Goal: Information Seeking & Learning: Learn about a topic

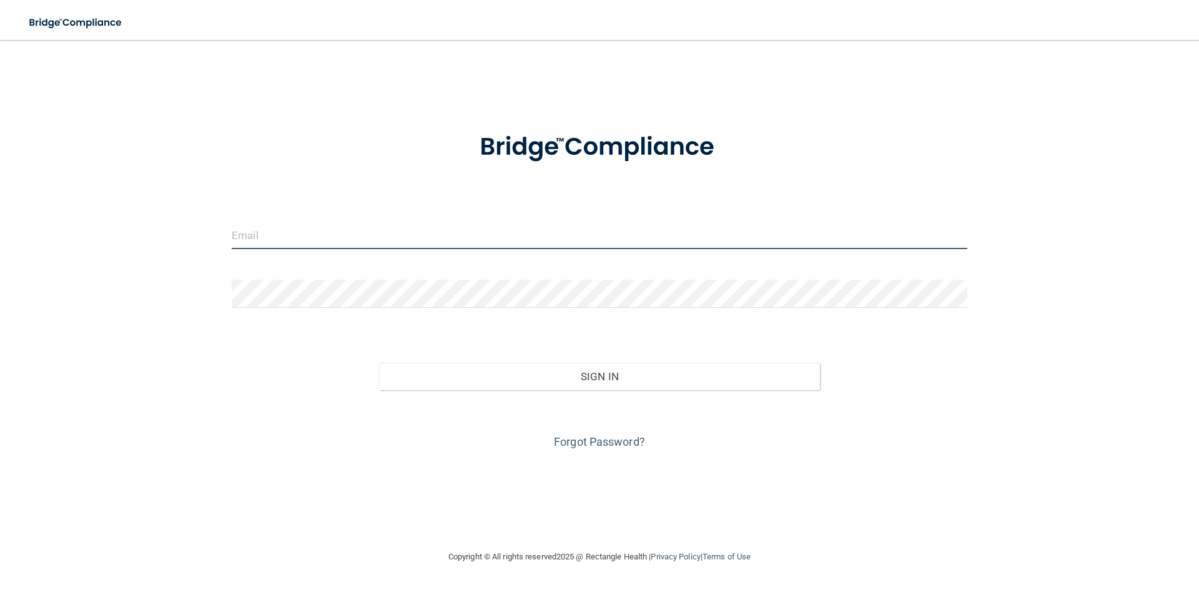
click at [264, 235] on input "email" at bounding box center [599, 235] width 735 height 28
type input "[EMAIL_ADDRESS][DOMAIN_NAME]"
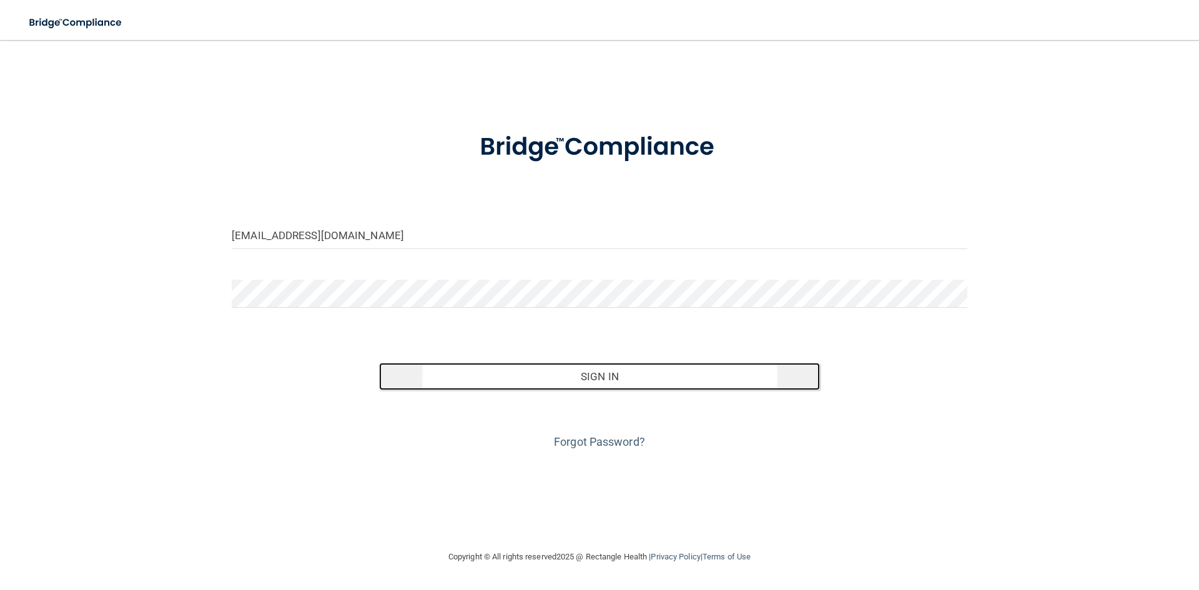
click at [599, 380] on button "Sign In" at bounding box center [599, 376] width 441 height 27
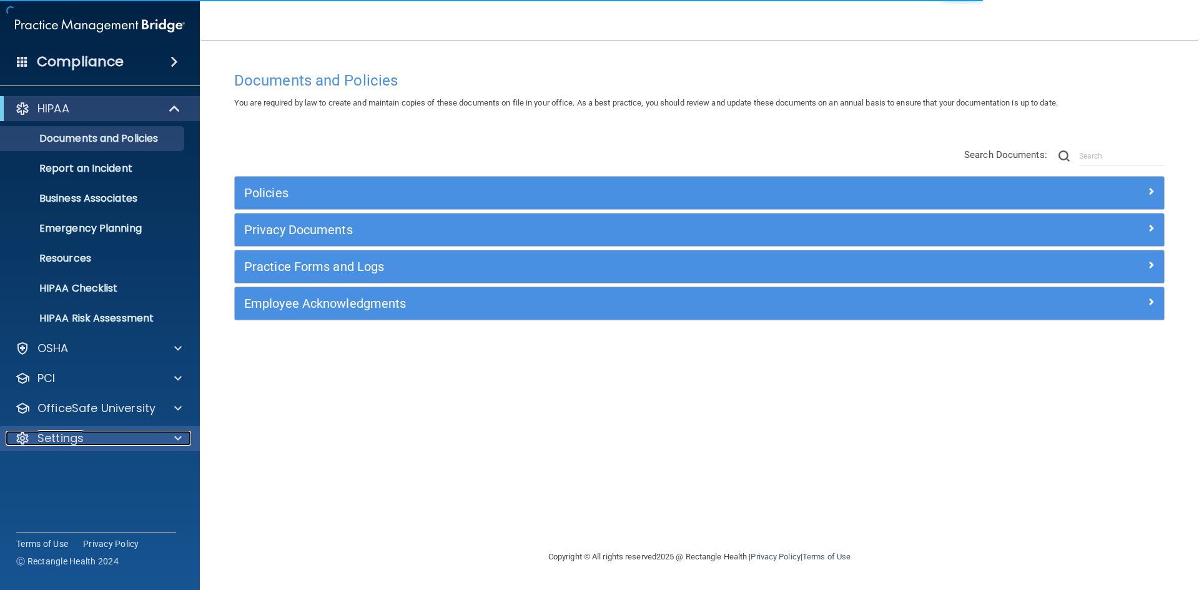
click at [70, 438] on p "Settings" at bounding box center [60, 438] width 46 height 15
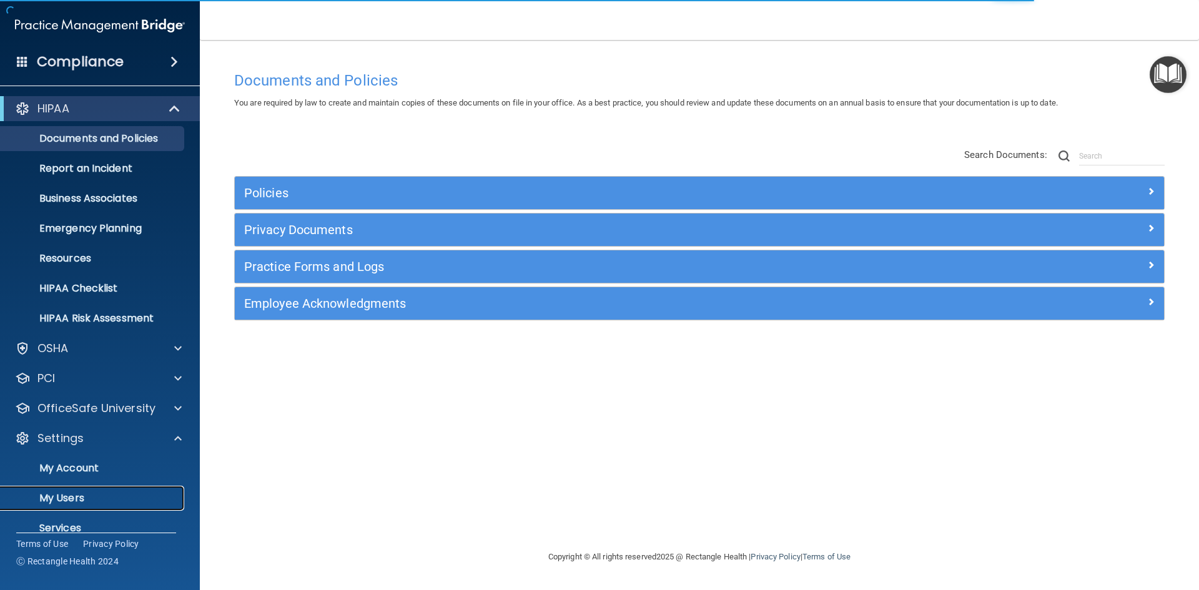
click at [76, 496] on p "My Users" at bounding box center [93, 498] width 170 height 12
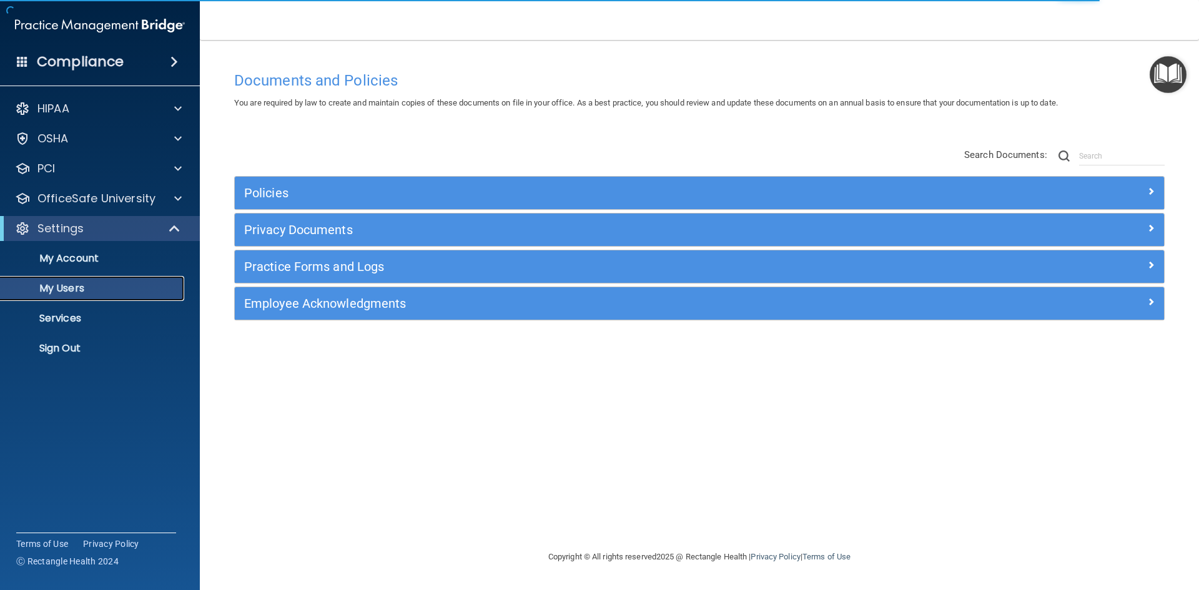
select select "20"
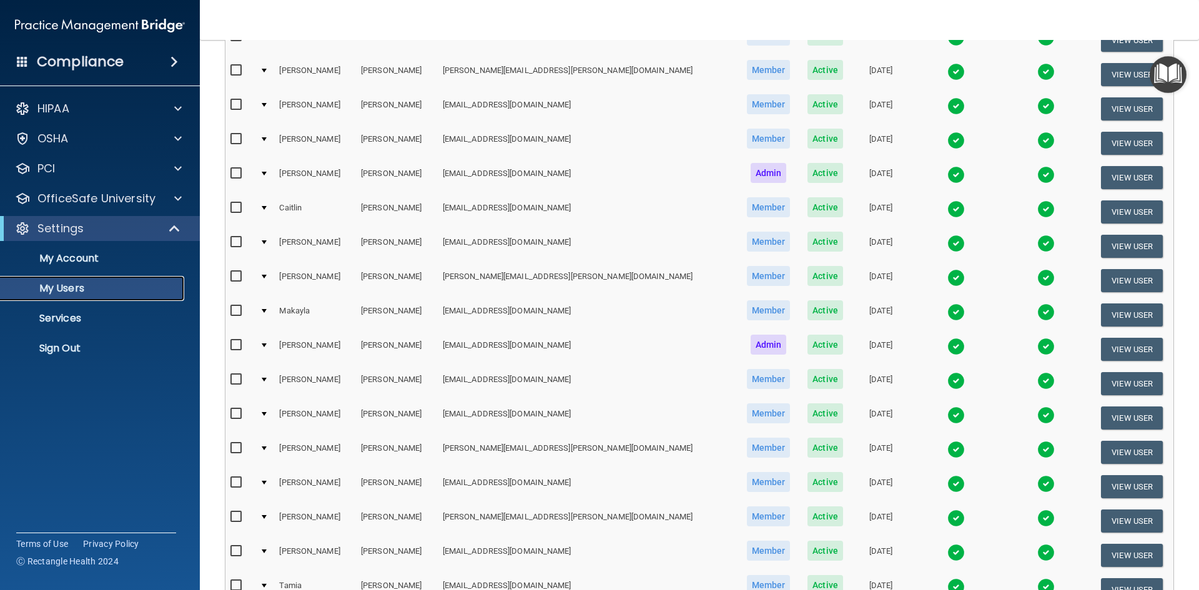
scroll to position [250, 0]
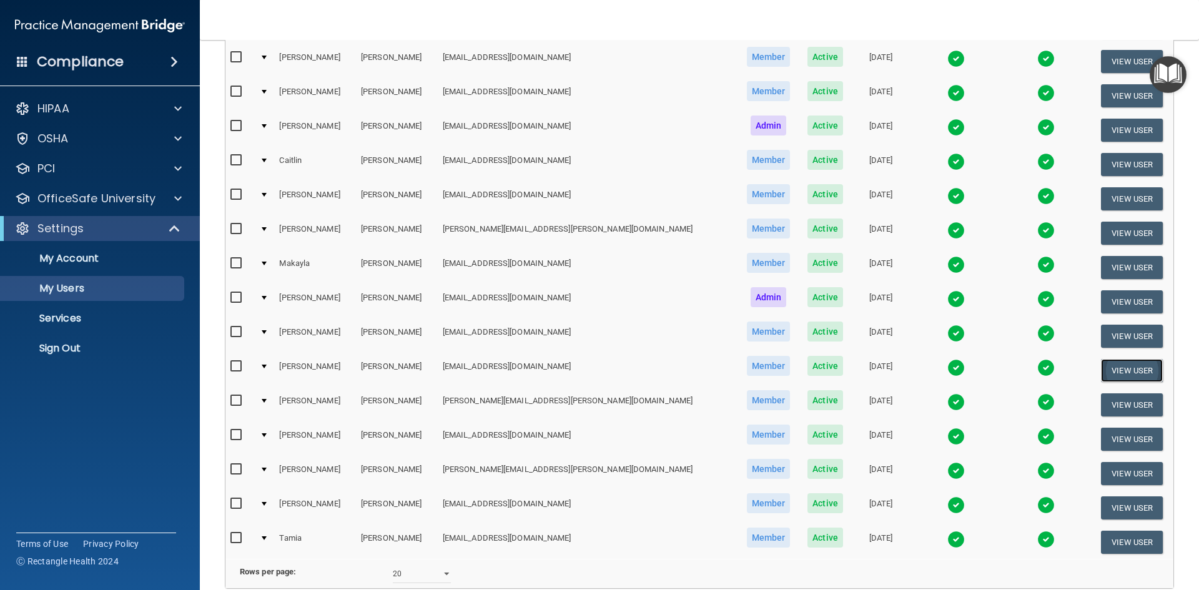
click at [1101, 368] on button "View User" at bounding box center [1132, 370] width 62 height 23
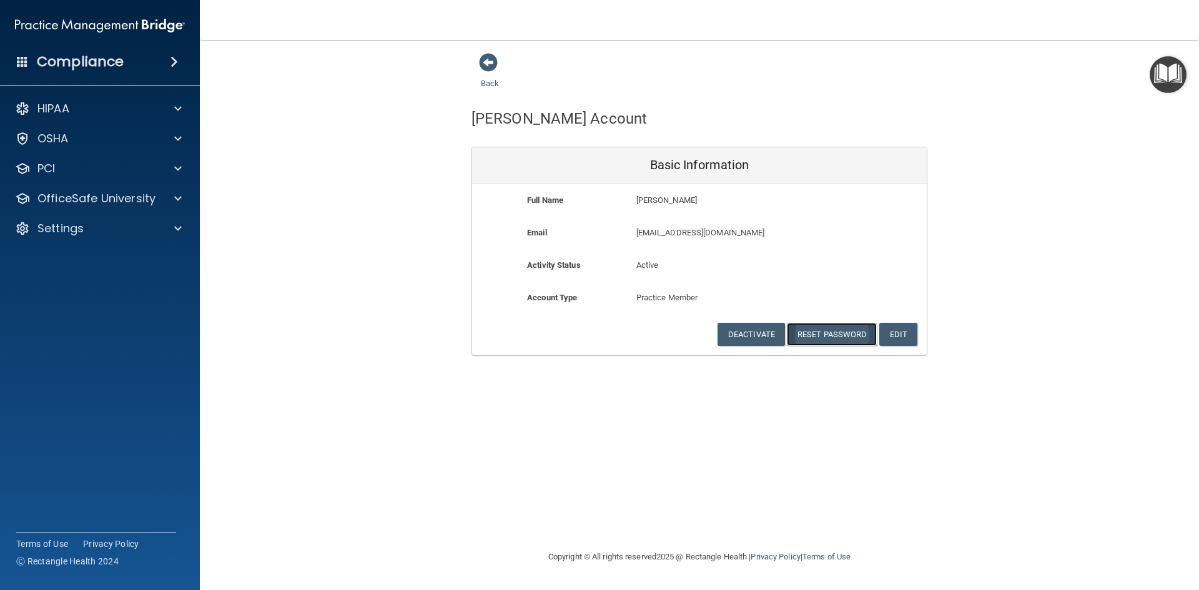
click at [829, 333] on button "Reset Password" at bounding box center [832, 334] width 90 height 23
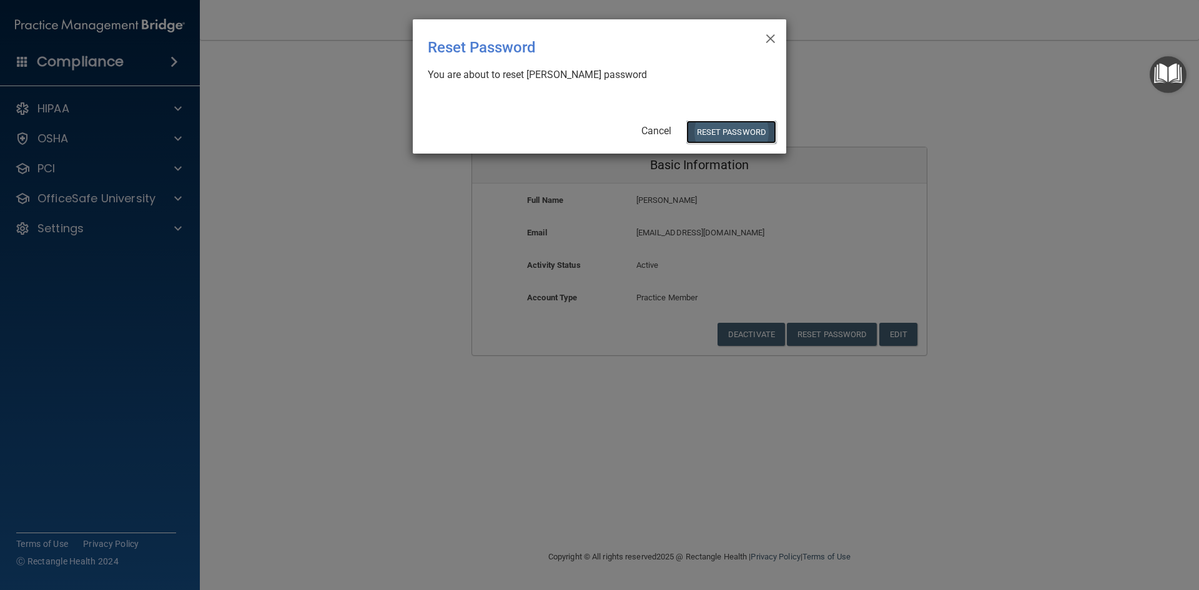
click at [742, 129] on button "Reset Password" at bounding box center [731, 131] width 90 height 23
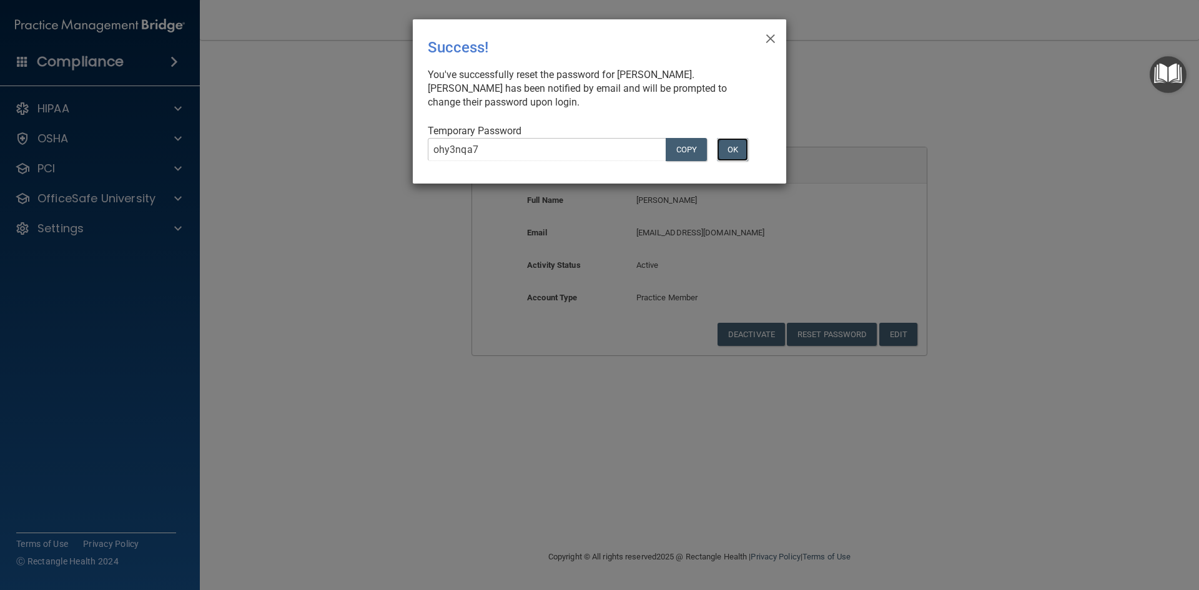
click at [734, 153] on button "OK" at bounding box center [732, 149] width 31 height 23
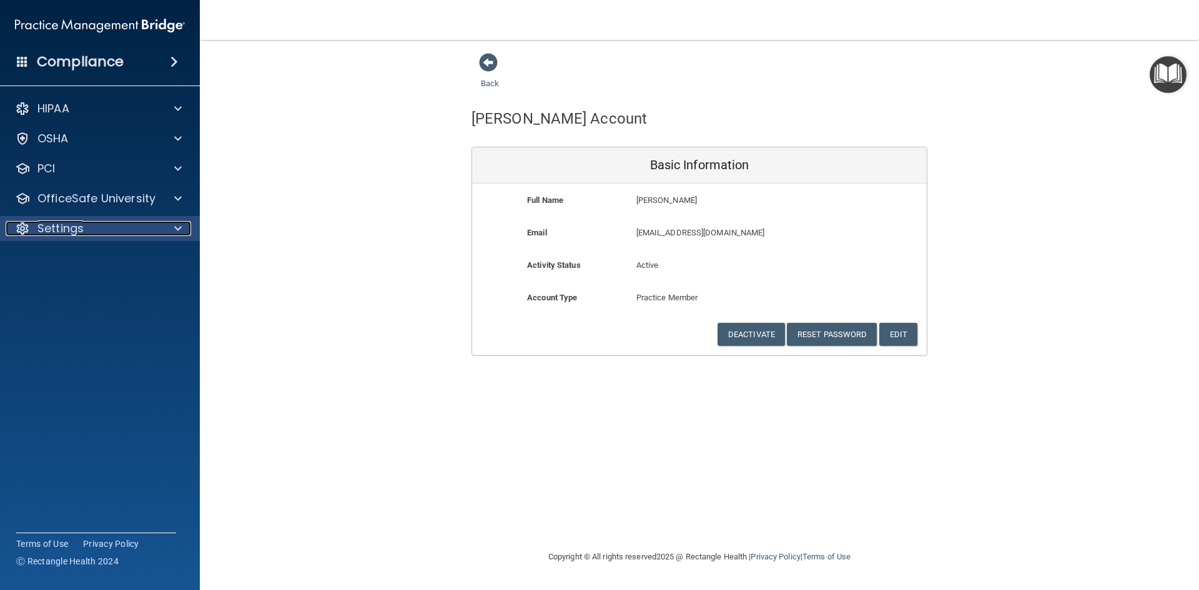
click at [71, 227] on p "Settings" at bounding box center [60, 228] width 46 height 15
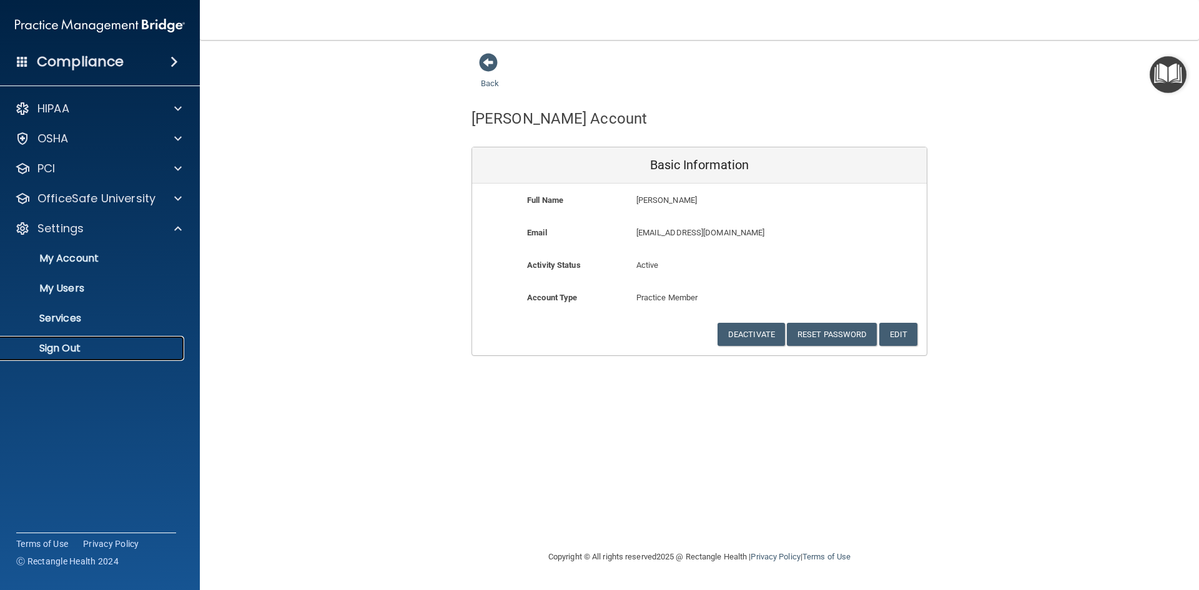
click at [70, 353] on p "Sign Out" at bounding box center [93, 348] width 170 height 12
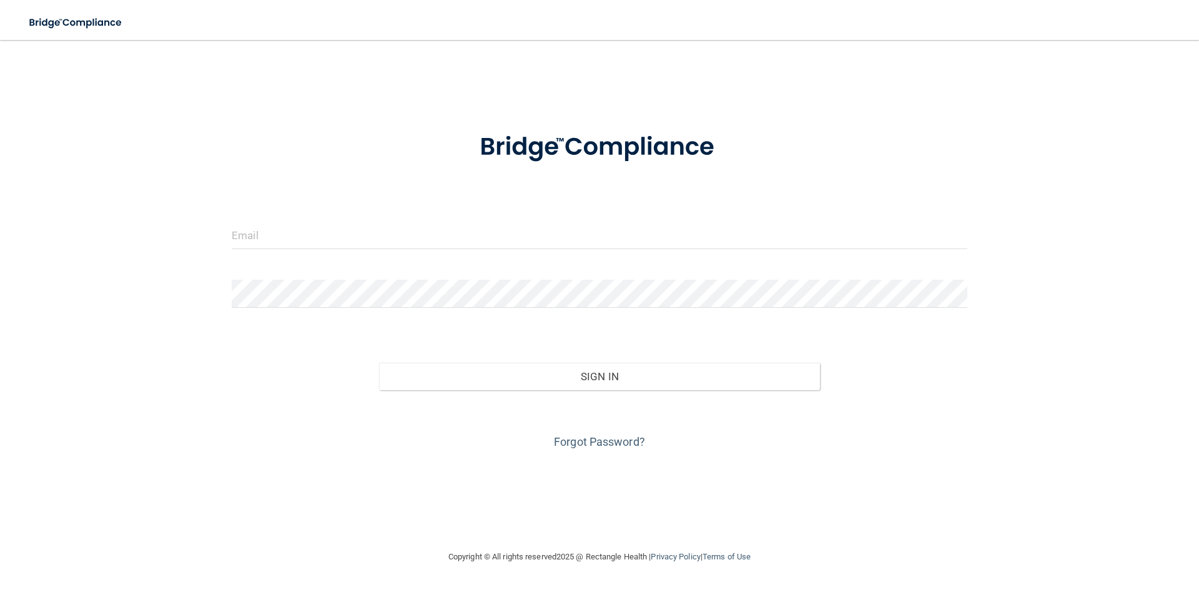
click at [229, 225] on div at bounding box center [599, 239] width 754 height 37
click at [278, 240] on input "email" at bounding box center [599, 235] width 735 height 28
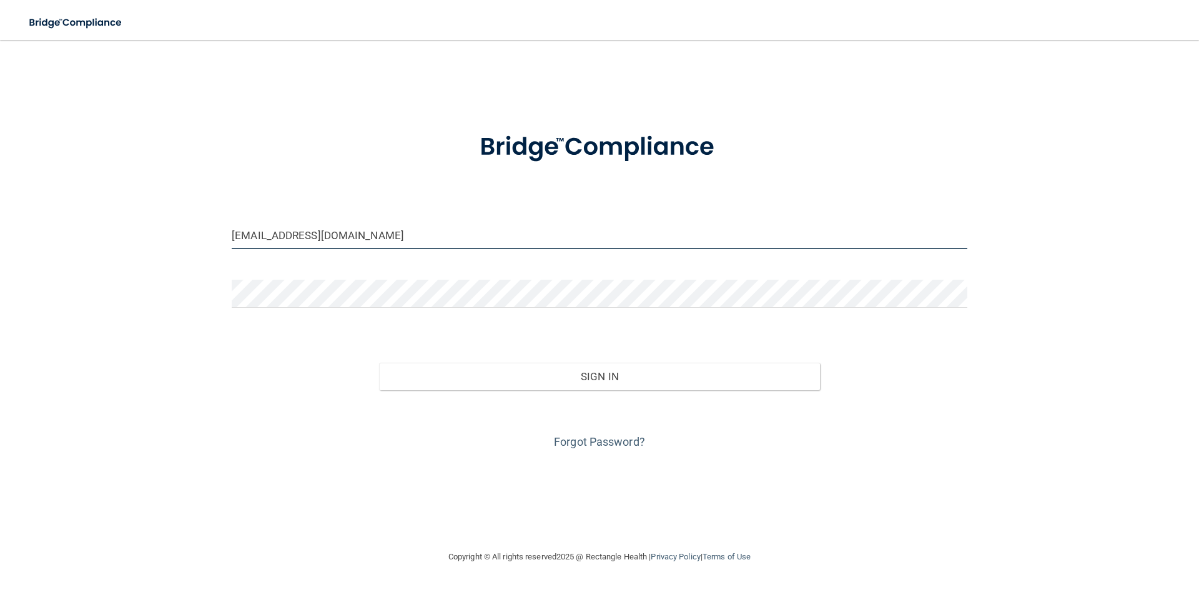
type input "[EMAIL_ADDRESS][DOMAIN_NAME]"
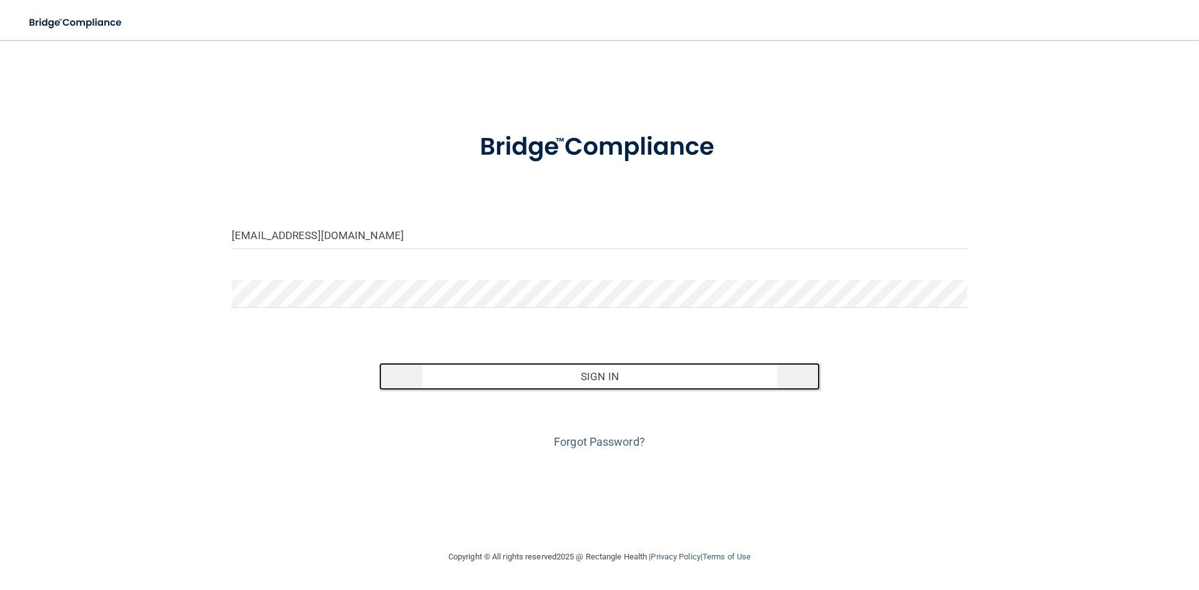
click at [622, 382] on button "Sign In" at bounding box center [599, 376] width 441 height 27
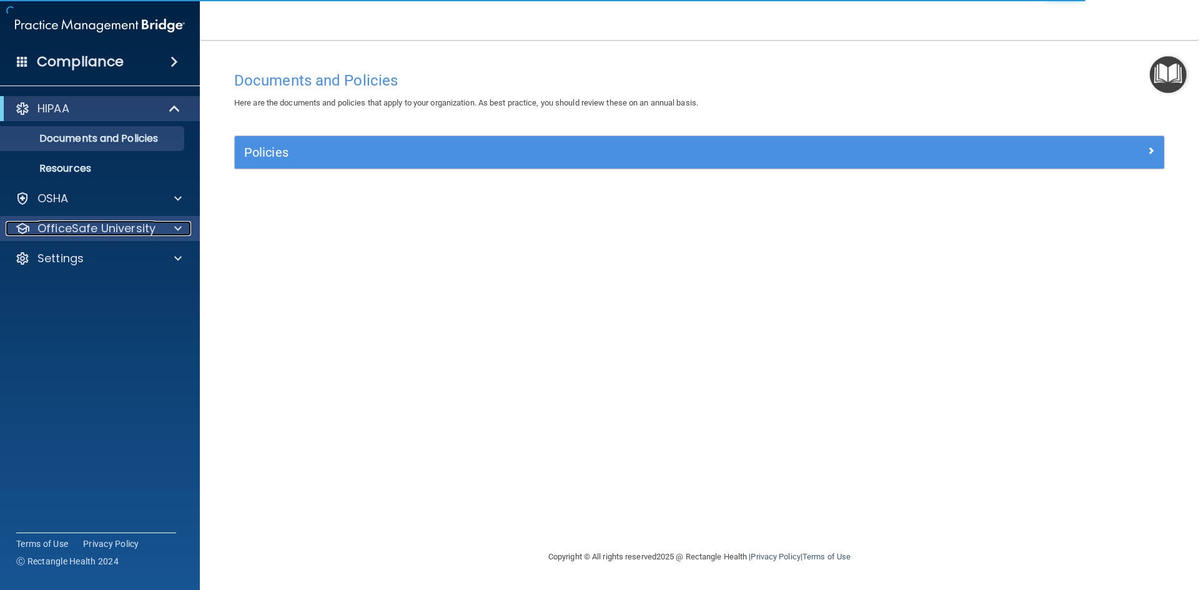
click at [89, 227] on p "OfficeSafe University" at bounding box center [96, 228] width 118 height 15
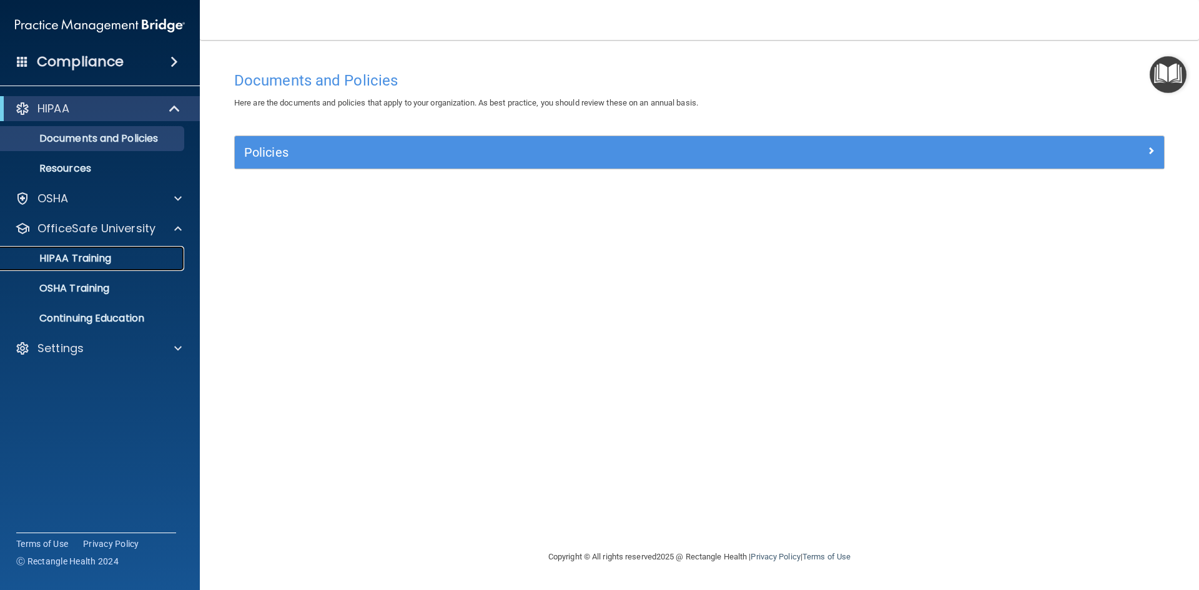
click at [116, 267] on link "HIPAA Training" at bounding box center [86, 258] width 197 height 25
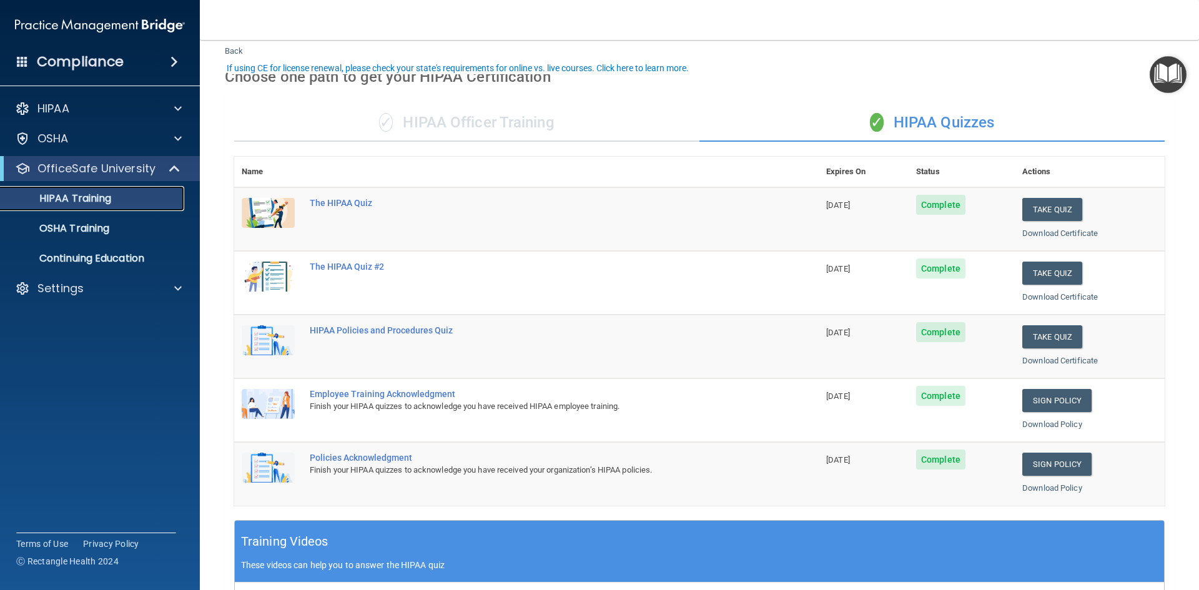
scroll to position [62, 0]
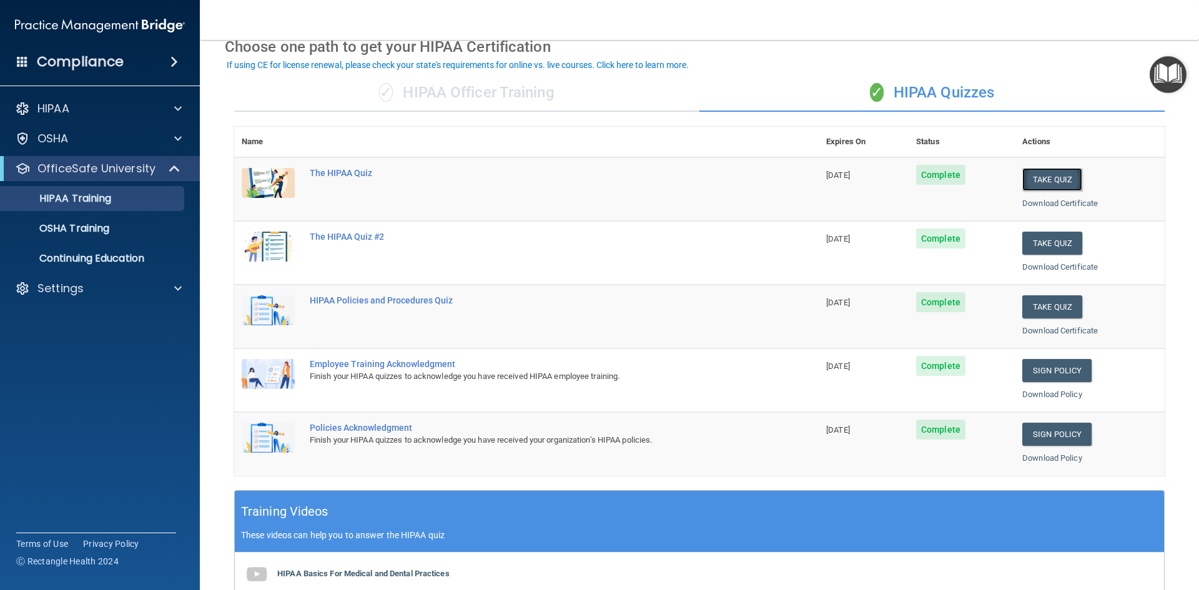
click at [1046, 181] on button "Take Quiz" at bounding box center [1052, 179] width 60 height 23
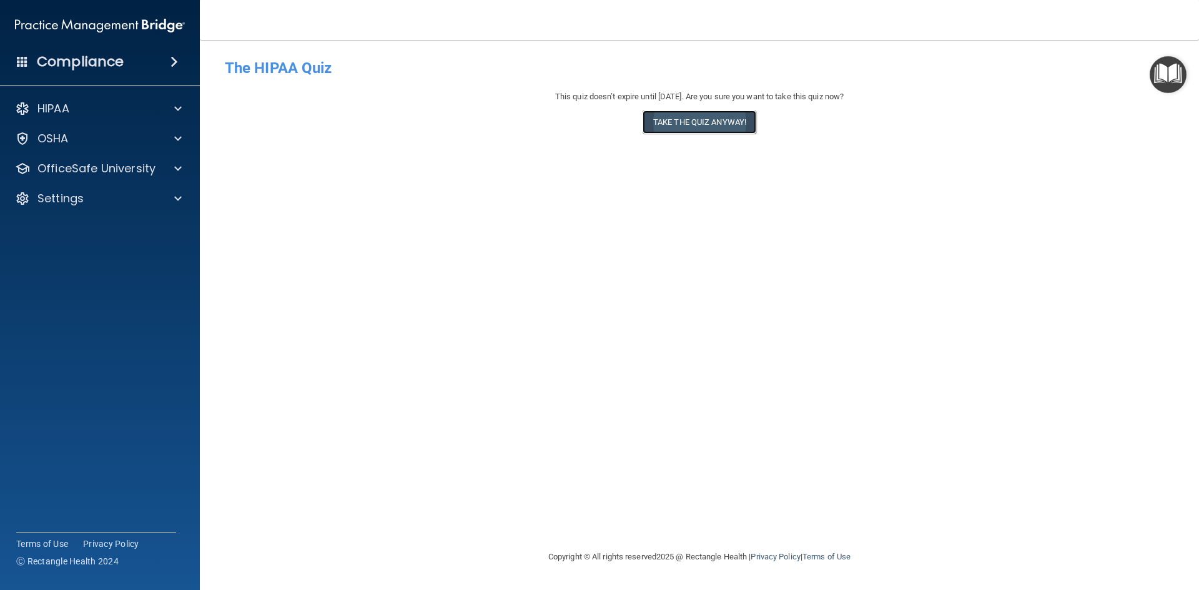
click at [709, 127] on button "Take the quiz anyway!" at bounding box center [699, 122] width 114 height 23
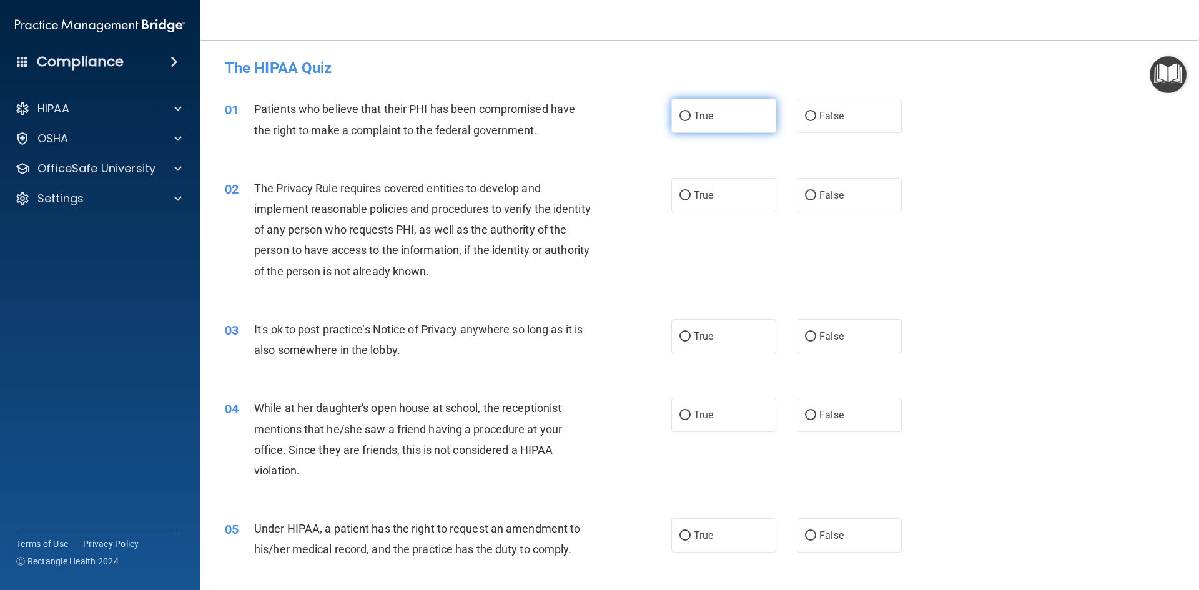
click at [683, 116] on input "True" at bounding box center [684, 116] width 11 height 9
radio input "true"
click at [718, 200] on label "True" at bounding box center [723, 195] width 105 height 34
click at [691, 200] on input "True" at bounding box center [684, 195] width 11 height 9
radio input "true"
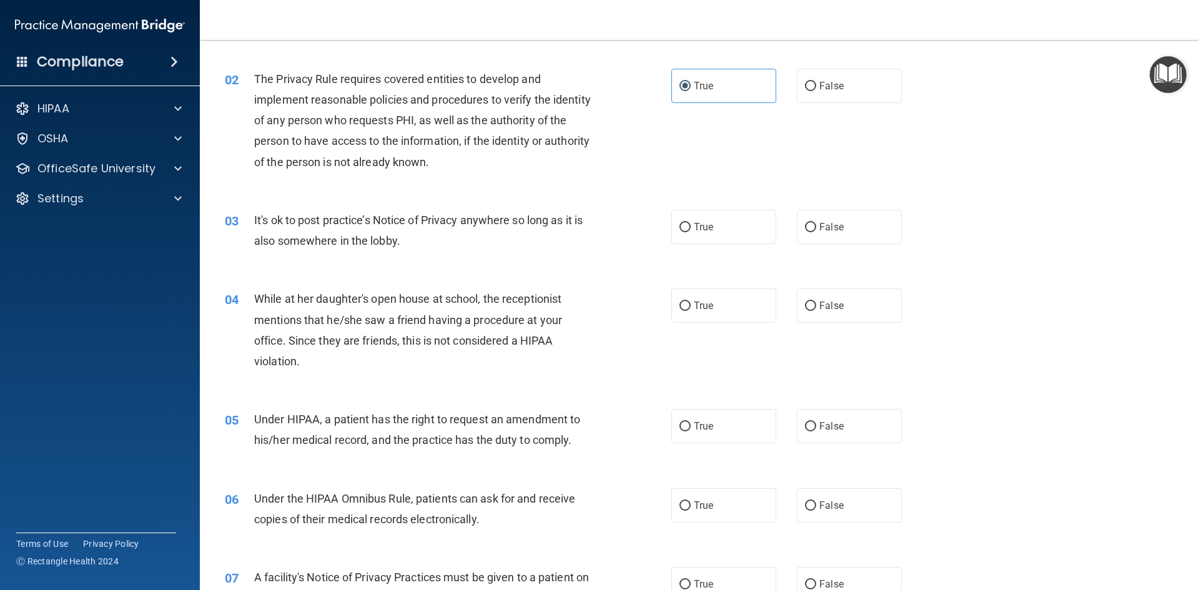
scroll to position [125, 0]
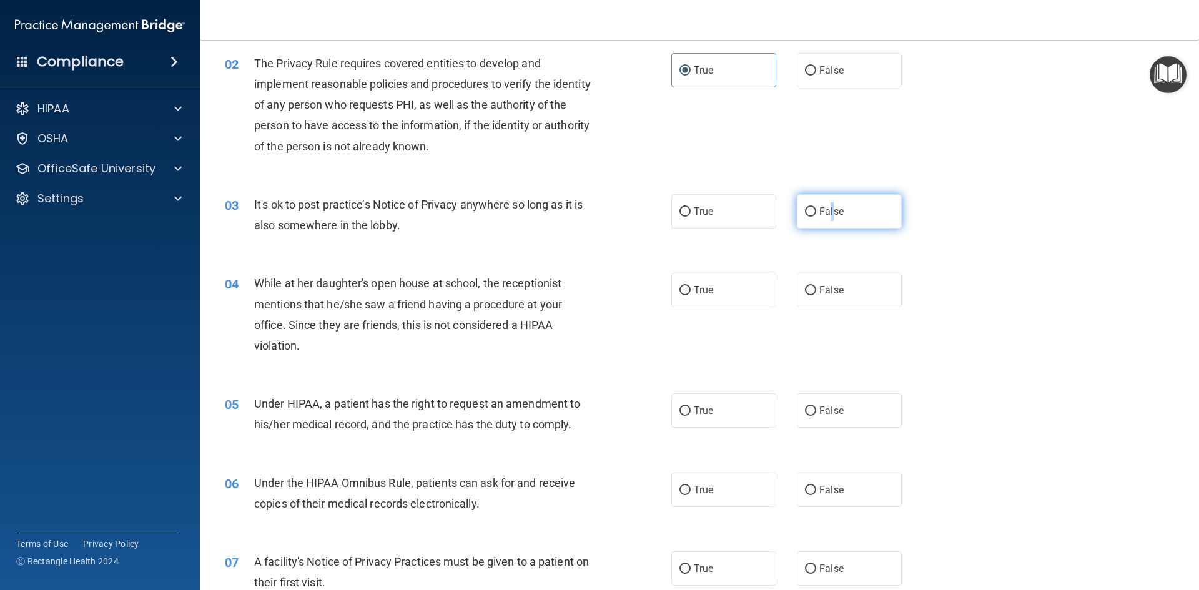
click at [826, 205] on span "False" at bounding box center [831, 211] width 24 height 12
click at [805, 210] on input "False" at bounding box center [810, 211] width 11 height 9
radio input "true"
click at [822, 295] on span "False" at bounding box center [831, 290] width 24 height 12
click at [816, 295] on input "False" at bounding box center [810, 290] width 11 height 9
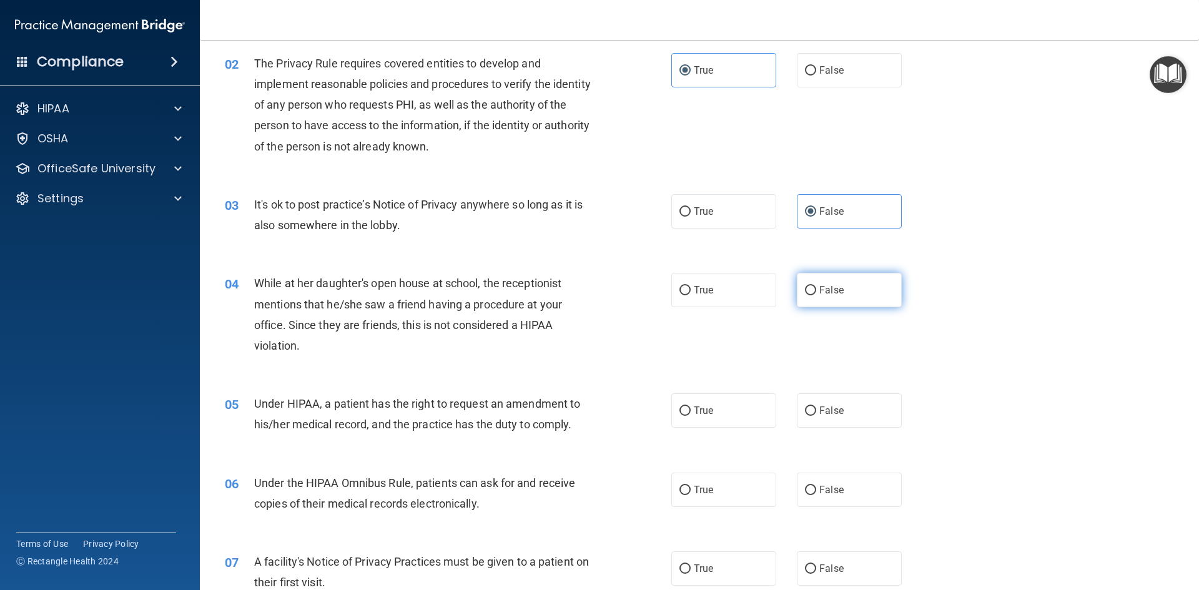
radio input "true"
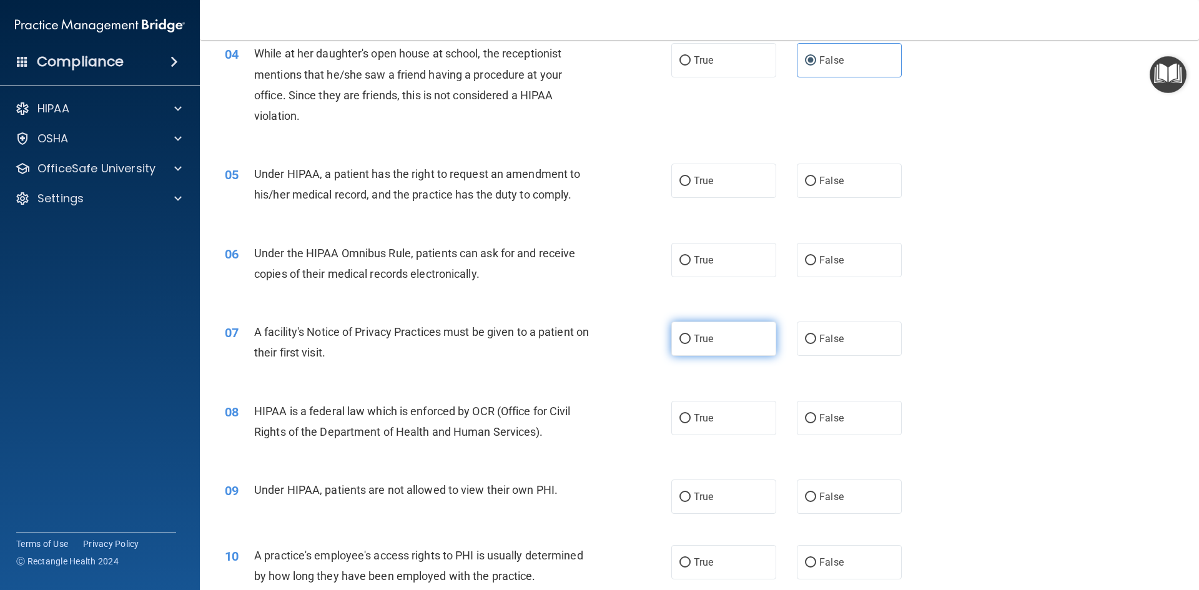
scroll to position [375, 0]
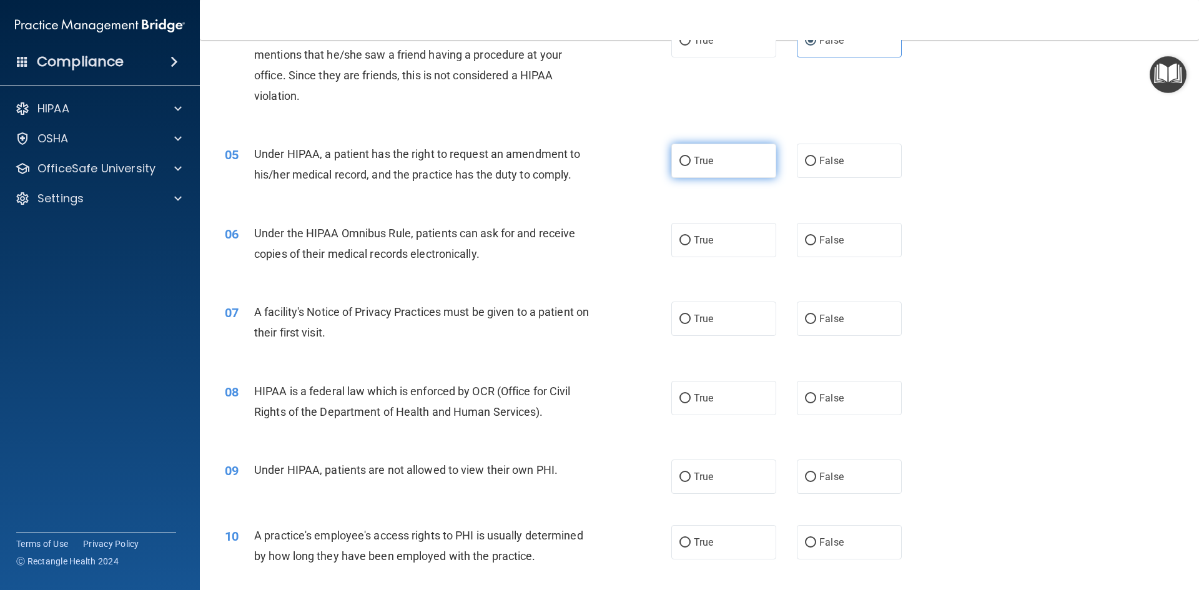
click at [713, 159] on label "True" at bounding box center [723, 161] width 105 height 34
click at [691, 159] on input "True" at bounding box center [684, 161] width 11 height 9
radio input "true"
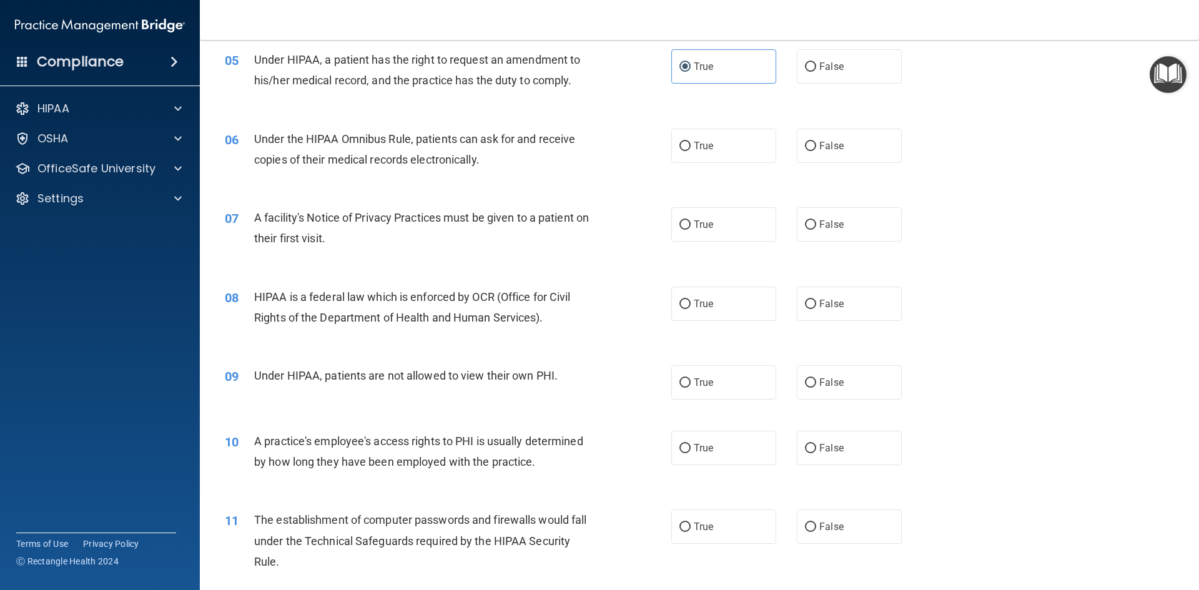
scroll to position [499, 0]
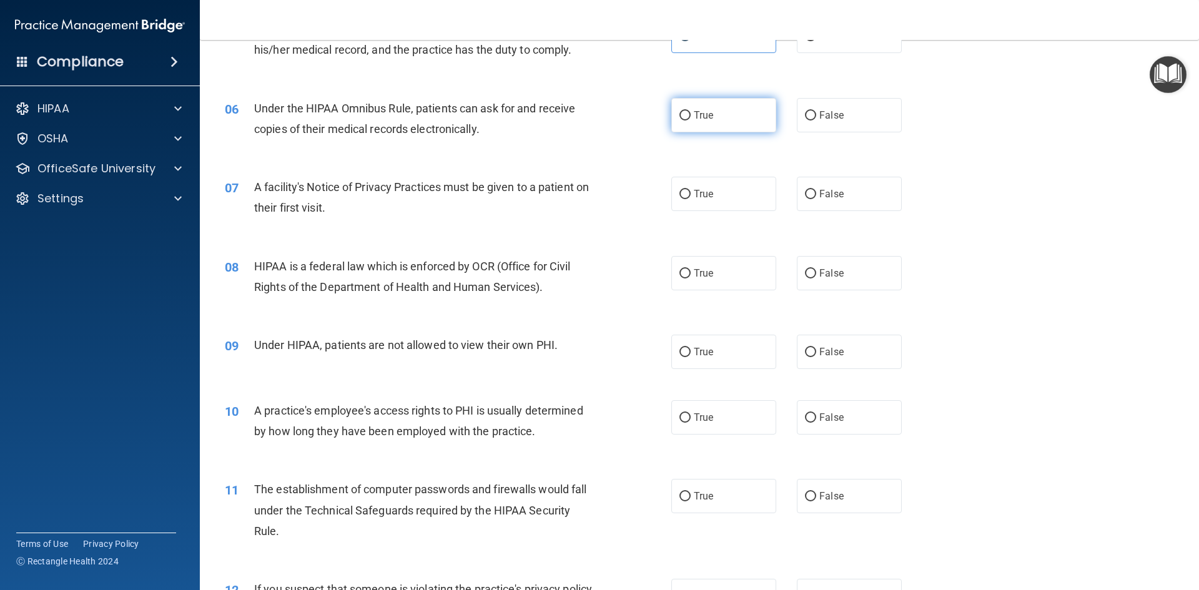
click at [694, 115] on span "True" at bounding box center [703, 115] width 19 height 12
click at [691, 115] on input "True" at bounding box center [684, 115] width 11 height 9
radio input "true"
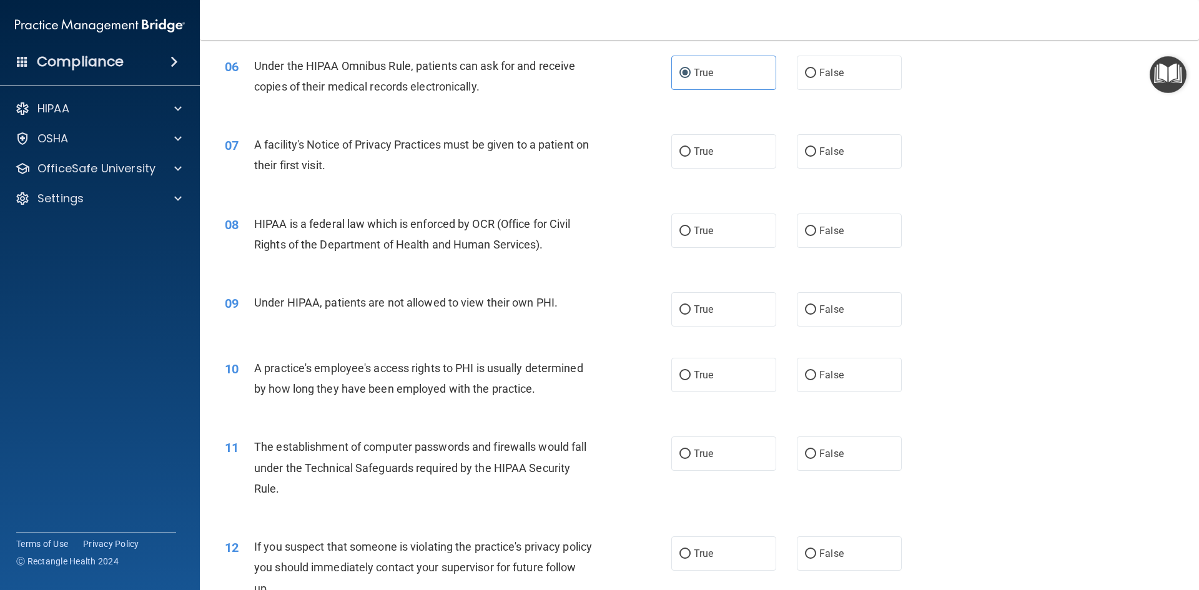
scroll to position [562, 0]
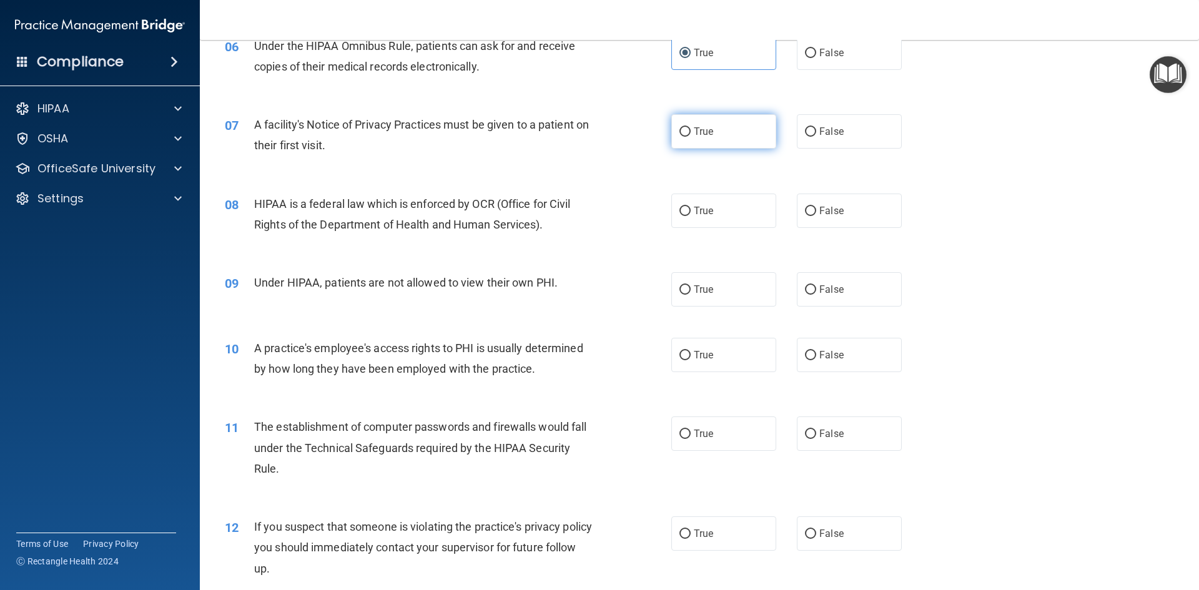
click at [687, 128] on label "True" at bounding box center [723, 131] width 105 height 34
click at [687, 128] on input "True" at bounding box center [684, 131] width 11 height 9
radio input "true"
click at [722, 210] on label "True" at bounding box center [723, 211] width 105 height 34
click at [691, 210] on input "True" at bounding box center [684, 211] width 11 height 9
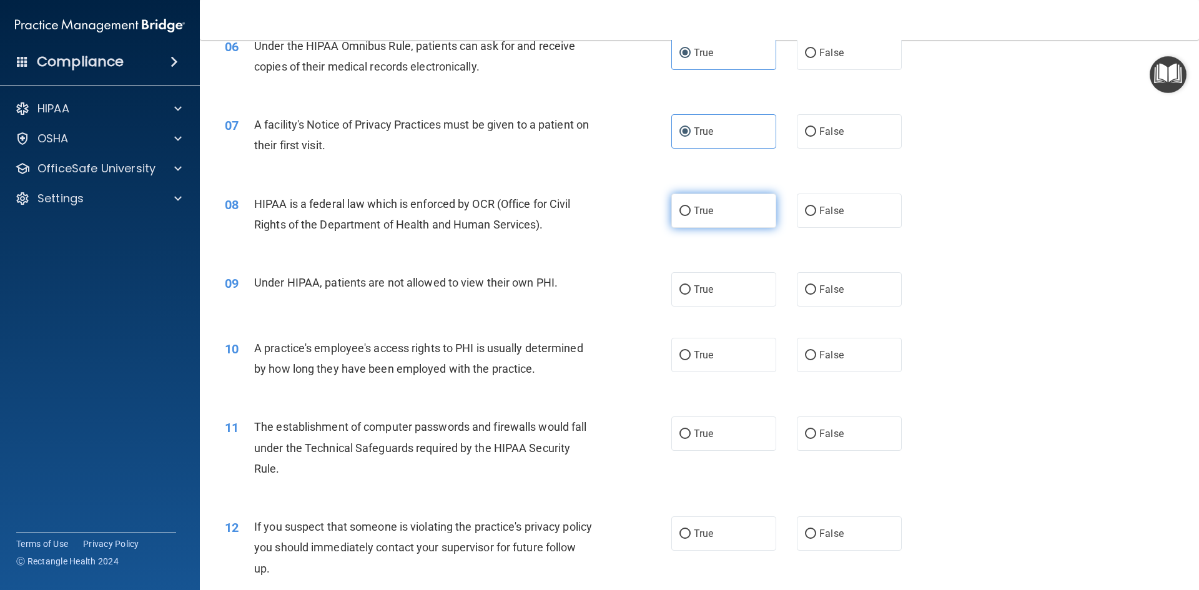
radio input "true"
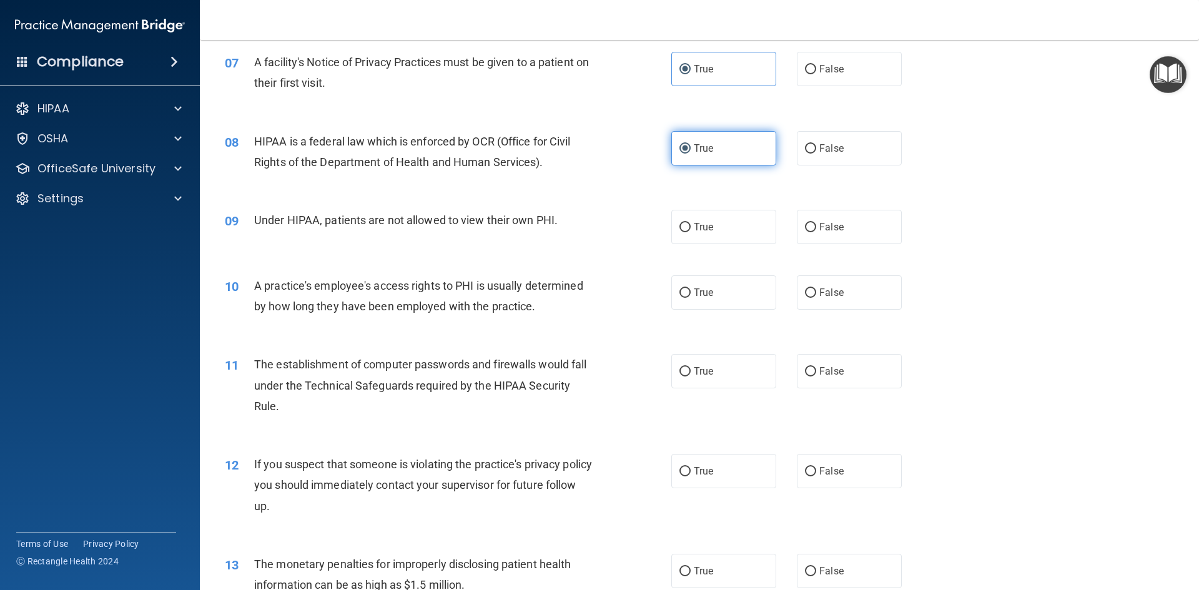
scroll to position [687, 0]
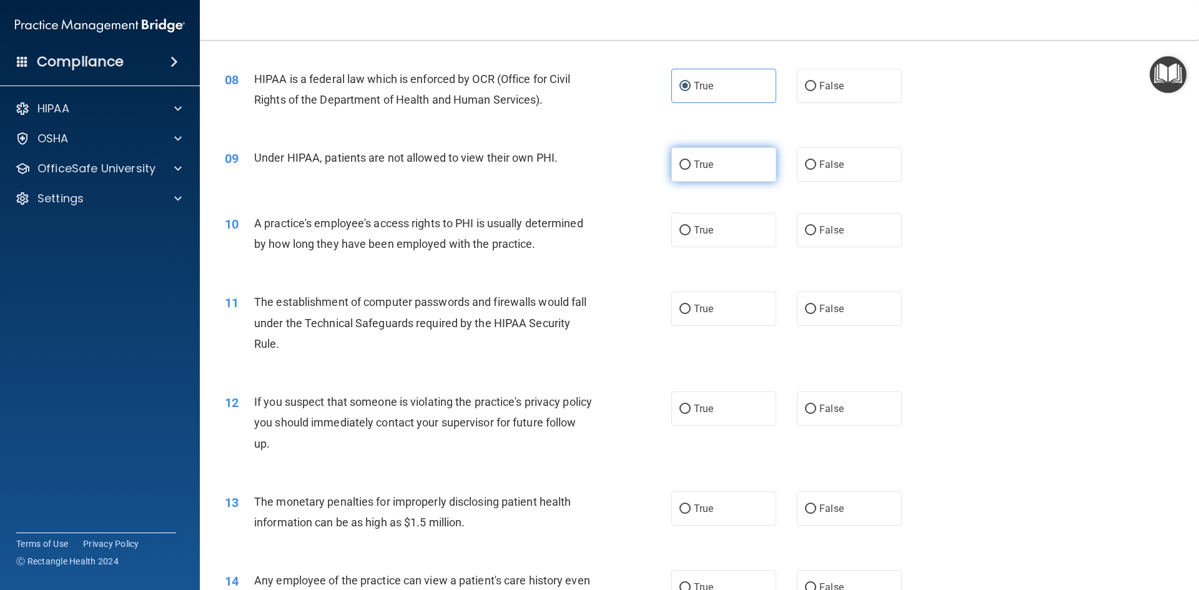
click at [707, 162] on span "True" at bounding box center [703, 165] width 19 height 12
click at [691, 162] on input "True" at bounding box center [684, 164] width 11 height 9
radio input "true"
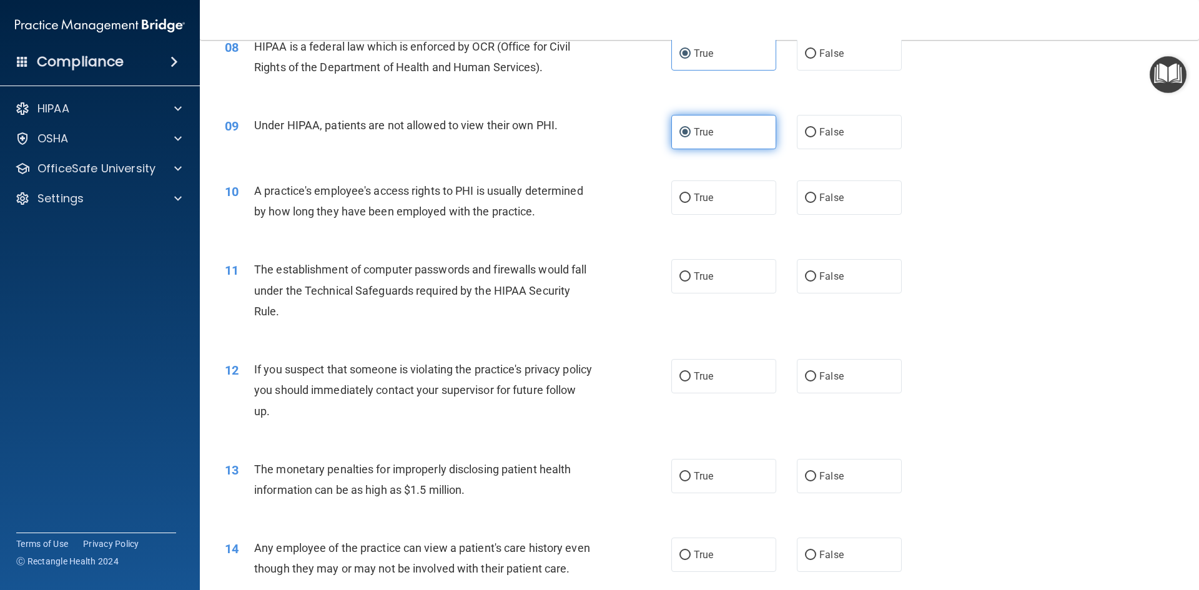
scroll to position [749, 0]
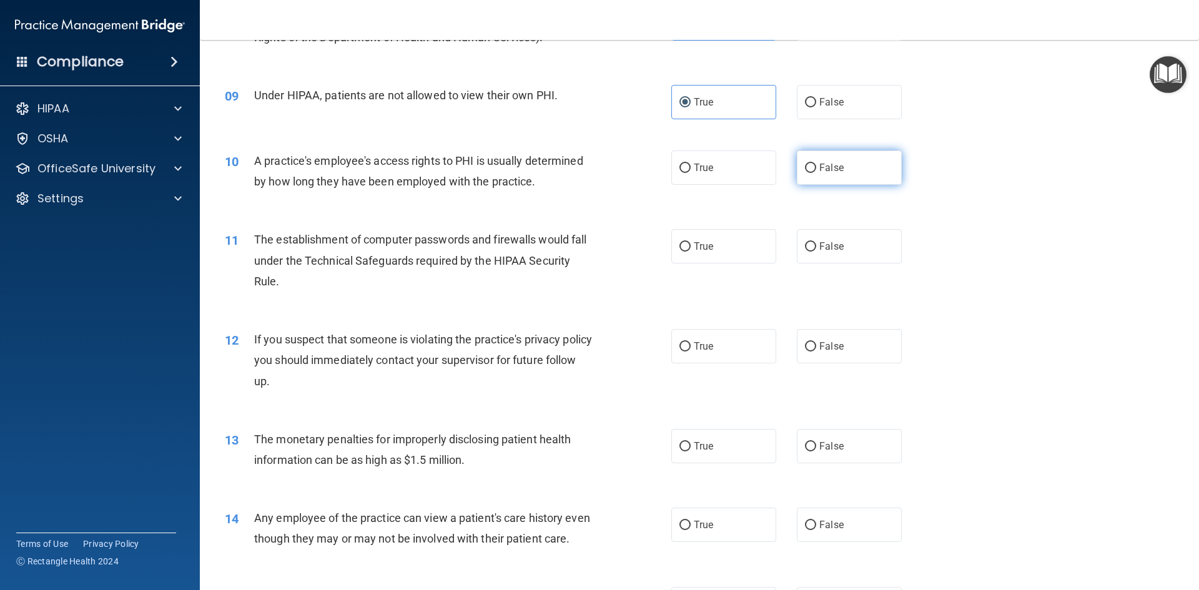
click at [861, 179] on label "False" at bounding box center [849, 167] width 105 height 34
click at [816, 173] on input "False" at bounding box center [810, 168] width 11 height 9
radio input "true"
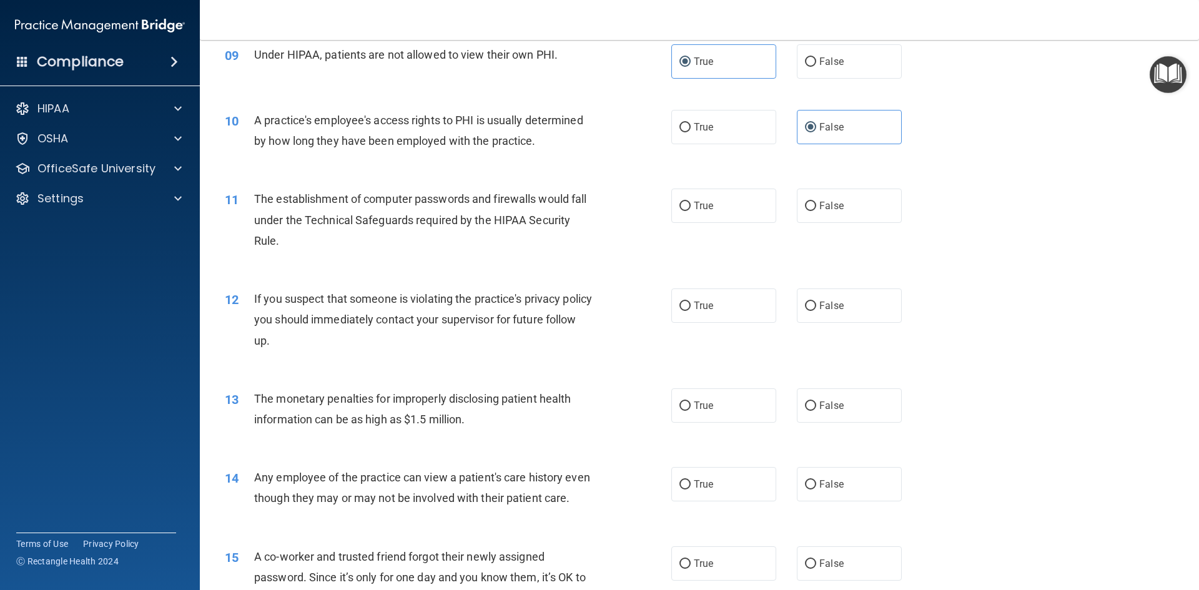
scroll to position [812, 0]
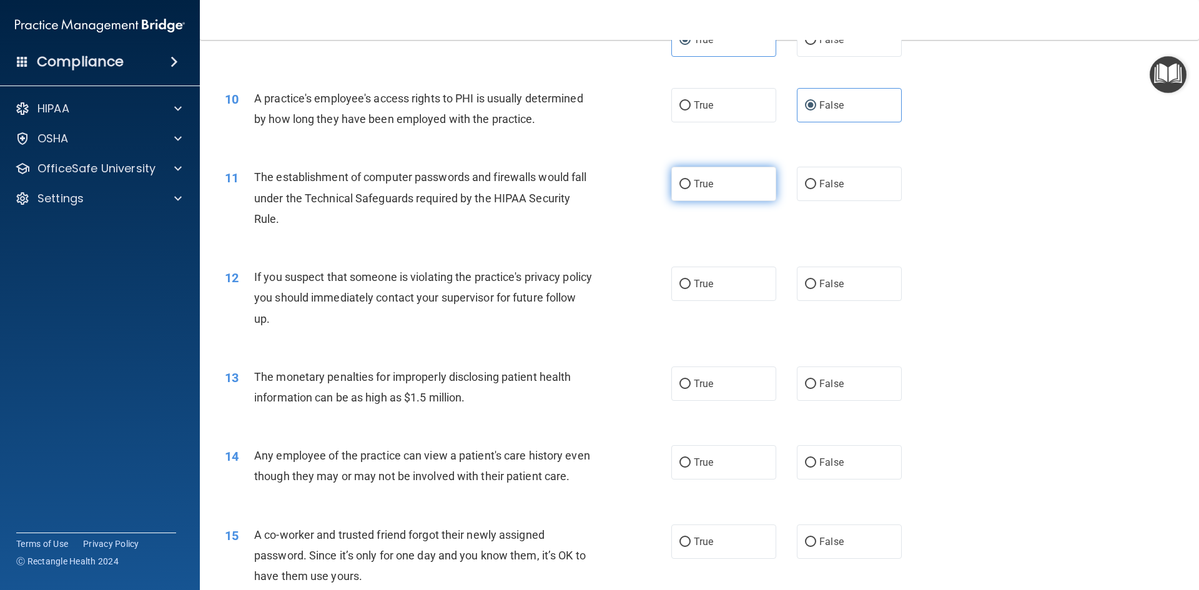
click at [685, 185] on input "True" at bounding box center [684, 184] width 11 height 9
radio input "true"
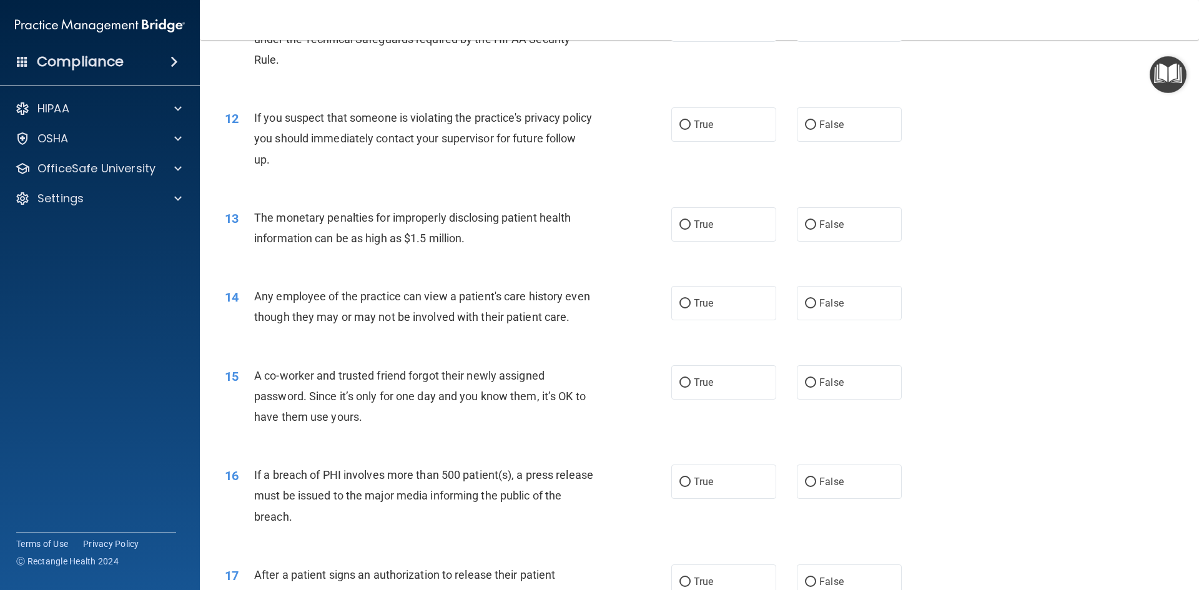
scroll to position [999, 0]
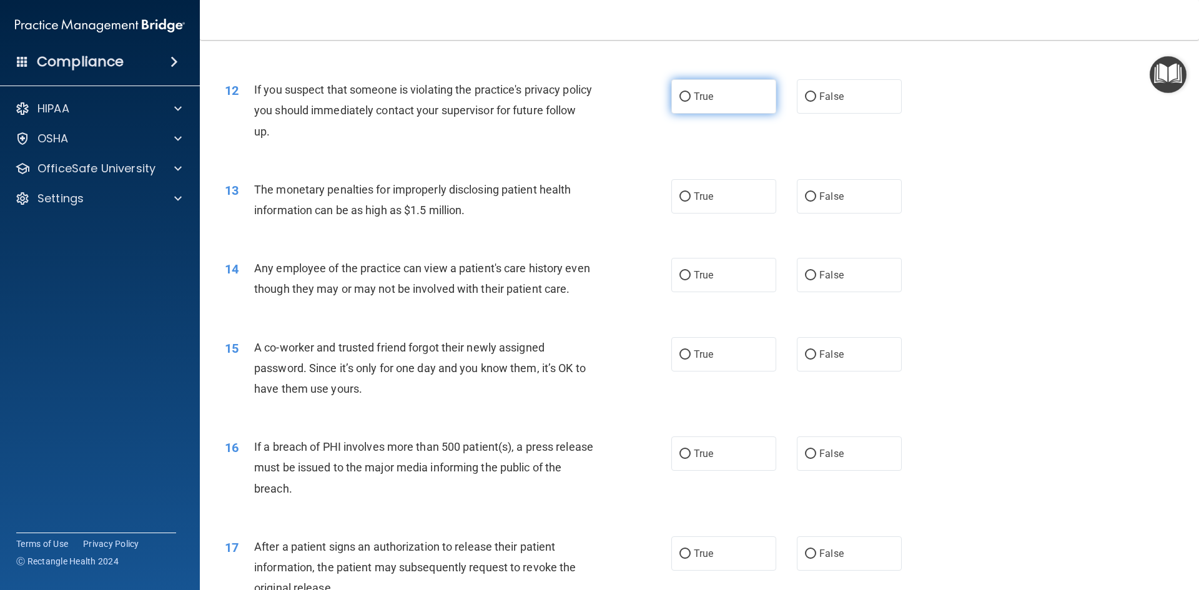
click at [679, 96] on input "True" at bounding box center [684, 96] width 11 height 9
radio input "true"
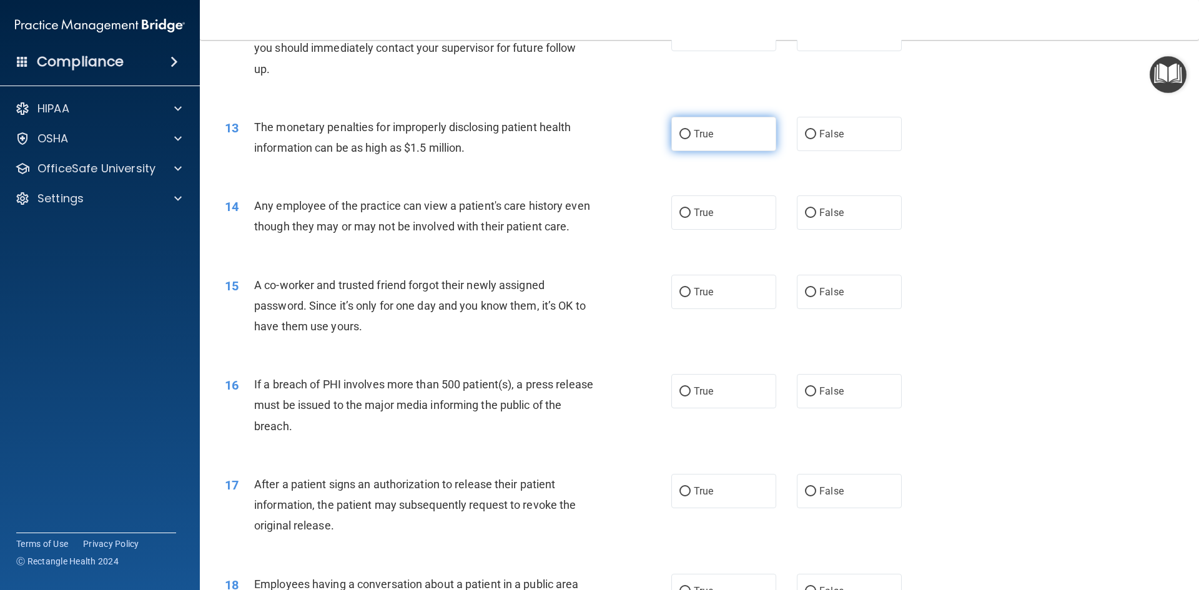
click at [712, 139] on label "True" at bounding box center [723, 134] width 105 height 34
click at [691, 139] on input "True" at bounding box center [684, 134] width 11 height 9
radio input "true"
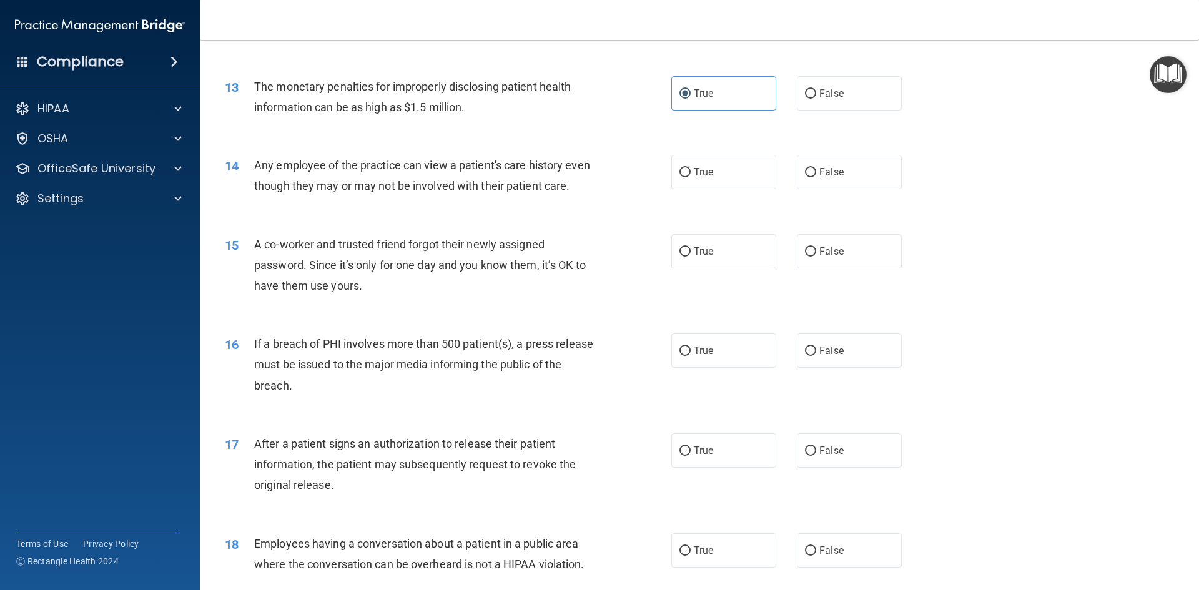
scroll to position [1124, 0]
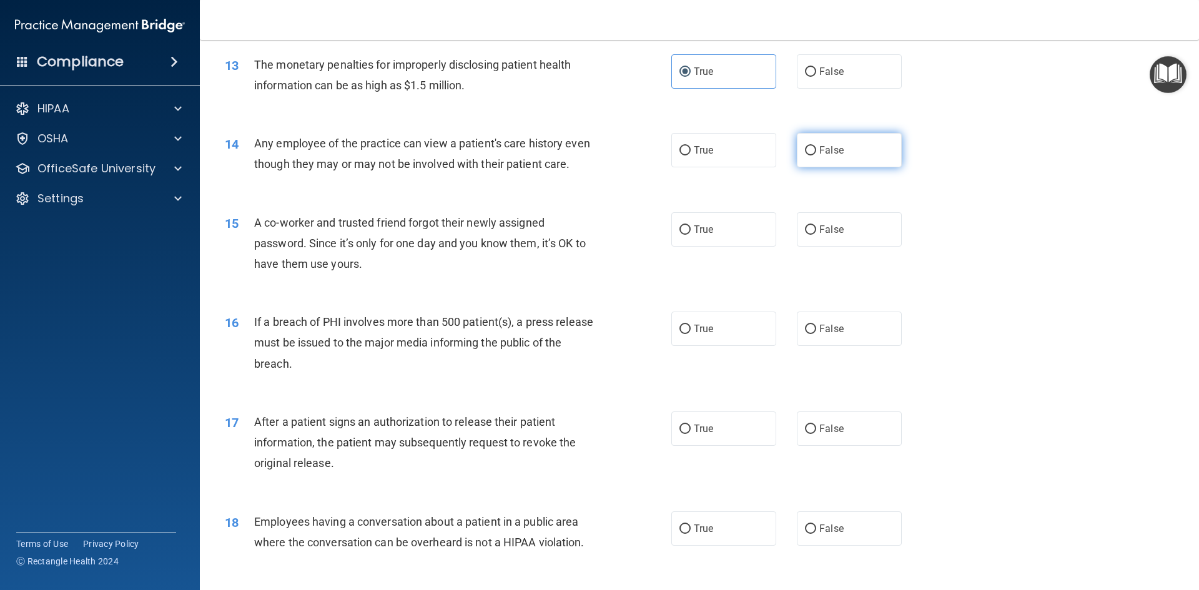
click at [815, 143] on label "False" at bounding box center [849, 150] width 105 height 34
click at [815, 146] on input "False" at bounding box center [810, 150] width 11 height 9
radio input "true"
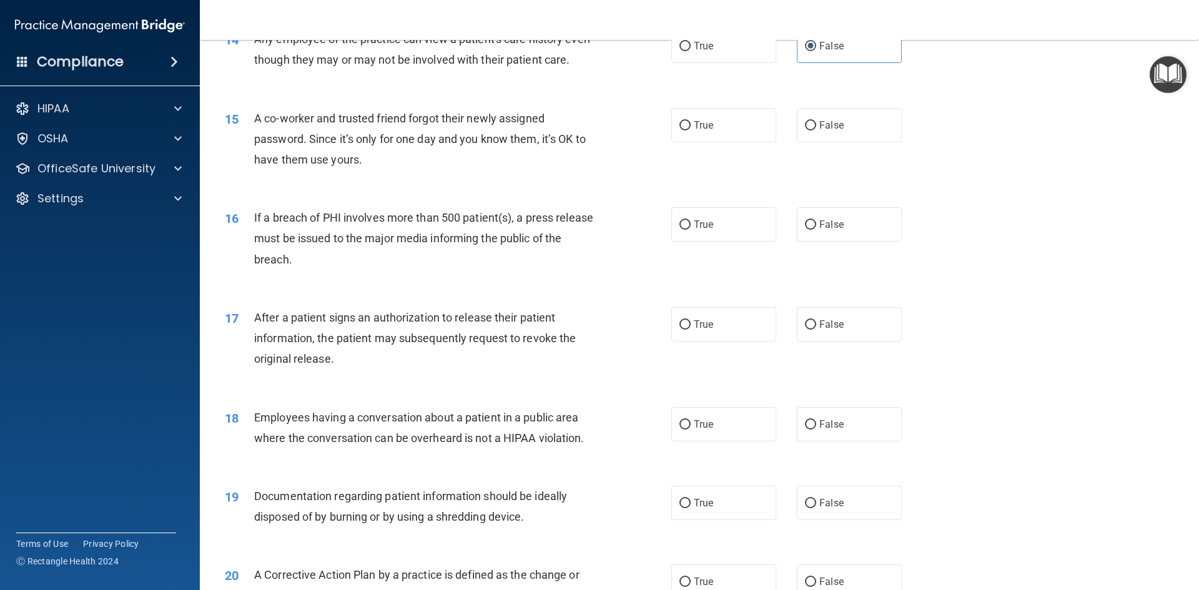
scroll to position [1249, 0]
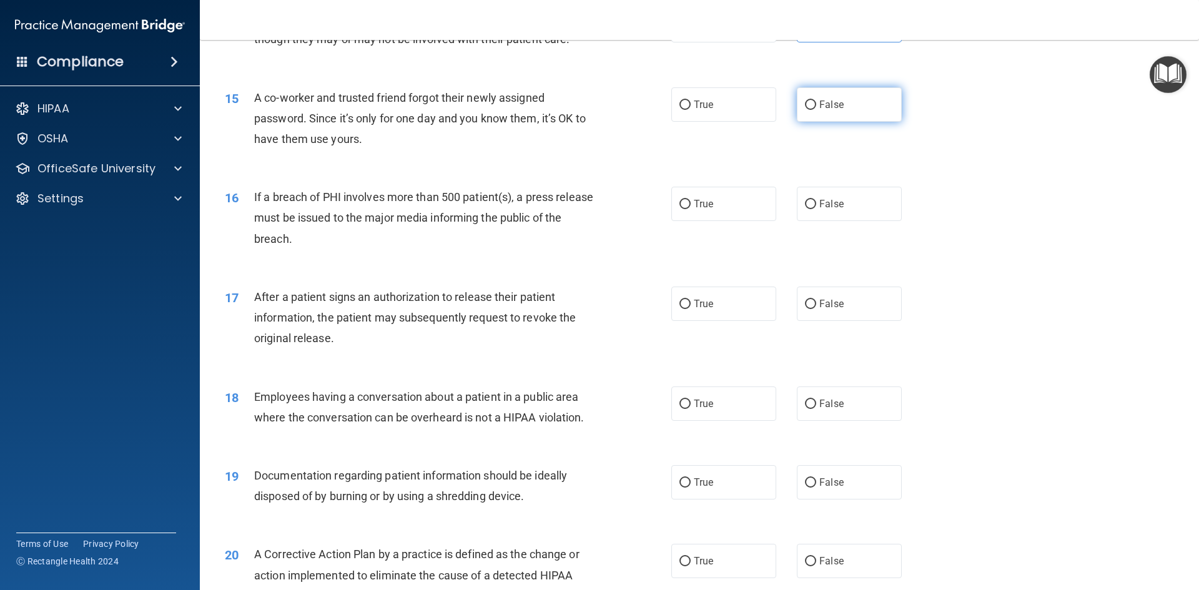
click at [832, 111] on span "False" at bounding box center [831, 105] width 24 height 12
click at [816, 110] on input "False" at bounding box center [810, 105] width 11 height 9
radio input "true"
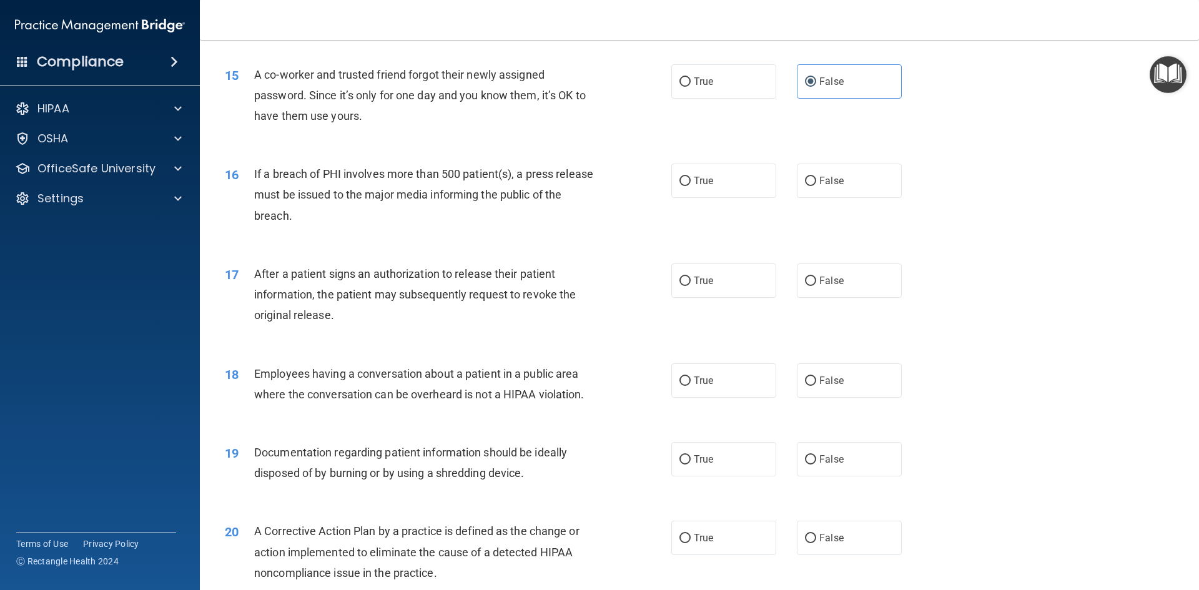
scroll to position [1311, 0]
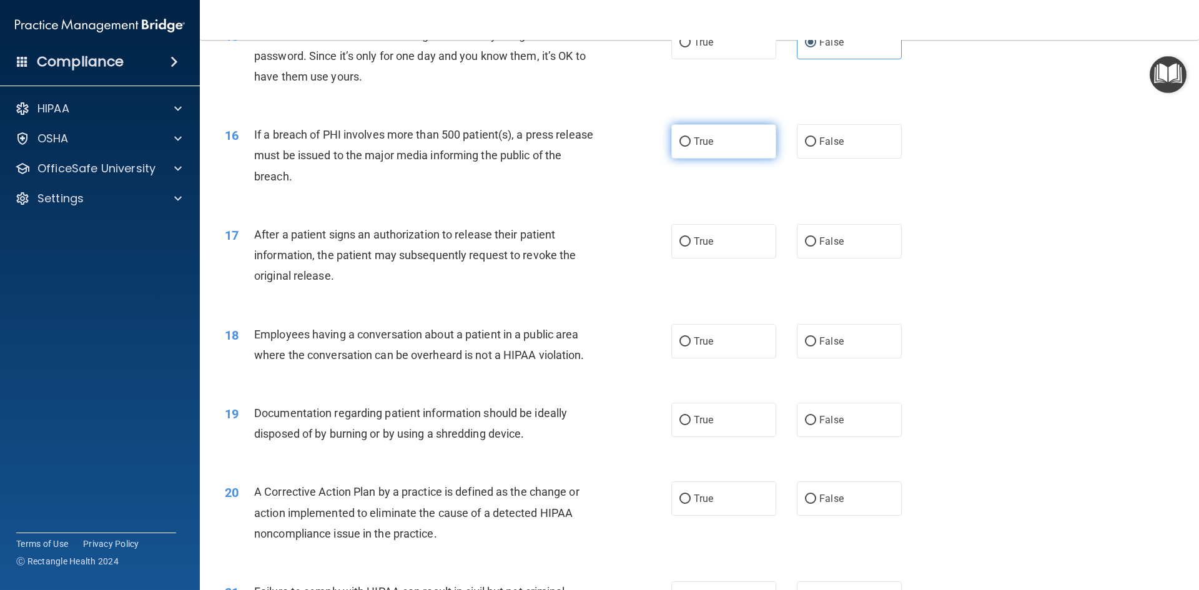
click at [698, 147] on span "True" at bounding box center [703, 141] width 19 height 12
click at [691, 147] on input "True" at bounding box center [684, 141] width 11 height 9
radio input "true"
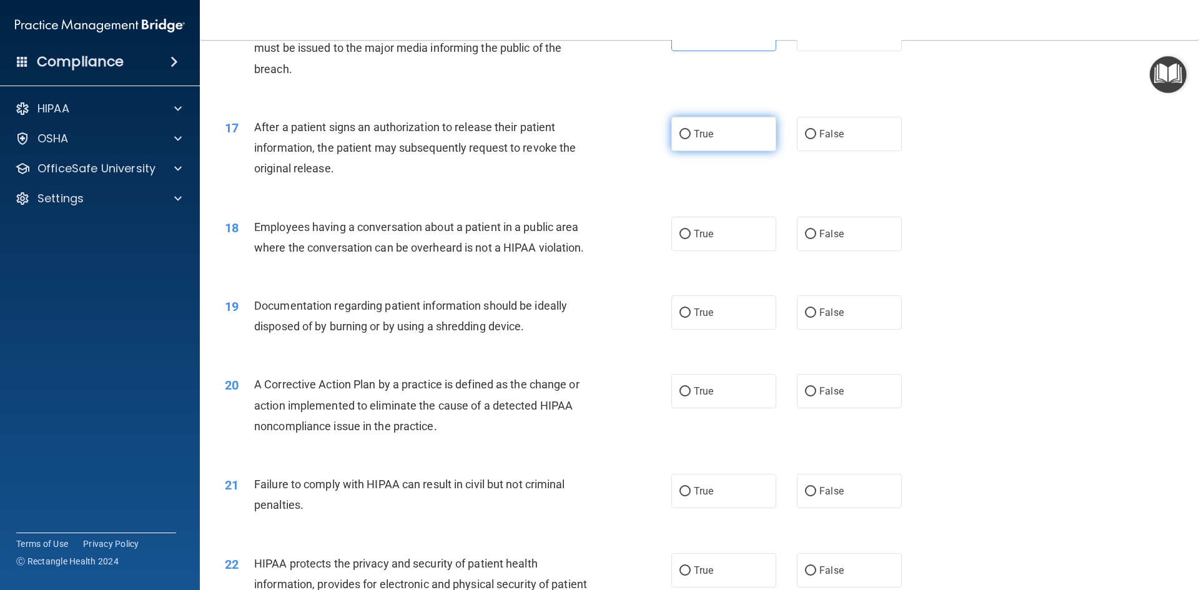
scroll to position [1436, 0]
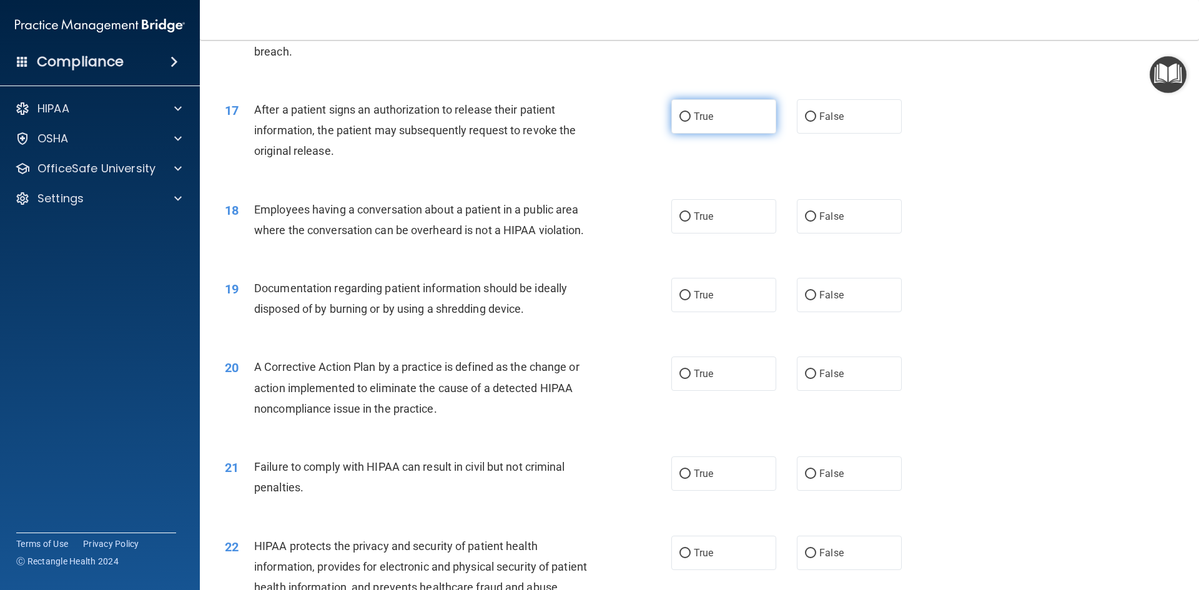
click at [720, 134] on label "True" at bounding box center [723, 116] width 105 height 34
click at [691, 122] on input "True" at bounding box center [684, 116] width 11 height 9
radio input "true"
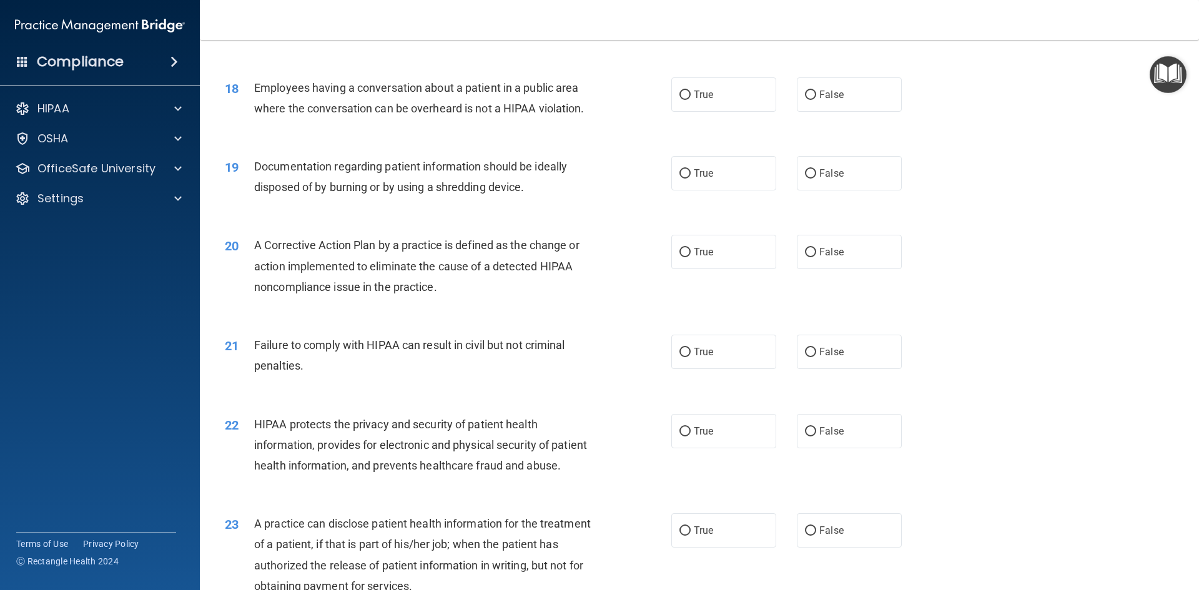
scroll to position [1561, 0]
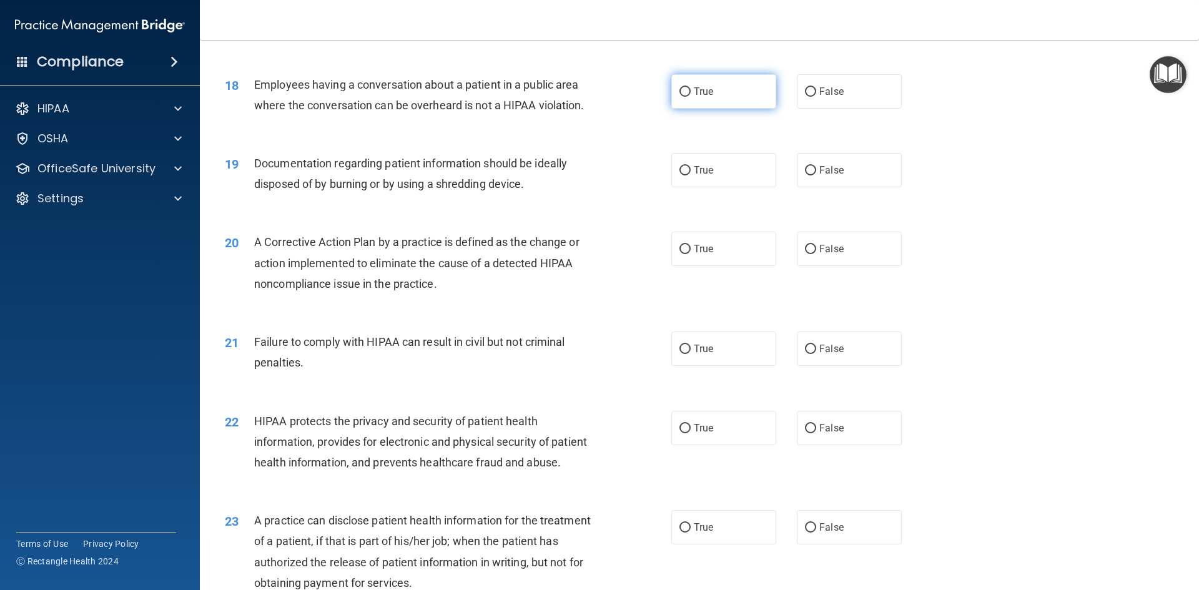
click at [682, 109] on label "True" at bounding box center [723, 91] width 105 height 34
click at [682, 97] on input "True" at bounding box center [684, 91] width 11 height 9
radio input "true"
click at [813, 109] on label "False" at bounding box center [849, 91] width 105 height 34
click at [813, 97] on input "False" at bounding box center [810, 91] width 11 height 9
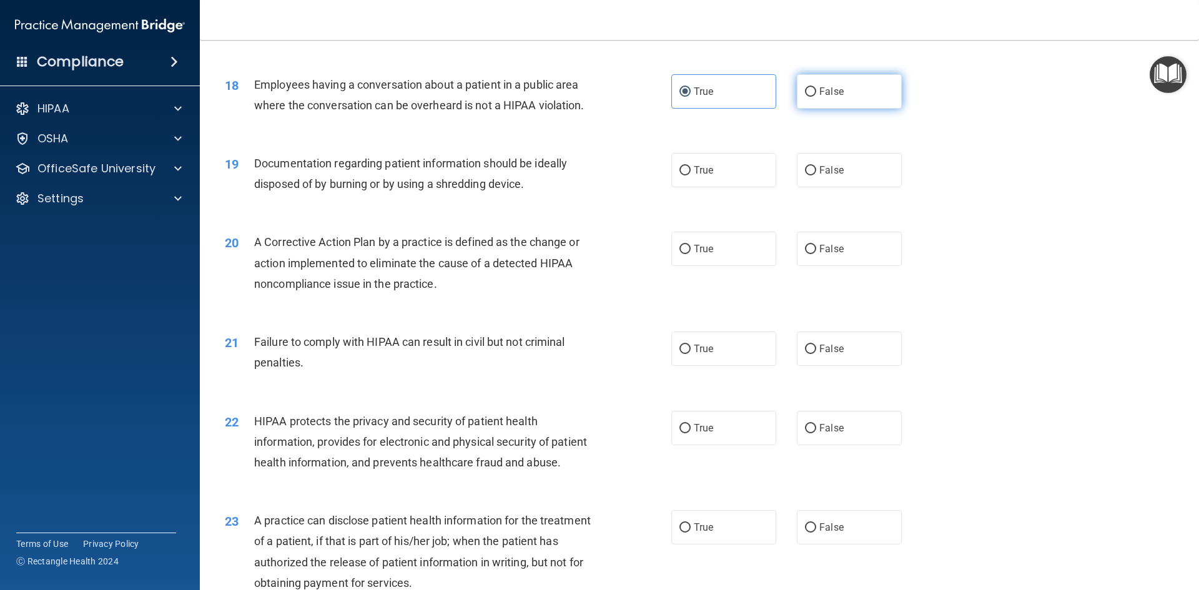
radio input "true"
radio input "false"
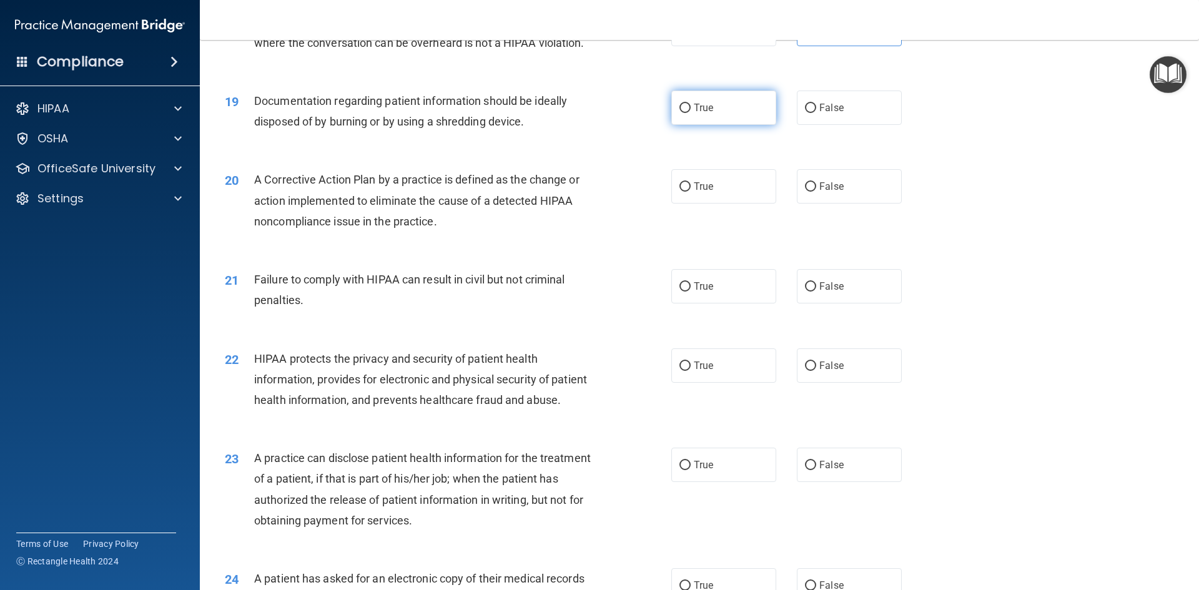
click at [697, 114] on span "True" at bounding box center [703, 108] width 19 height 12
click at [691, 113] on input "True" at bounding box center [684, 108] width 11 height 9
radio input "true"
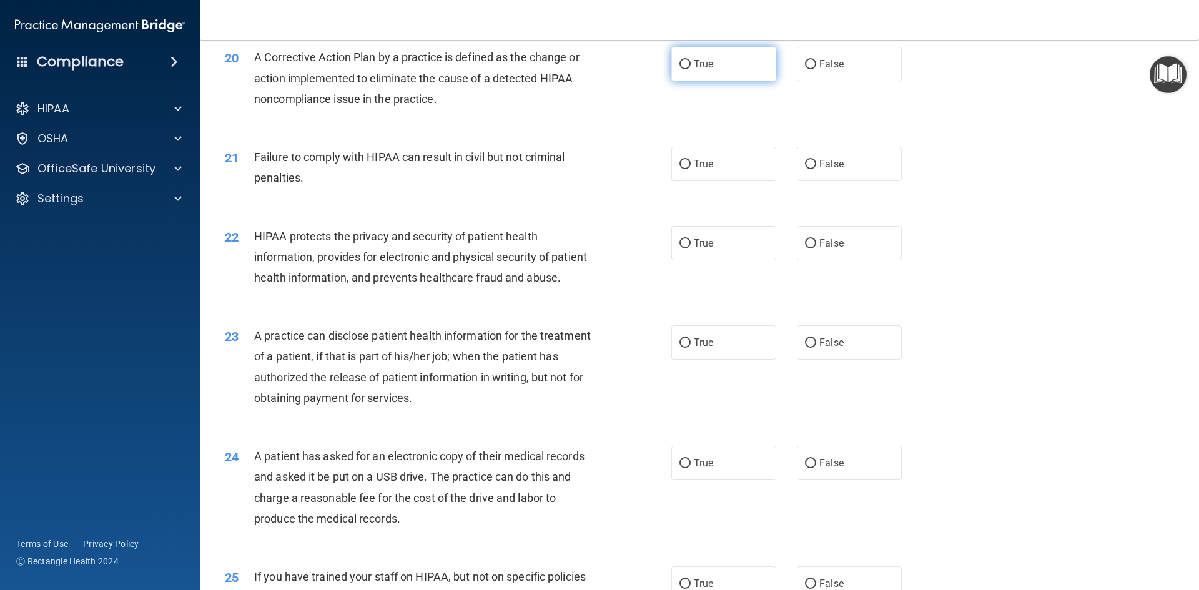
scroll to position [1748, 0]
click at [750, 79] on label "True" at bounding box center [723, 61] width 105 height 34
click at [691, 67] on input "True" at bounding box center [684, 61] width 11 height 9
radio input "true"
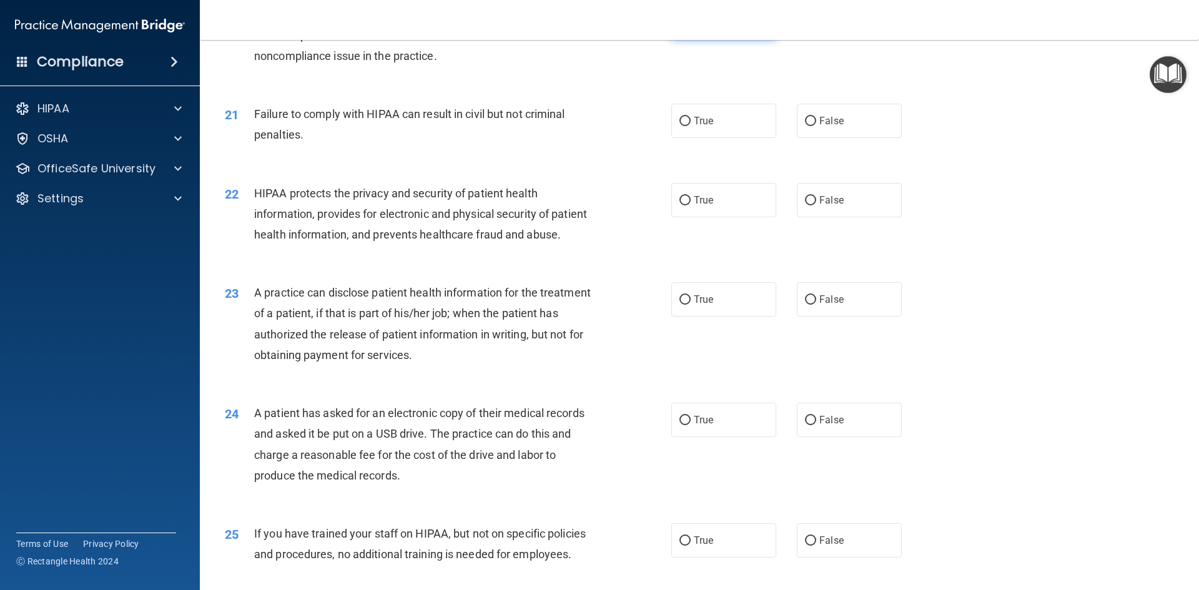
scroll to position [1811, 0]
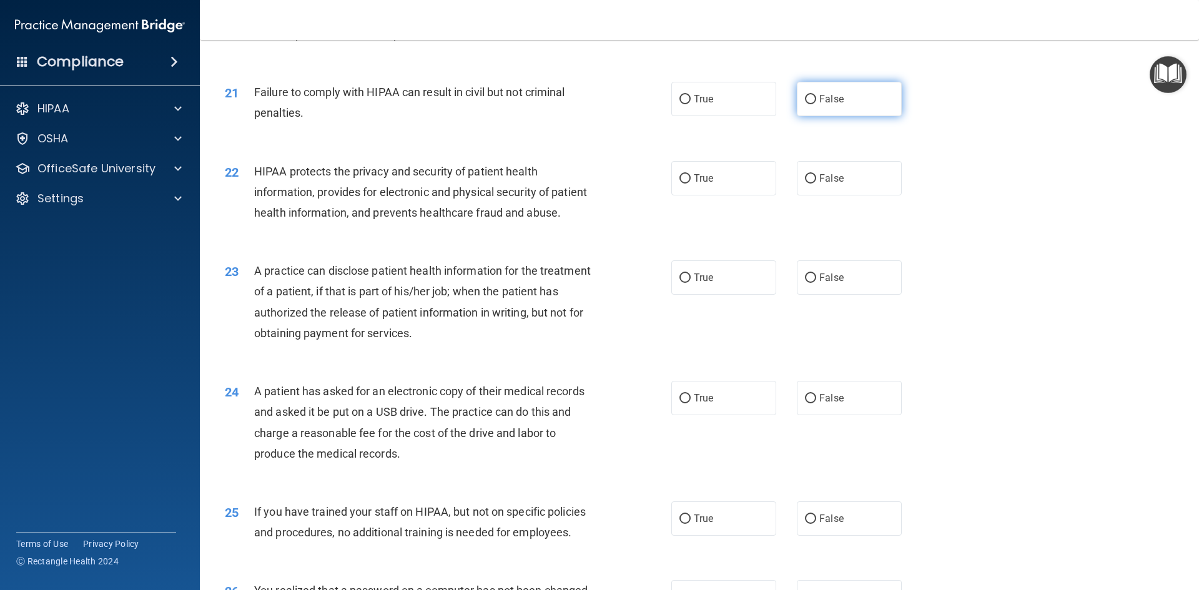
click at [864, 116] on label "False" at bounding box center [849, 99] width 105 height 34
click at [816, 104] on input "False" at bounding box center [810, 99] width 11 height 9
radio input "true"
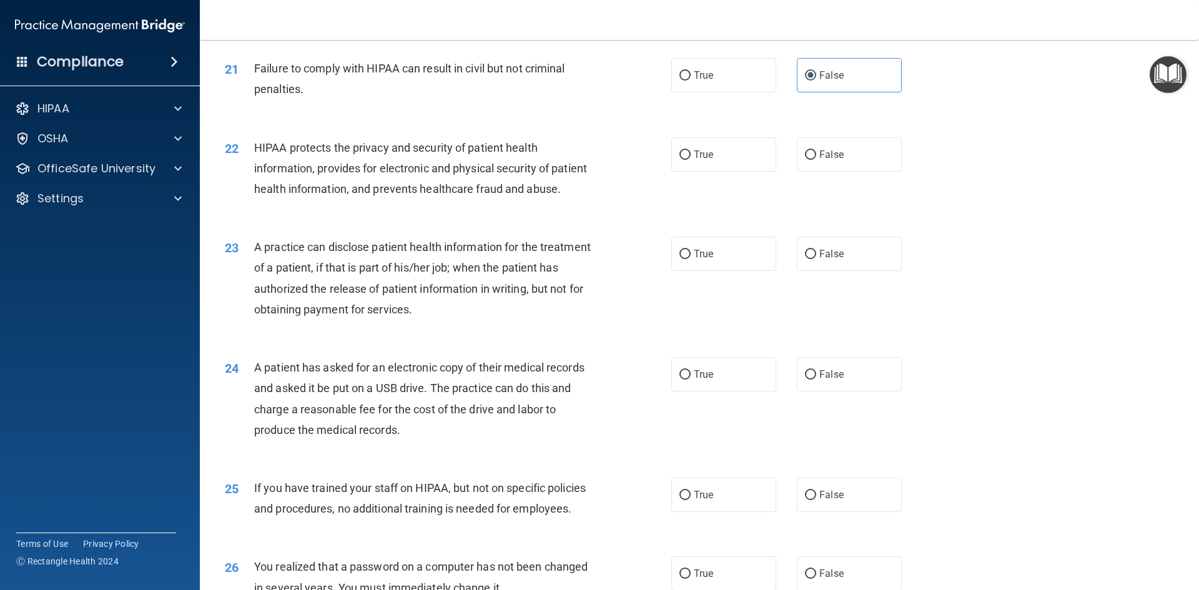
scroll to position [1873, 0]
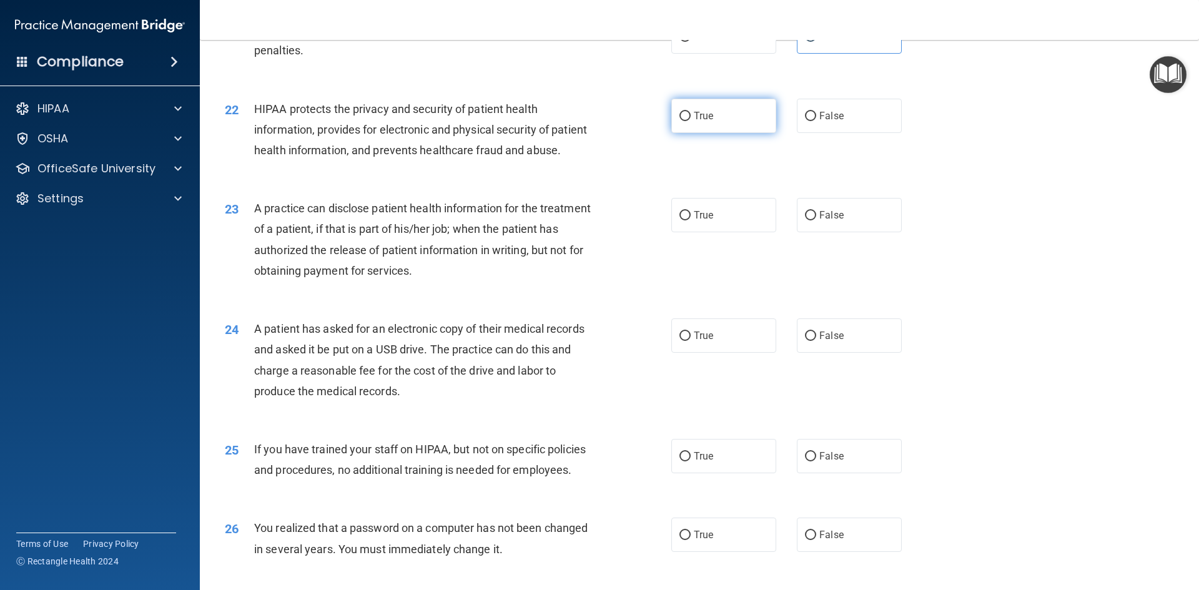
click at [698, 122] on span "True" at bounding box center [703, 116] width 19 height 12
click at [691, 121] on input "True" at bounding box center [684, 116] width 11 height 9
radio input "true"
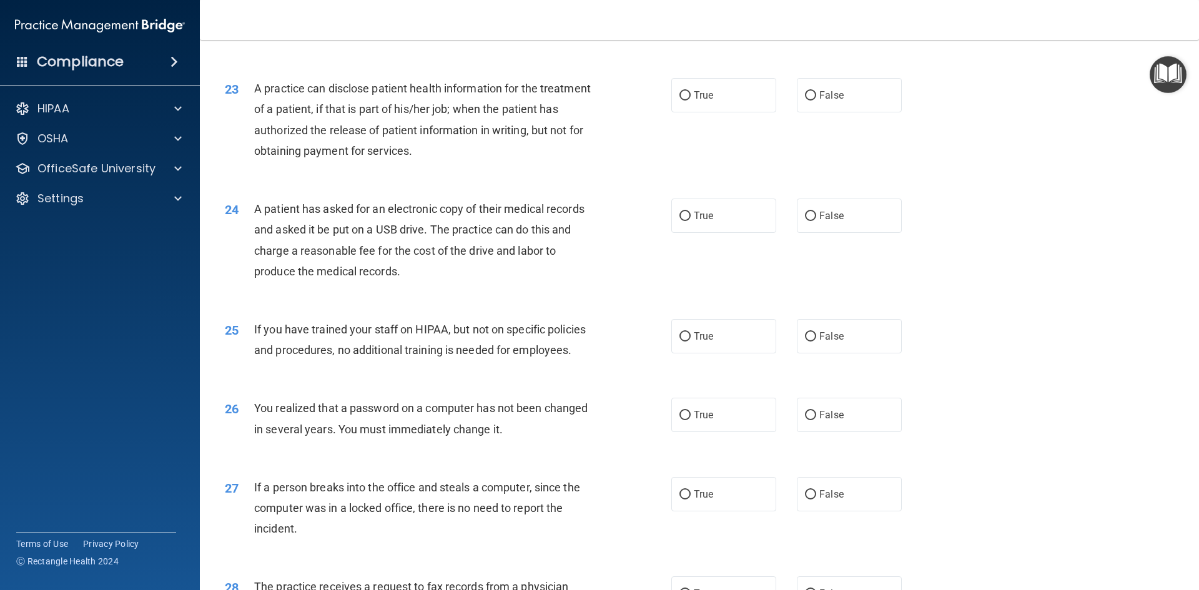
scroll to position [1998, 0]
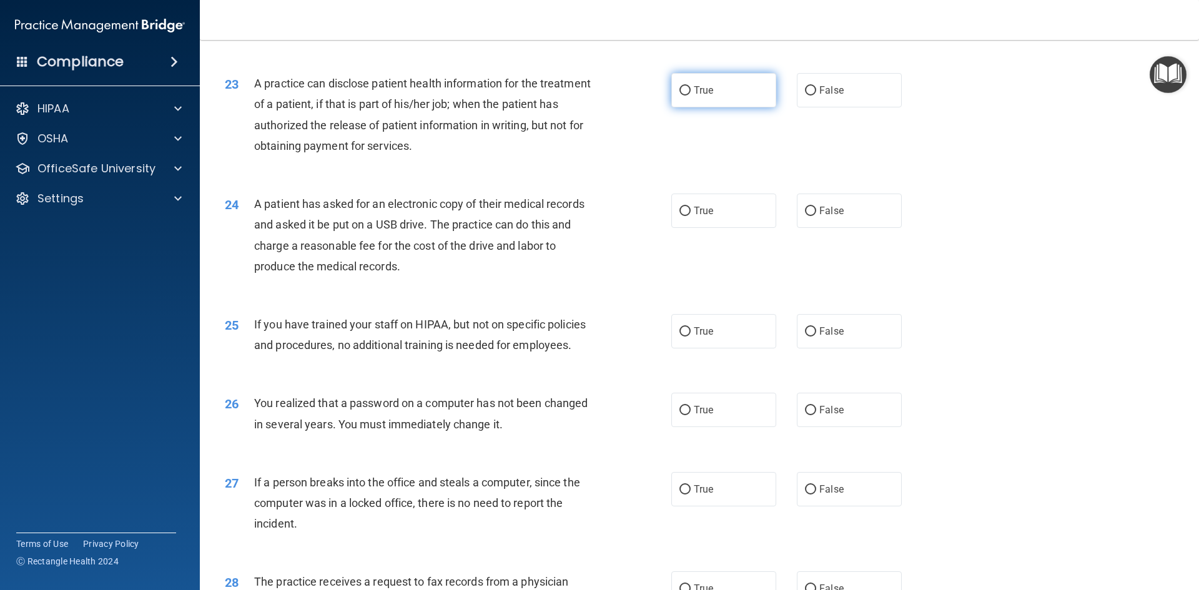
click at [736, 107] on label "True" at bounding box center [723, 90] width 105 height 34
click at [691, 96] on input "True" at bounding box center [684, 90] width 11 height 9
radio input "true"
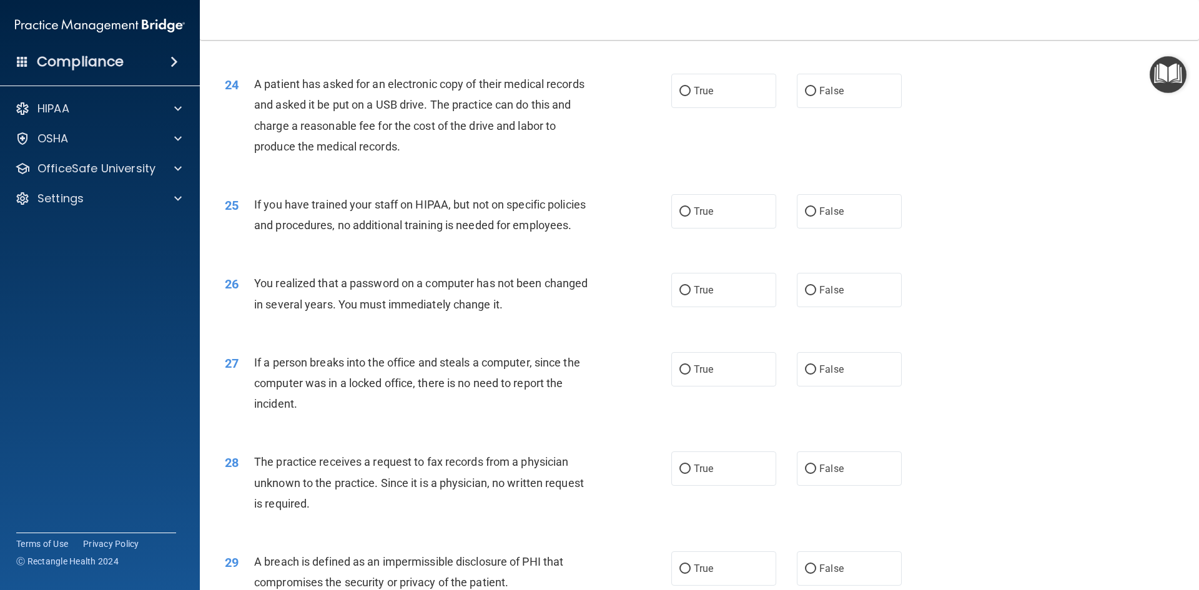
scroll to position [2123, 0]
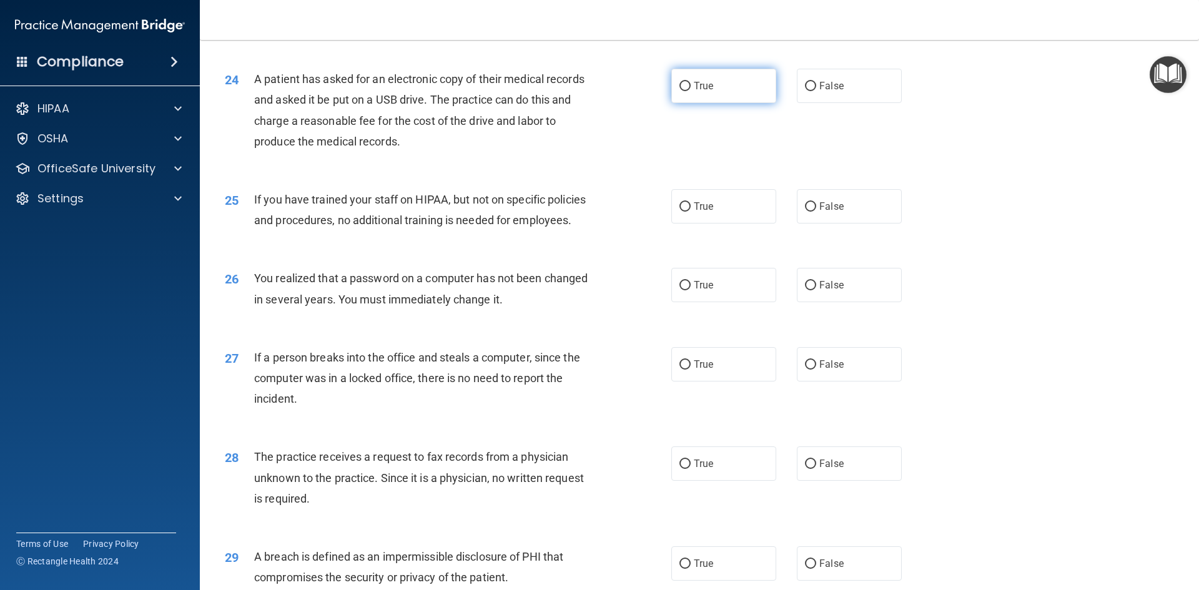
click at [741, 103] on label "True" at bounding box center [723, 86] width 105 height 34
click at [691, 91] on input "True" at bounding box center [684, 86] width 11 height 9
radio input "true"
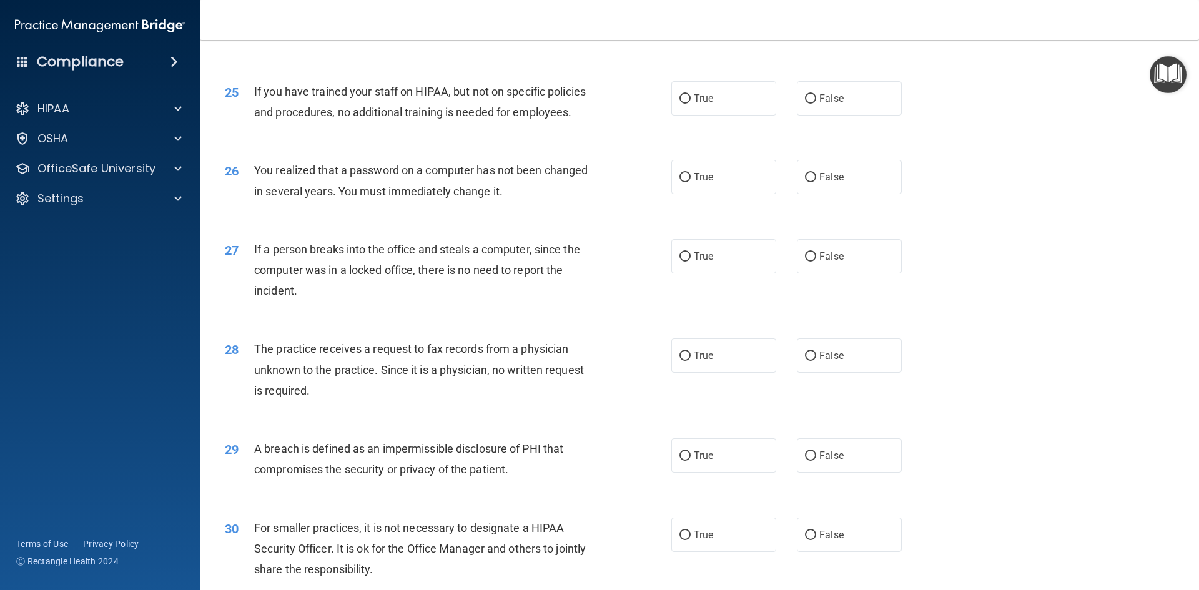
scroll to position [2248, 0]
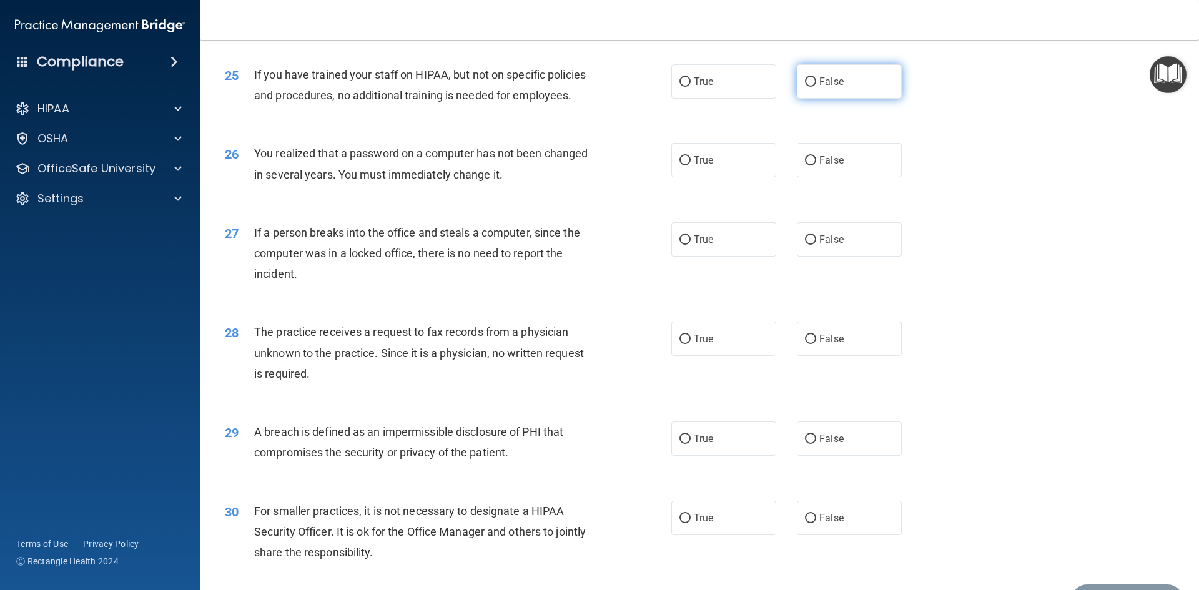
click at [840, 99] on label "False" at bounding box center [849, 81] width 105 height 34
click at [816, 87] on input "False" at bounding box center [810, 81] width 11 height 9
radio input "true"
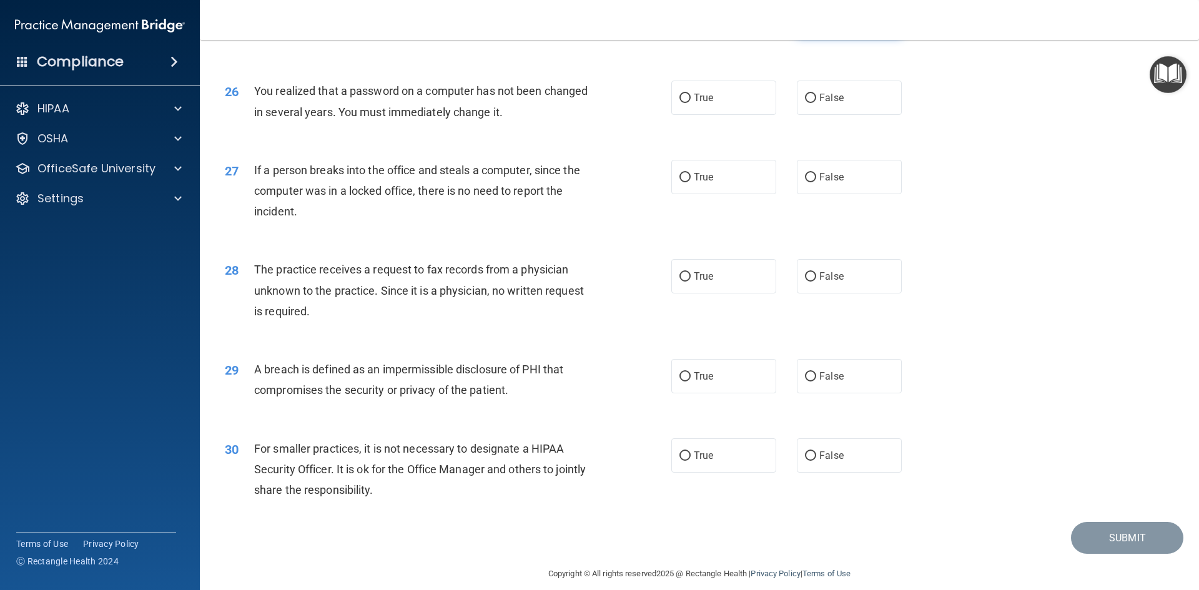
scroll to position [2365, 0]
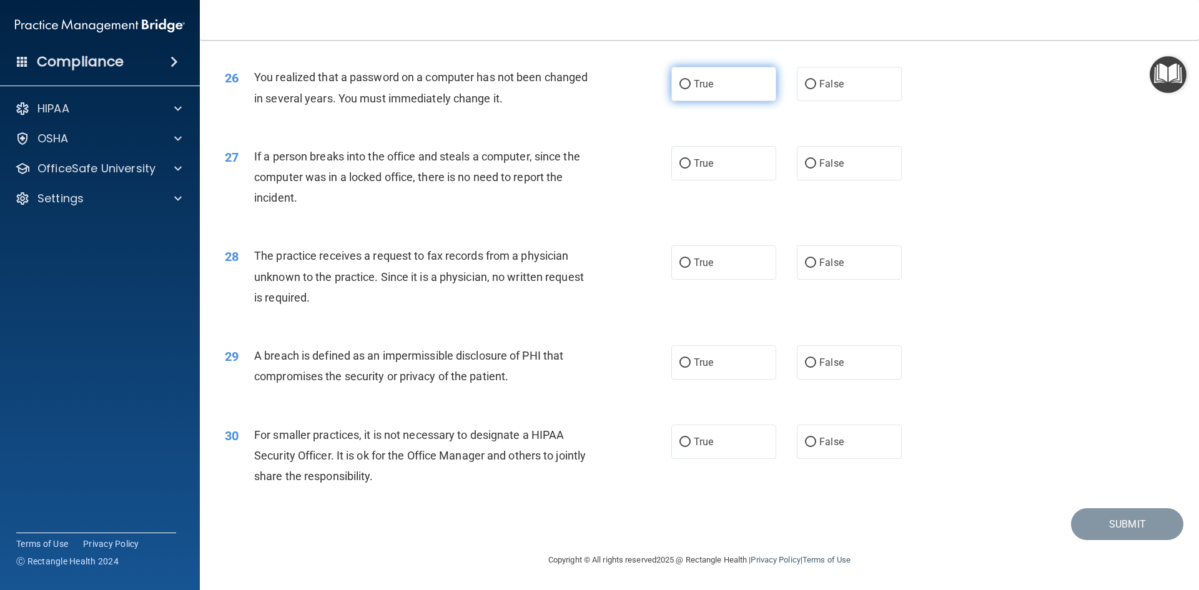
click at [729, 91] on label "True" at bounding box center [723, 84] width 105 height 34
click at [691, 89] on input "True" at bounding box center [684, 84] width 11 height 9
radio input "true"
click at [832, 165] on span "False" at bounding box center [831, 163] width 24 height 12
click at [816, 165] on input "False" at bounding box center [810, 163] width 11 height 9
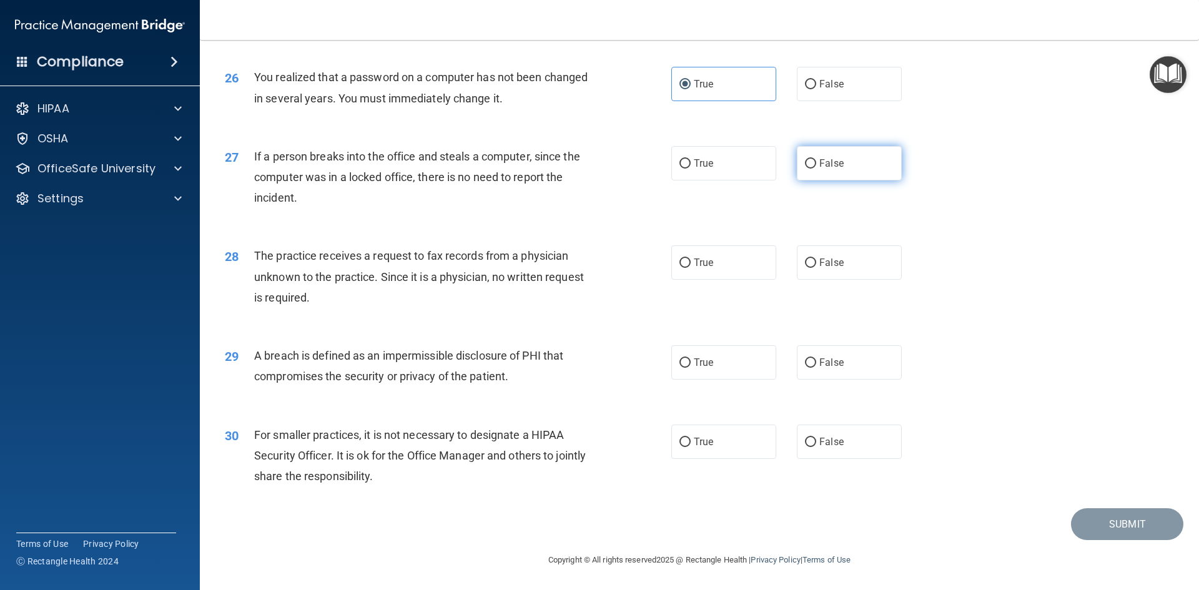
radio input "true"
click at [814, 270] on label "False" at bounding box center [849, 262] width 105 height 34
click at [814, 268] on input "False" at bounding box center [810, 262] width 11 height 9
radio input "true"
click at [703, 364] on span "True" at bounding box center [703, 362] width 19 height 12
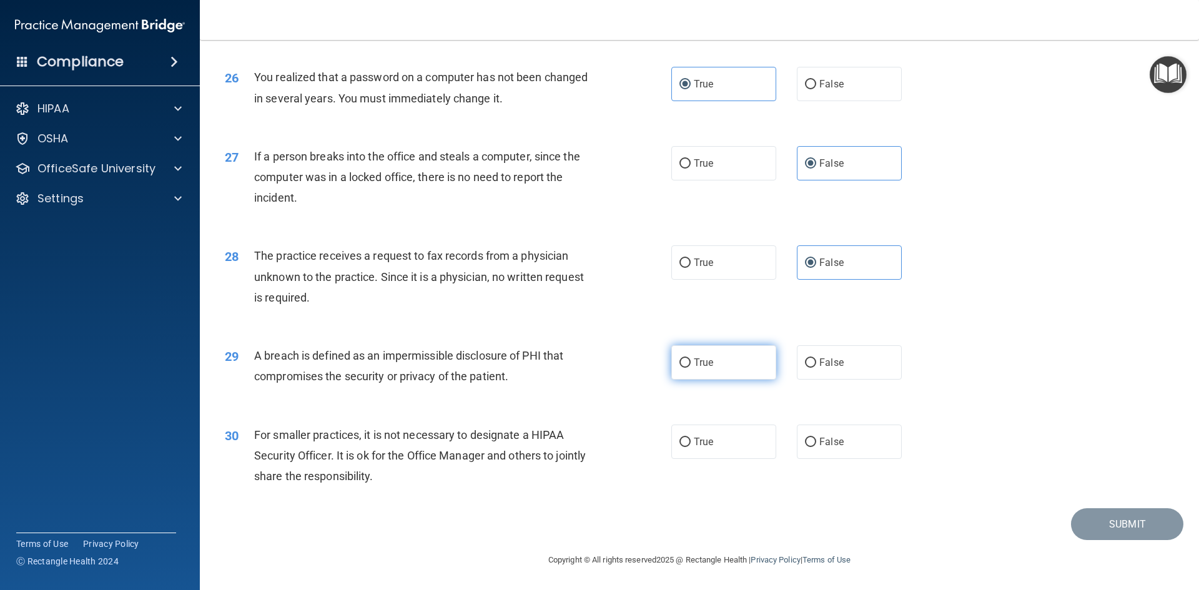
click at [691, 364] on input "True" at bounding box center [684, 362] width 11 height 9
radio input "true"
click at [830, 449] on label "False" at bounding box center [849, 442] width 105 height 34
click at [816, 447] on input "False" at bounding box center [810, 442] width 11 height 9
radio input "true"
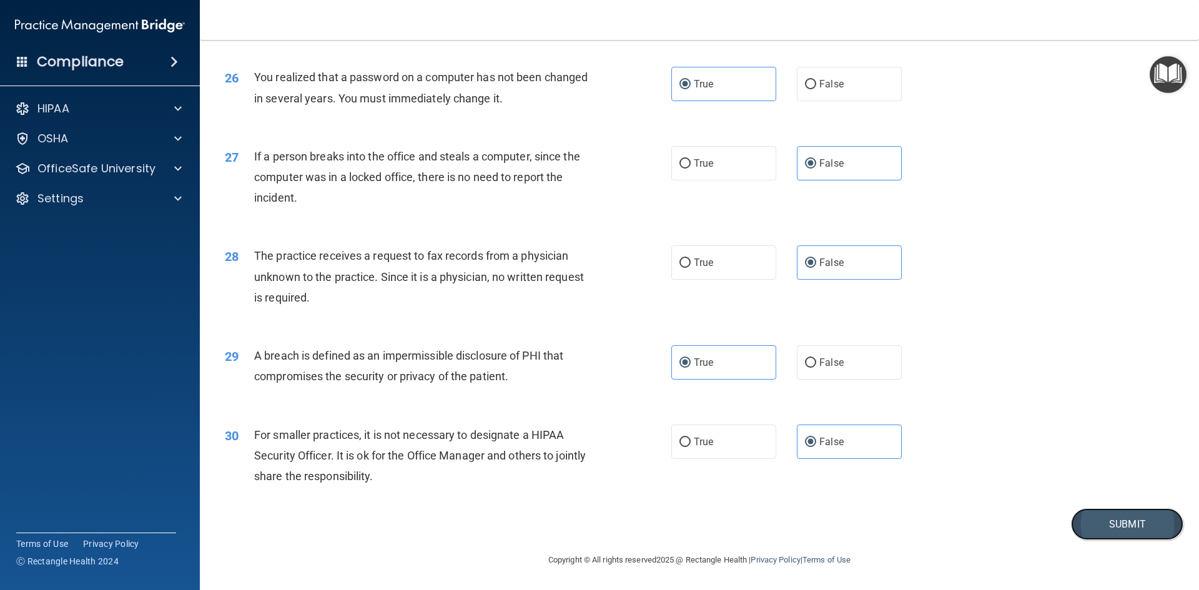
click at [1121, 520] on button "Submit" at bounding box center [1127, 524] width 112 height 32
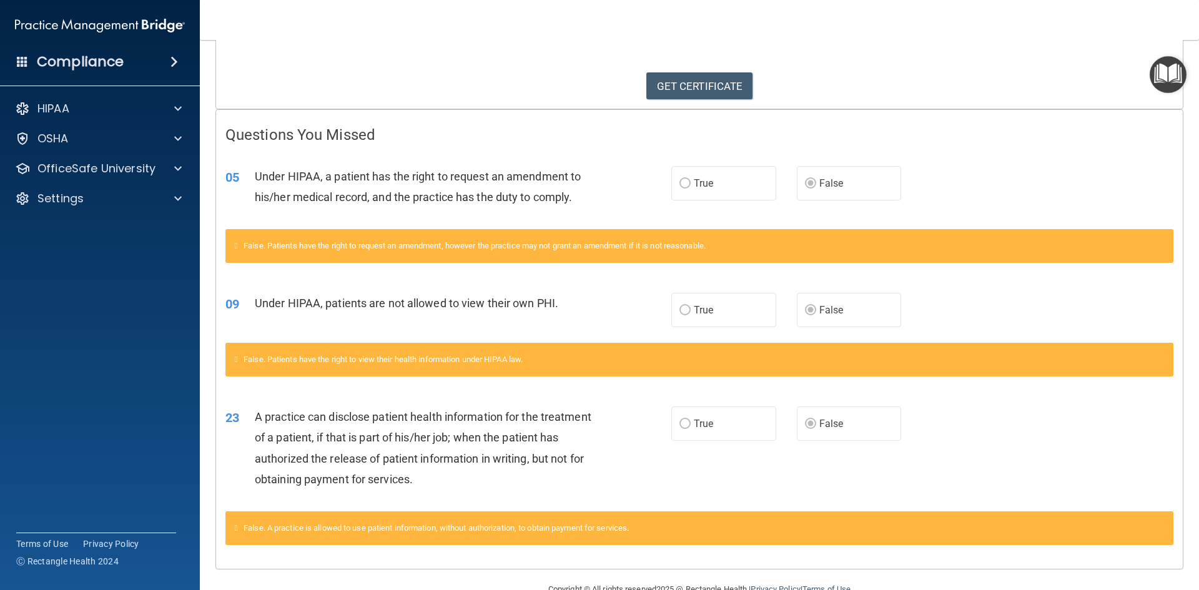
scroll to position [214, 0]
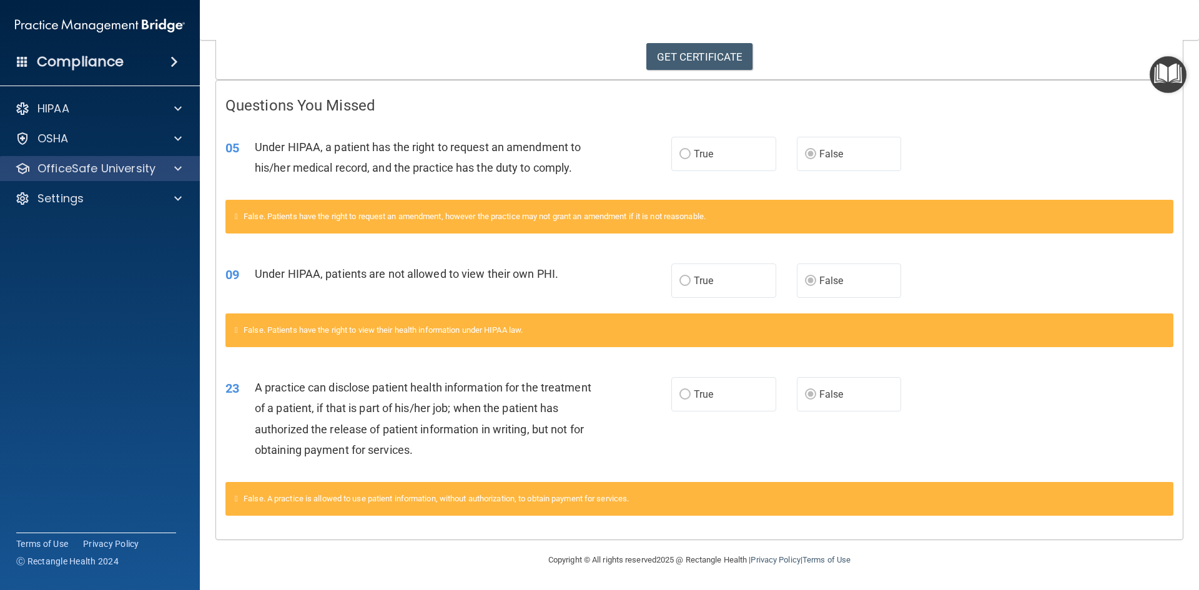
click at [83, 176] on div "OfficeSafe University" at bounding box center [100, 168] width 200 height 25
click at [170, 172] on div at bounding box center [175, 168] width 31 height 15
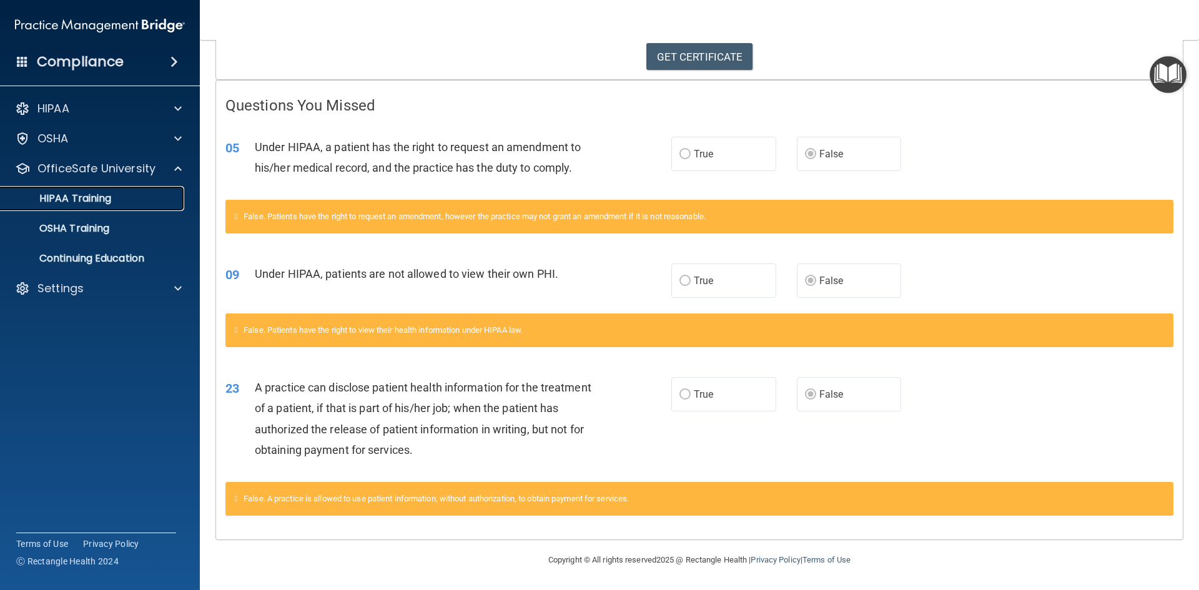
click at [116, 206] on link "HIPAA Training" at bounding box center [86, 198] width 197 height 25
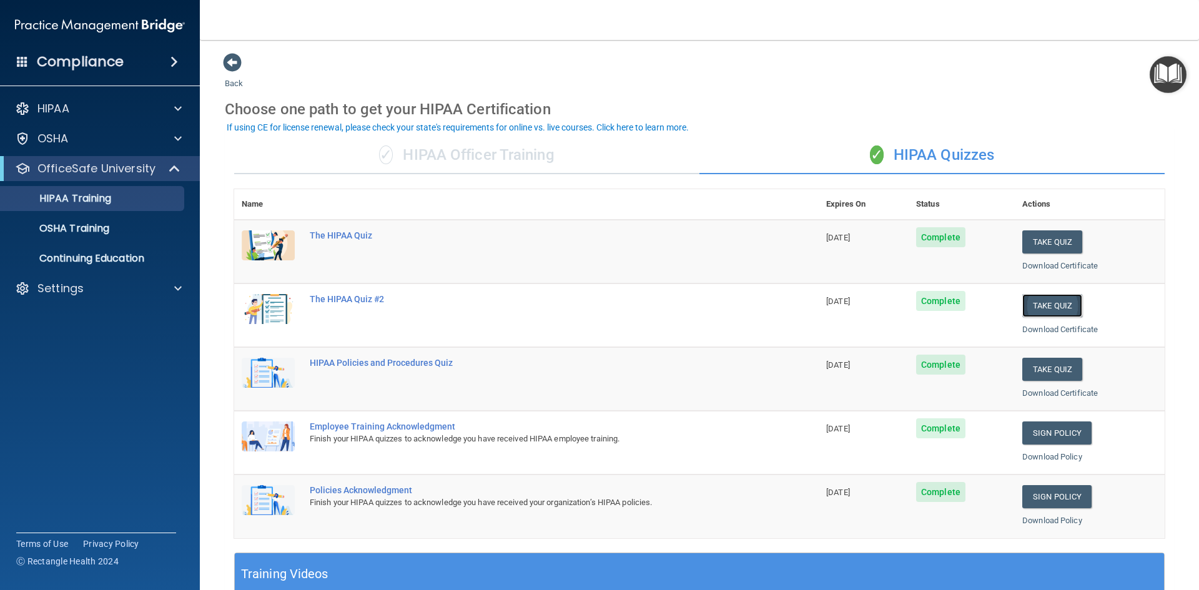
click at [1052, 308] on button "Take Quiz" at bounding box center [1052, 305] width 60 height 23
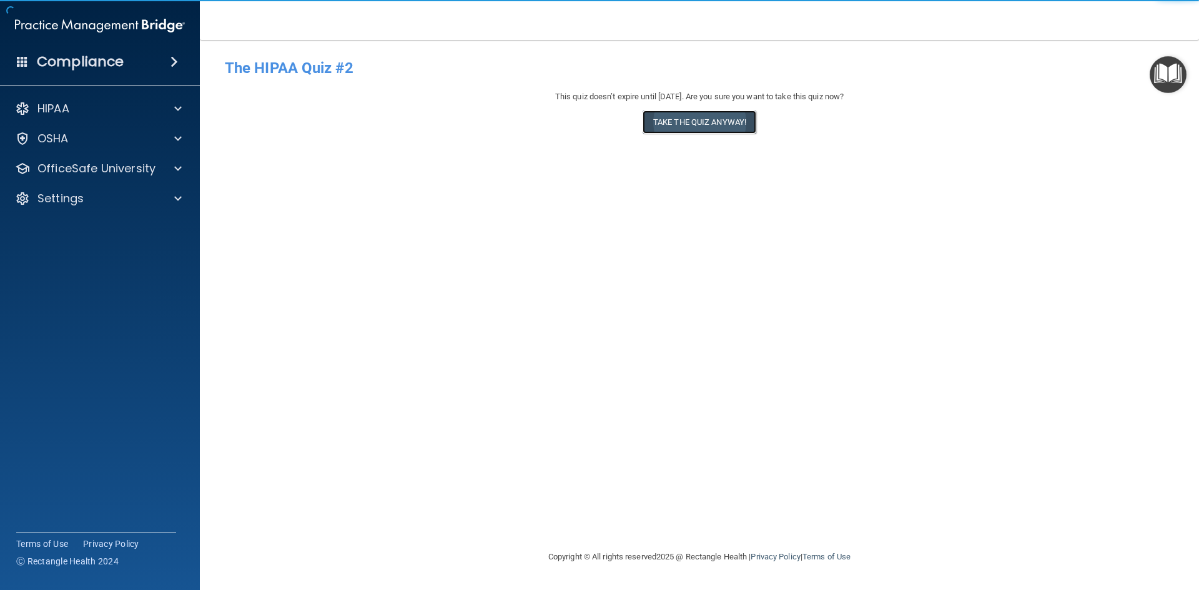
click at [717, 122] on button "Take the quiz anyway!" at bounding box center [699, 122] width 114 height 23
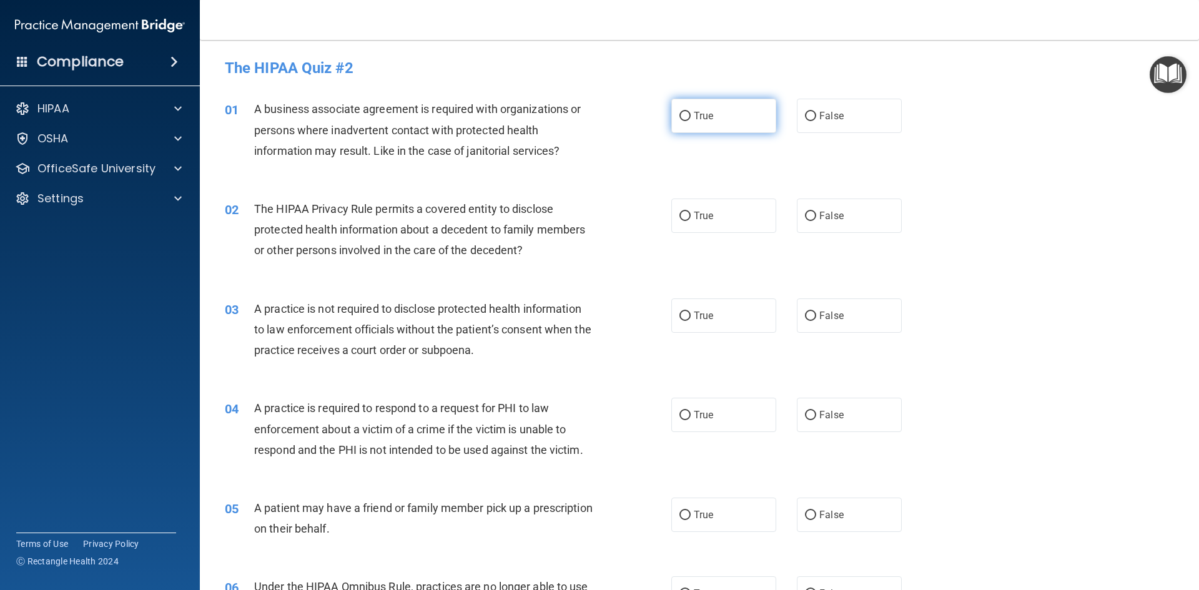
click at [722, 107] on label "True" at bounding box center [723, 116] width 105 height 34
click at [691, 112] on input "True" at bounding box center [684, 116] width 11 height 9
radio input "true"
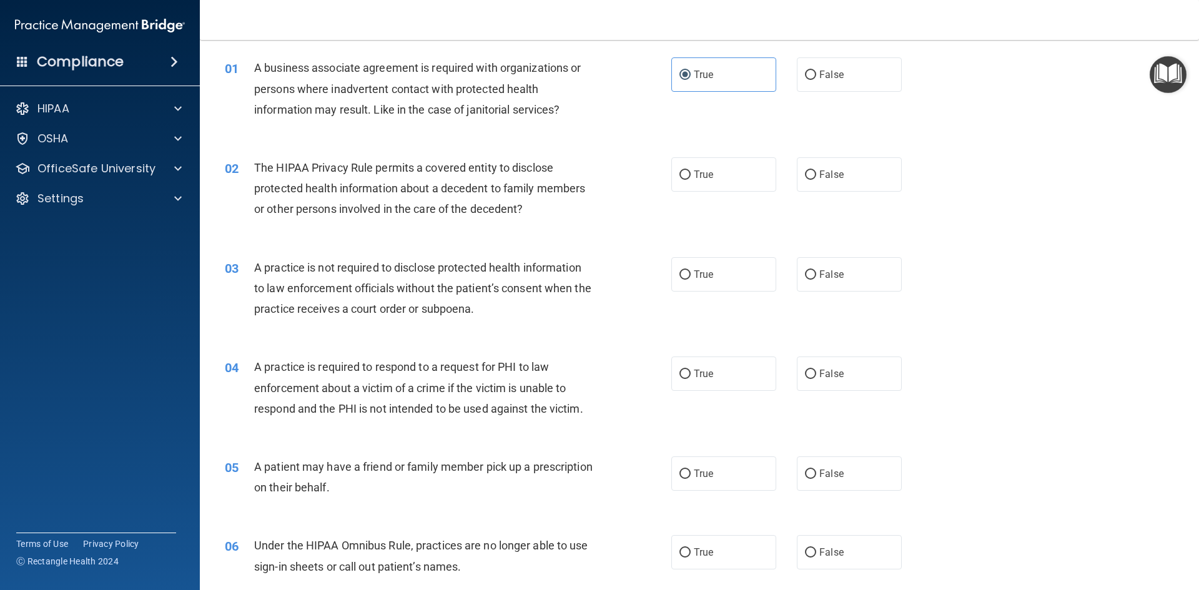
scroll to position [62, 0]
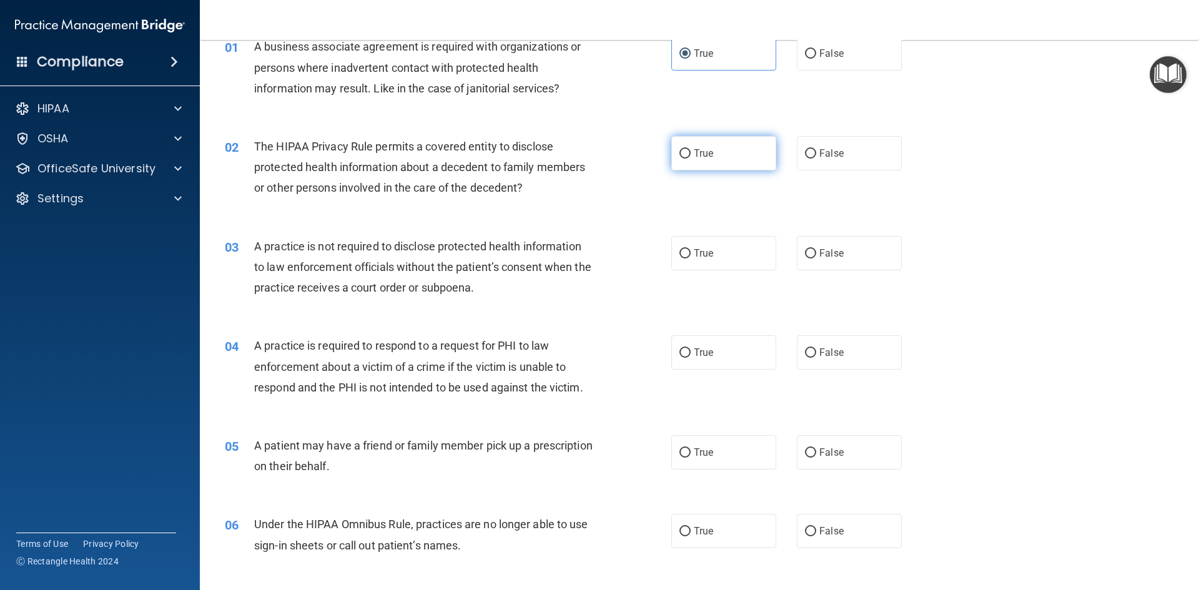
click at [687, 141] on label "True" at bounding box center [723, 153] width 105 height 34
click at [687, 149] on input "True" at bounding box center [684, 153] width 11 height 9
radio input "true"
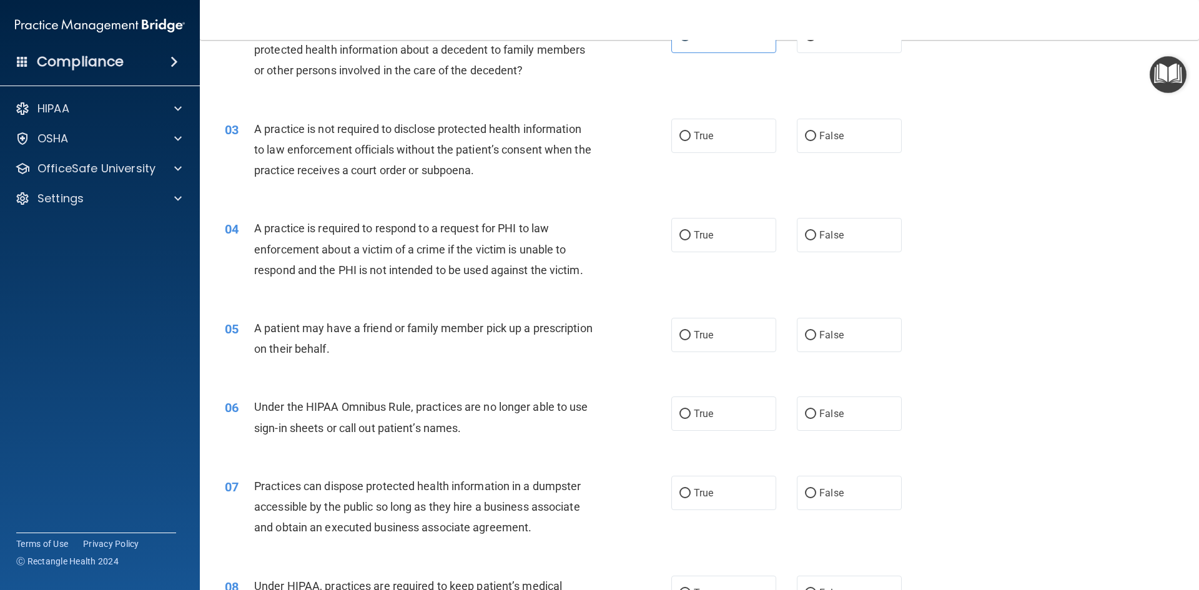
scroll to position [187, 0]
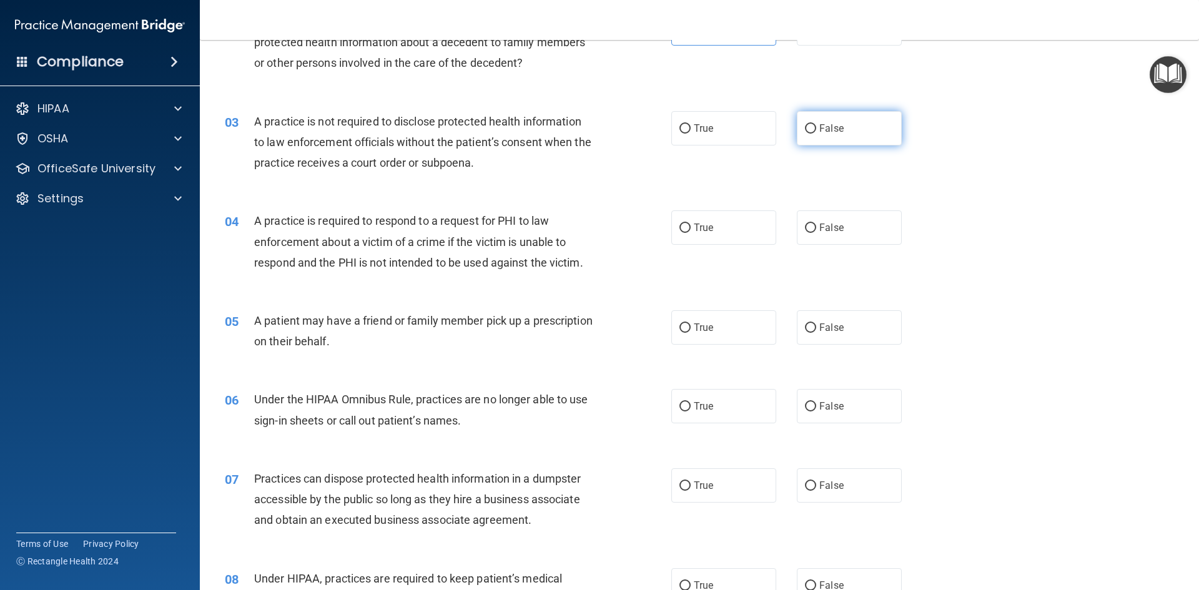
click at [822, 120] on label "False" at bounding box center [849, 128] width 105 height 34
click at [816, 124] on input "False" at bounding box center [810, 128] width 11 height 9
radio input "true"
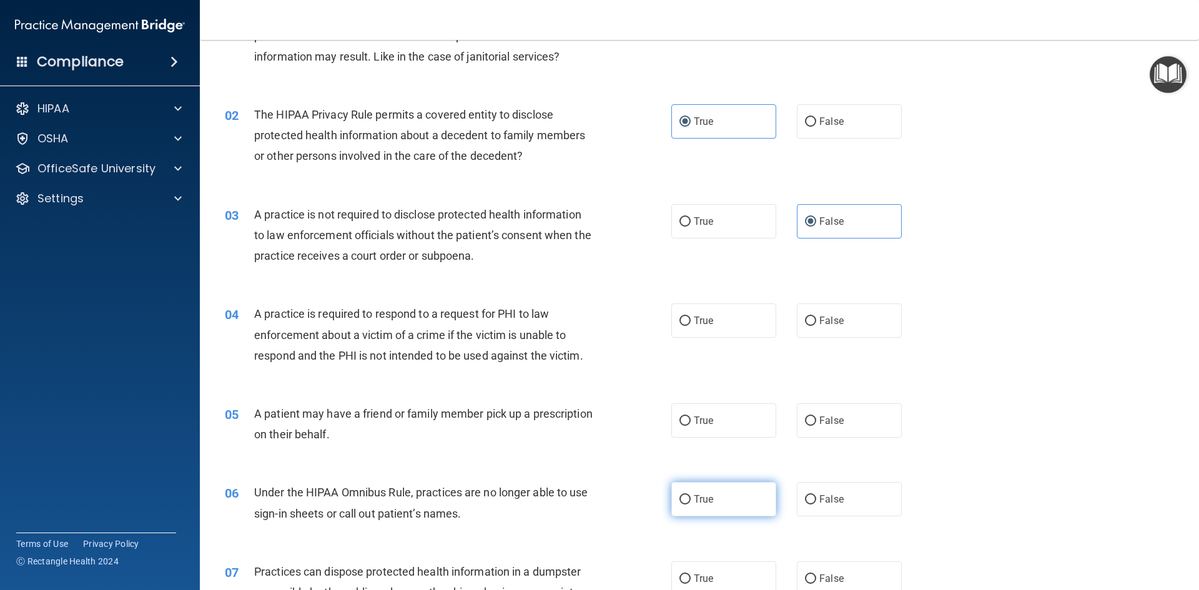
scroll to position [125, 0]
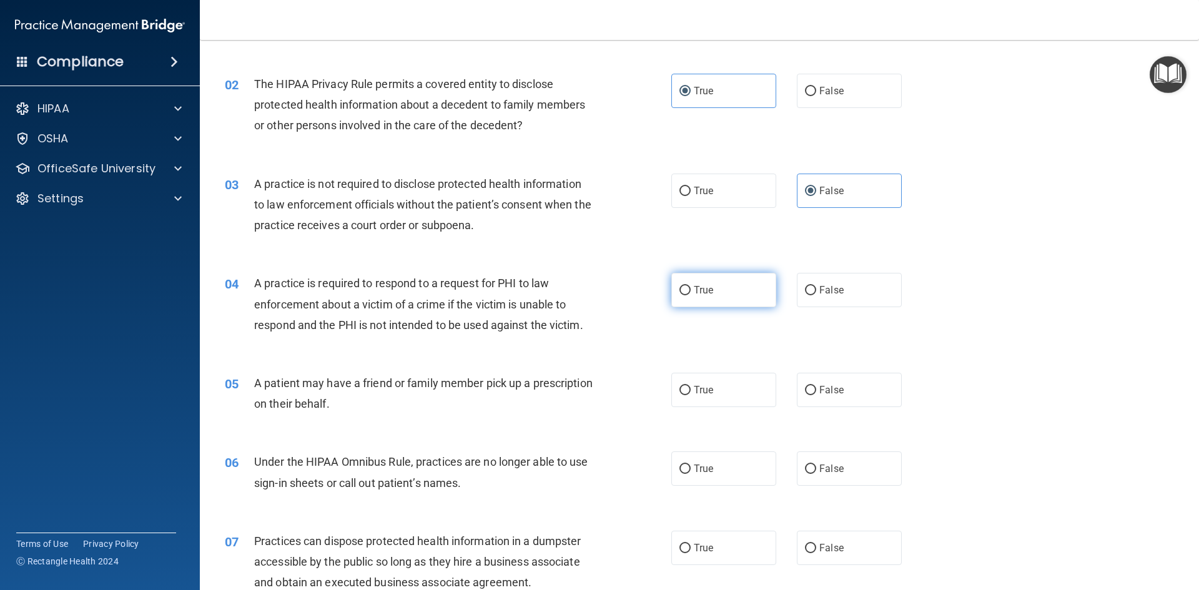
click at [695, 284] on span "True" at bounding box center [703, 290] width 19 height 12
click at [691, 286] on input "True" at bounding box center [684, 290] width 11 height 9
radio input "true"
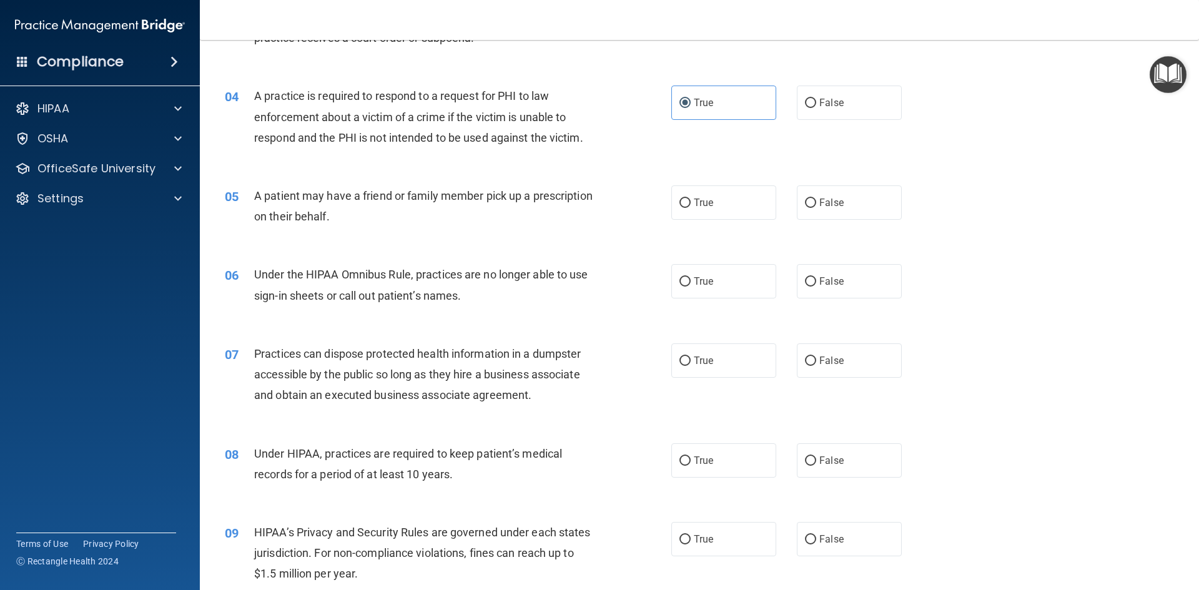
scroll to position [375, 0]
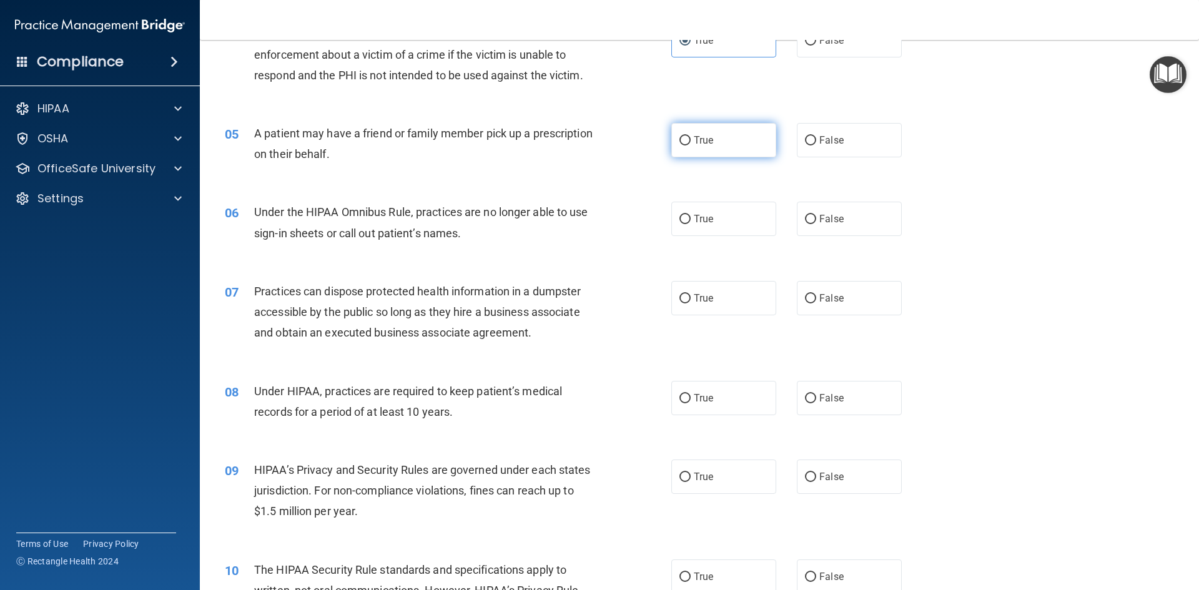
click at [707, 142] on span "True" at bounding box center [703, 140] width 19 height 12
click at [691, 142] on input "True" at bounding box center [684, 140] width 11 height 9
radio input "true"
click at [840, 212] on label "False" at bounding box center [849, 219] width 105 height 34
click at [816, 215] on input "False" at bounding box center [810, 219] width 11 height 9
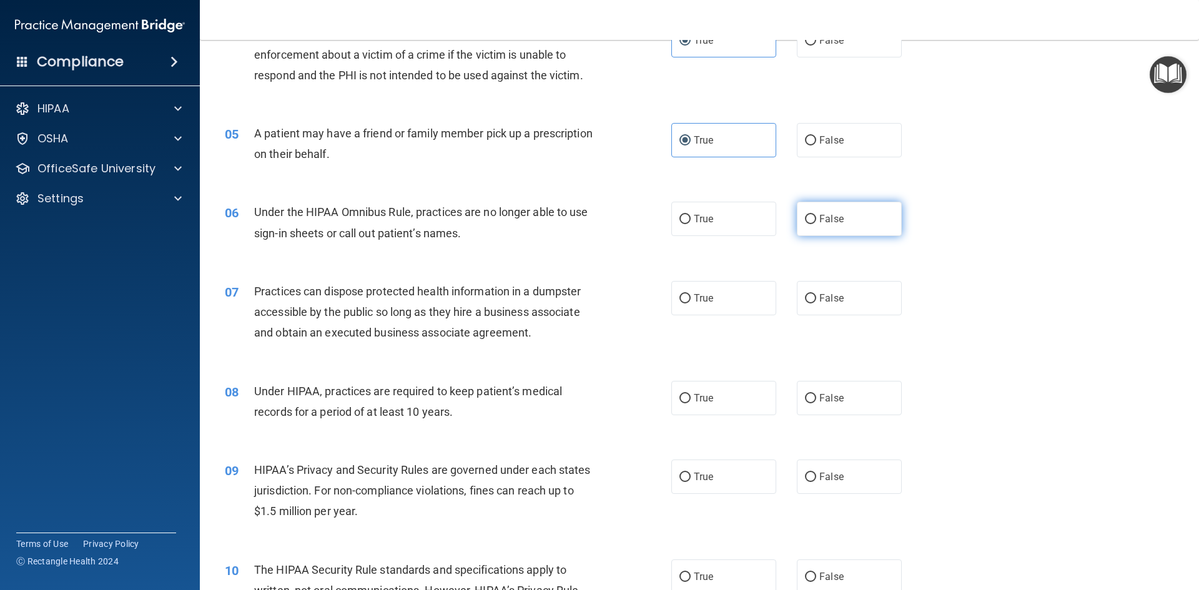
radio input "true"
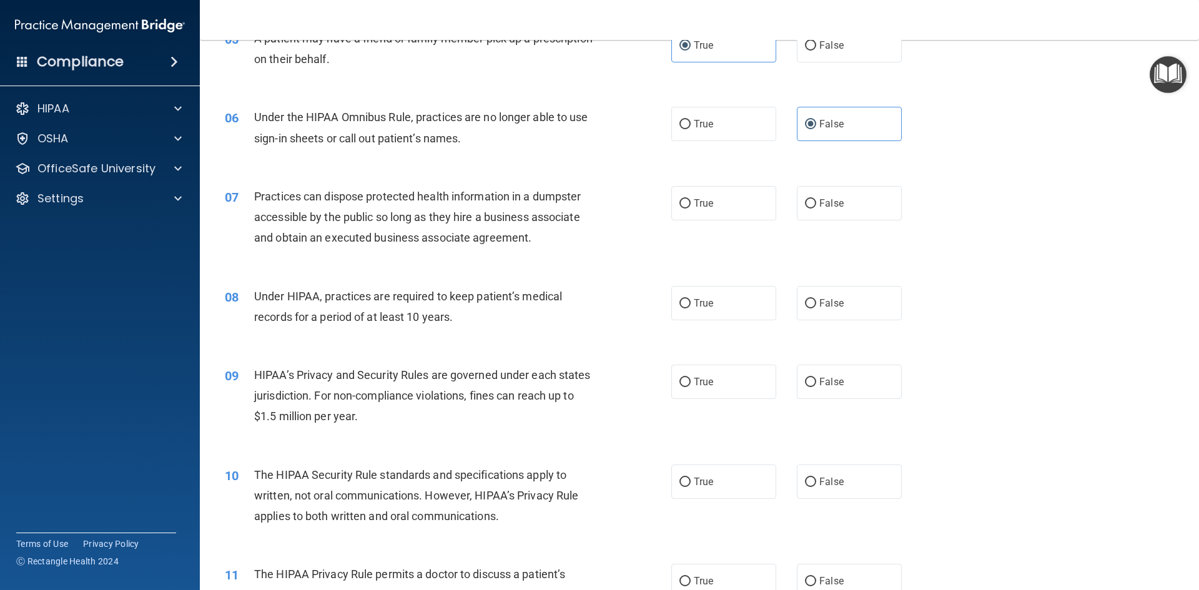
scroll to position [499, 0]
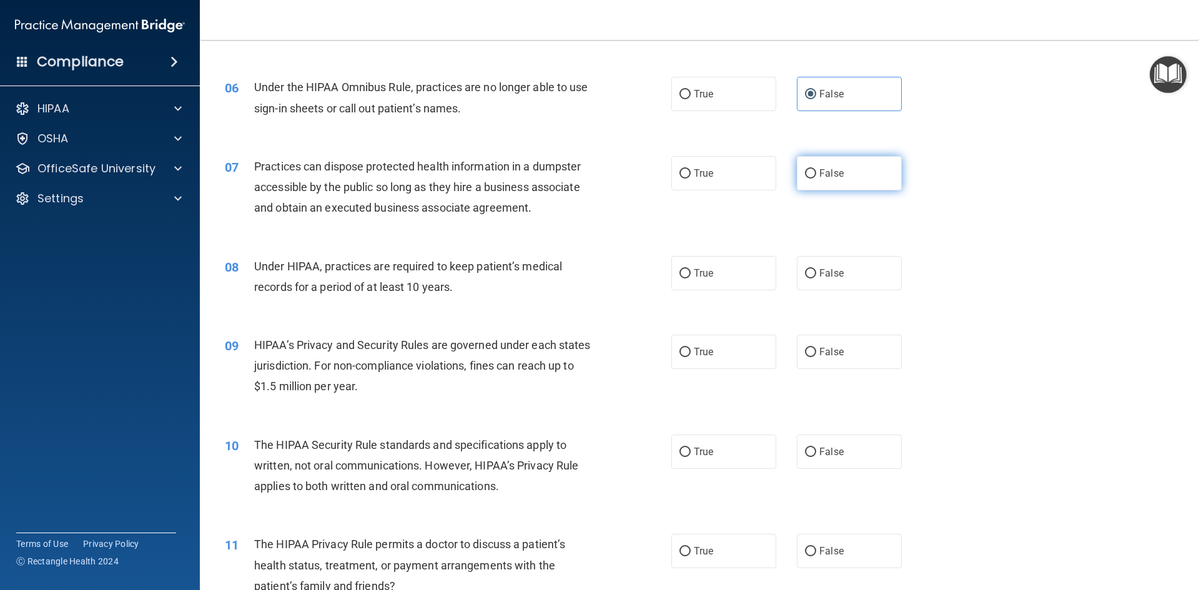
click at [867, 169] on label "False" at bounding box center [849, 173] width 105 height 34
click at [816, 169] on input "False" at bounding box center [810, 173] width 11 height 9
radio input "true"
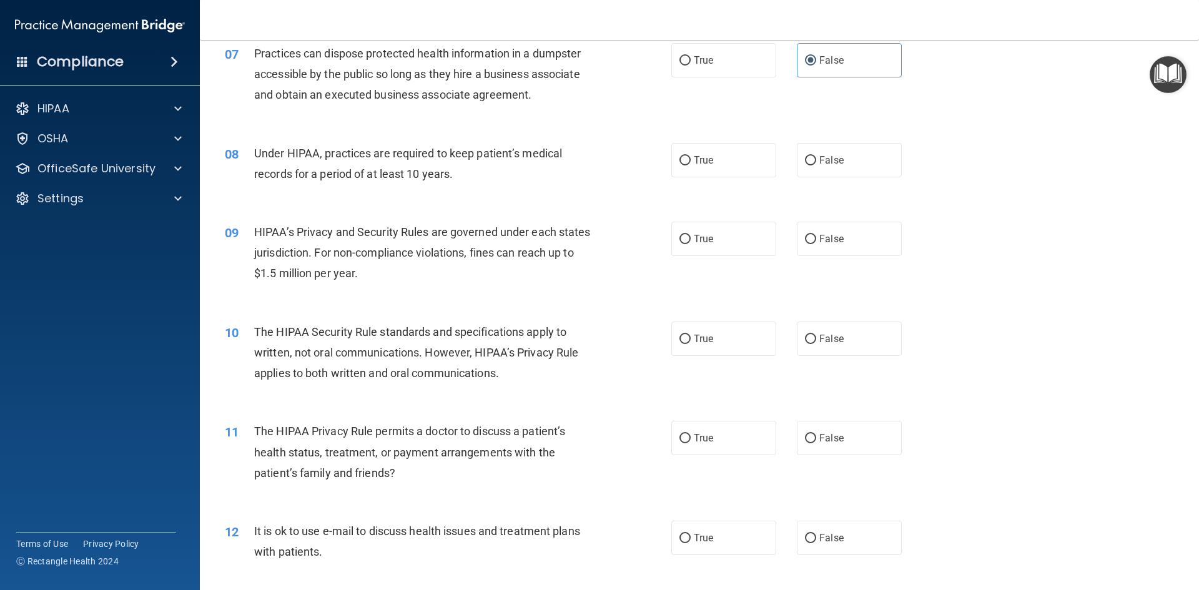
scroll to position [624, 0]
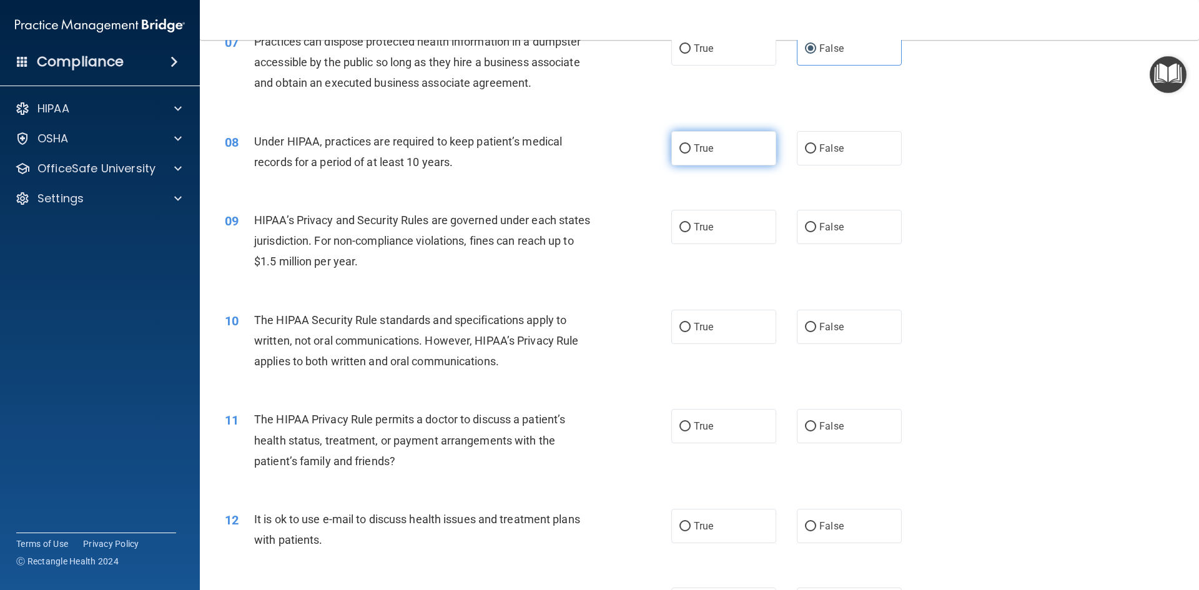
click at [688, 149] on label "True" at bounding box center [723, 148] width 105 height 34
click at [688, 149] on input "True" at bounding box center [684, 148] width 11 height 9
radio input "true"
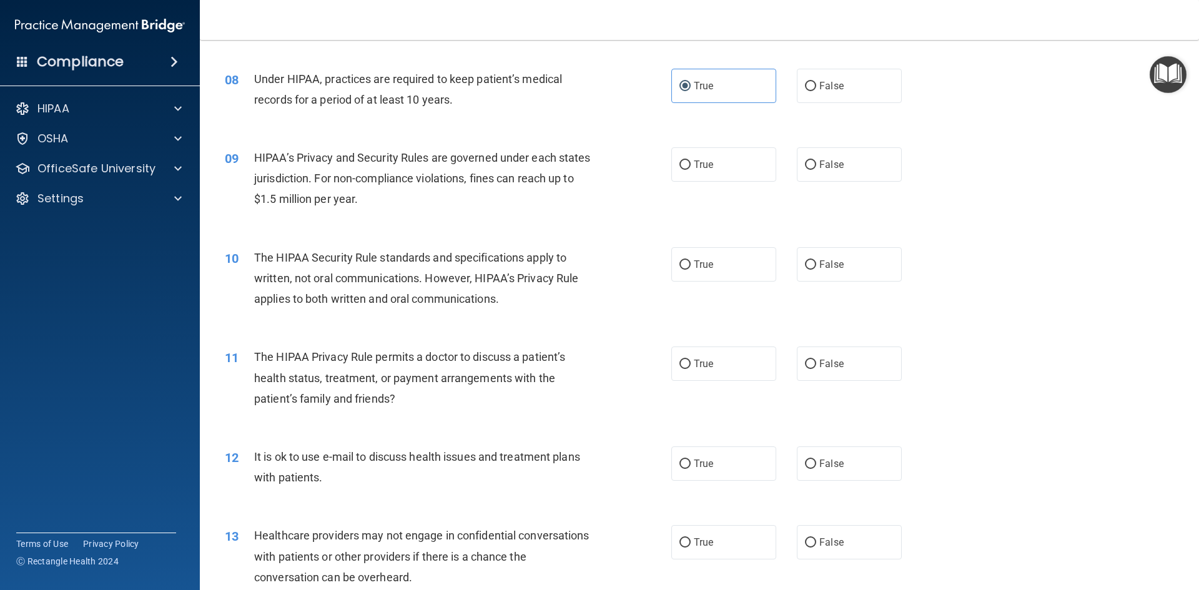
scroll to position [749, 0]
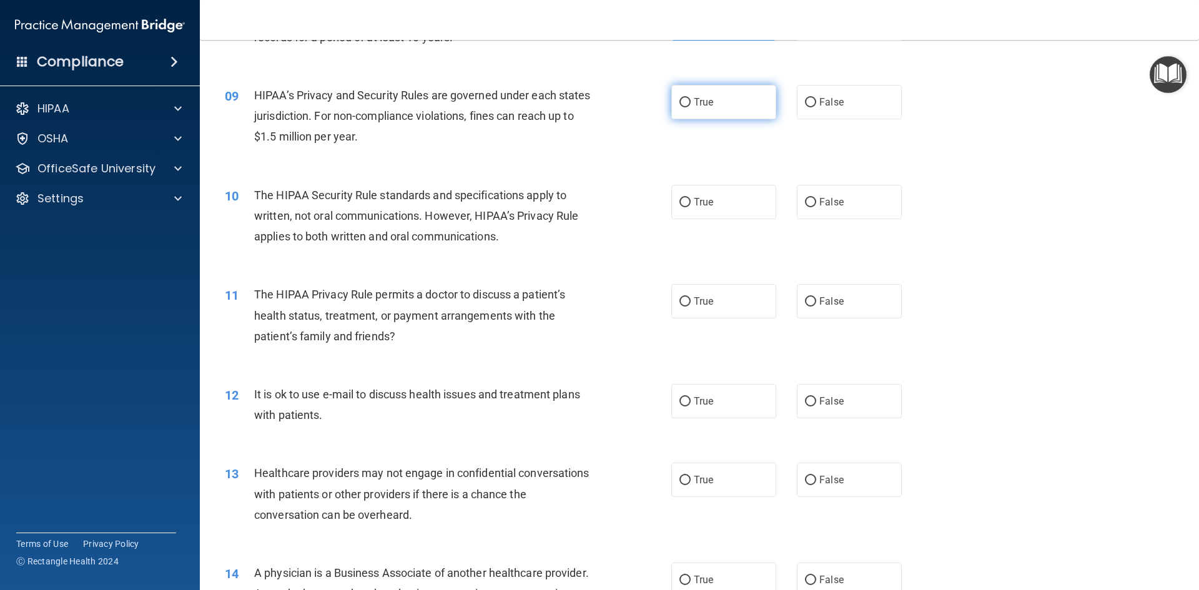
click at [717, 111] on label "True" at bounding box center [723, 102] width 105 height 34
click at [691, 107] on input "True" at bounding box center [684, 102] width 11 height 9
radio input "true"
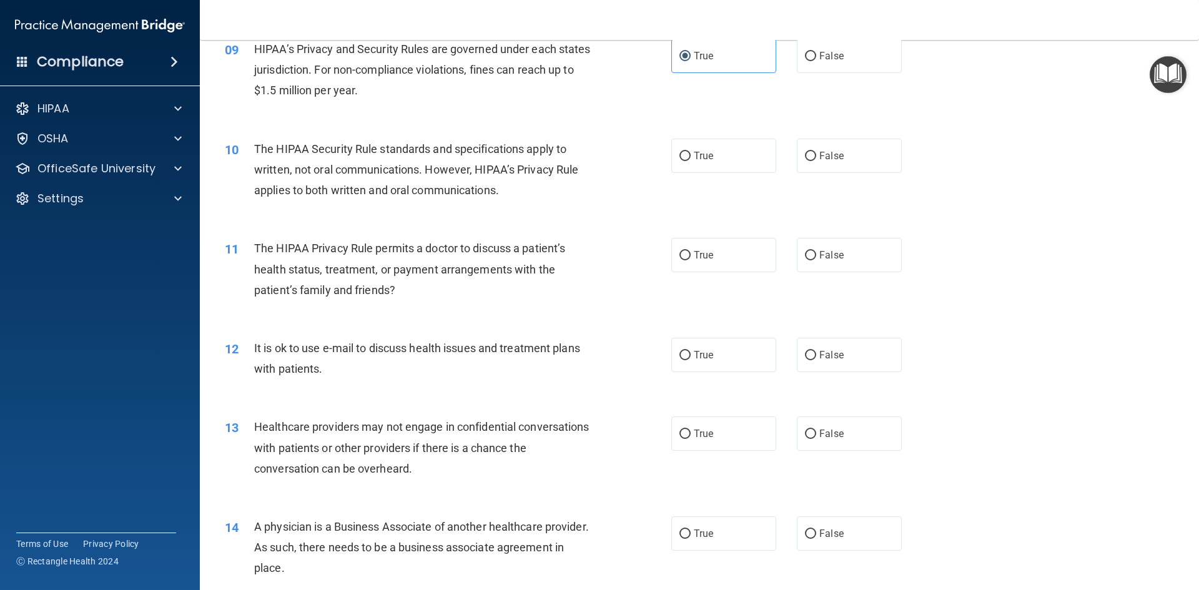
scroll to position [874, 0]
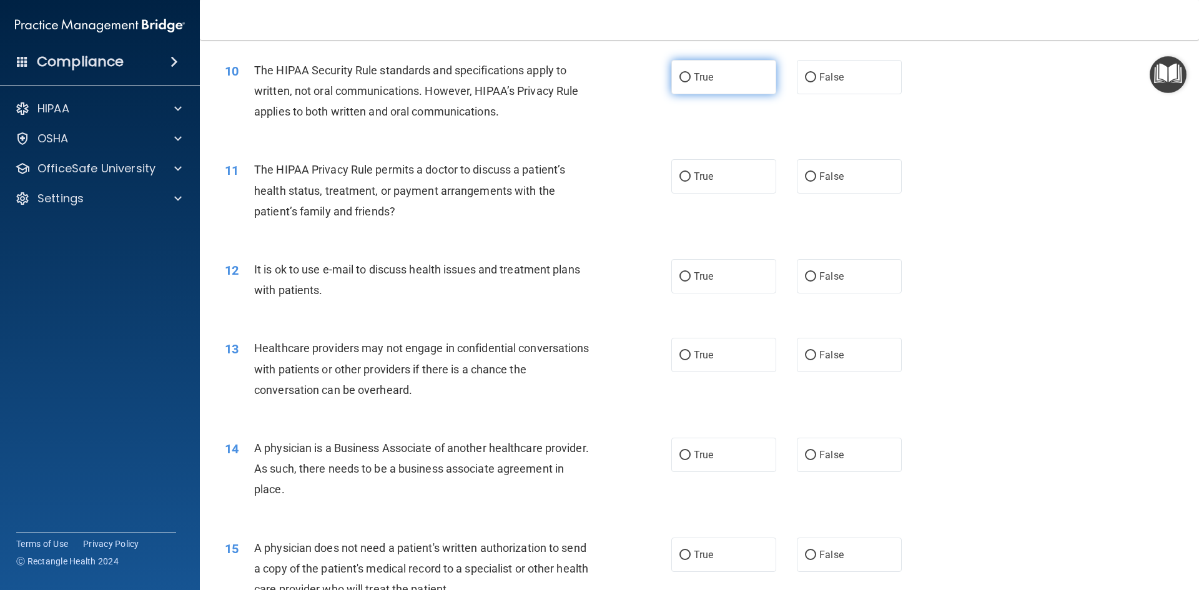
click at [725, 77] on label "True" at bounding box center [723, 77] width 105 height 34
click at [691, 77] on input "True" at bounding box center [684, 77] width 11 height 9
radio input "true"
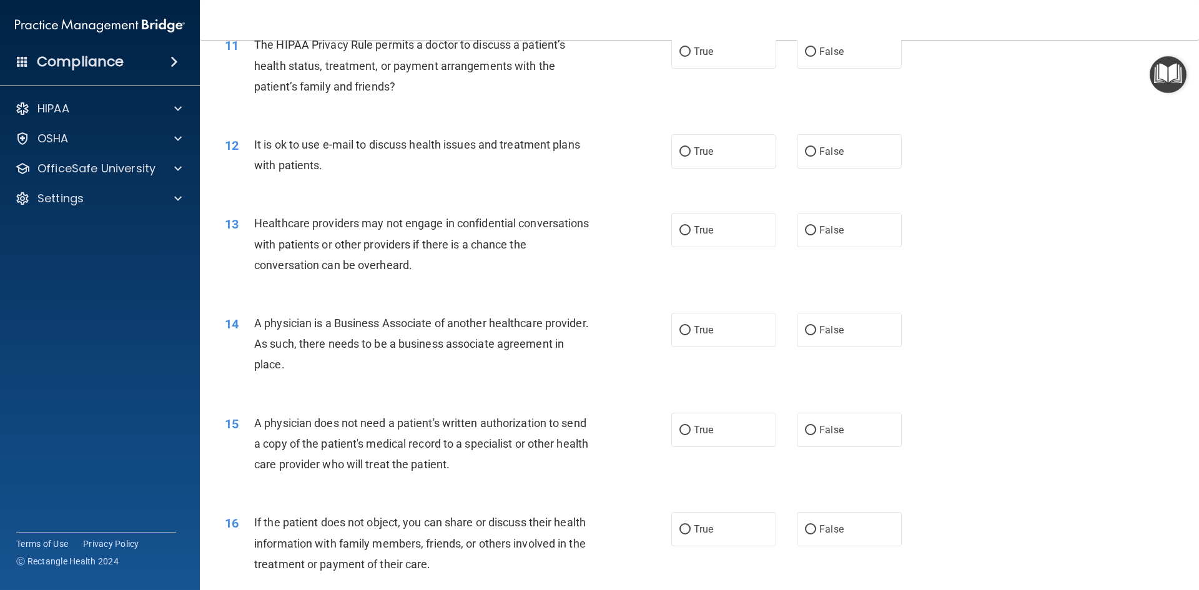
scroll to position [936, 0]
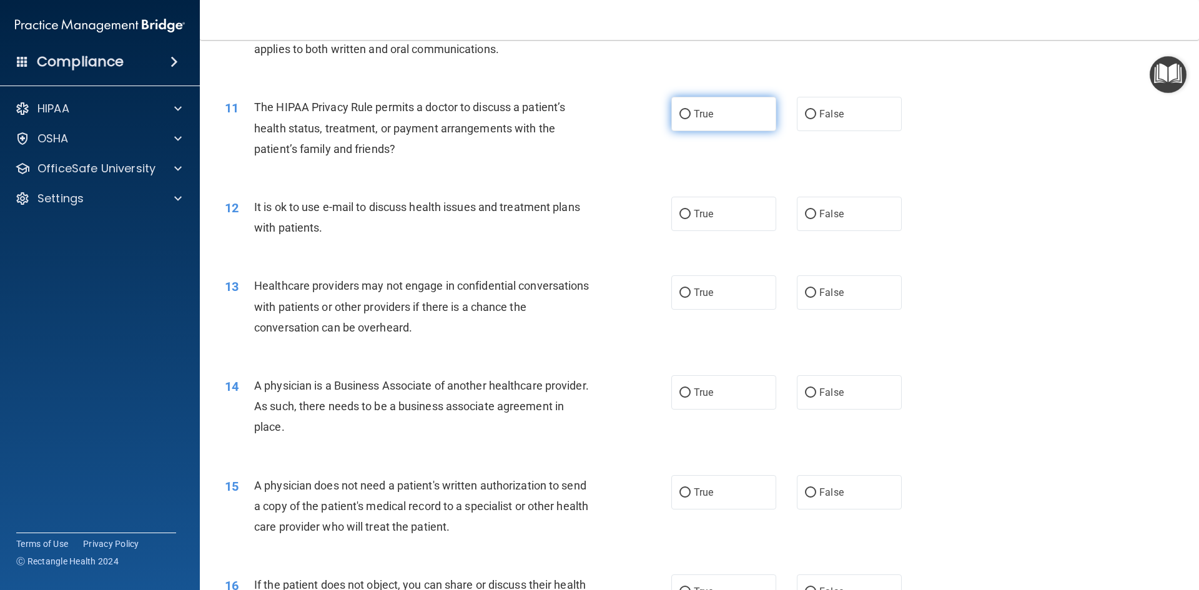
click at [709, 116] on label "True" at bounding box center [723, 114] width 105 height 34
click at [691, 116] on input "True" at bounding box center [684, 114] width 11 height 9
radio input "true"
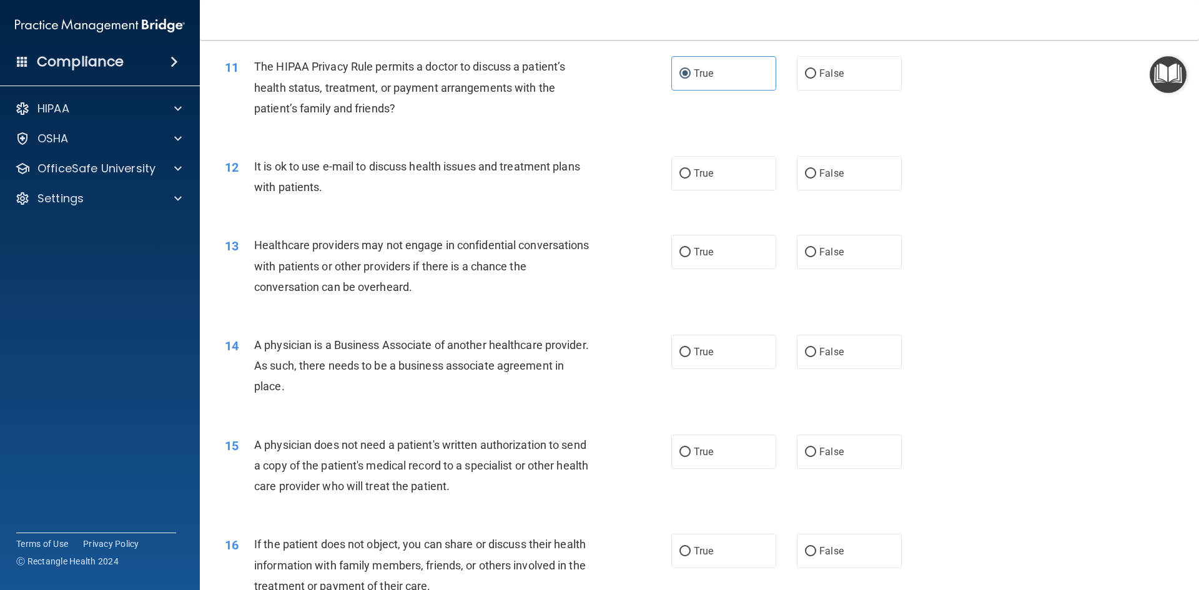
scroll to position [999, 0]
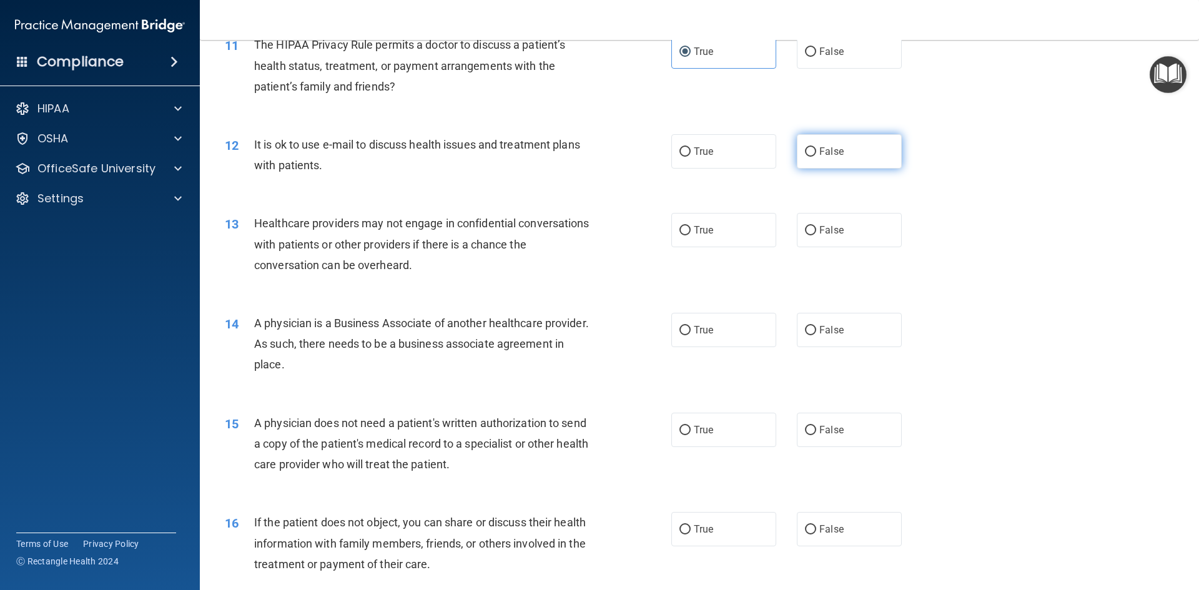
click at [802, 160] on label "False" at bounding box center [849, 151] width 105 height 34
click at [805, 157] on input "False" at bounding box center [810, 151] width 11 height 9
radio input "true"
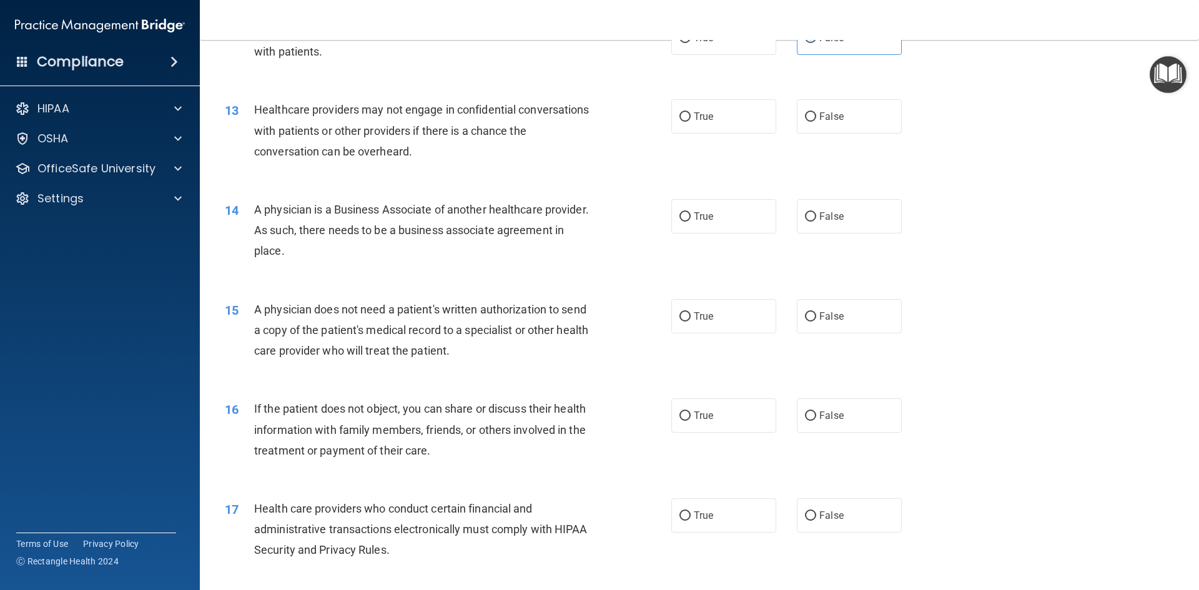
scroll to position [1124, 0]
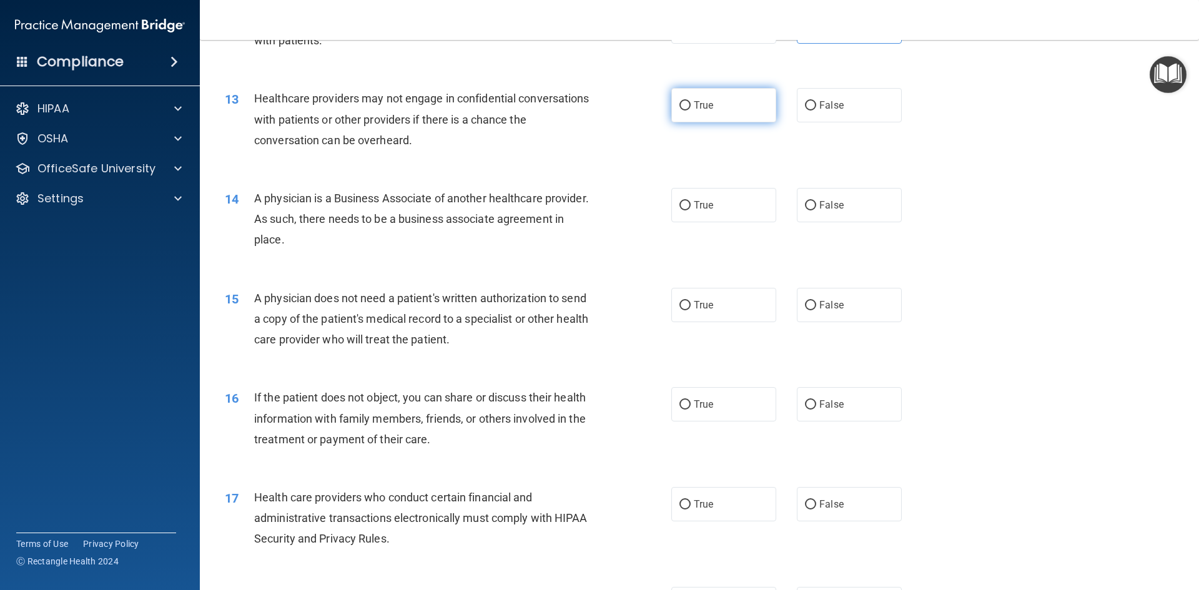
click at [739, 111] on label "True" at bounding box center [723, 105] width 105 height 34
click at [691, 111] on input "True" at bounding box center [684, 105] width 11 height 9
radio input "true"
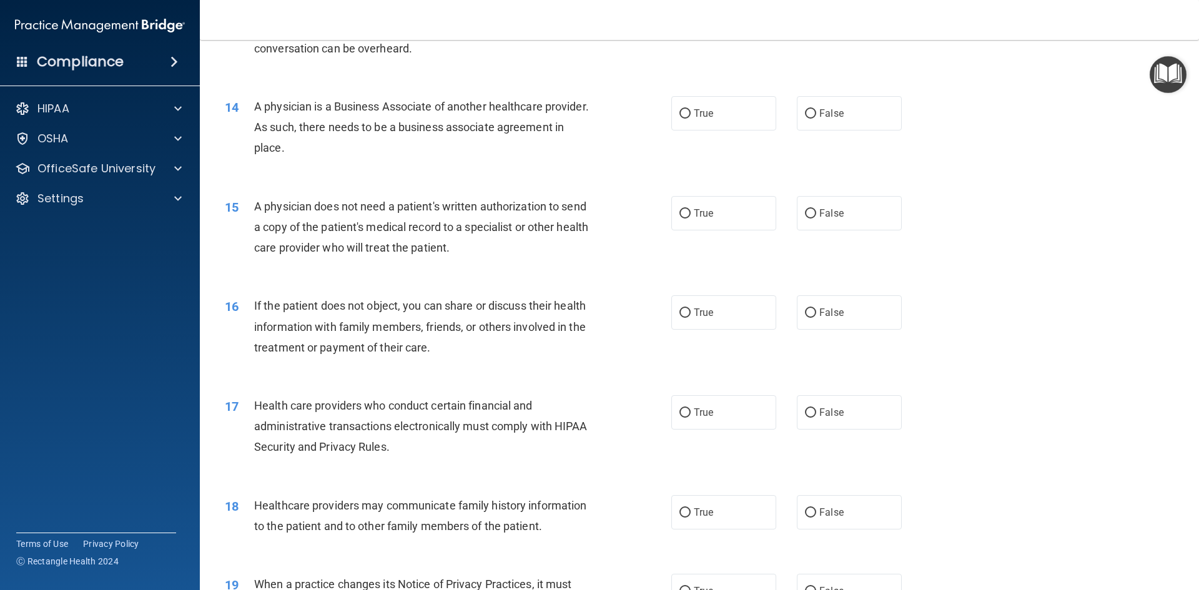
scroll to position [1249, 0]
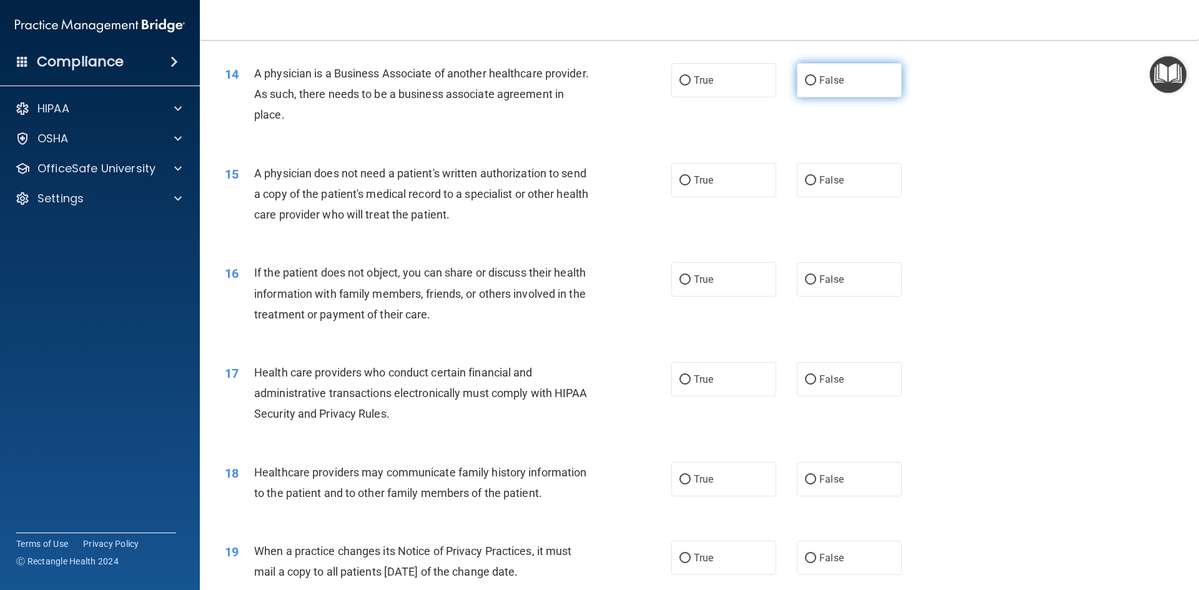
click at [813, 86] on label "False" at bounding box center [849, 80] width 105 height 34
click at [813, 86] on input "False" at bounding box center [810, 80] width 11 height 9
radio input "true"
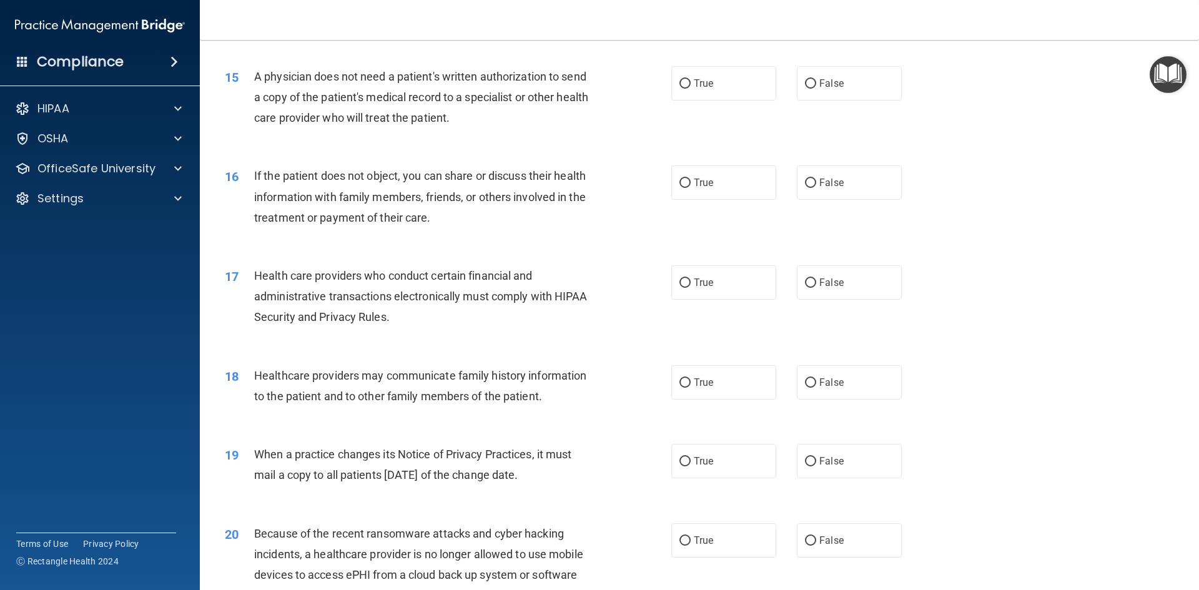
scroll to position [1374, 0]
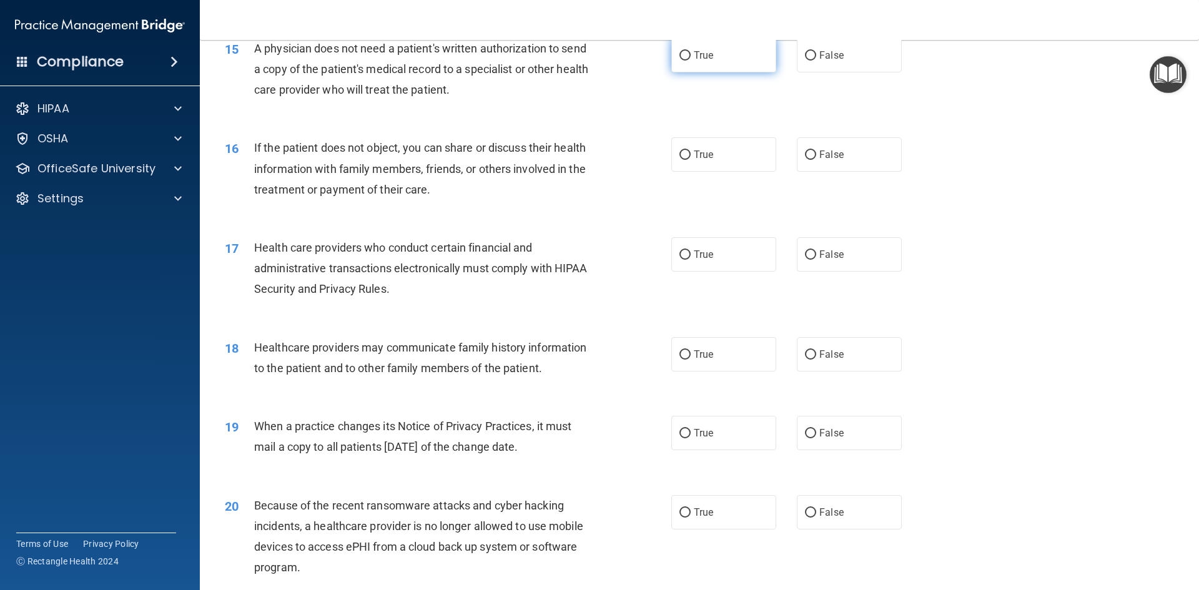
click at [709, 52] on label "True" at bounding box center [723, 55] width 105 height 34
click at [691, 52] on input "True" at bounding box center [684, 55] width 11 height 9
radio input "true"
click at [697, 160] on span "True" at bounding box center [703, 155] width 19 height 12
click at [691, 160] on input "True" at bounding box center [684, 154] width 11 height 9
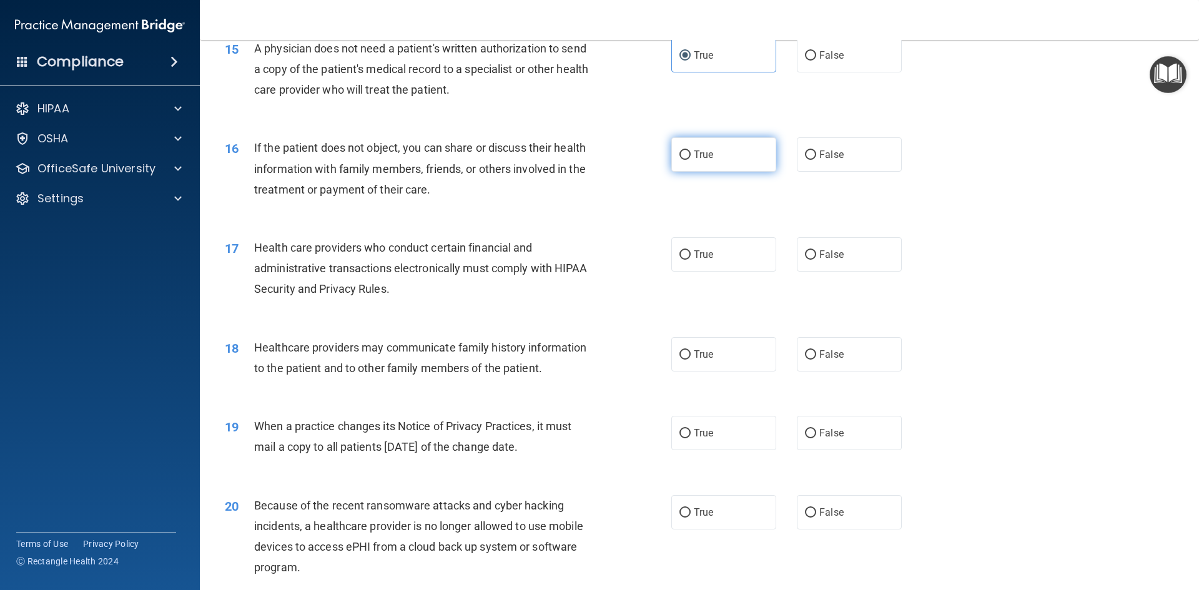
radio input "true"
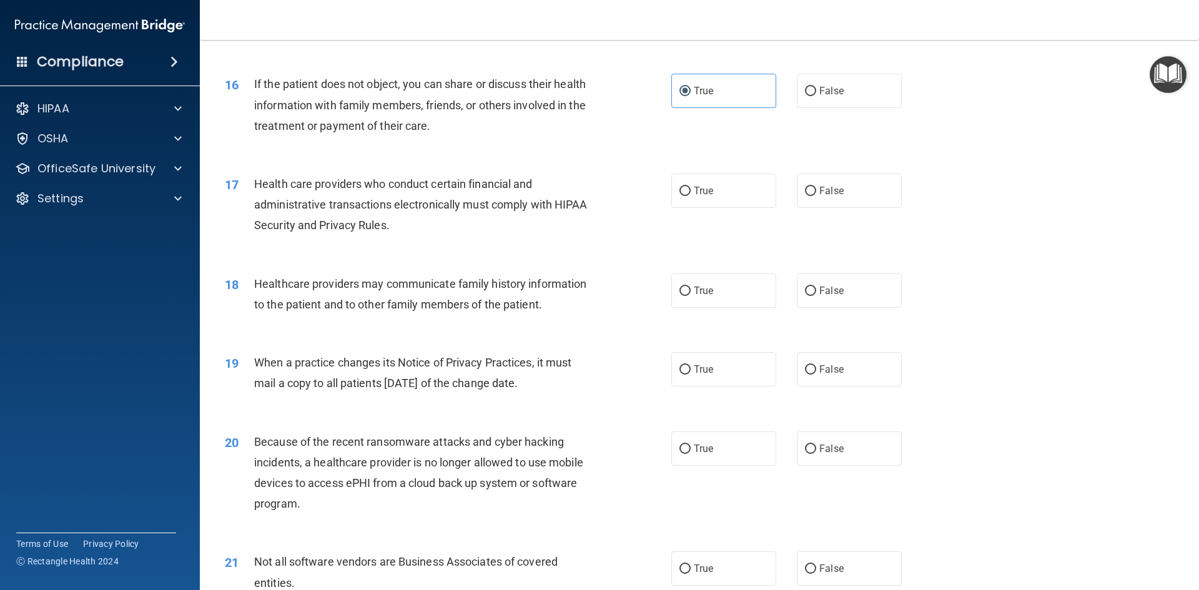
scroll to position [1498, 0]
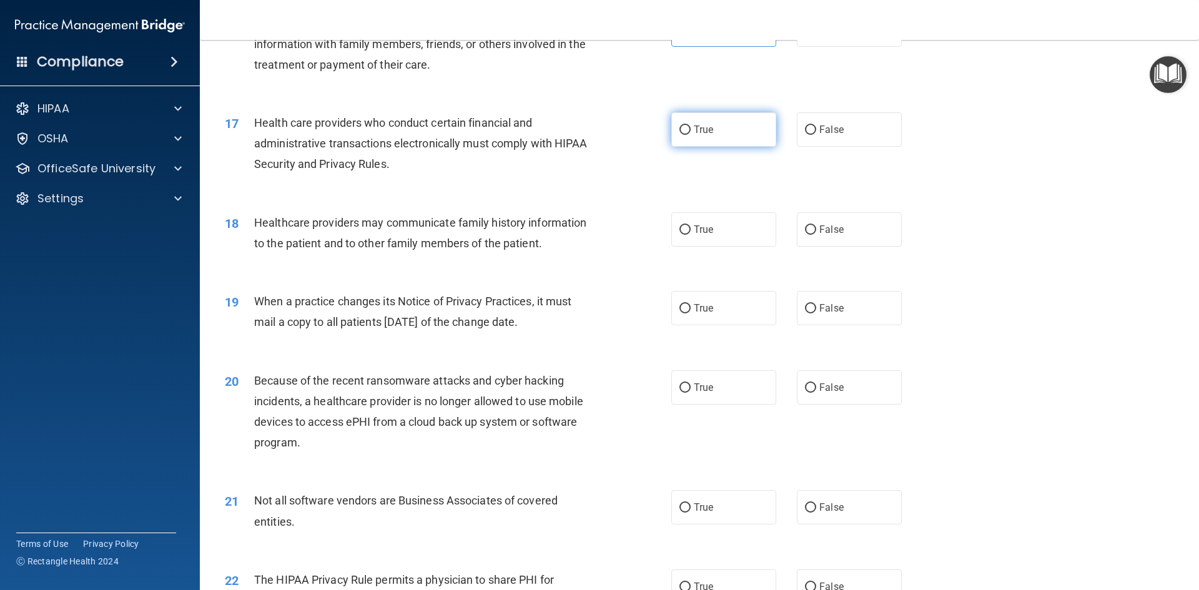
click at [692, 136] on label "True" at bounding box center [723, 129] width 105 height 34
click at [691, 135] on input "True" at bounding box center [684, 129] width 11 height 9
radio input "true"
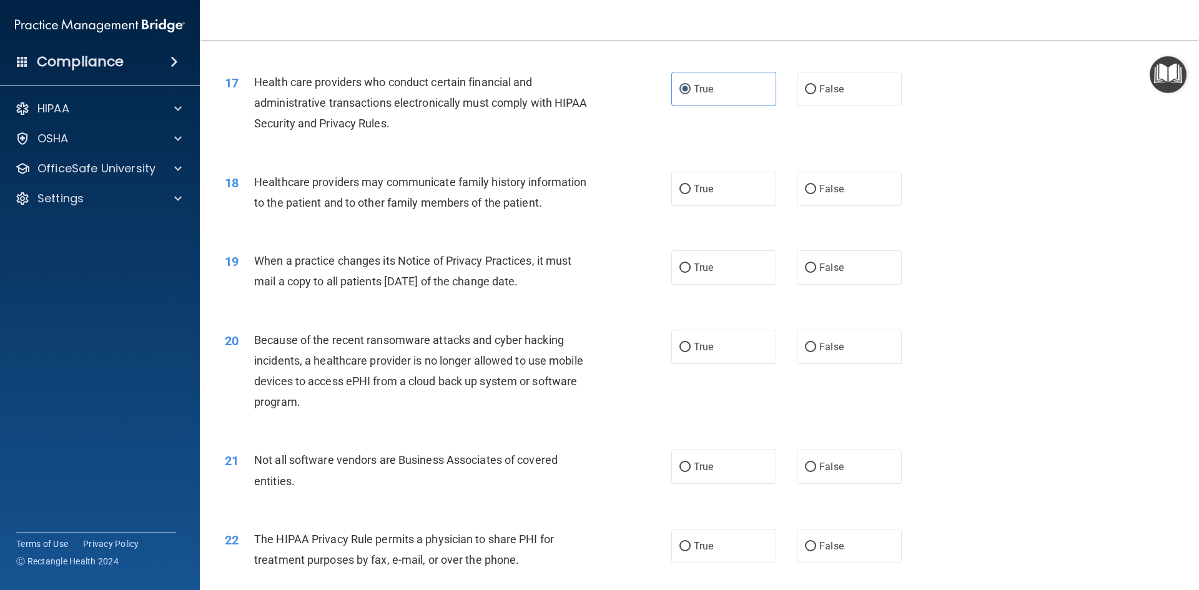
scroll to position [1561, 0]
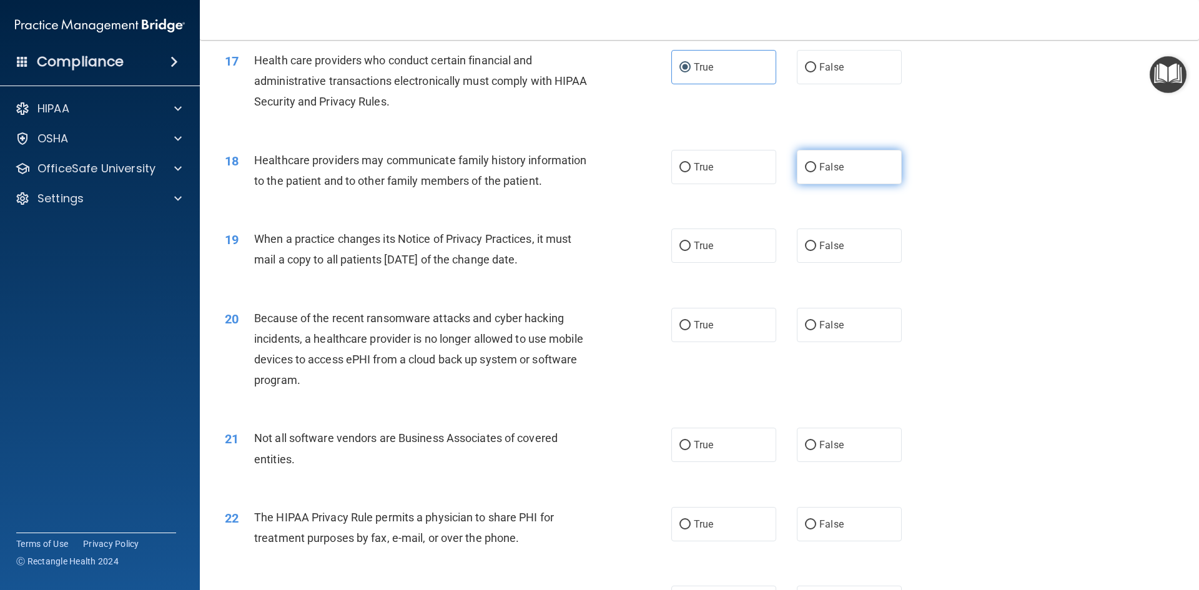
click at [888, 157] on label "False" at bounding box center [849, 167] width 105 height 34
click at [816, 163] on input "False" at bounding box center [810, 167] width 11 height 9
radio input "true"
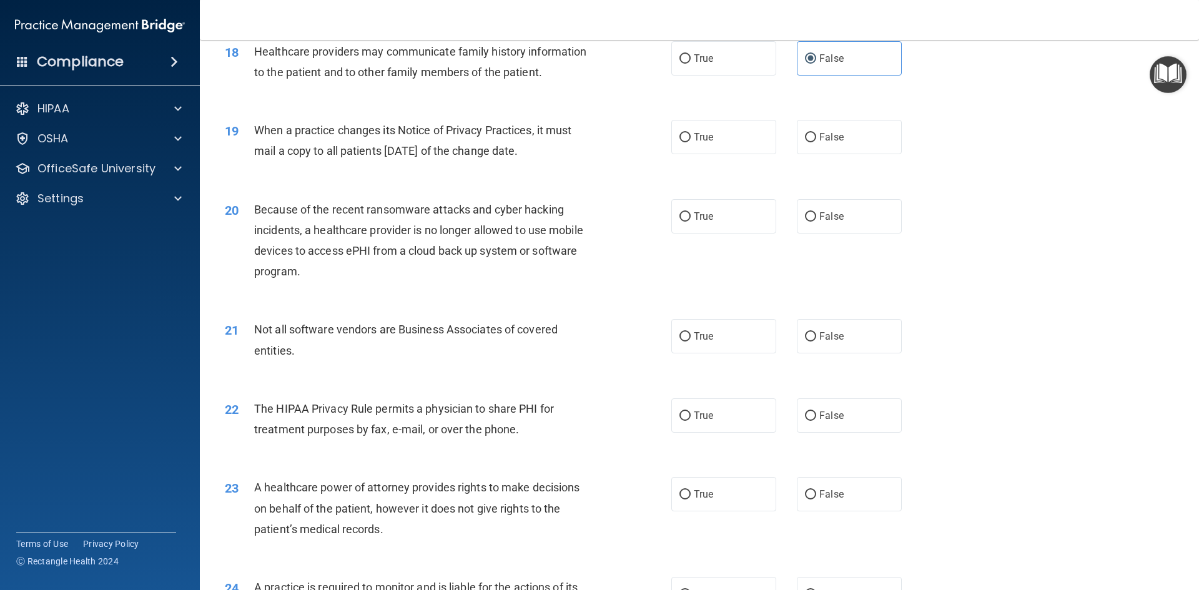
scroll to position [1686, 0]
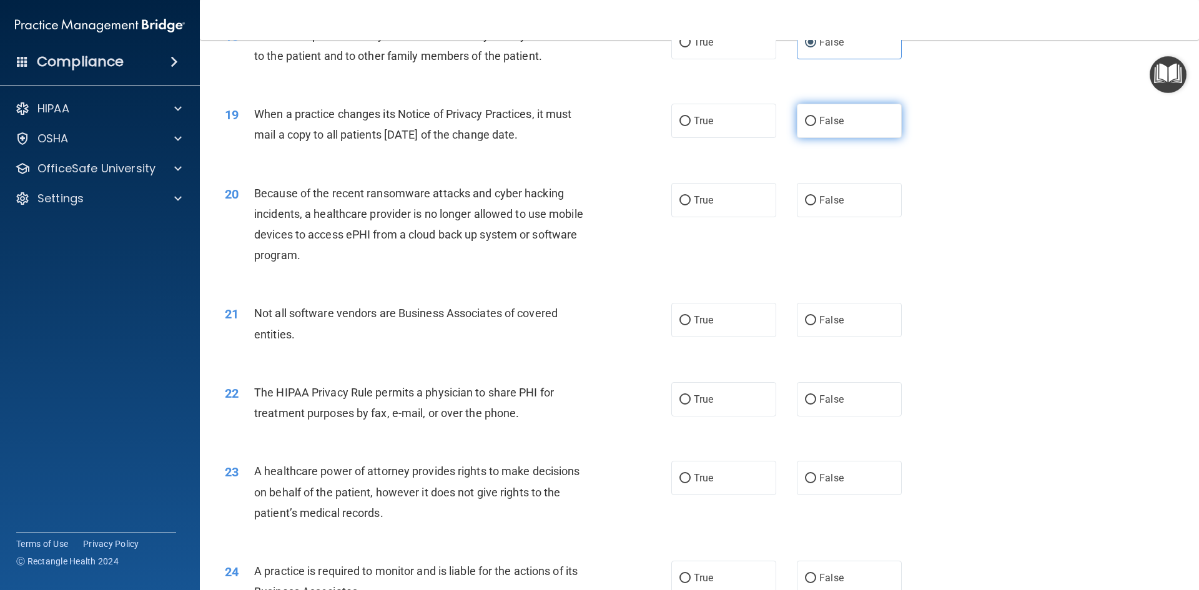
click at [853, 120] on label "False" at bounding box center [849, 121] width 105 height 34
click at [816, 120] on input "False" at bounding box center [810, 121] width 11 height 9
radio input "true"
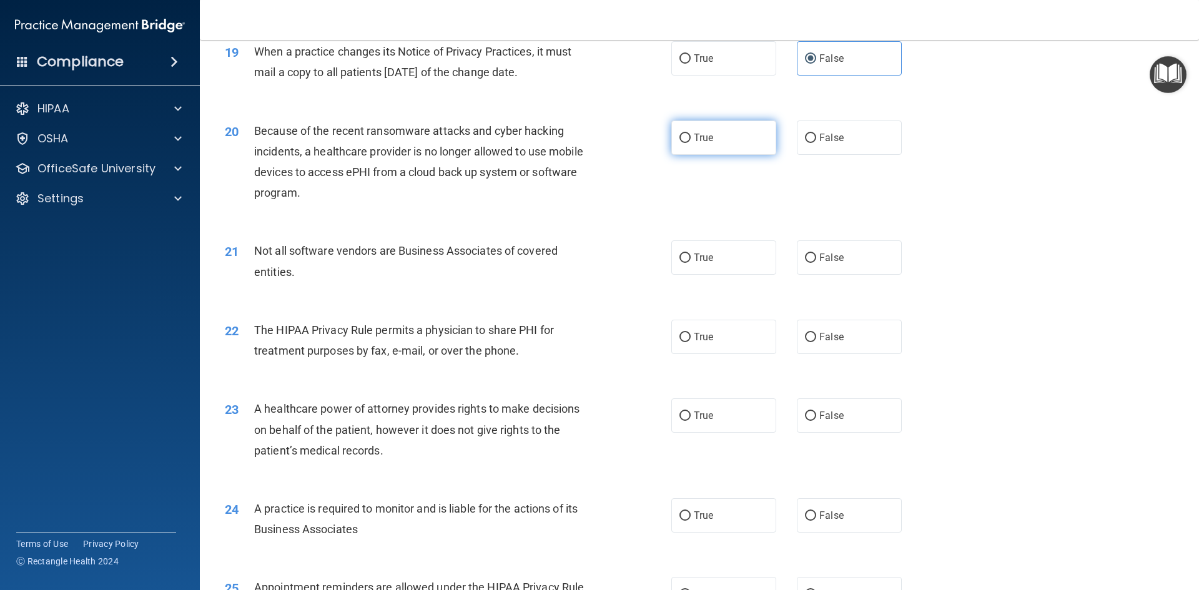
click at [729, 140] on label "True" at bounding box center [723, 137] width 105 height 34
click at [691, 140] on input "True" at bounding box center [684, 138] width 11 height 9
radio input "true"
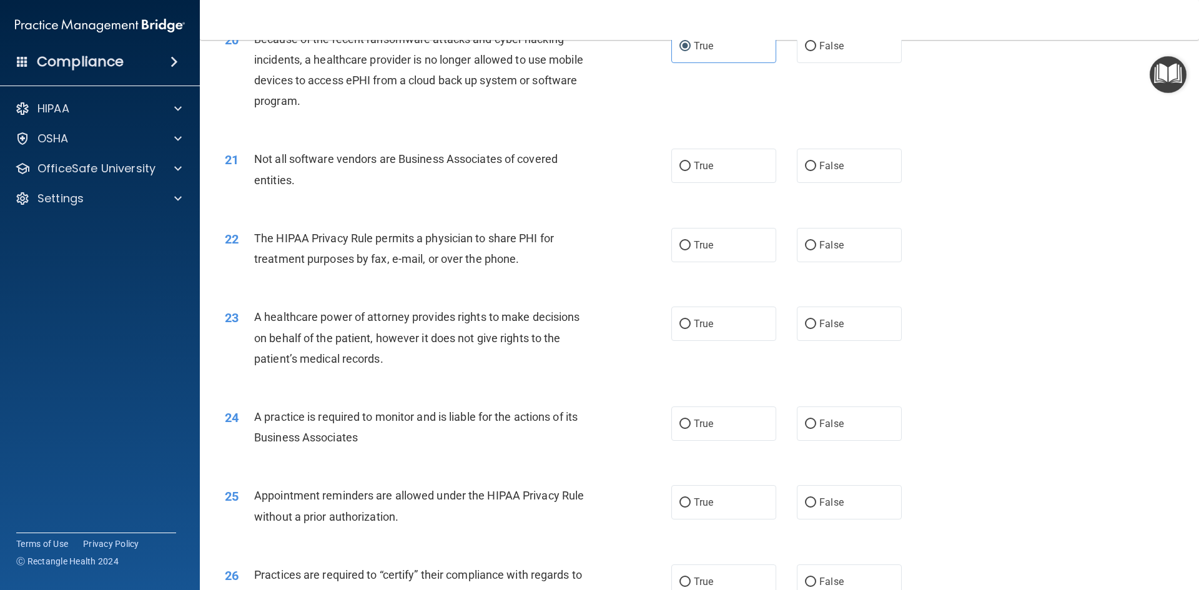
scroll to position [1873, 0]
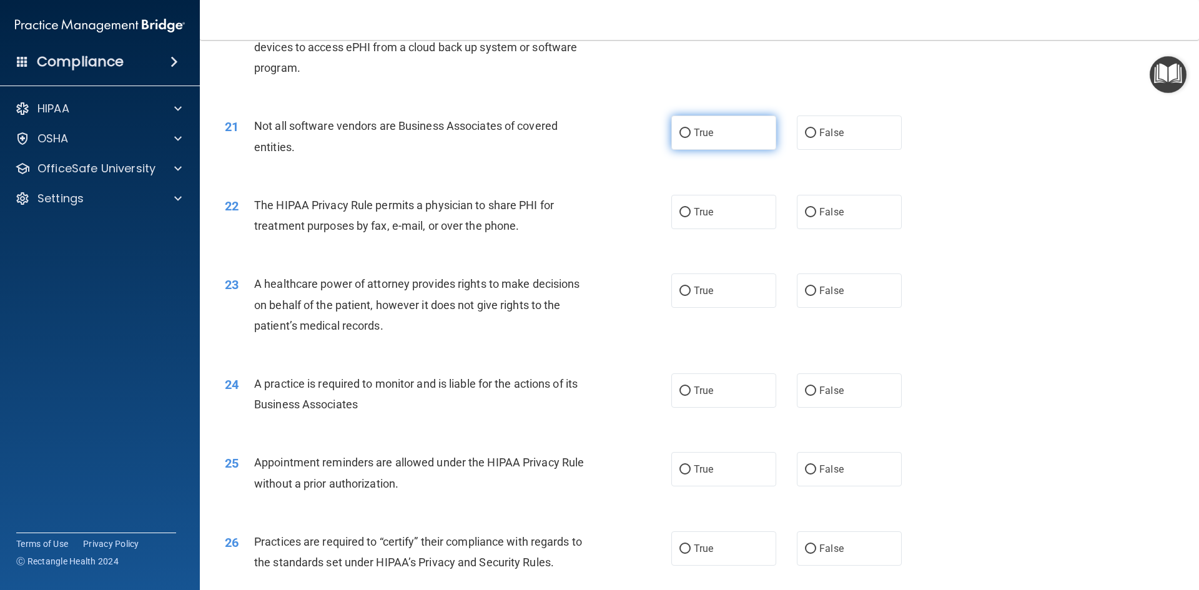
click at [718, 132] on label "True" at bounding box center [723, 133] width 105 height 34
click at [691, 132] on input "True" at bounding box center [684, 133] width 11 height 9
radio input "true"
click at [833, 213] on span "False" at bounding box center [831, 212] width 24 height 12
click at [816, 213] on input "False" at bounding box center [810, 212] width 11 height 9
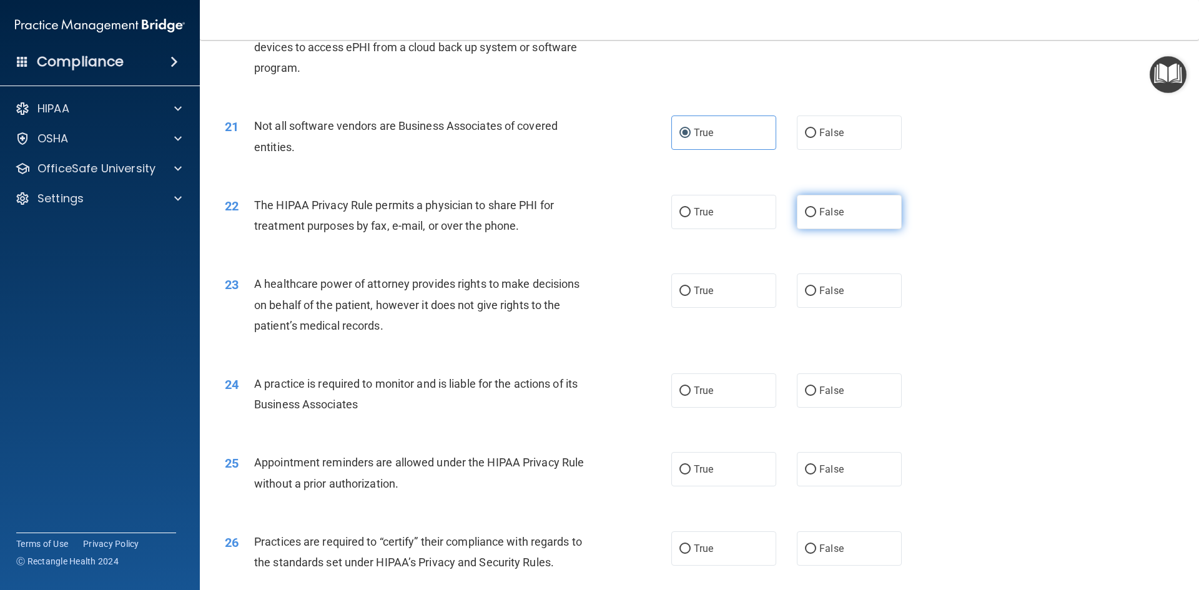
radio input "true"
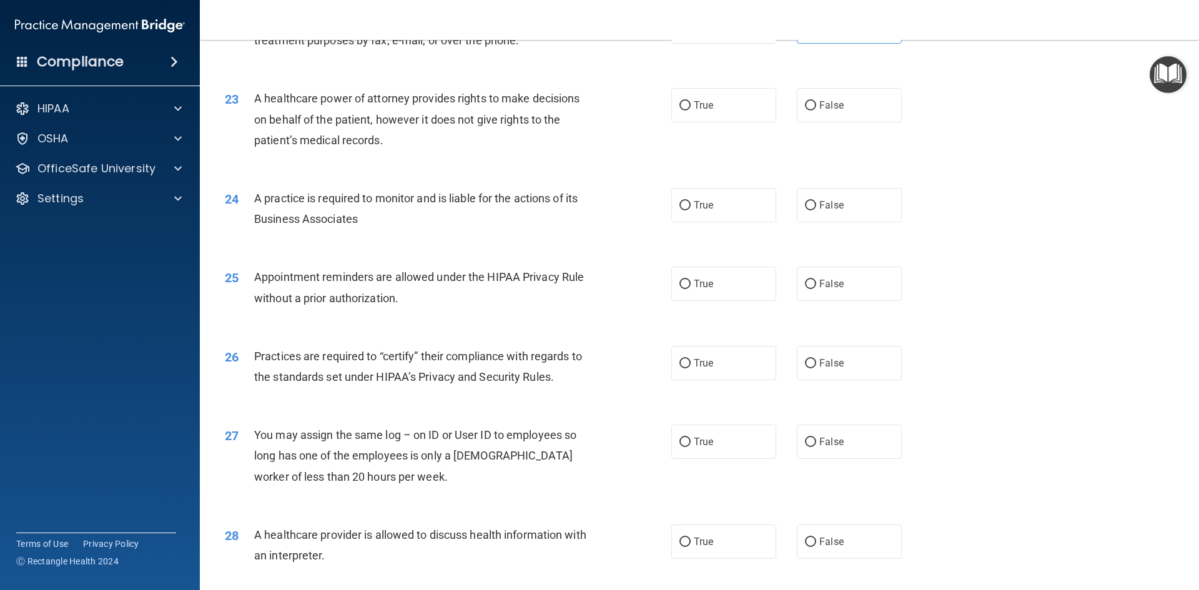
scroll to position [2060, 0]
click at [819, 105] on span "False" at bounding box center [831, 103] width 24 height 12
click at [816, 105] on input "False" at bounding box center [810, 103] width 11 height 9
radio input "true"
click at [724, 213] on label "True" at bounding box center [723, 203] width 105 height 34
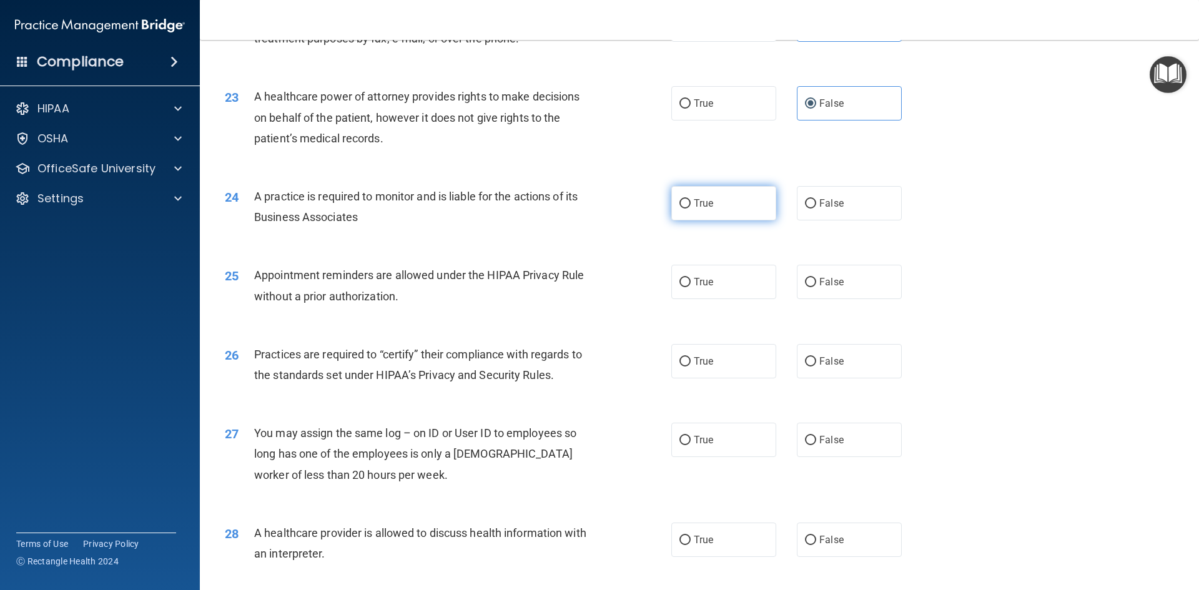
click at [691, 209] on input "True" at bounding box center [684, 203] width 11 height 9
radio input "true"
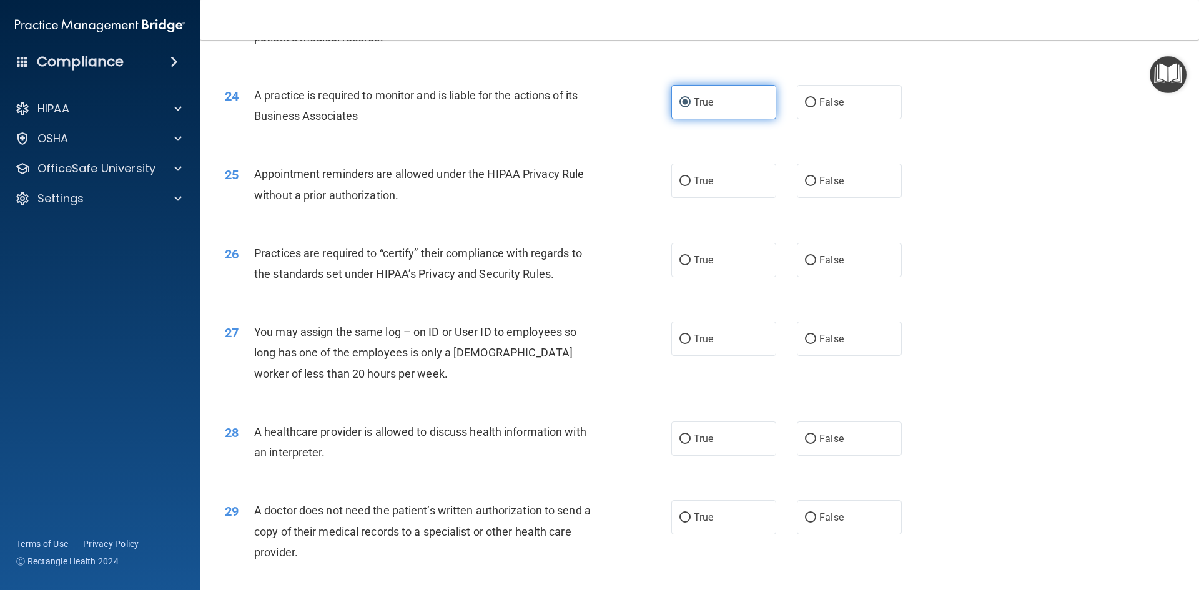
scroll to position [2185, 0]
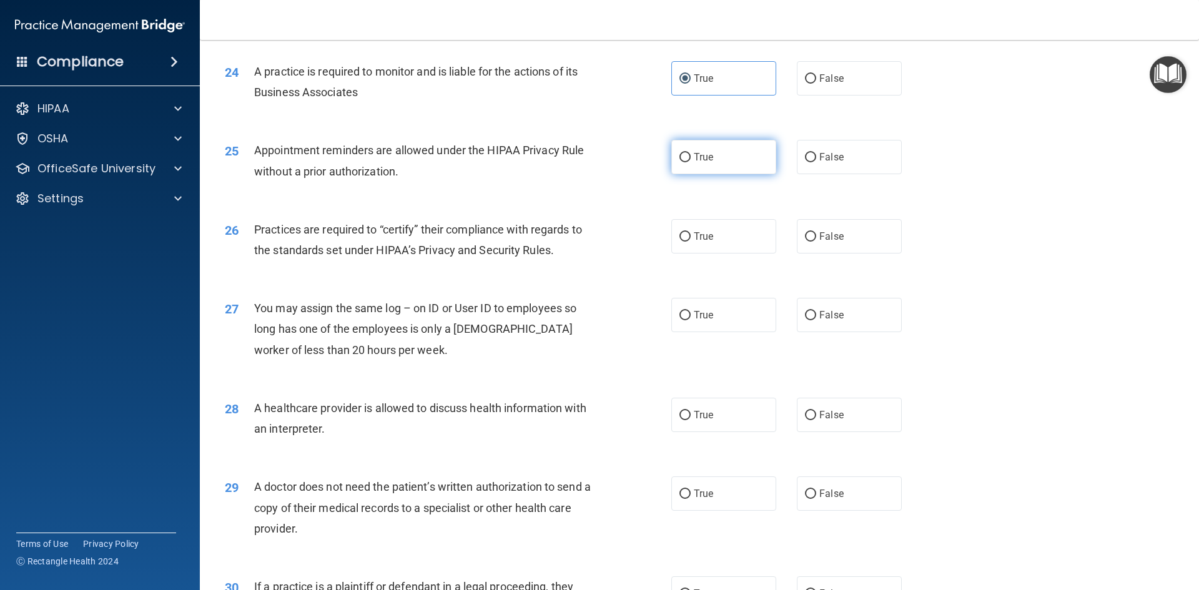
click at [706, 152] on span "True" at bounding box center [703, 157] width 19 height 12
click at [691, 153] on input "True" at bounding box center [684, 157] width 11 height 9
radio input "true"
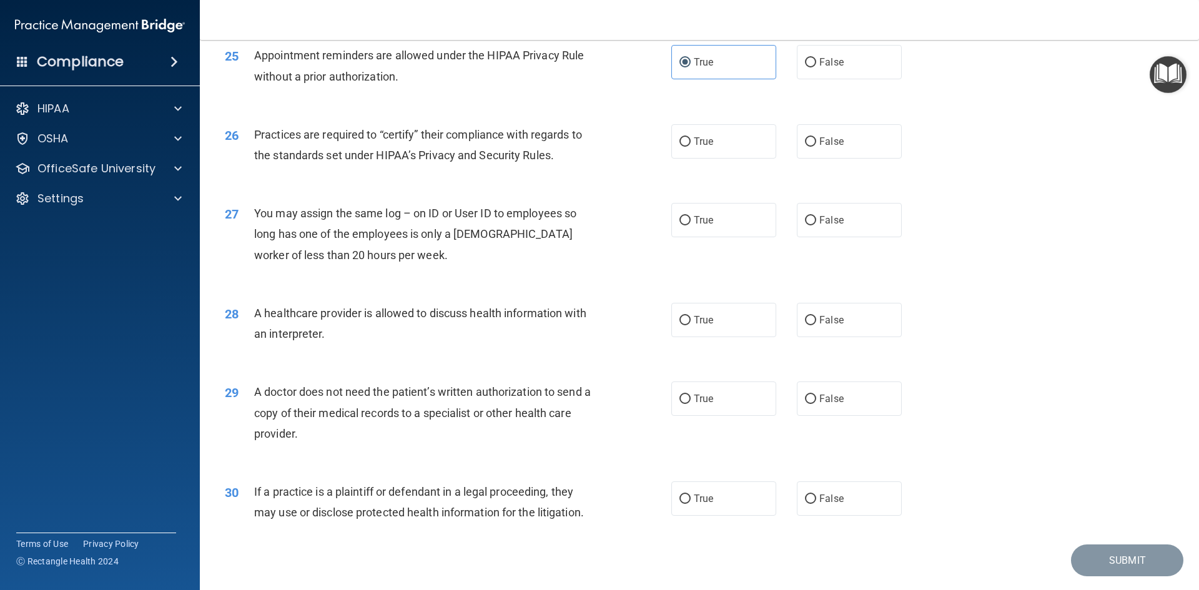
scroll to position [2310, 0]
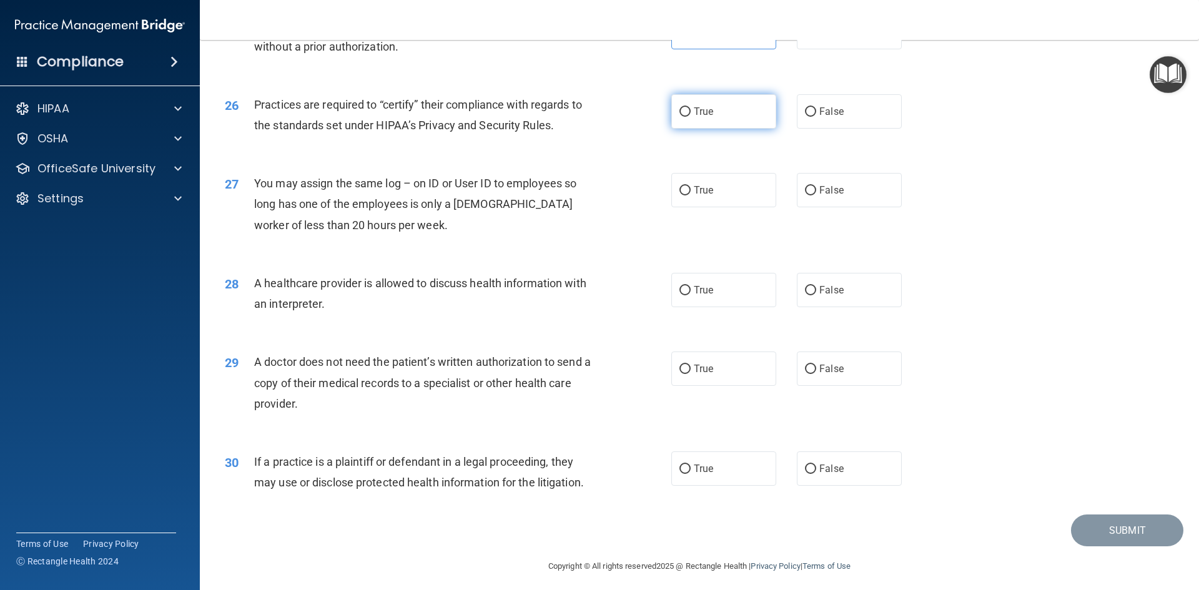
click at [708, 111] on span "True" at bounding box center [703, 112] width 19 height 12
click at [691, 111] on input "True" at bounding box center [684, 111] width 11 height 9
radio input "true"
click at [833, 180] on label "False" at bounding box center [849, 190] width 105 height 34
click at [816, 186] on input "False" at bounding box center [810, 190] width 11 height 9
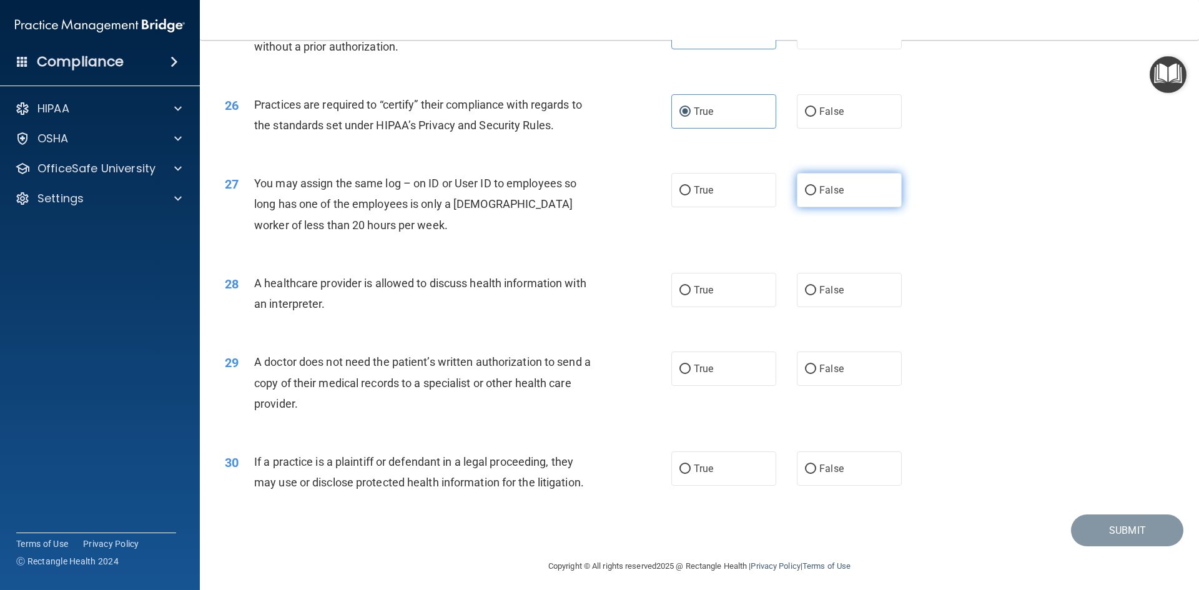
radio input "true"
click at [691, 298] on label "True" at bounding box center [723, 290] width 105 height 34
click at [691, 295] on input "True" at bounding box center [684, 290] width 11 height 9
radio input "true"
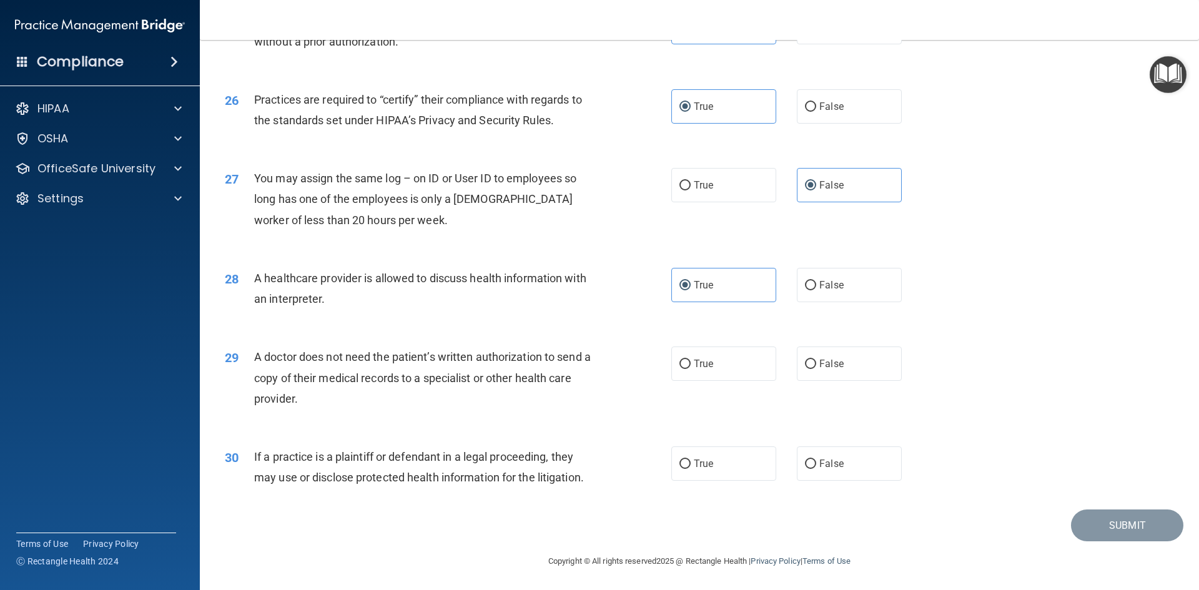
scroll to position [2316, 0]
click at [728, 364] on label "True" at bounding box center [723, 362] width 105 height 34
click at [691, 364] on input "True" at bounding box center [684, 362] width 11 height 9
radio input "true"
click at [713, 466] on label "True" at bounding box center [723, 462] width 105 height 34
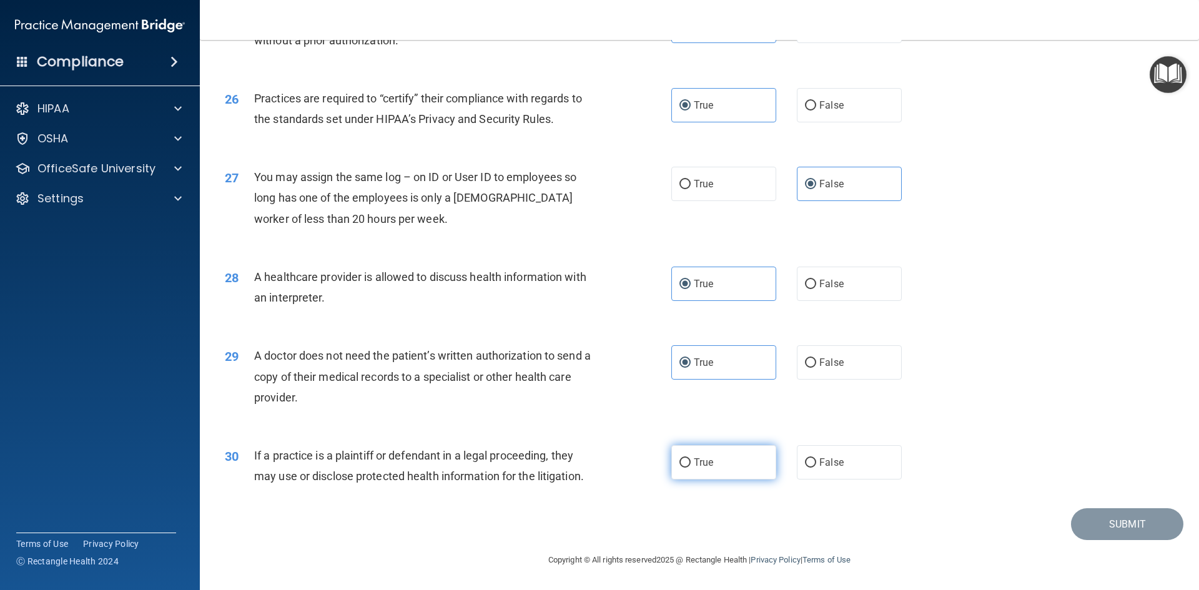
click at [691, 466] on input "True" at bounding box center [684, 462] width 11 height 9
radio input "true"
click at [1121, 523] on button "Submit" at bounding box center [1127, 524] width 112 height 32
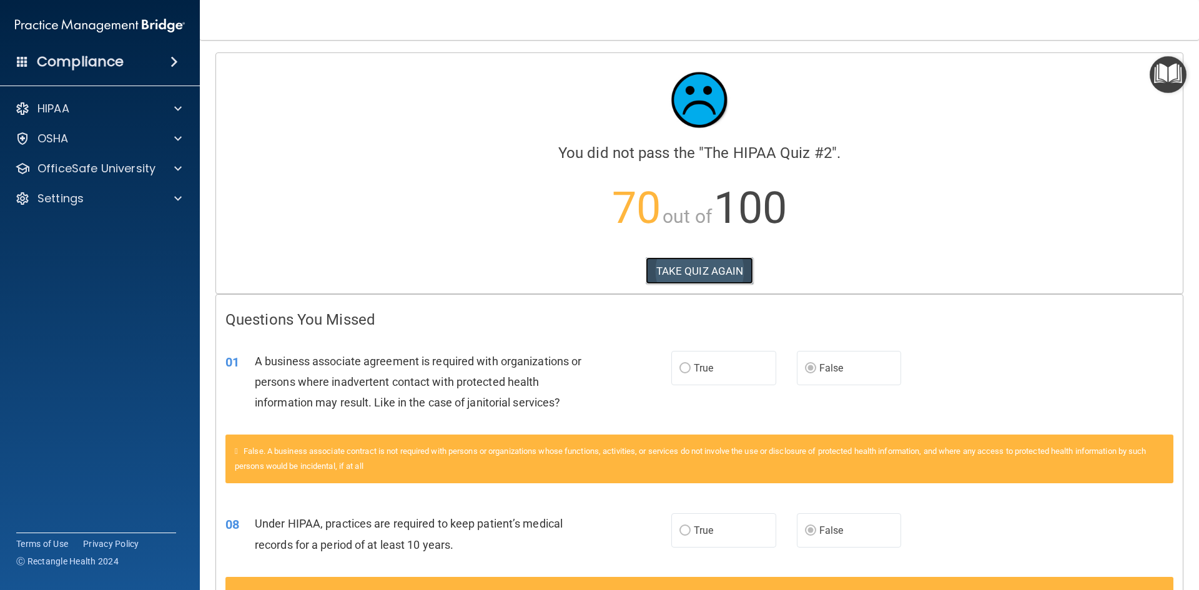
click at [673, 272] on button "TAKE QUIZ AGAIN" at bounding box center [700, 270] width 108 height 27
click at [679, 262] on button "TAKE QUIZ AGAIN" at bounding box center [700, 270] width 108 height 27
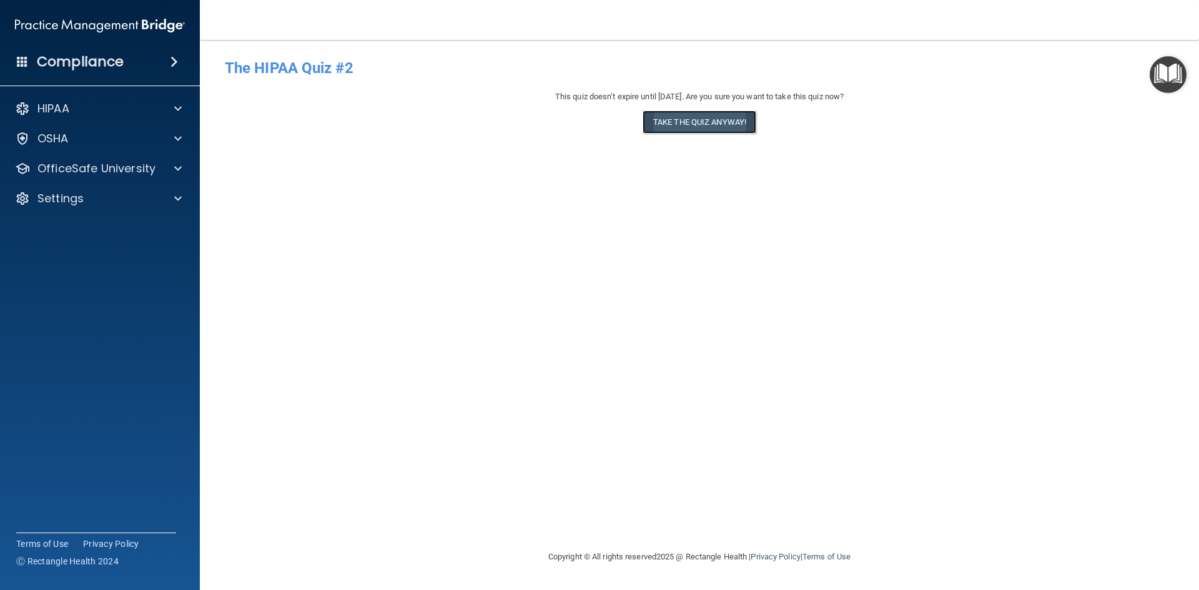
click at [691, 116] on button "Take the quiz anyway!" at bounding box center [699, 122] width 114 height 23
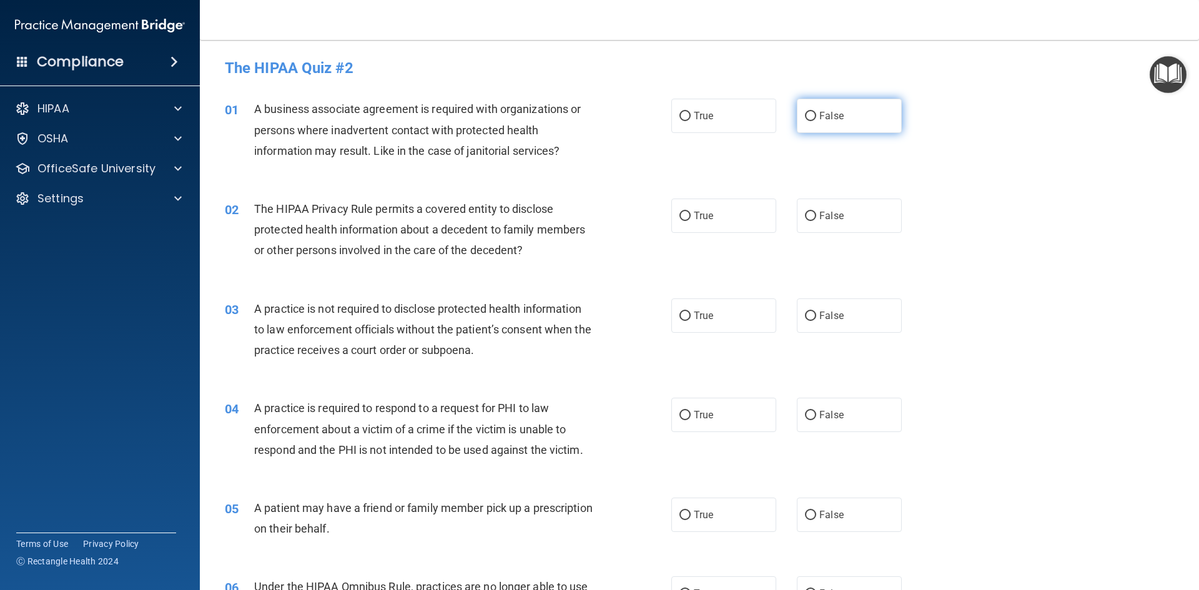
click at [811, 117] on label "False" at bounding box center [849, 116] width 105 height 34
click at [811, 117] on input "False" at bounding box center [810, 116] width 11 height 9
radio input "true"
click at [686, 212] on label "True" at bounding box center [723, 216] width 105 height 34
click at [686, 212] on input "True" at bounding box center [684, 216] width 11 height 9
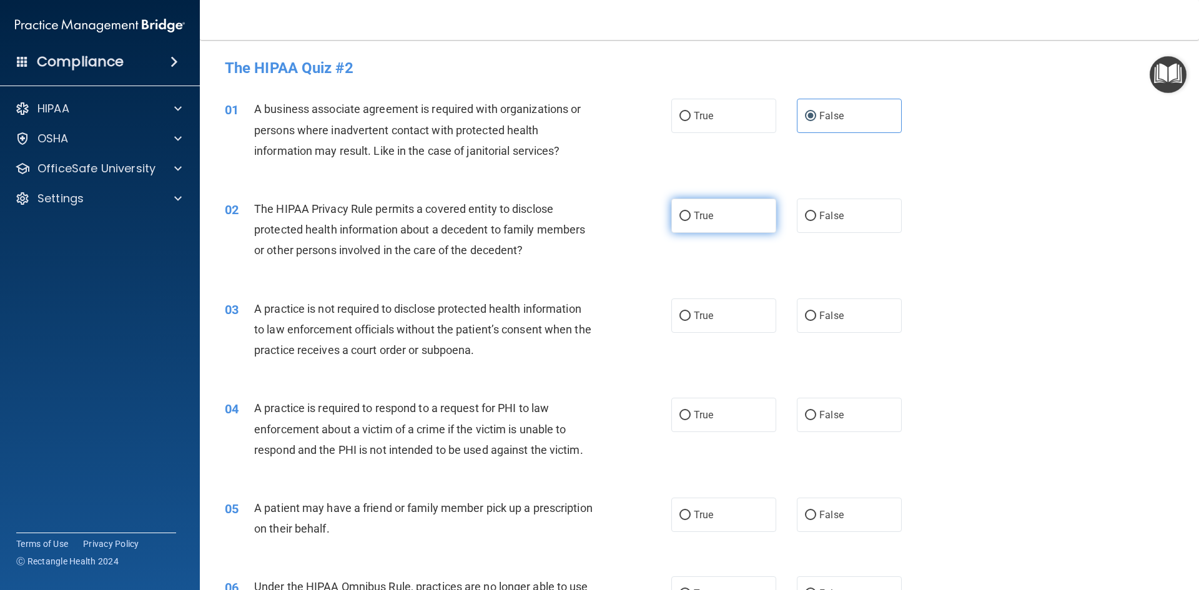
radio input "true"
click at [819, 315] on span "False" at bounding box center [831, 316] width 24 height 12
click at [816, 315] on input "False" at bounding box center [810, 316] width 11 height 9
radio input "true"
click at [699, 413] on span "True" at bounding box center [703, 415] width 19 height 12
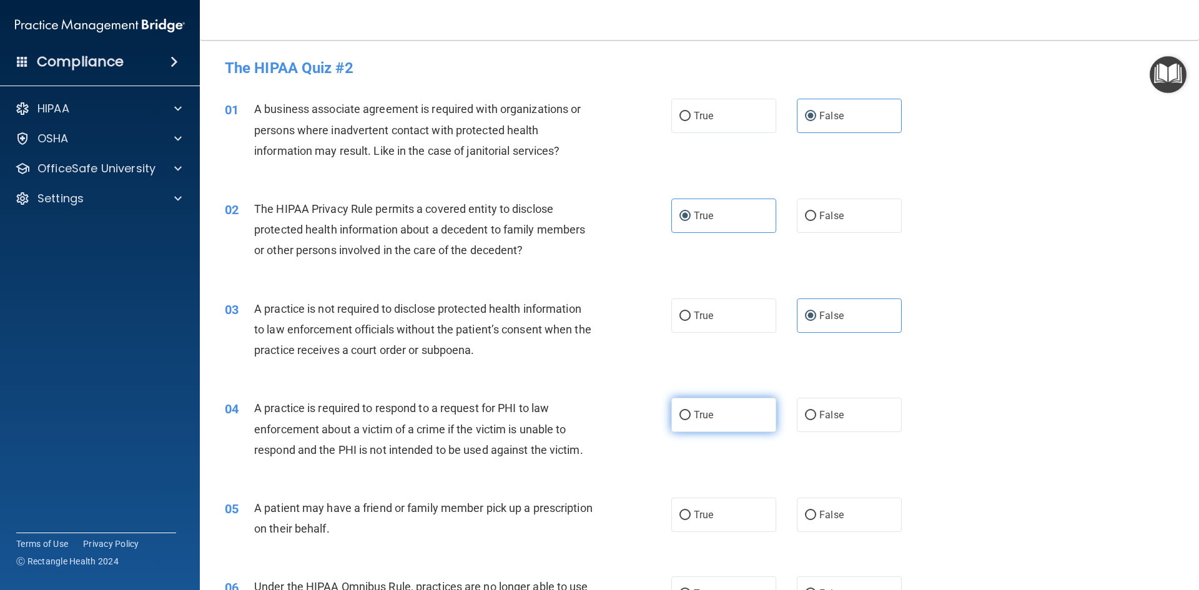
click at [691, 413] on input "True" at bounding box center [684, 415] width 11 height 9
radio input "true"
click at [689, 512] on label "True" at bounding box center [723, 515] width 105 height 34
click at [689, 512] on input "True" at bounding box center [684, 515] width 11 height 9
radio input "true"
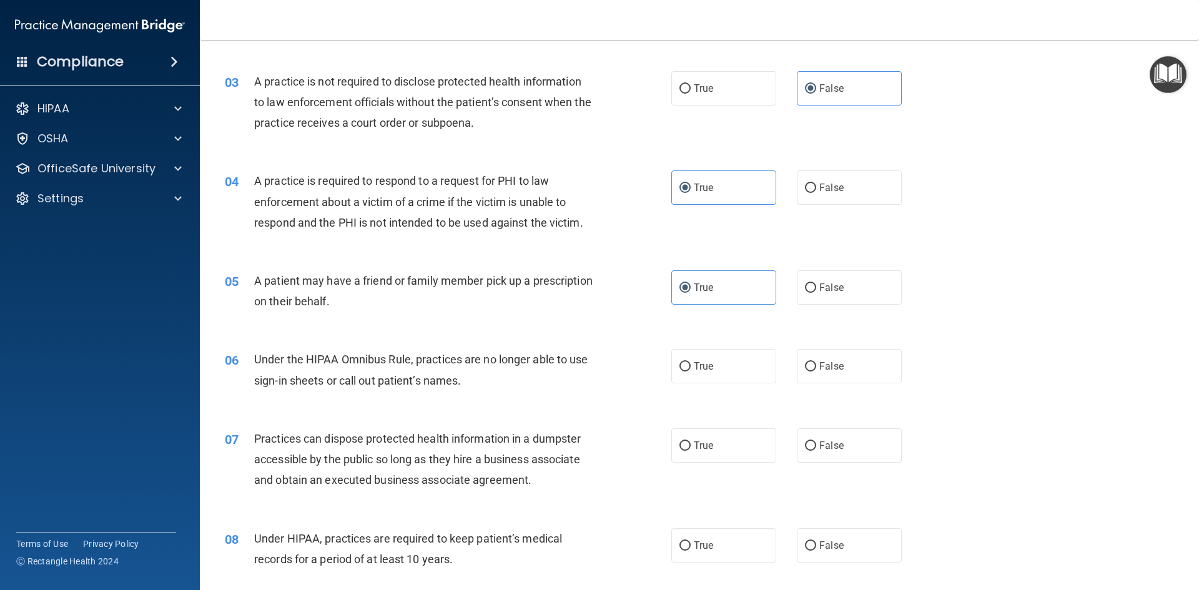
scroll to position [250, 0]
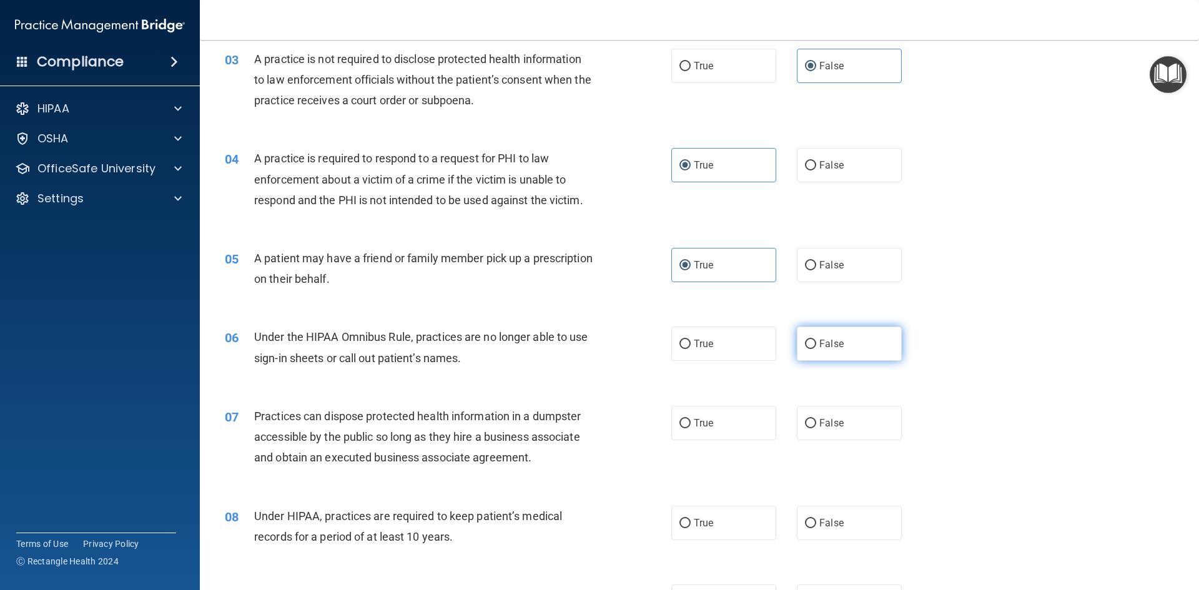
click at [821, 346] on span "False" at bounding box center [831, 344] width 24 height 12
click at [816, 346] on input "False" at bounding box center [810, 344] width 11 height 9
radio input "true"
click at [831, 418] on span "False" at bounding box center [831, 423] width 24 height 12
click at [816, 419] on input "False" at bounding box center [810, 423] width 11 height 9
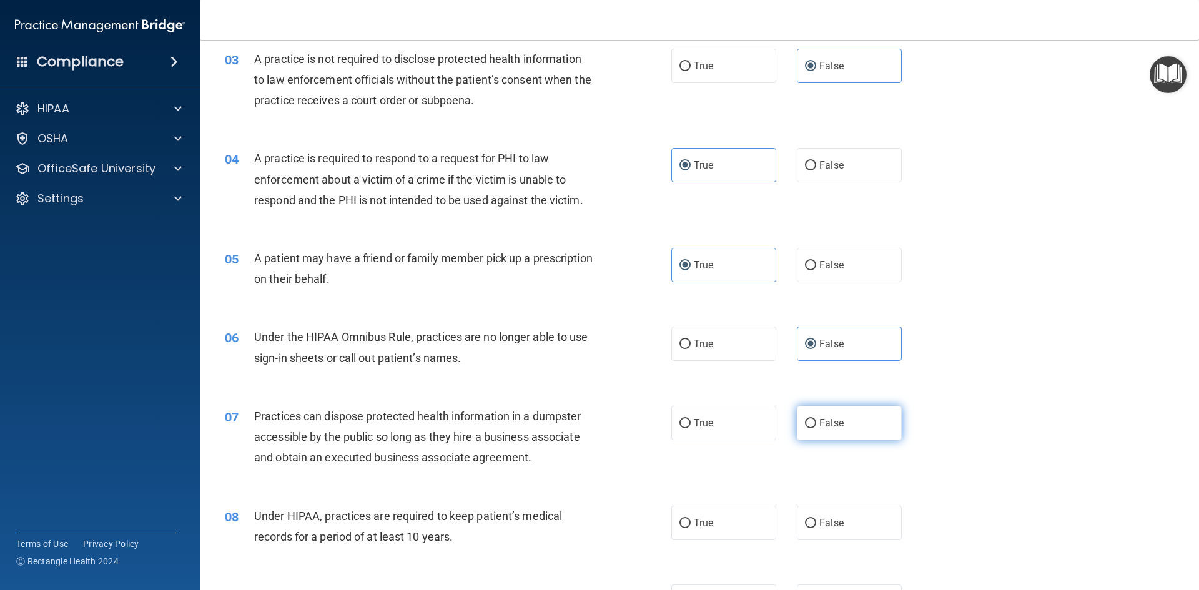
radio input "true"
click at [808, 522] on input "False" at bounding box center [810, 523] width 11 height 9
radio input "true"
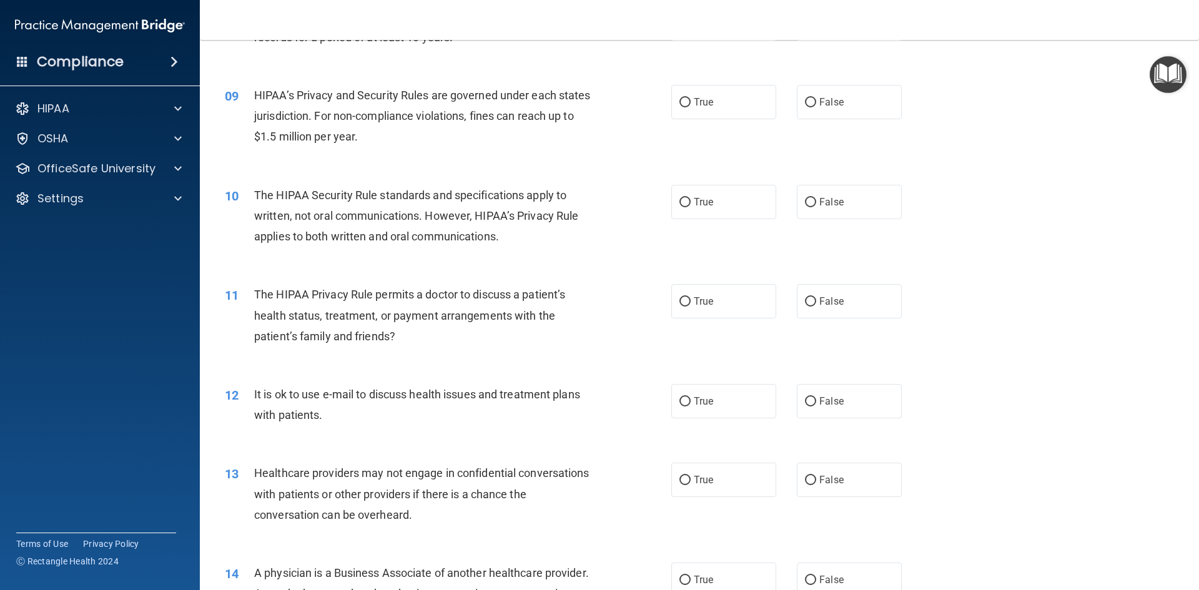
scroll to position [687, 0]
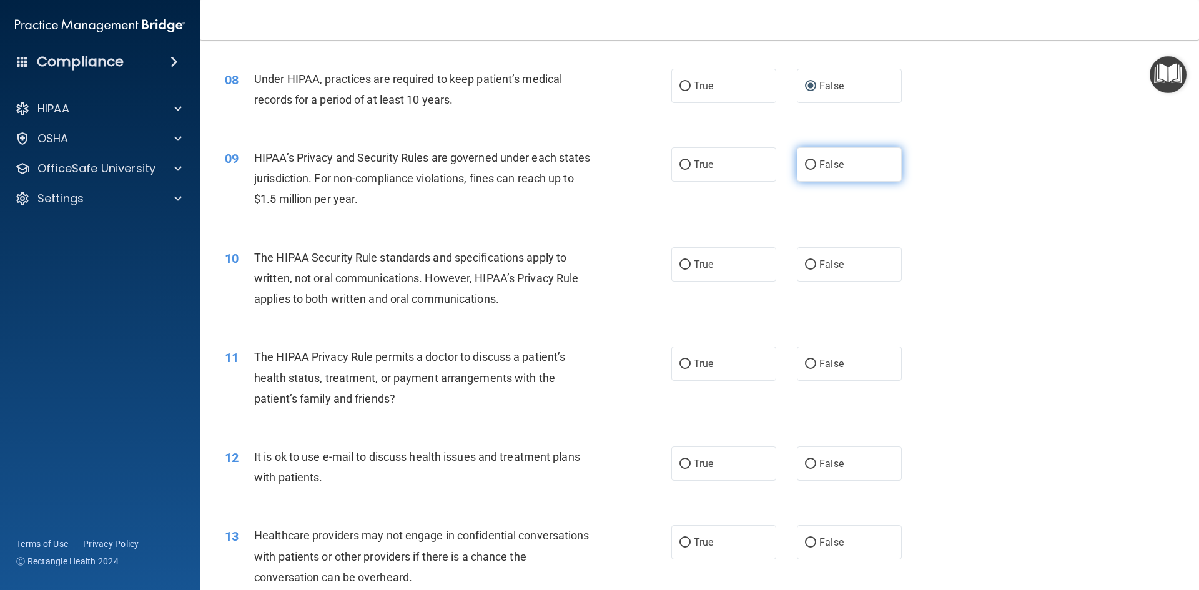
click at [822, 157] on label "False" at bounding box center [849, 164] width 105 height 34
click at [816, 160] on input "False" at bounding box center [810, 164] width 11 height 9
radio input "true"
click at [702, 262] on span "True" at bounding box center [703, 264] width 19 height 12
click at [691, 262] on input "True" at bounding box center [684, 264] width 11 height 9
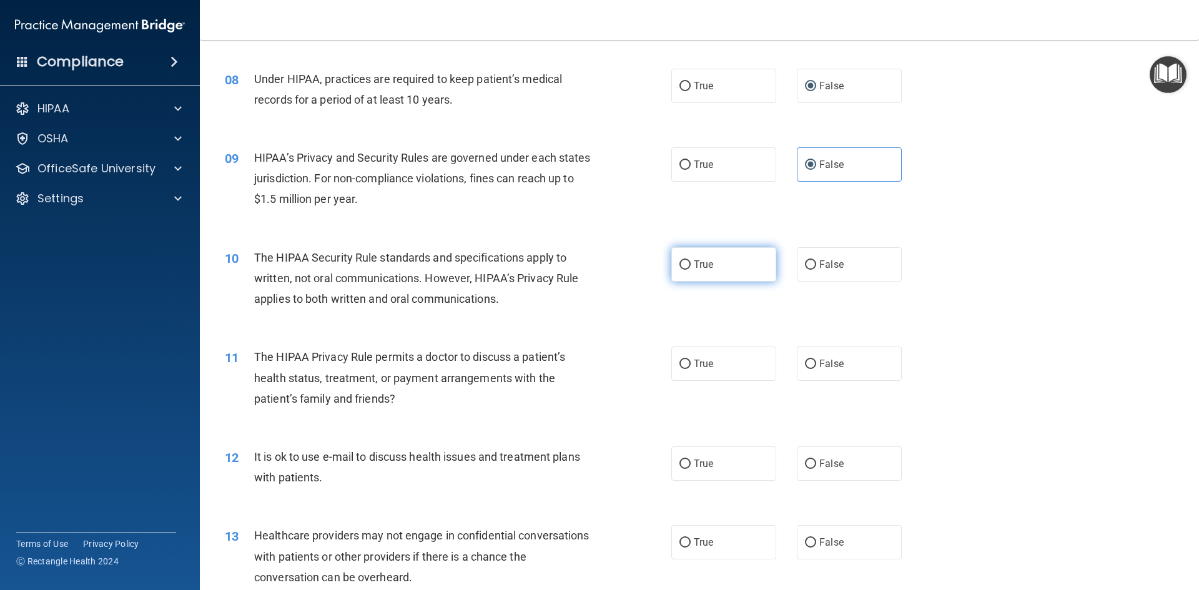
radio input "true"
click at [688, 376] on label "True" at bounding box center [723, 364] width 105 height 34
click at [688, 369] on input "True" at bounding box center [684, 364] width 11 height 9
radio input "true"
click at [702, 461] on span "True" at bounding box center [703, 464] width 19 height 12
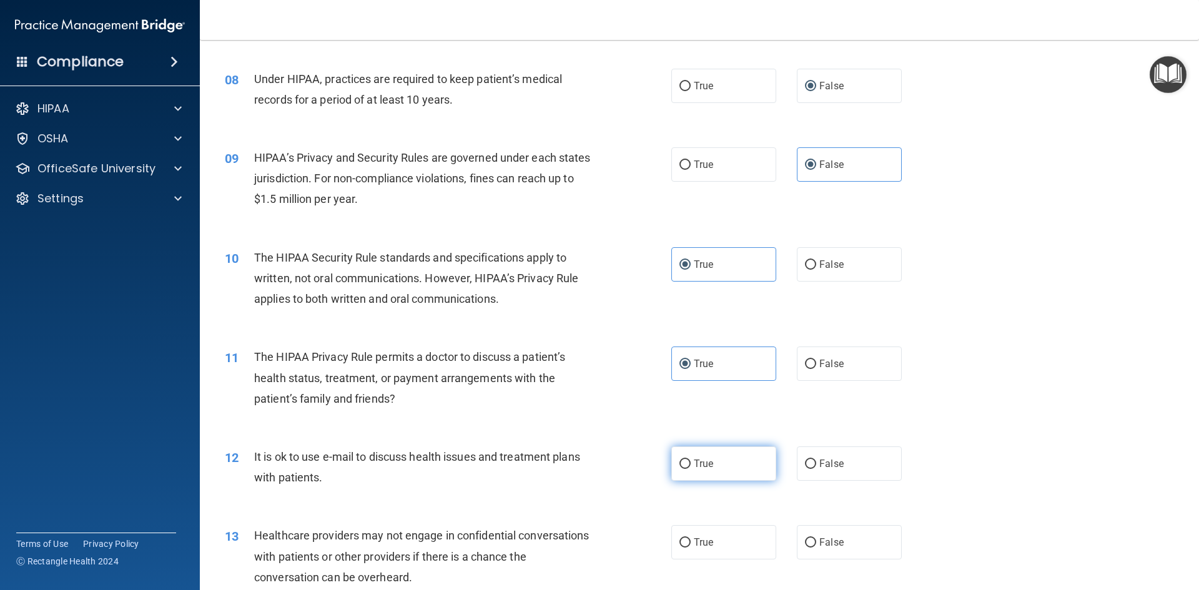
click at [691, 461] on input "True" at bounding box center [684, 464] width 11 height 9
radio input "true"
click at [819, 538] on span "False" at bounding box center [831, 542] width 24 height 12
click at [815, 538] on input "False" at bounding box center [810, 542] width 11 height 9
radio input "true"
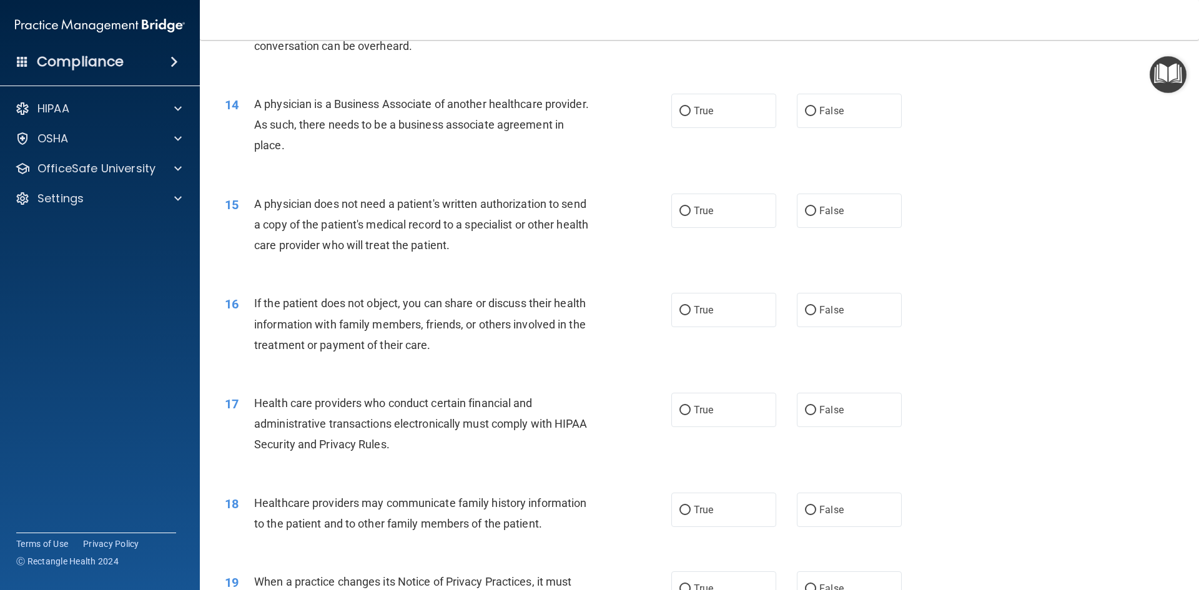
scroll to position [1249, 0]
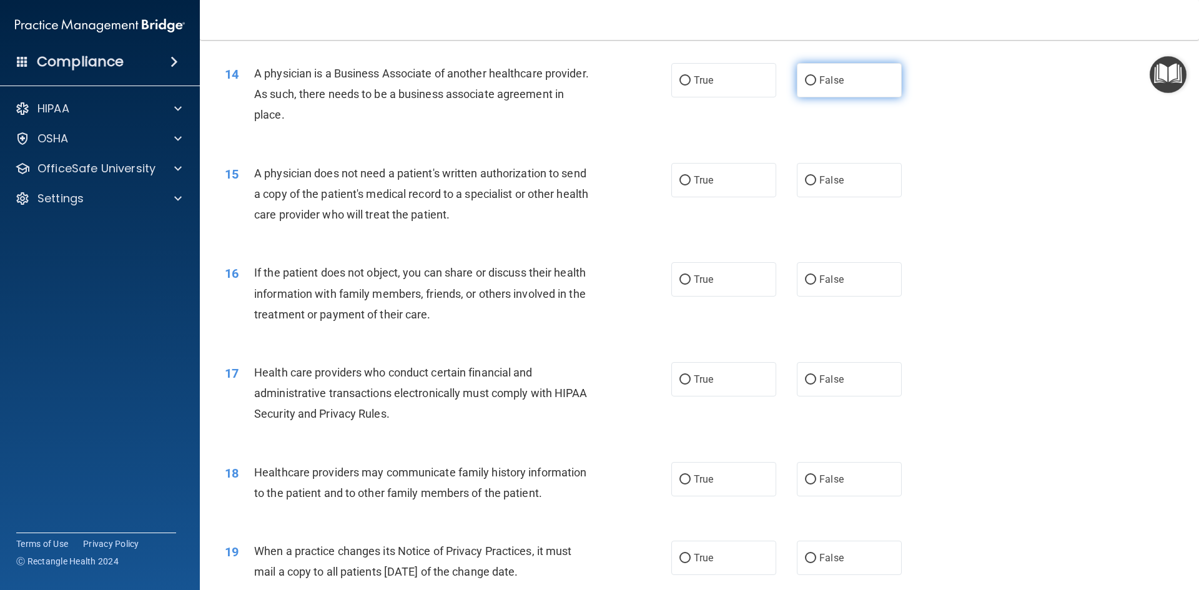
click at [805, 79] on input "False" at bounding box center [810, 80] width 11 height 9
radio input "true"
click at [681, 177] on input "True" at bounding box center [684, 180] width 11 height 9
radio input "true"
click at [686, 283] on input "True" at bounding box center [684, 279] width 11 height 9
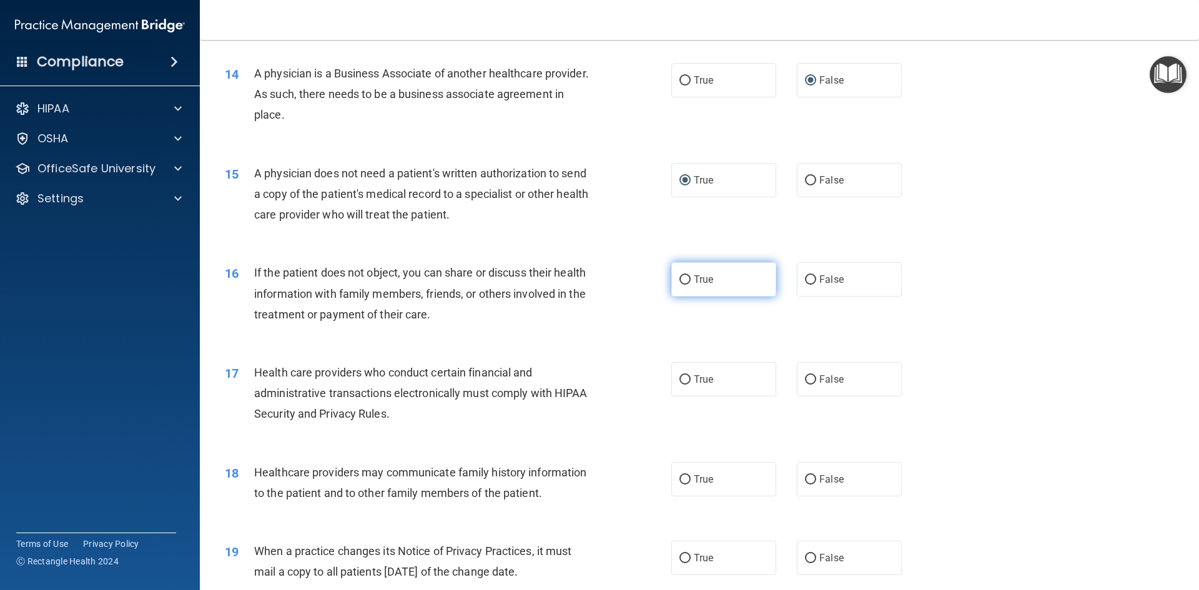
radio input "true"
click at [680, 377] on input "True" at bounding box center [684, 379] width 11 height 9
radio input "true"
click at [805, 479] on input "False" at bounding box center [810, 479] width 11 height 9
radio input "true"
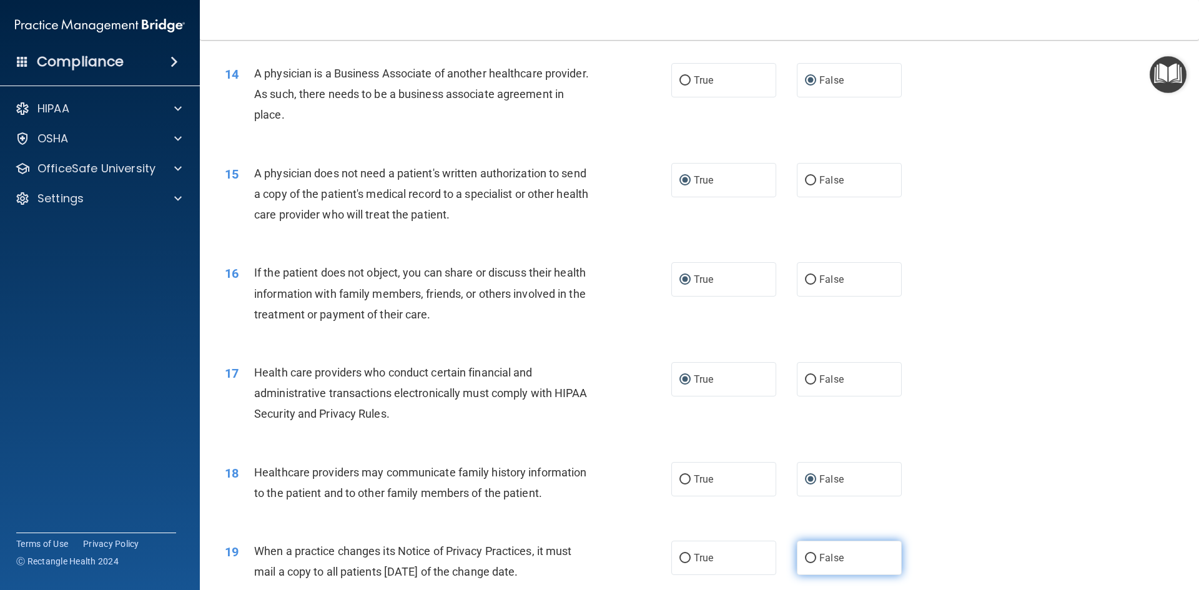
click at [810, 560] on input "False" at bounding box center [810, 558] width 11 height 9
radio input "true"
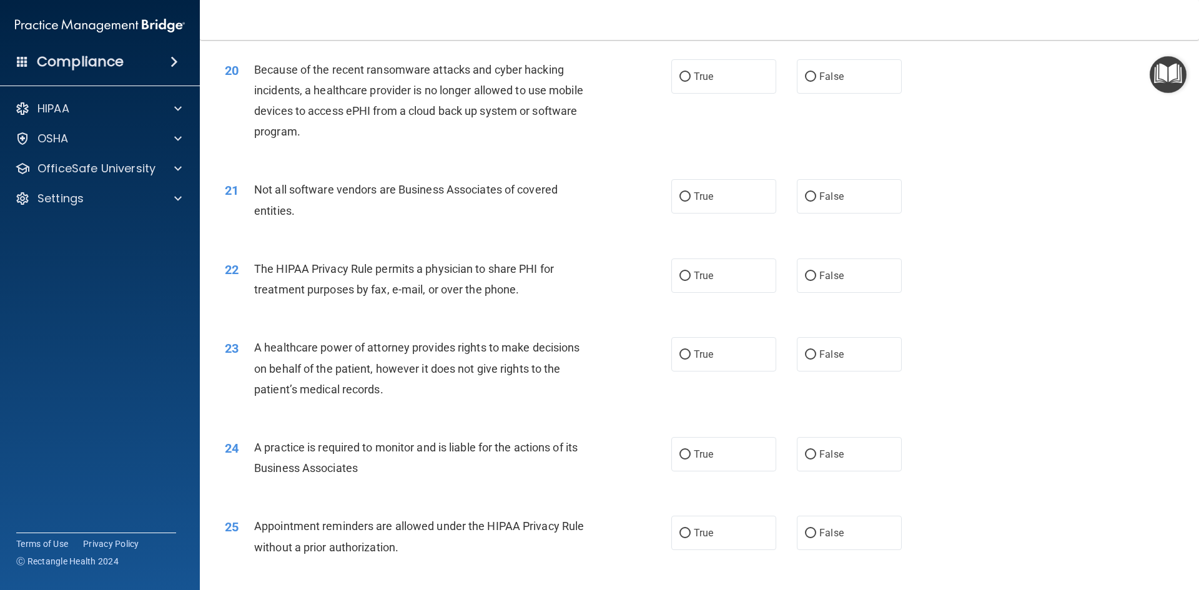
scroll to position [1811, 0]
click at [845, 84] on label "False" at bounding box center [849, 75] width 105 height 34
click at [816, 81] on input "False" at bounding box center [810, 75] width 11 height 9
radio input "true"
click at [686, 210] on label "True" at bounding box center [723, 195] width 105 height 34
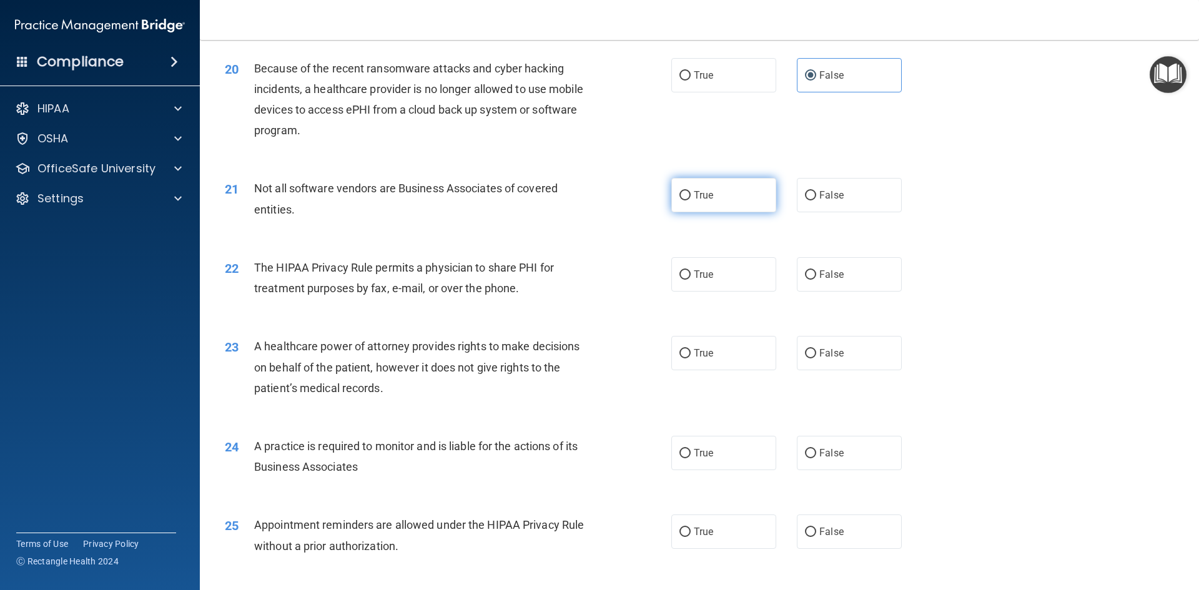
click at [686, 200] on input "True" at bounding box center [684, 195] width 11 height 9
radio input "true"
click at [686, 269] on label "True" at bounding box center [723, 274] width 105 height 34
click at [686, 270] on input "True" at bounding box center [684, 274] width 11 height 9
radio input "true"
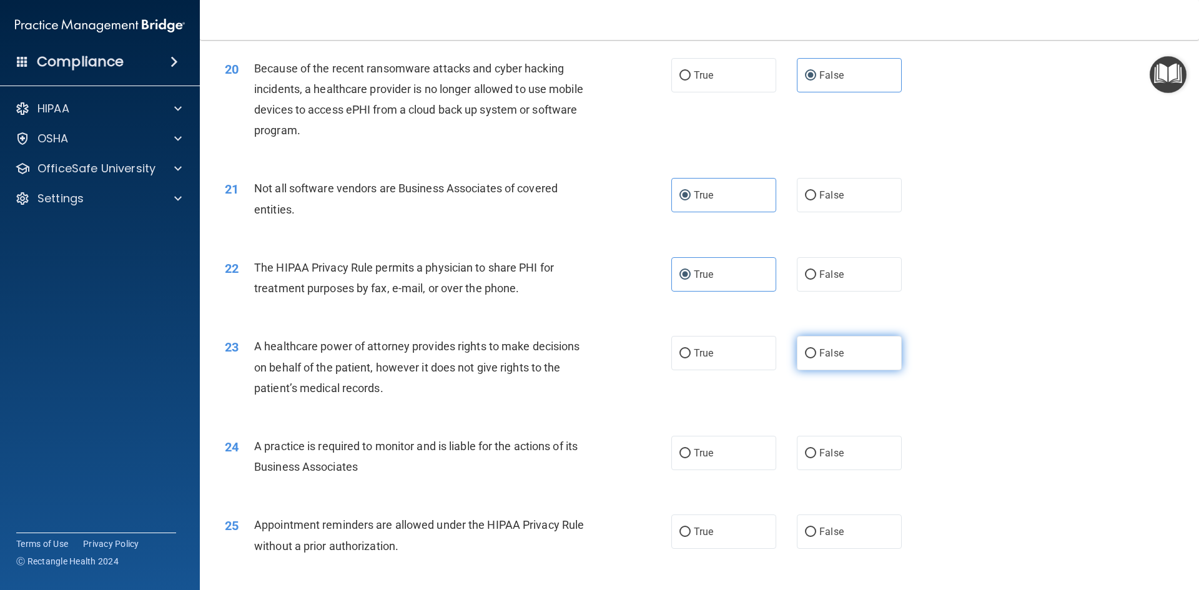
click at [806, 349] on input "False" at bounding box center [810, 353] width 11 height 9
radio input "true"
click at [805, 449] on input "False" at bounding box center [810, 453] width 11 height 9
radio input "true"
click at [699, 521] on label "True" at bounding box center [723, 531] width 105 height 34
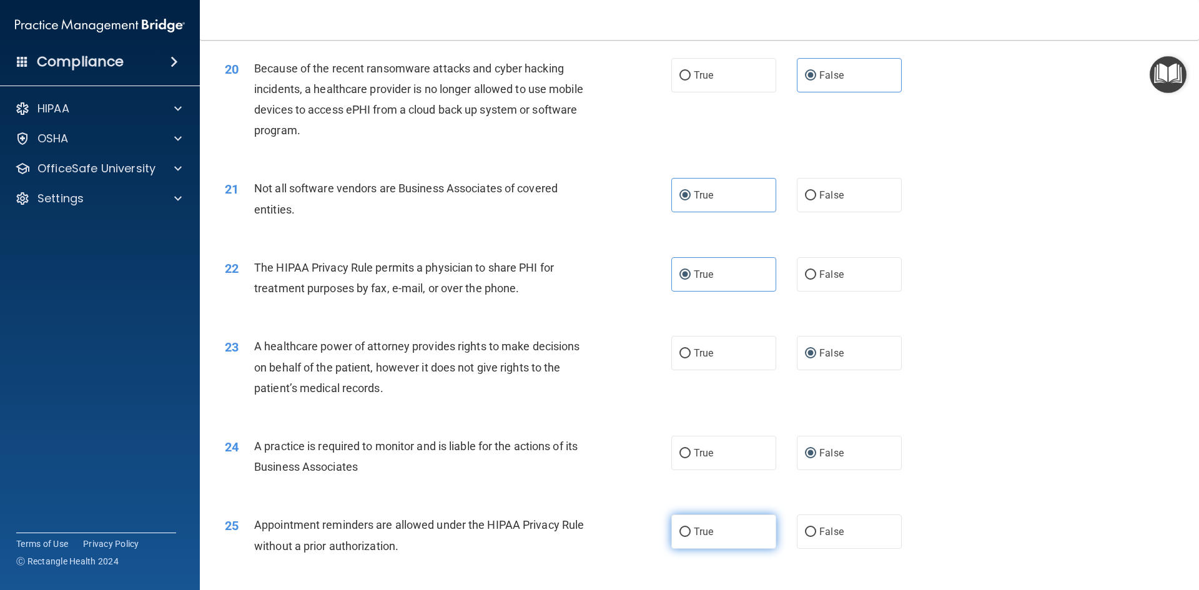
click at [691, 528] on input "True" at bounding box center [684, 532] width 11 height 9
radio input "true"
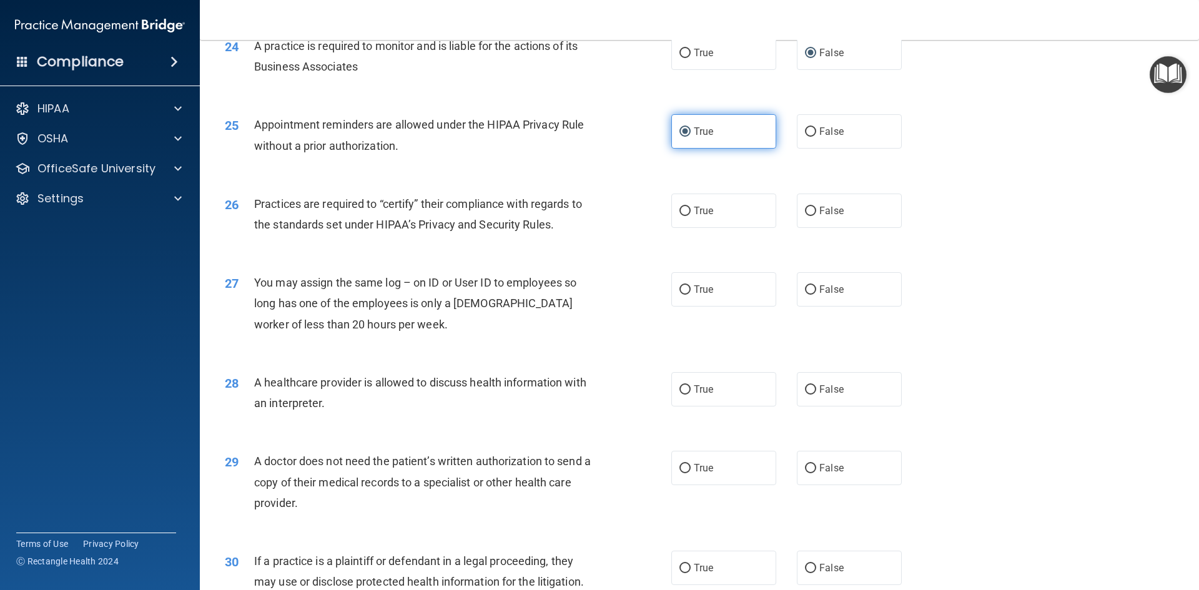
scroll to position [2248, 0]
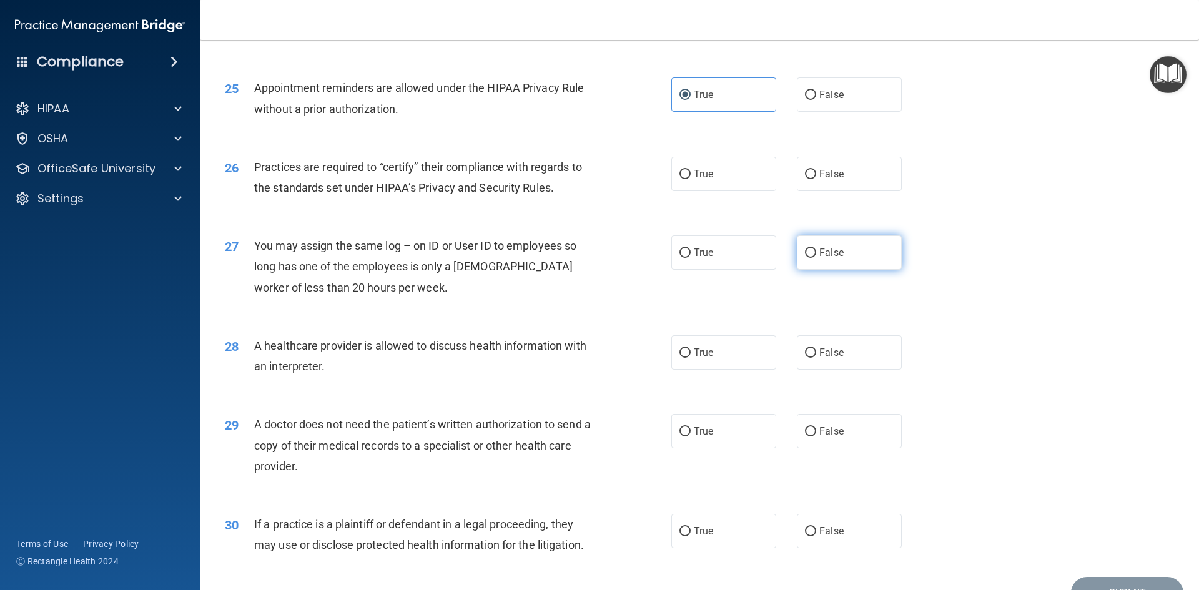
click at [819, 248] on span "False" at bounding box center [831, 253] width 24 height 12
click at [816, 248] on input "False" at bounding box center [810, 252] width 11 height 9
radio input "true"
click at [827, 180] on label "False" at bounding box center [849, 174] width 105 height 34
click at [816, 179] on input "False" at bounding box center [810, 174] width 11 height 9
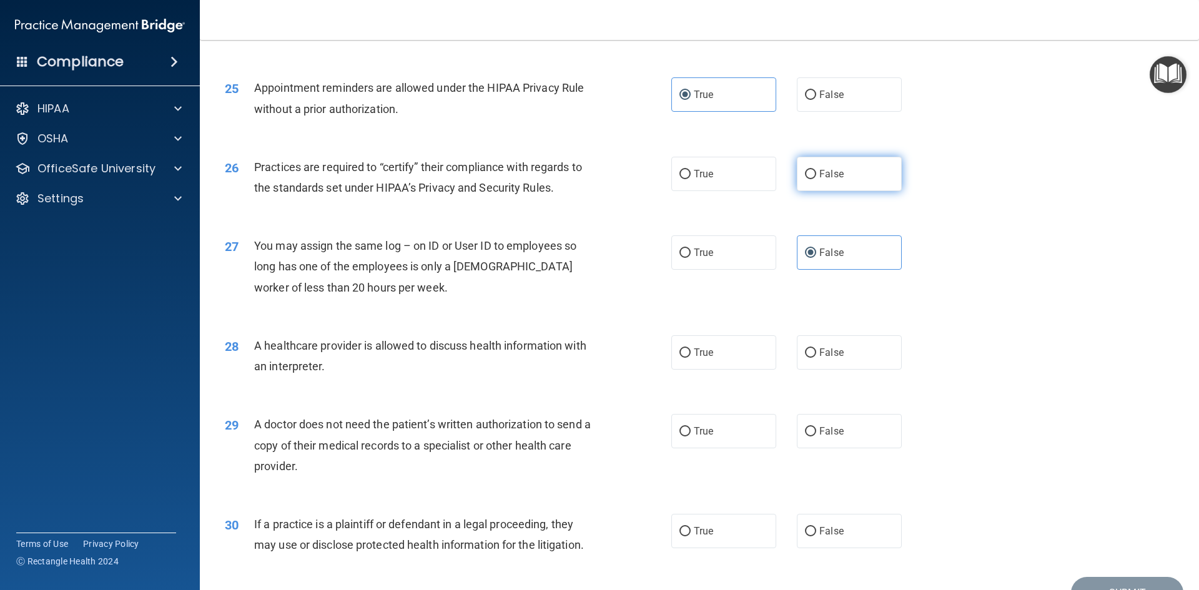
radio input "true"
click at [697, 351] on span "True" at bounding box center [703, 353] width 19 height 12
click at [691, 351] on input "True" at bounding box center [684, 352] width 11 height 9
radio input "true"
click at [697, 439] on label "True" at bounding box center [723, 431] width 105 height 34
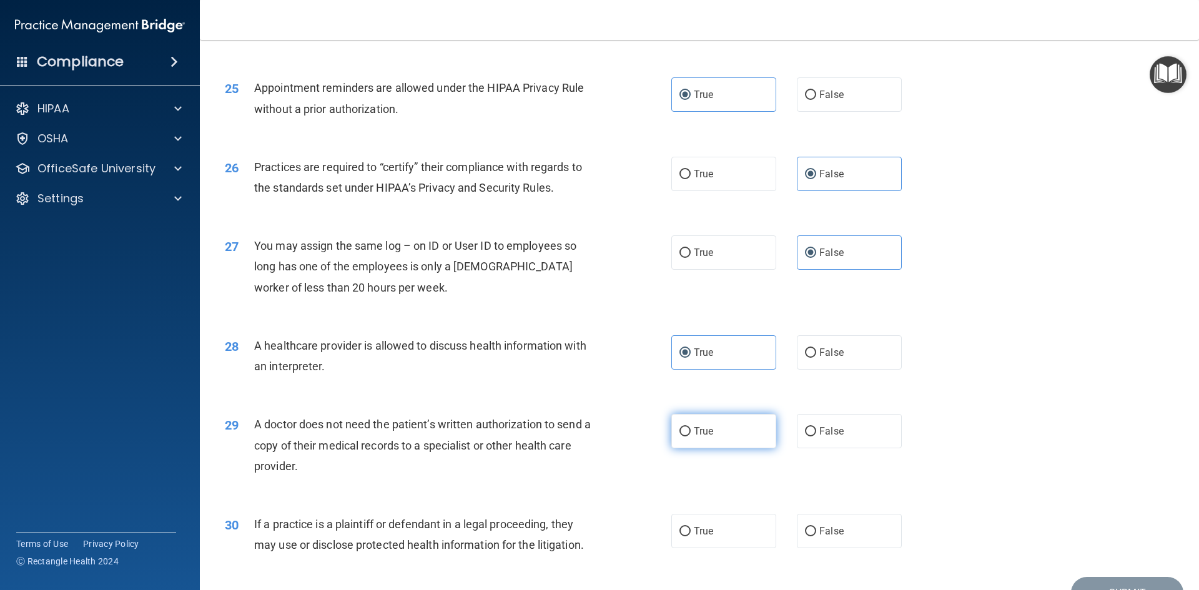
click at [691, 436] on input "True" at bounding box center [684, 431] width 11 height 9
radio input "true"
click at [687, 529] on label "True" at bounding box center [723, 531] width 105 height 34
click at [687, 529] on input "True" at bounding box center [684, 531] width 11 height 9
radio input "true"
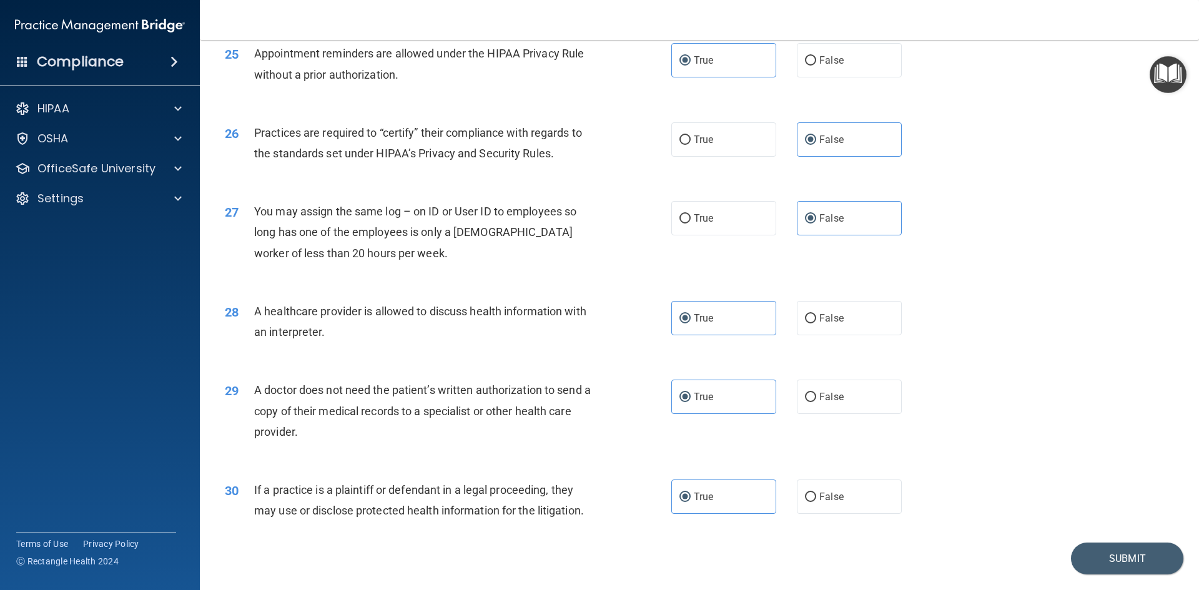
scroll to position [2316, 0]
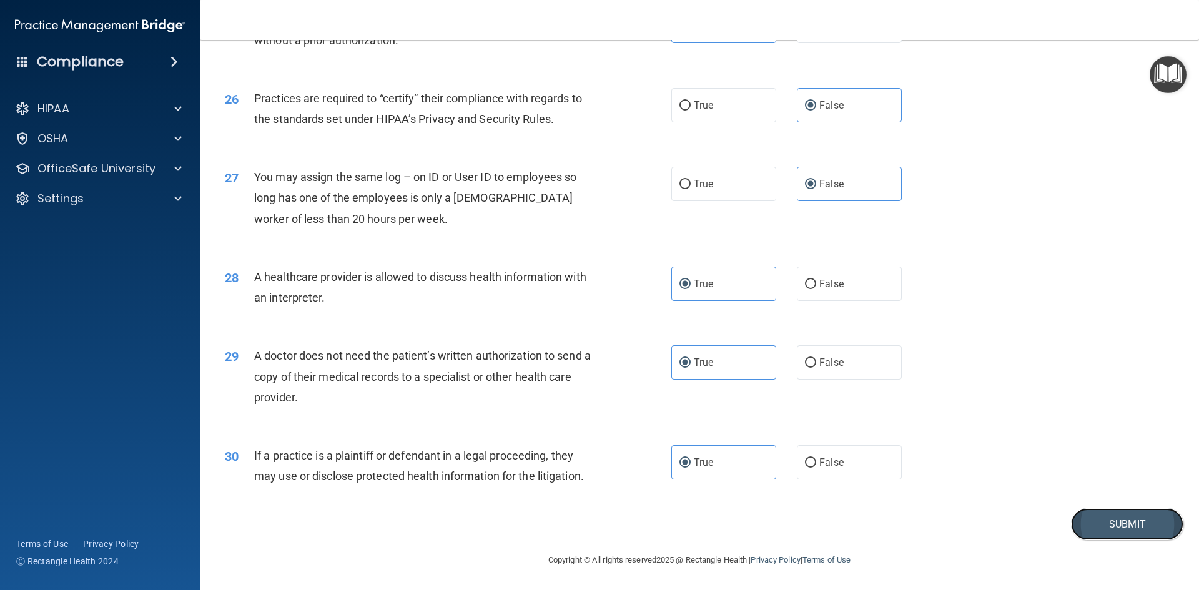
click at [1130, 526] on button "Submit" at bounding box center [1127, 524] width 112 height 32
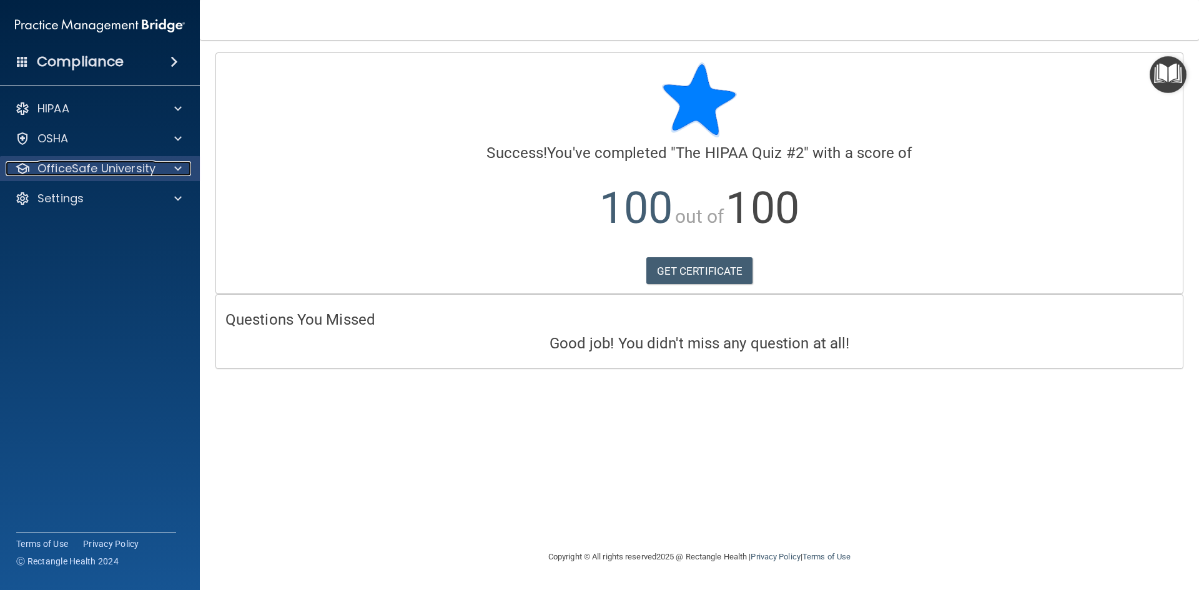
click at [100, 169] on p "OfficeSafe University" at bounding box center [96, 168] width 118 height 15
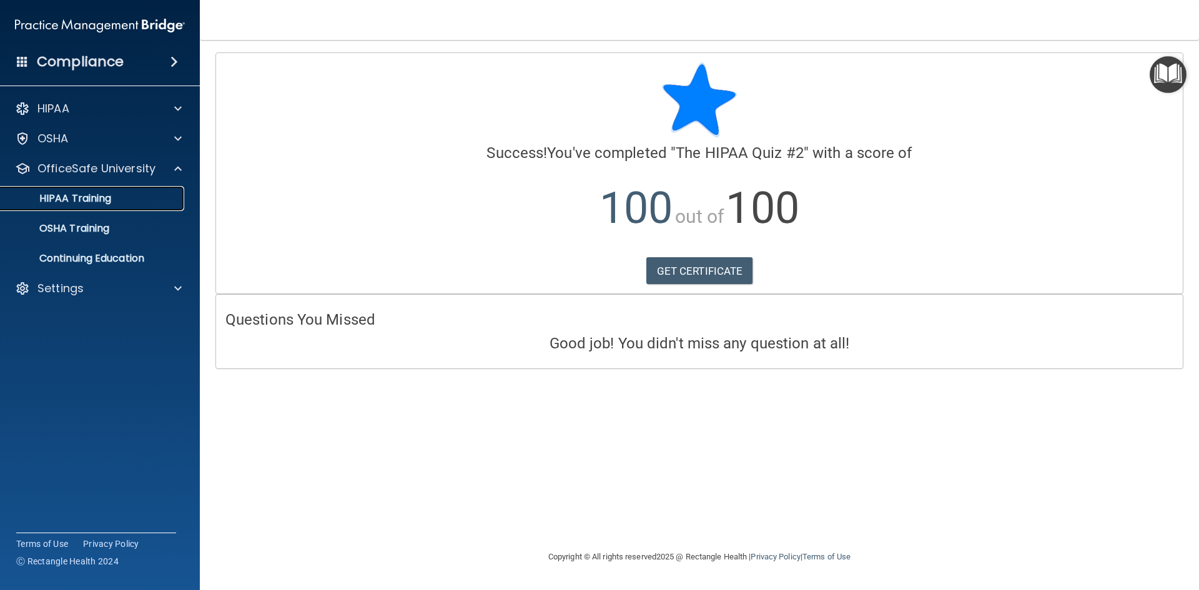
click at [102, 198] on p "HIPAA Training" at bounding box center [59, 198] width 103 height 12
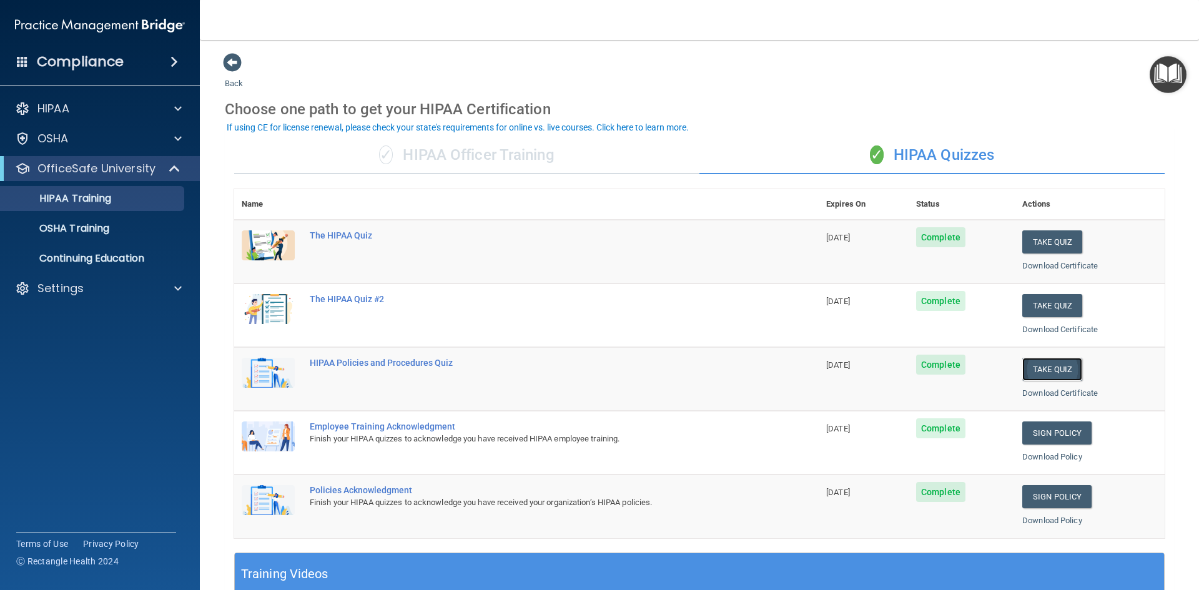
click at [1057, 374] on button "Take Quiz" at bounding box center [1052, 369] width 60 height 23
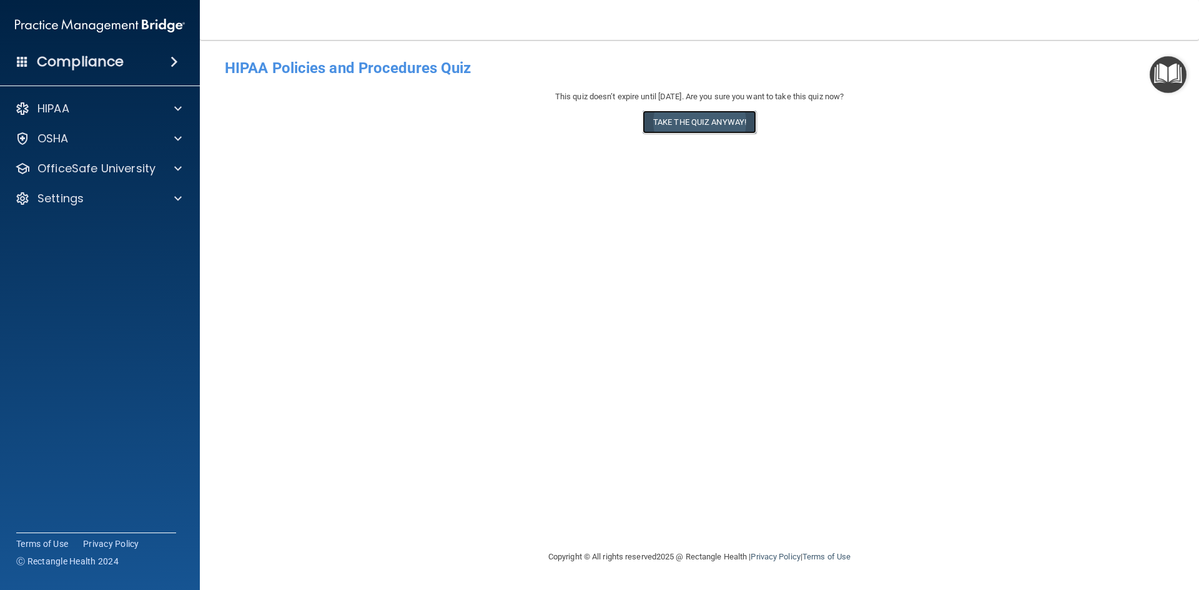
click at [687, 122] on button "Take the quiz anyway!" at bounding box center [699, 122] width 114 height 23
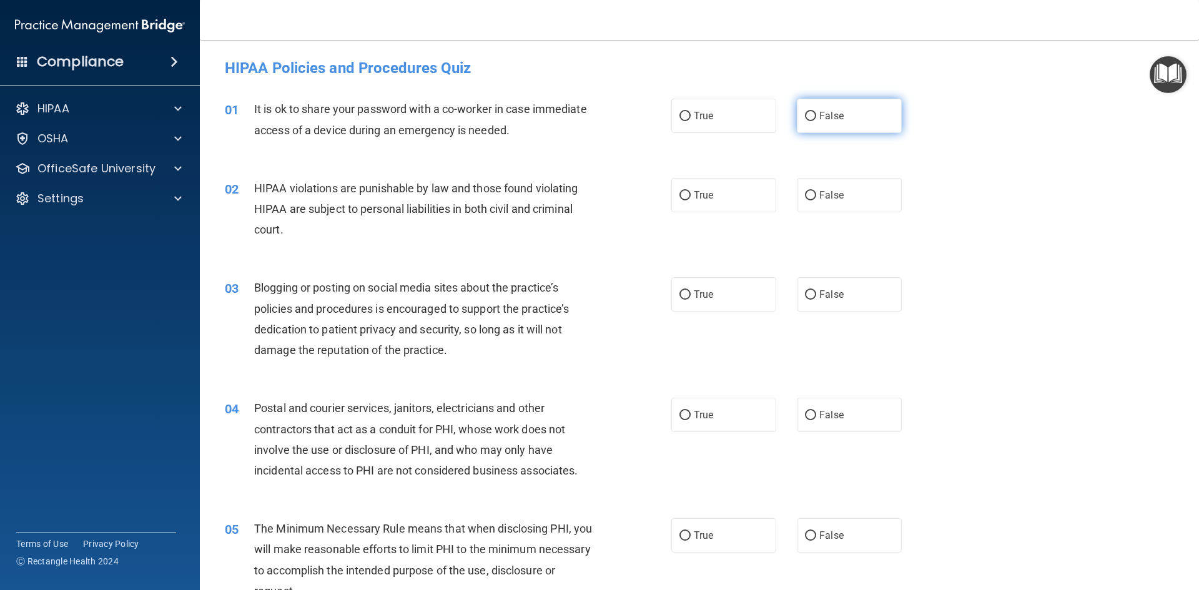
click at [845, 119] on label "False" at bounding box center [849, 116] width 105 height 34
click at [816, 119] on input "False" at bounding box center [810, 116] width 11 height 9
radio input "true"
click at [712, 190] on label "True" at bounding box center [723, 195] width 105 height 34
click at [691, 191] on input "True" at bounding box center [684, 195] width 11 height 9
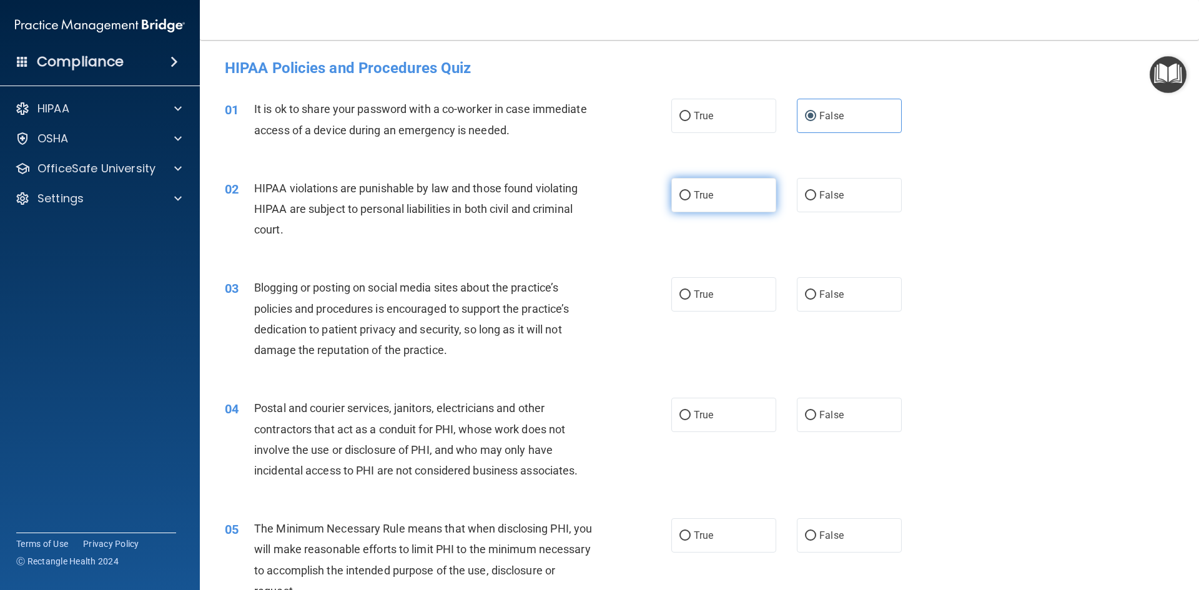
radio input "true"
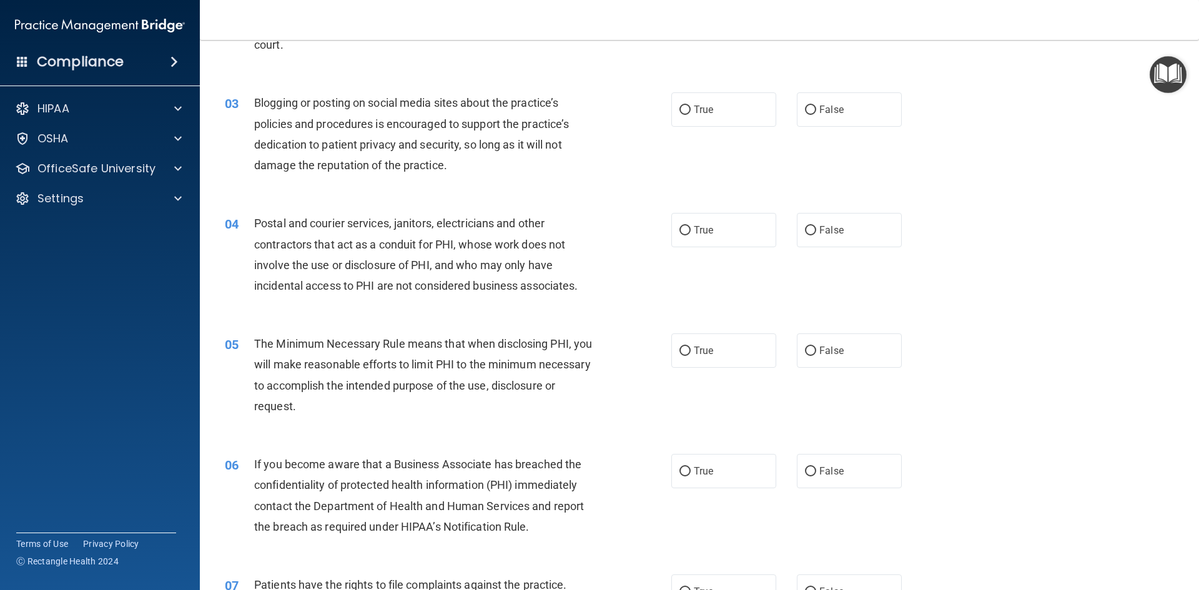
scroll to position [187, 0]
click at [696, 106] on span "True" at bounding box center [703, 107] width 19 height 12
click at [691, 106] on input "True" at bounding box center [684, 107] width 11 height 9
radio input "true"
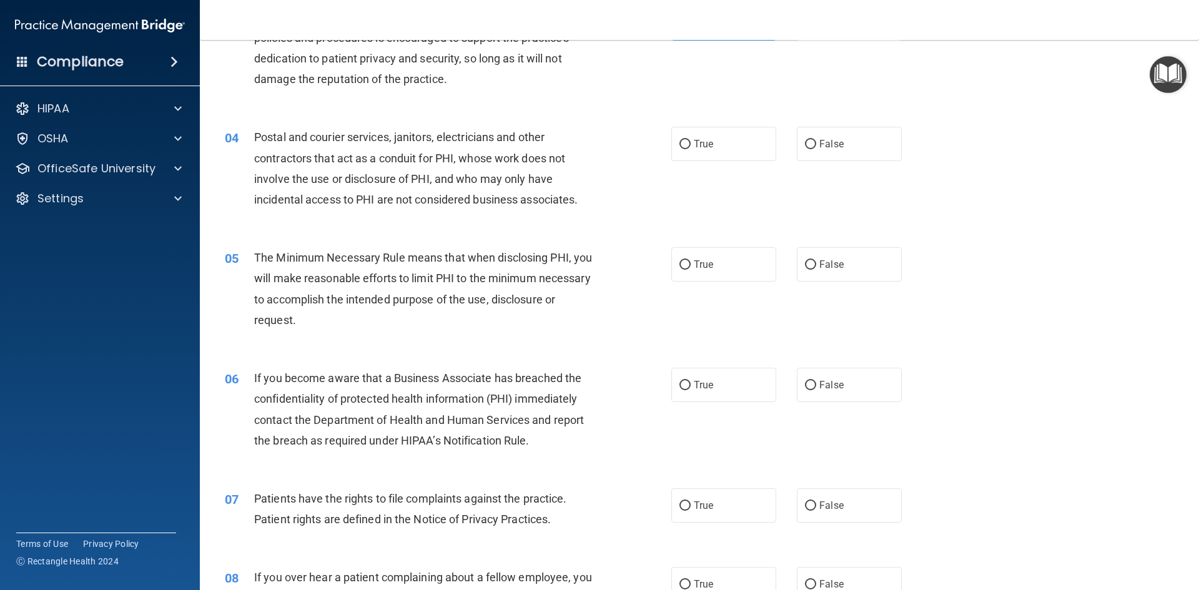
scroll to position [312, 0]
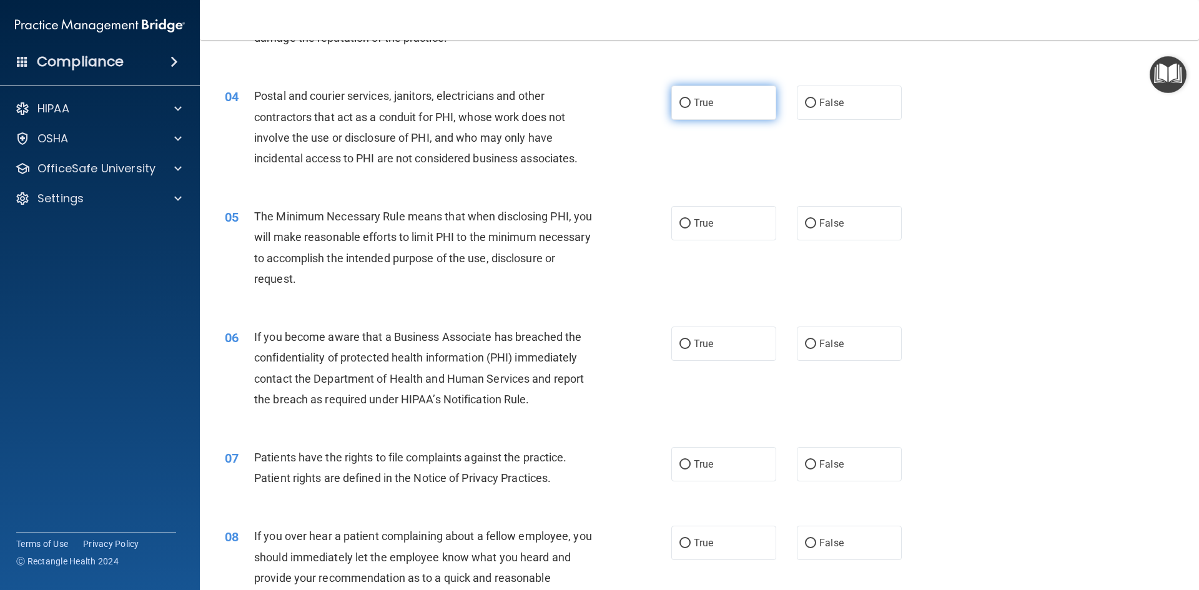
click at [729, 99] on label "True" at bounding box center [723, 103] width 105 height 34
click at [691, 99] on input "True" at bounding box center [684, 103] width 11 height 9
radio input "true"
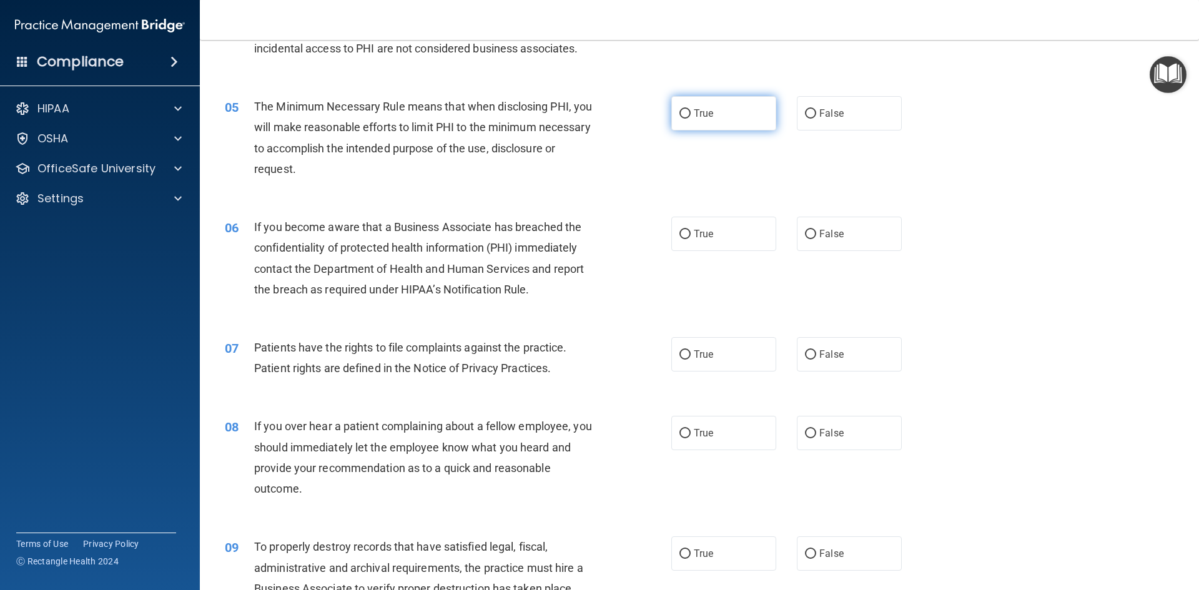
scroll to position [437, 0]
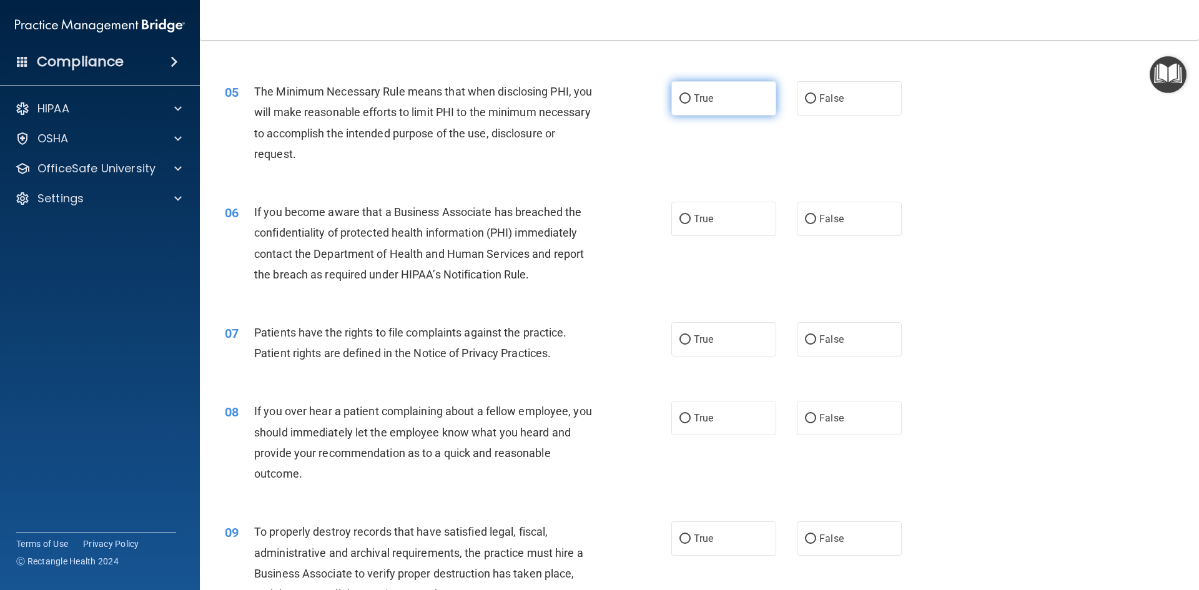
click at [679, 99] on input "True" at bounding box center [684, 98] width 11 height 9
radio input "true"
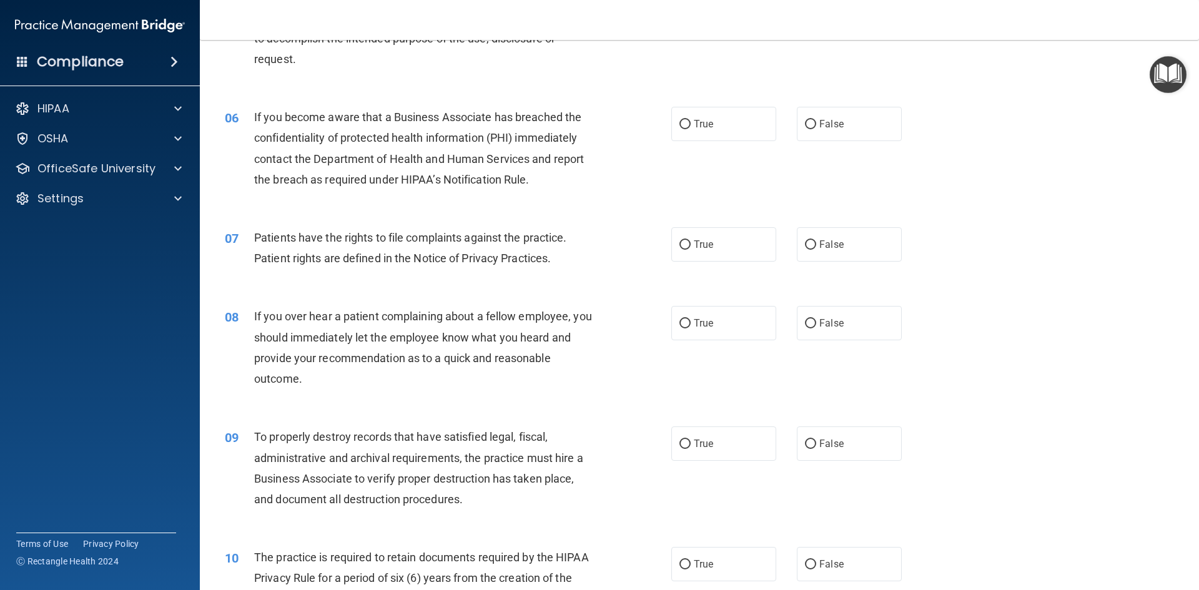
scroll to position [562, 0]
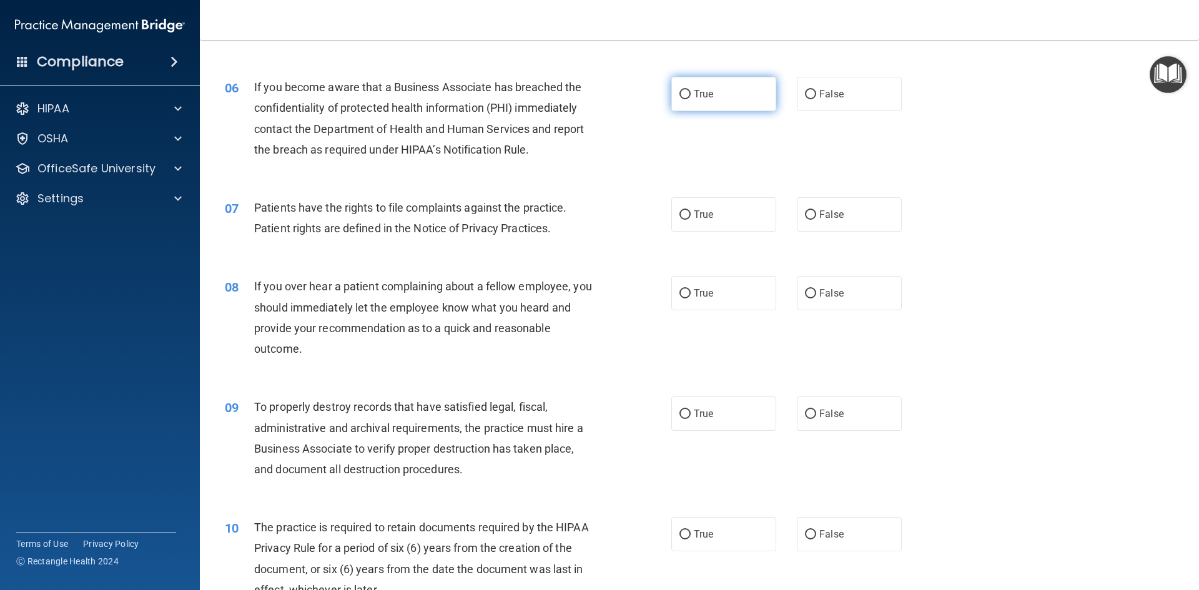
click at [699, 88] on span "True" at bounding box center [703, 94] width 19 height 12
click at [691, 90] on input "True" at bounding box center [684, 94] width 11 height 9
radio input "true"
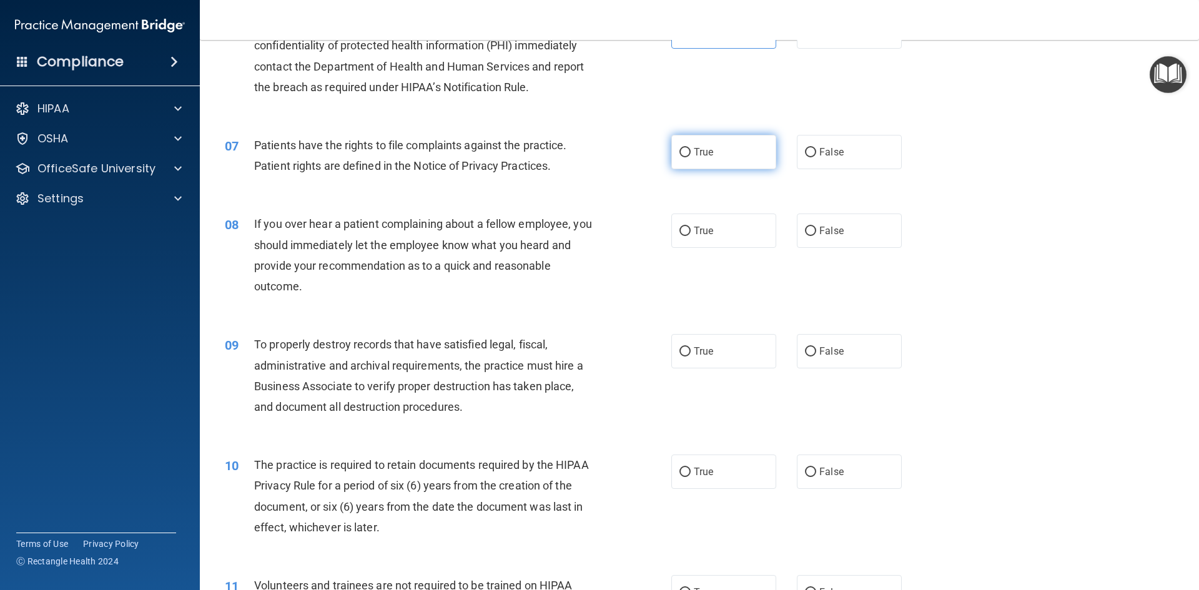
click at [696, 156] on span "True" at bounding box center [703, 152] width 19 height 12
click at [691, 156] on input "True" at bounding box center [684, 152] width 11 height 9
radio input "true"
click at [828, 234] on span "False" at bounding box center [831, 231] width 24 height 12
click at [816, 234] on input "False" at bounding box center [810, 231] width 11 height 9
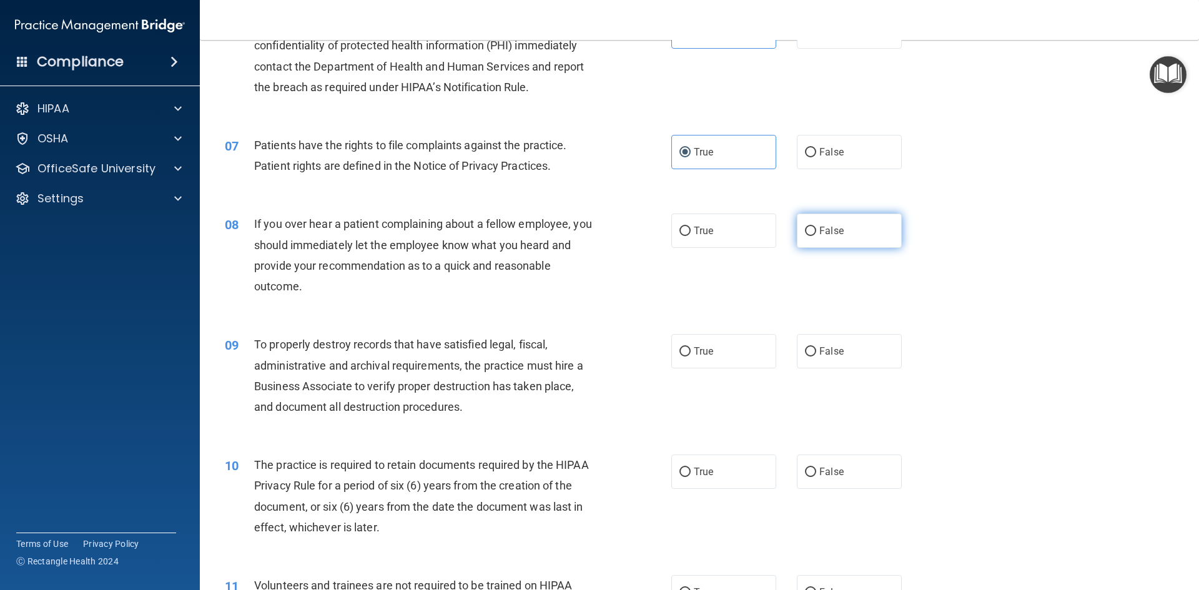
radio input "true"
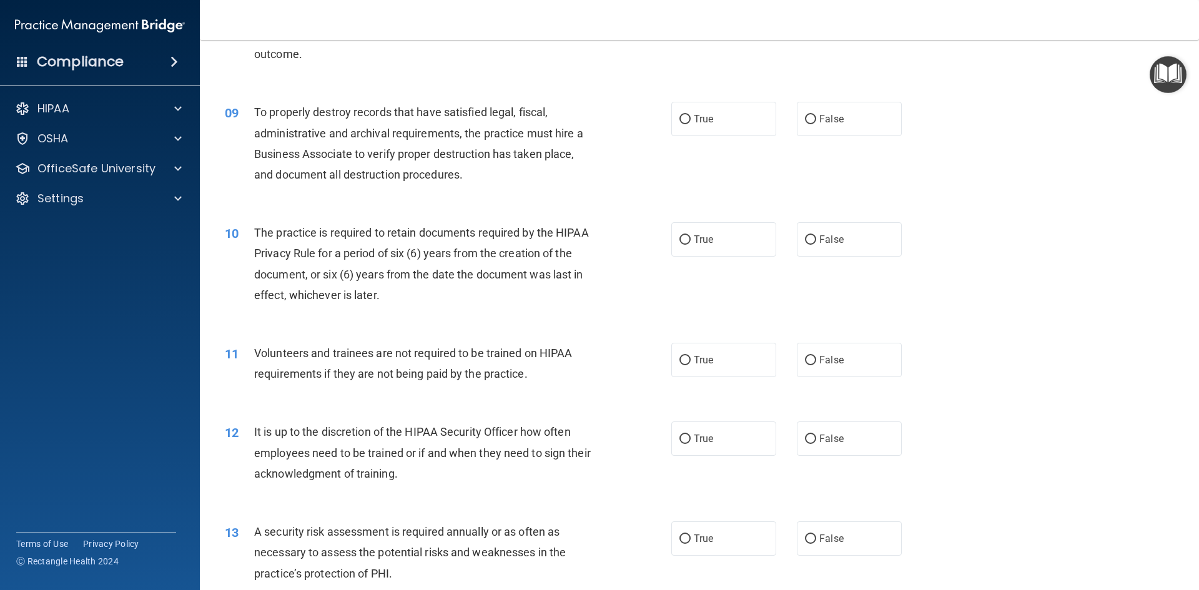
scroll to position [874, 0]
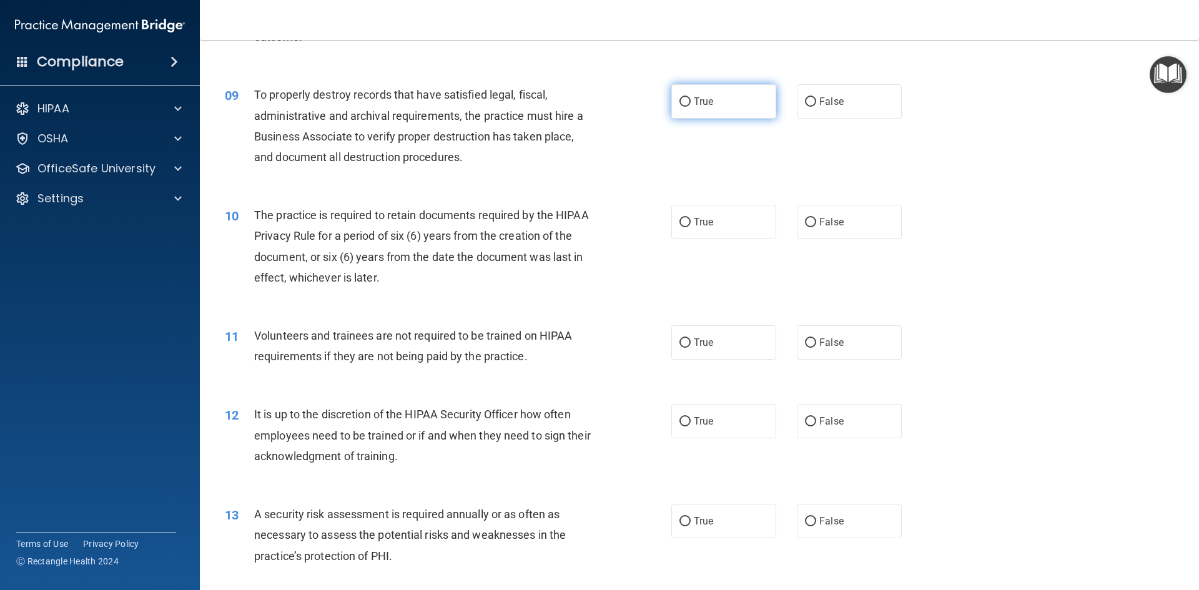
click at [722, 102] on label "True" at bounding box center [723, 101] width 105 height 34
click at [691, 102] on input "True" at bounding box center [684, 101] width 11 height 9
radio input "true"
click at [701, 229] on label "True" at bounding box center [723, 222] width 105 height 34
click at [691, 227] on input "True" at bounding box center [684, 222] width 11 height 9
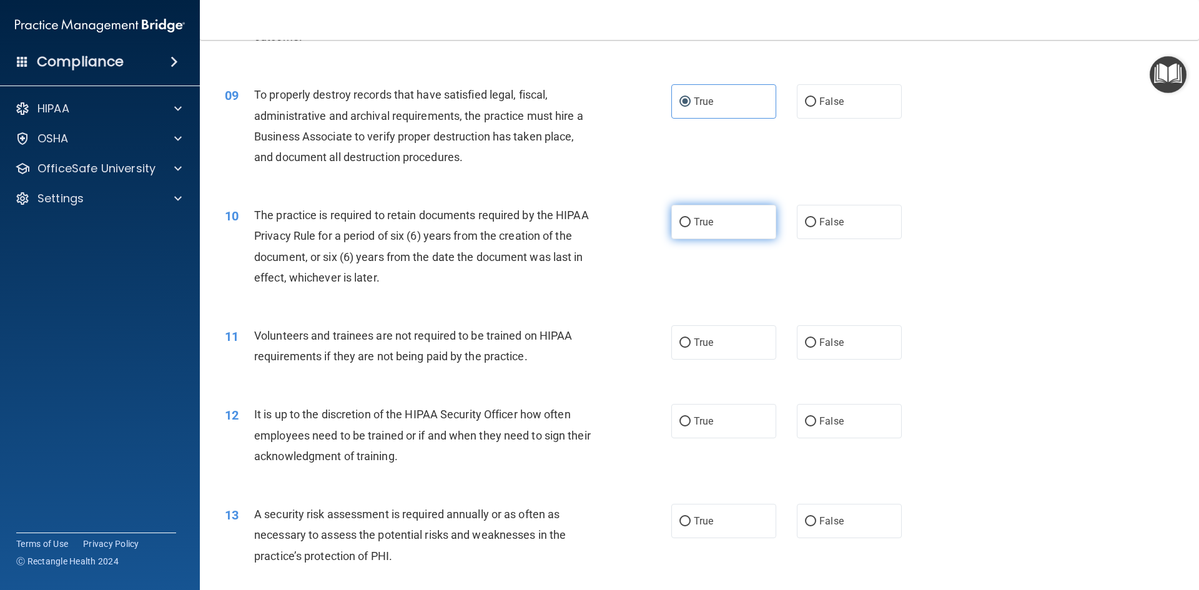
radio input "true"
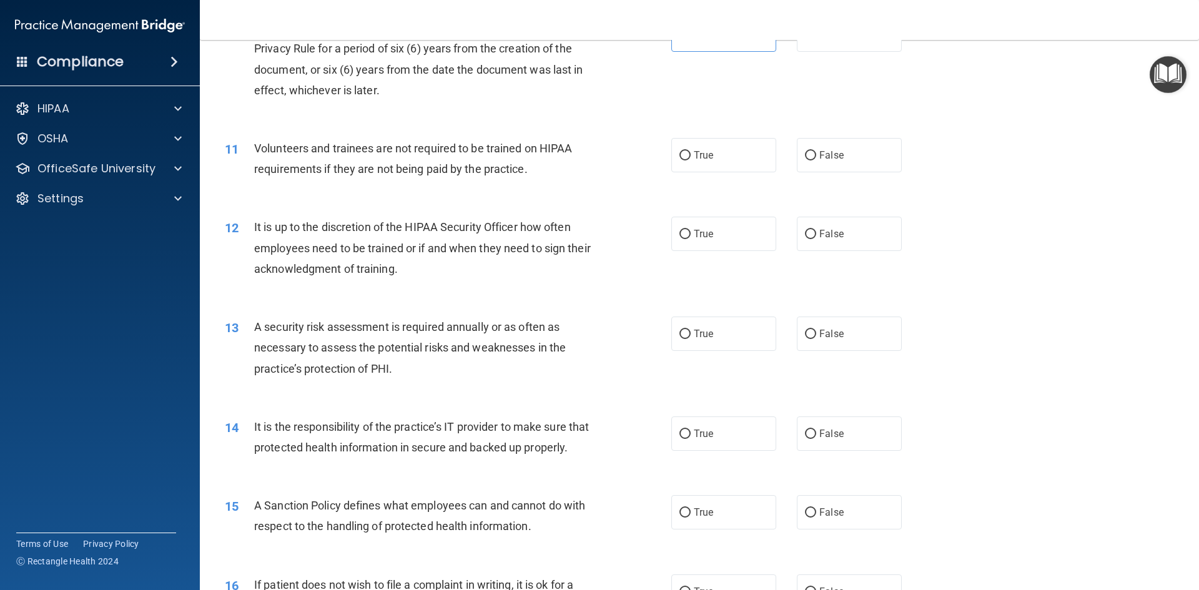
scroll to position [1124, 0]
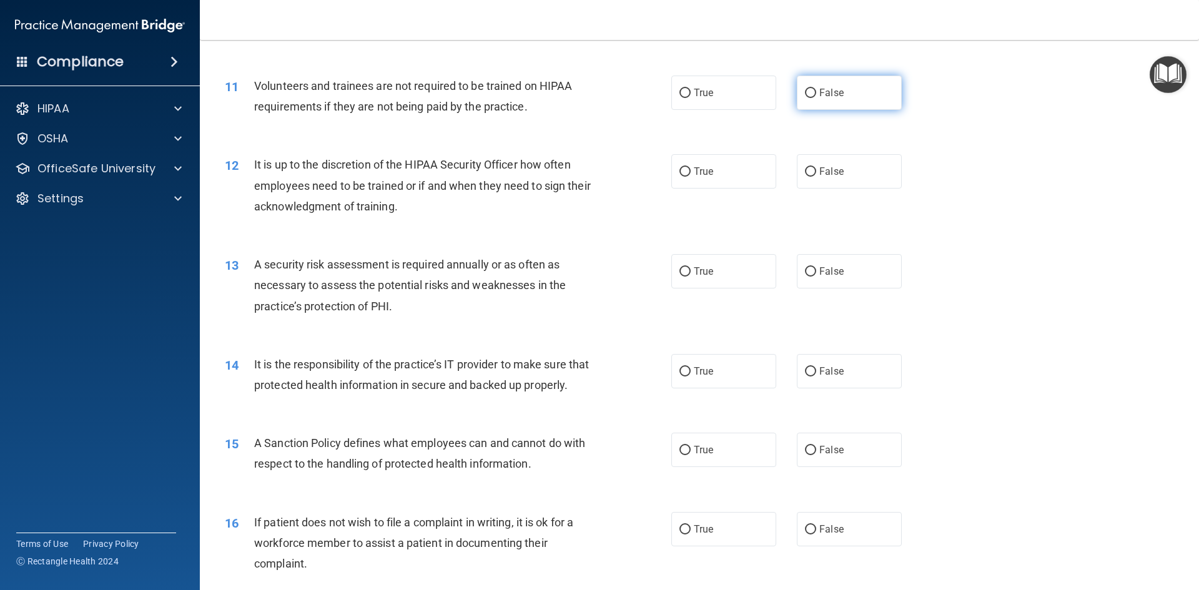
click at [829, 87] on span "False" at bounding box center [831, 93] width 24 height 12
click at [816, 89] on input "False" at bounding box center [810, 93] width 11 height 9
radio input "true"
click at [806, 167] on input "False" at bounding box center [810, 171] width 11 height 9
radio input "true"
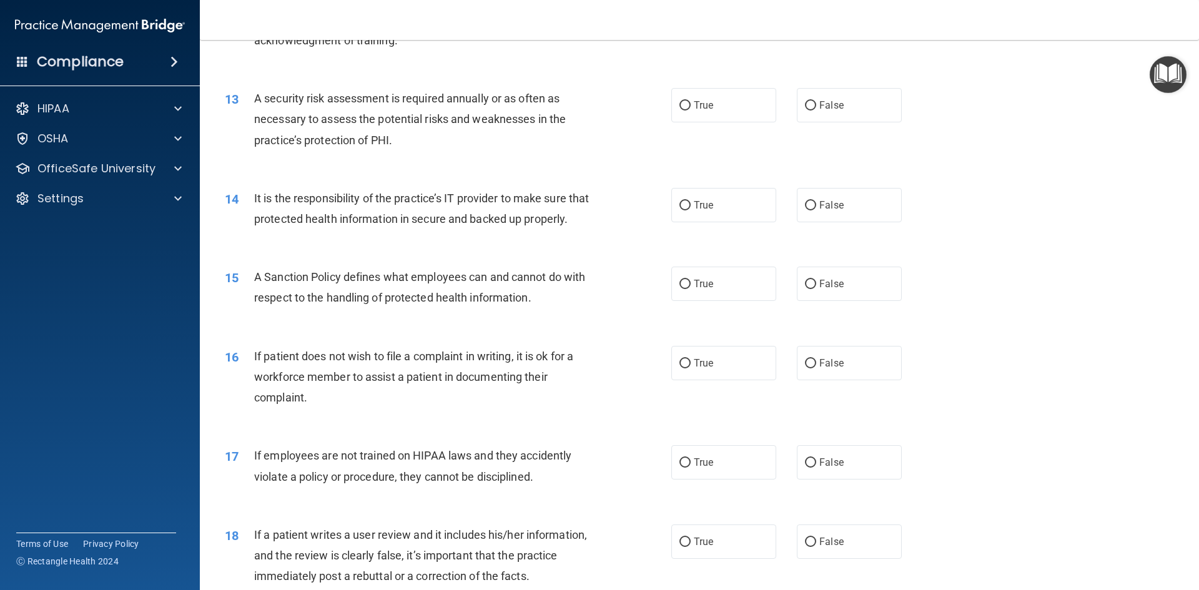
scroll to position [1311, 0]
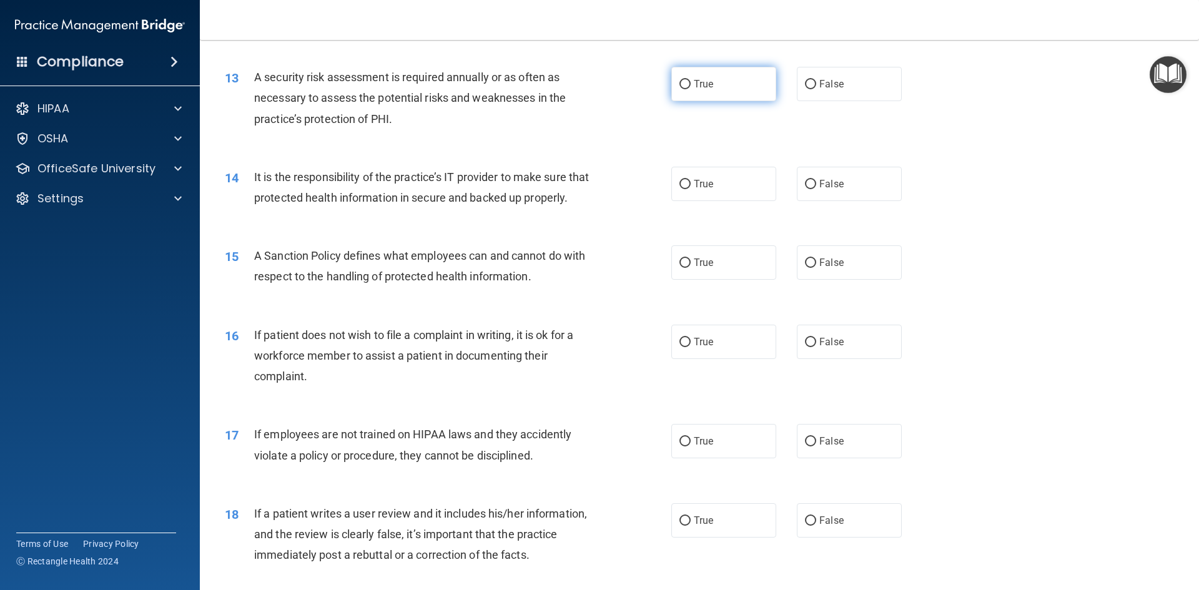
click at [695, 82] on span "True" at bounding box center [703, 84] width 19 height 12
click at [691, 82] on input "True" at bounding box center [684, 84] width 11 height 9
radio input "true"
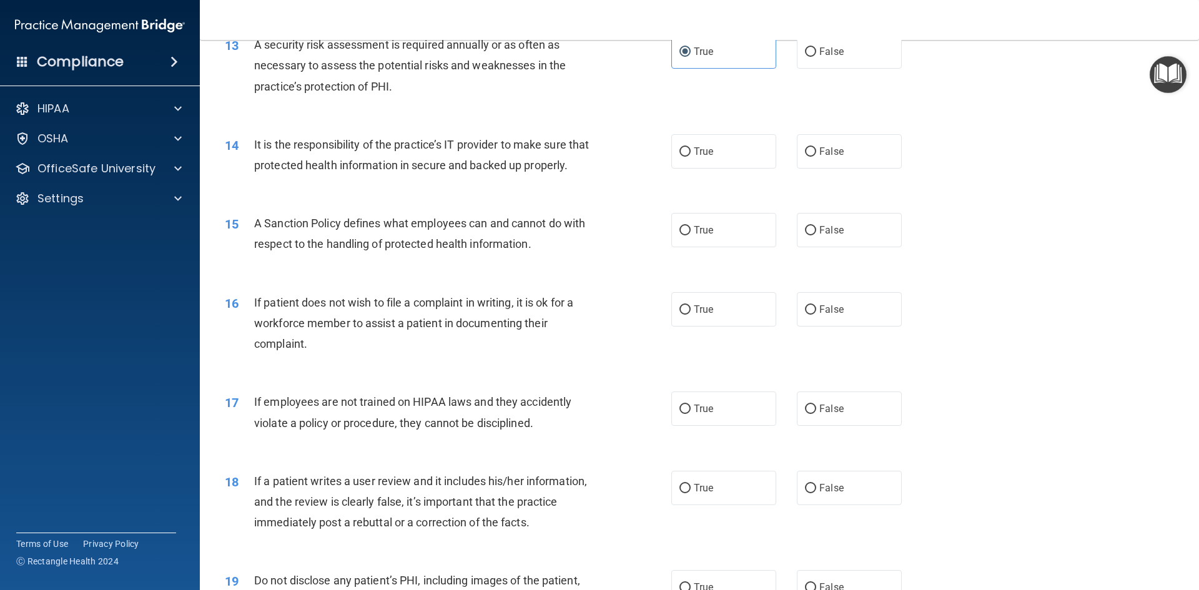
scroll to position [1374, 0]
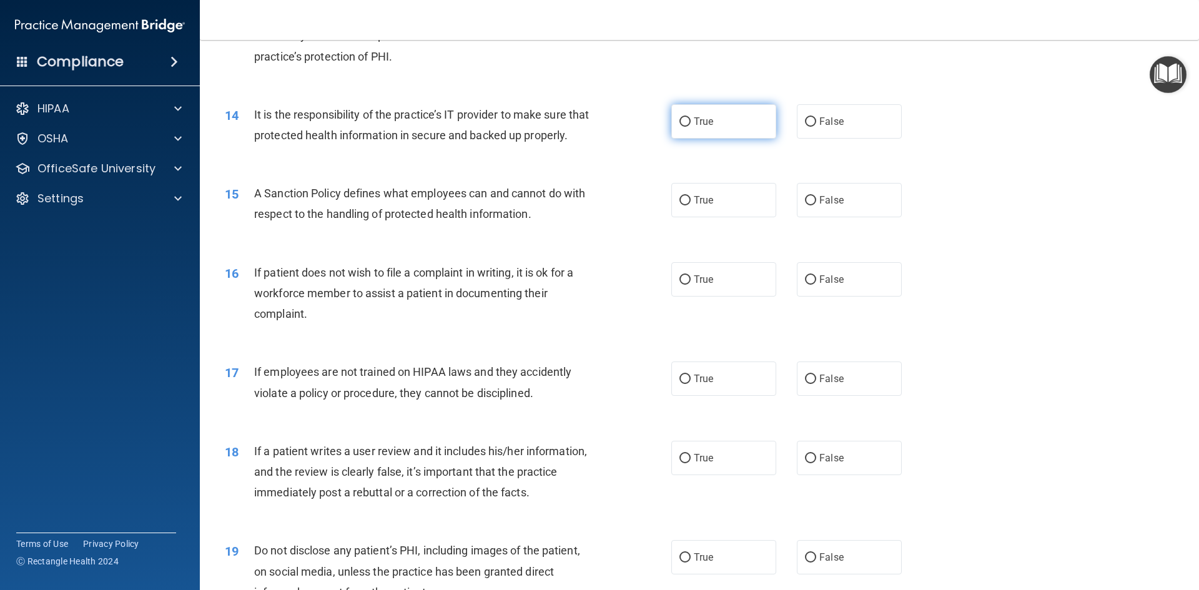
click at [710, 132] on label "True" at bounding box center [723, 121] width 105 height 34
click at [691, 127] on input "True" at bounding box center [684, 121] width 11 height 9
radio input "true"
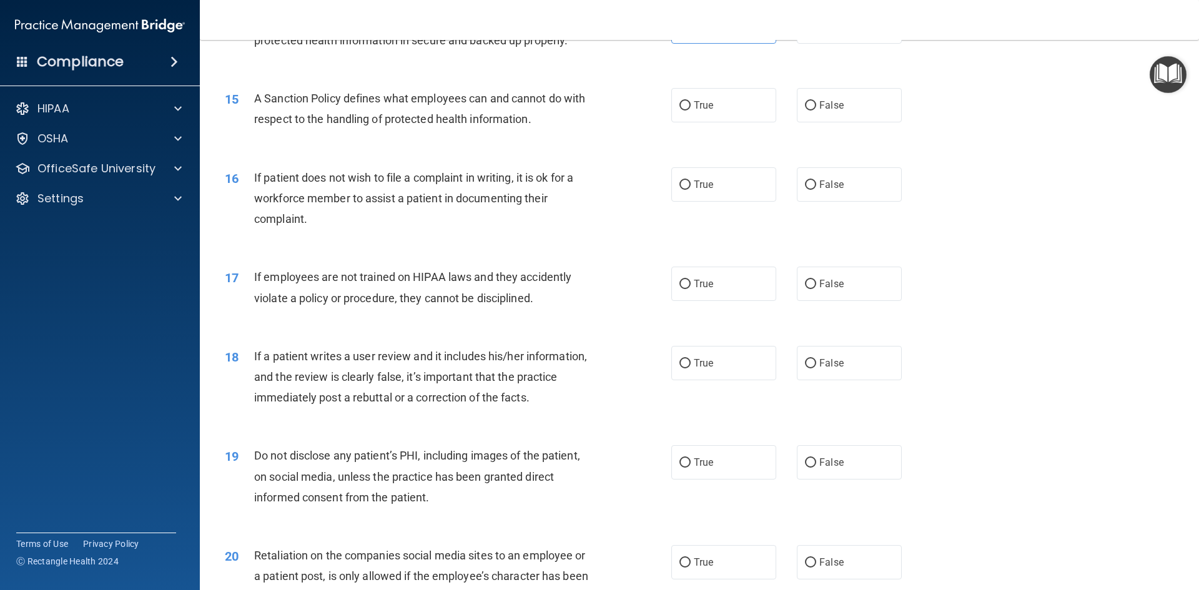
scroll to position [1498, 0]
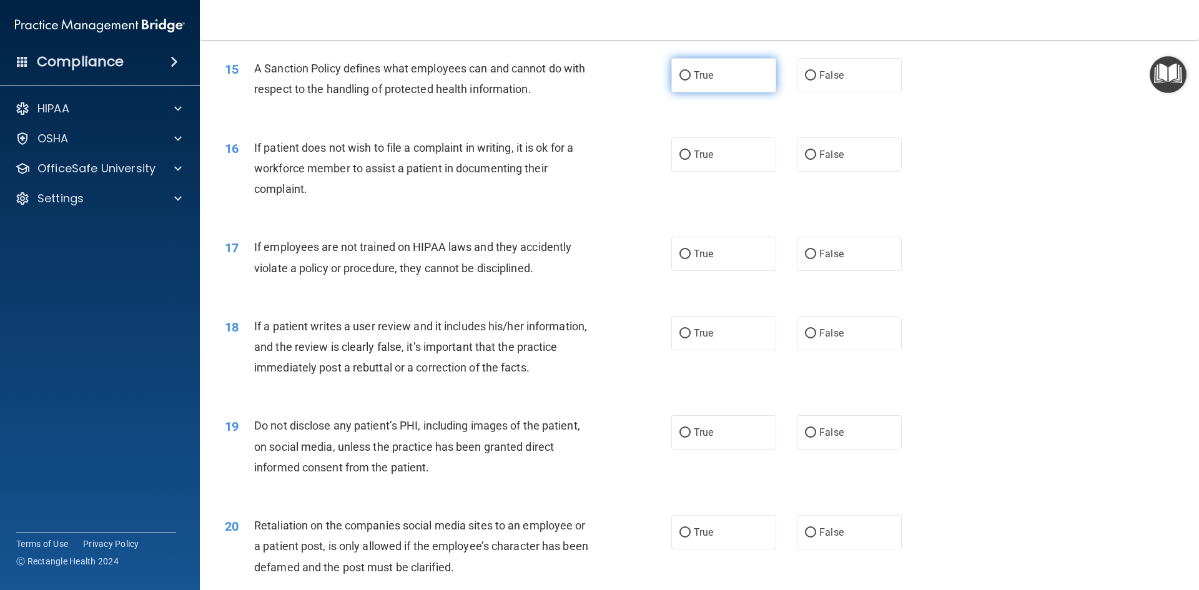
click at [706, 86] on label "True" at bounding box center [723, 75] width 105 height 34
click at [691, 81] on input "True" at bounding box center [684, 75] width 11 height 9
radio input "true"
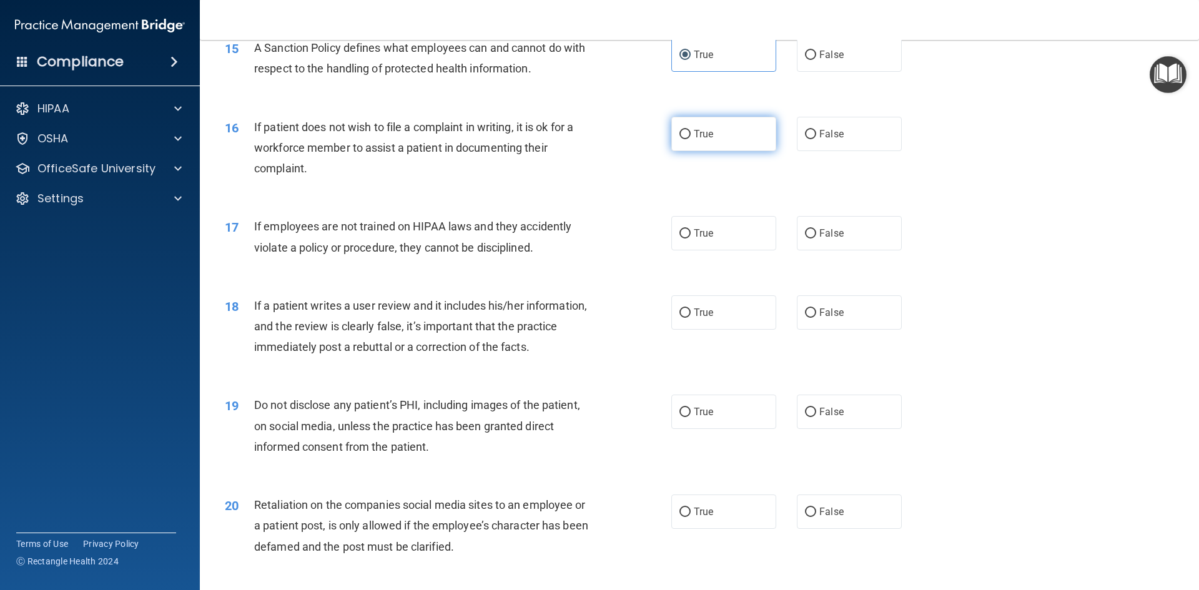
scroll to position [1561, 0]
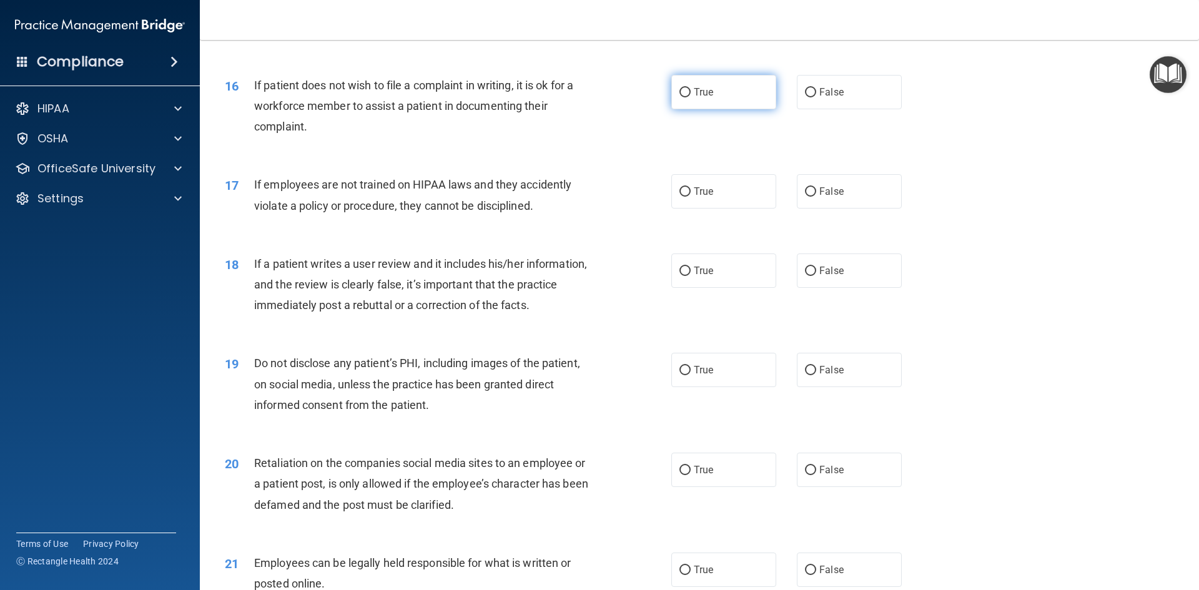
click at [713, 109] on label "True" at bounding box center [723, 92] width 105 height 34
click at [691, 97] on input "True" at bounding box center [684, 92] width 11 height 9
radio input "true"
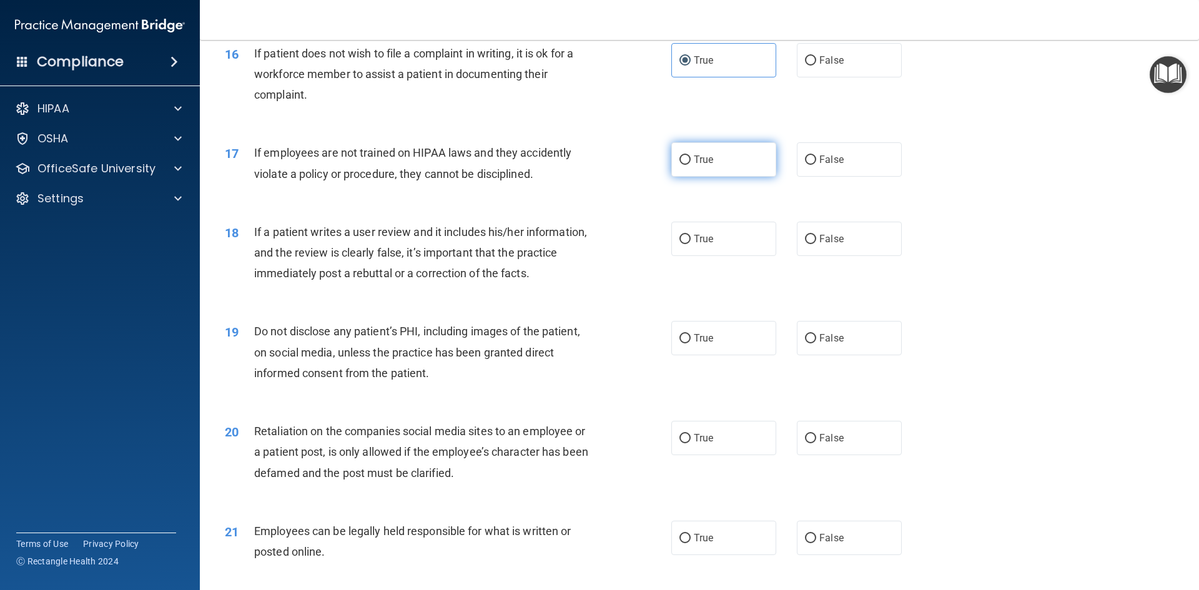
scroll to position [1623, 0]
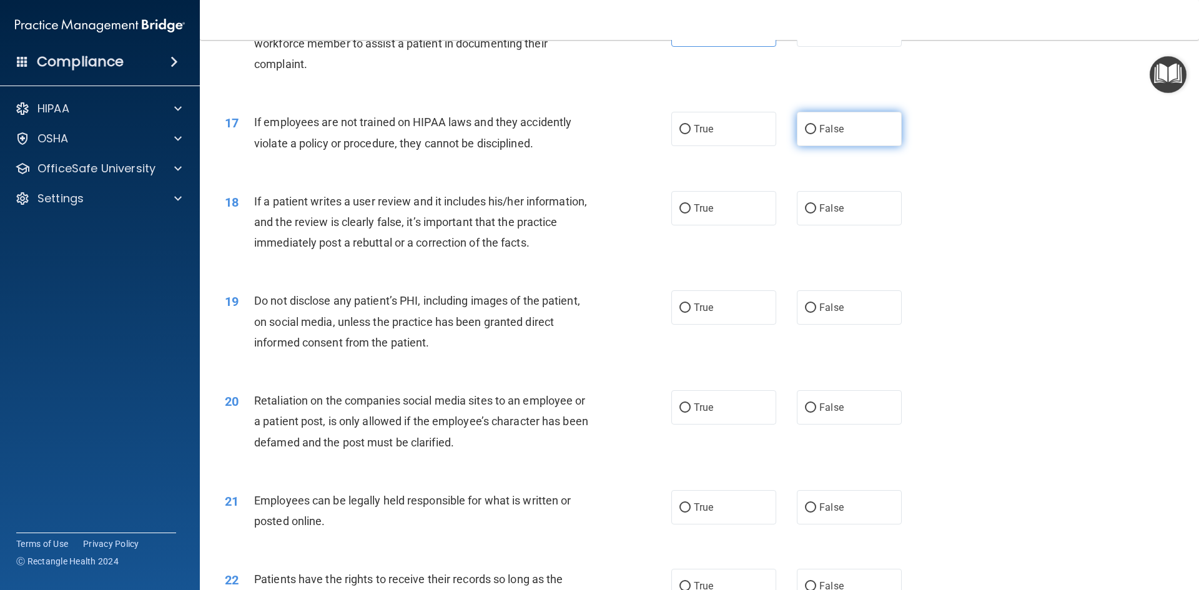
click at [807, 134] on input "False" at bounding box center [810, 129] width 11 height 9
radio input "true"
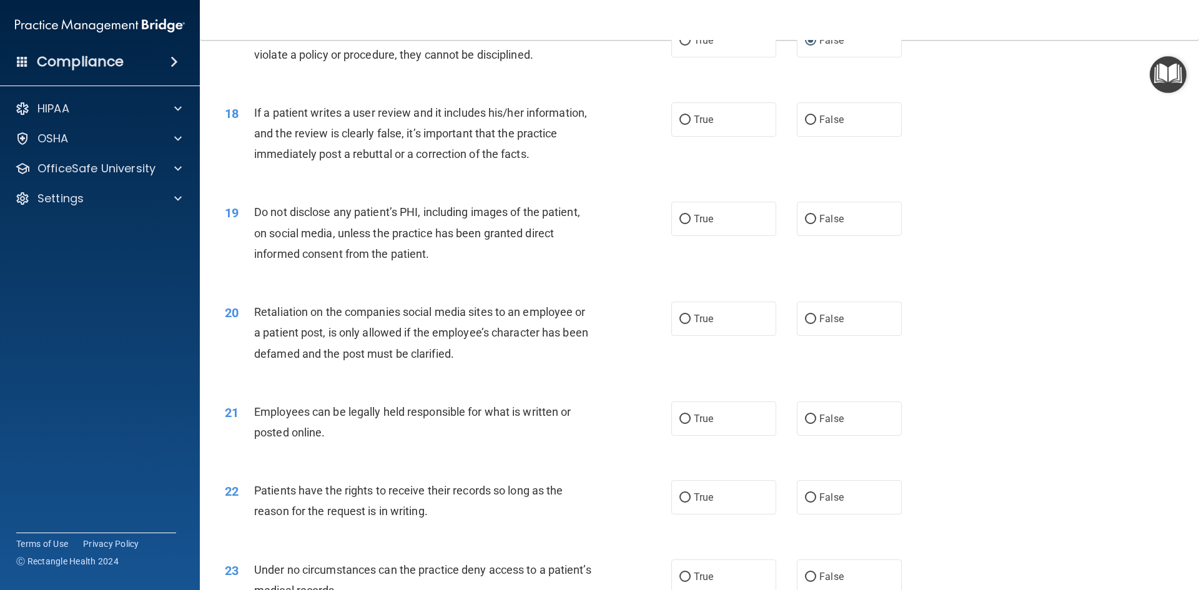
scroll to position [1748, 0]
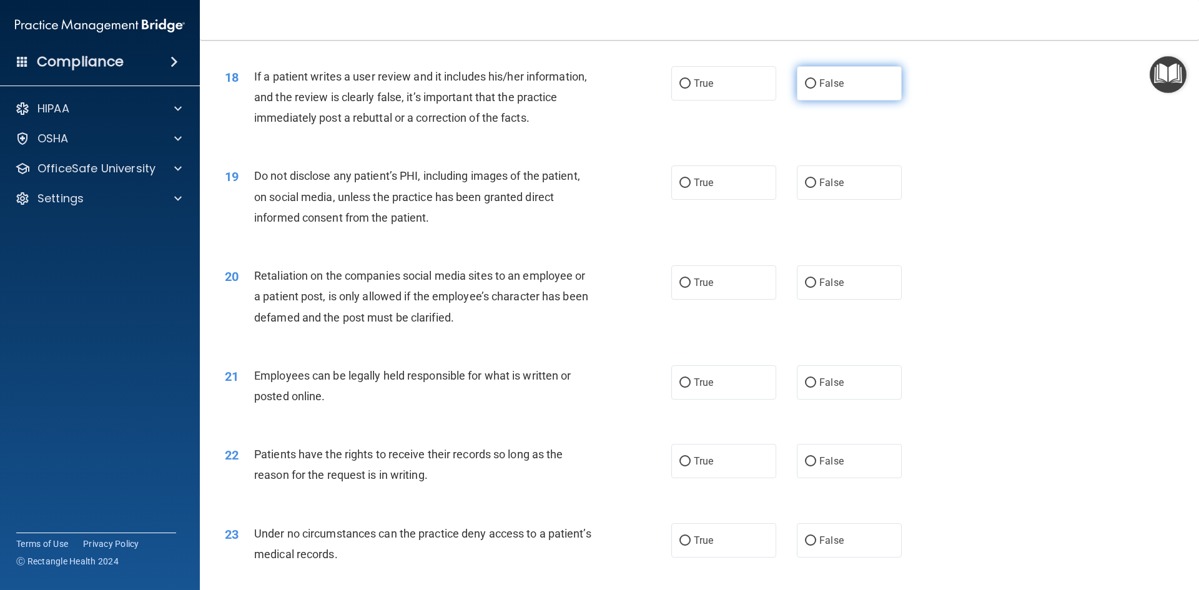
click at [843, 101] on label "False" at bounding box center [849, 83] width 105 height 34
click at [816, 89] on input "False" at bounding box center [810, 83] width 11 height 9
radio input "true"
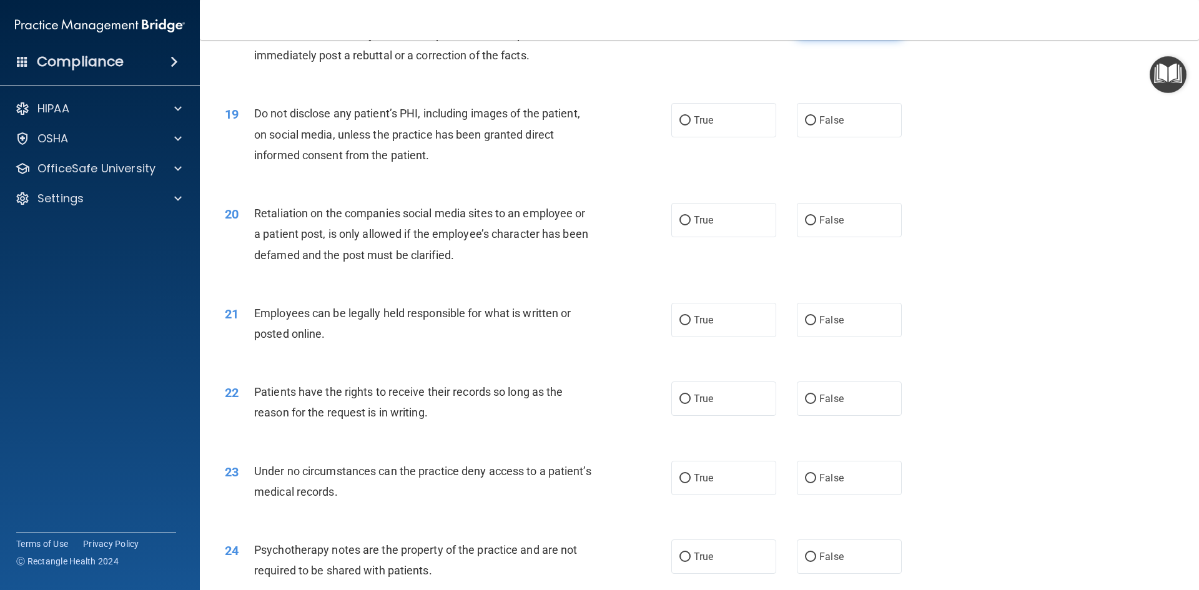
scroll to position [1873, 0]
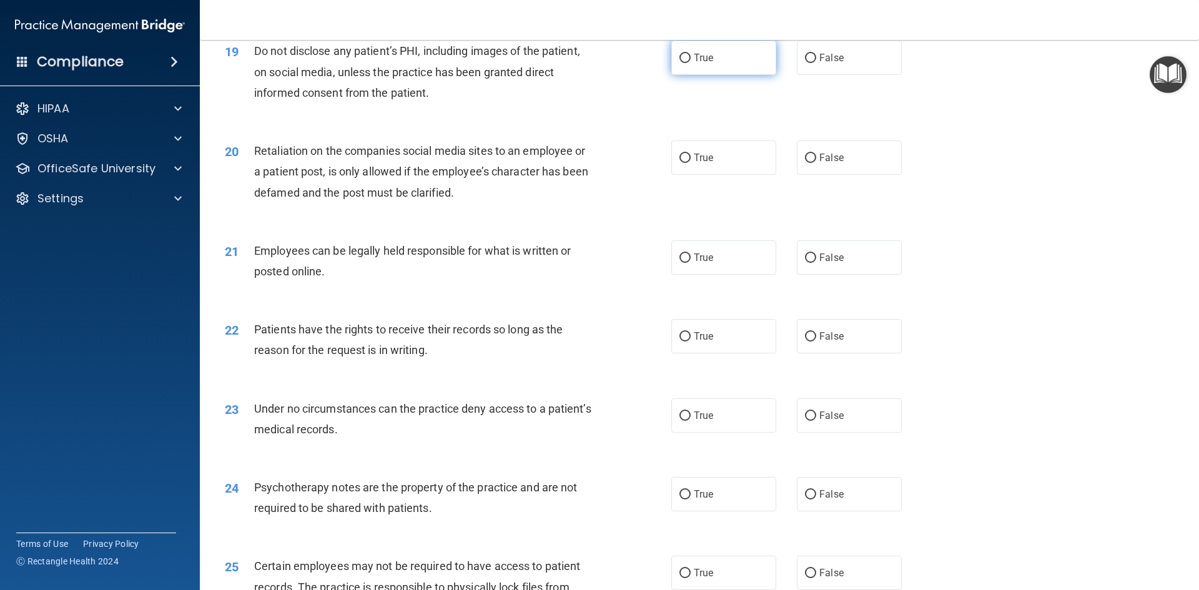
click at [700, 64] on span "True" at bounding box center [703, 58] width 19 height 12
click at [691, 63] on input "True" at bounding box center [684, 58] width 11 height 9
radio input "true"
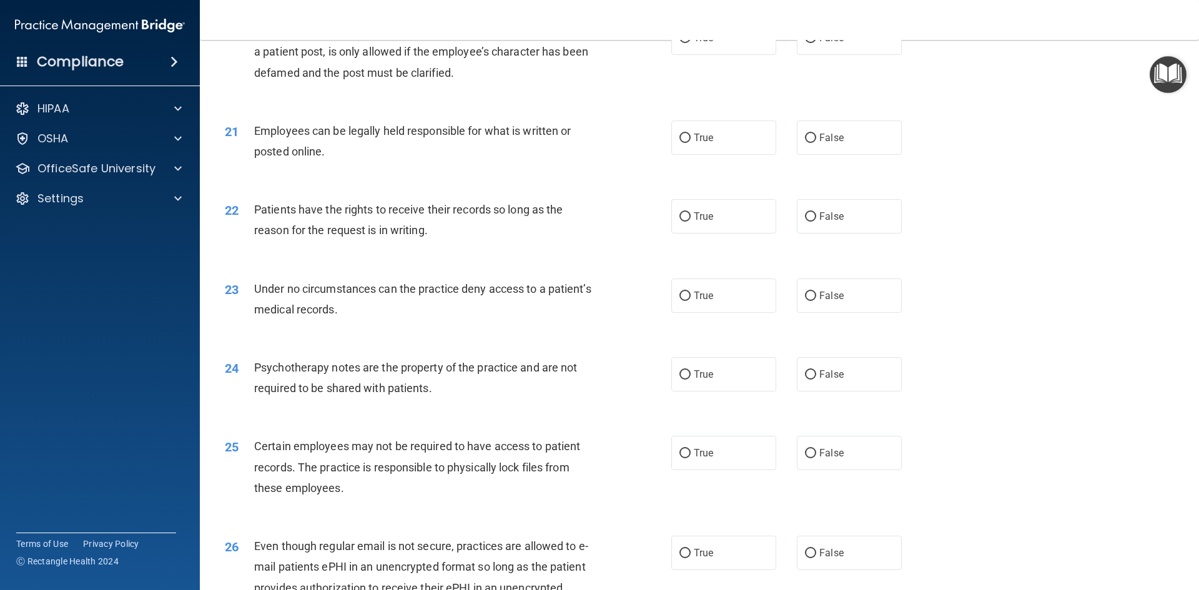
scroll to position [1998, 0]
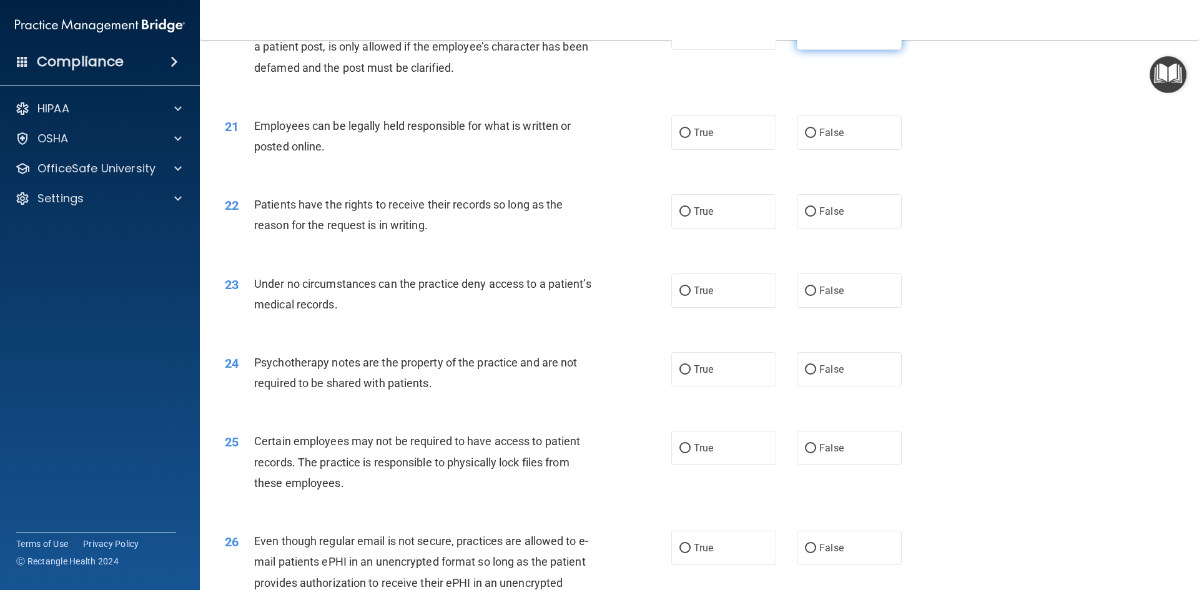
click at [827, 39] on span "False" at bounding box center [831, 33] width 24 height 12
click at [816, 38] on input "False" at bounding box center [810, 33] width 11 height 9
radio input "true"
click at [741, 150] on label "True" at bounding box center [723, 133] width 105 height 34
click at [691, 138] on input "True" at bounding box center [684, 133] width 11 height 9
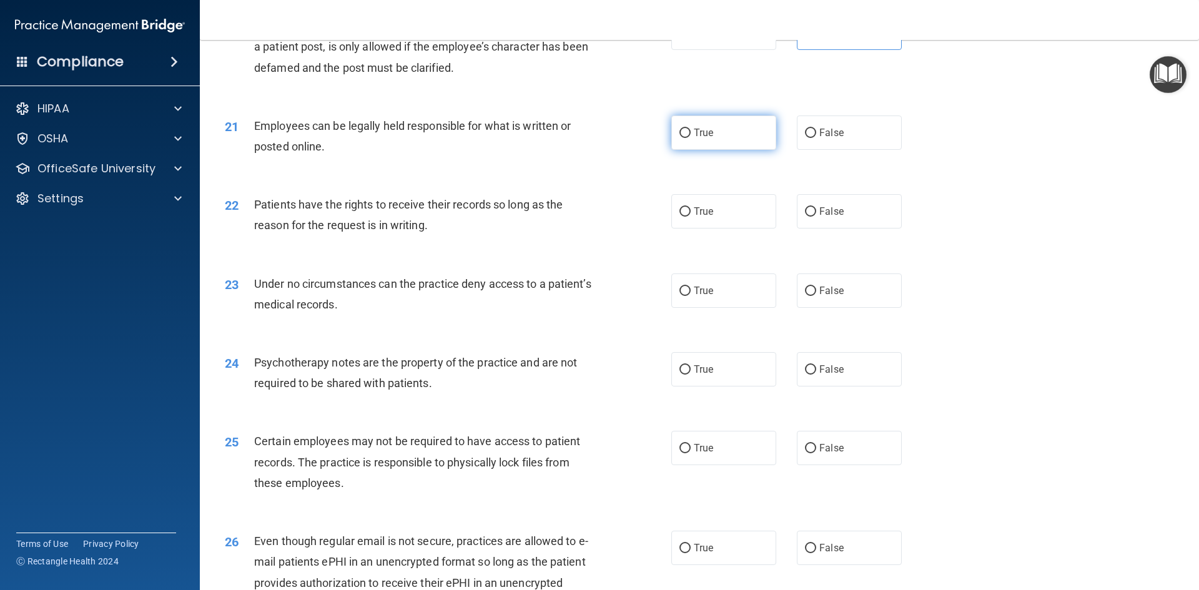
radio input "true"
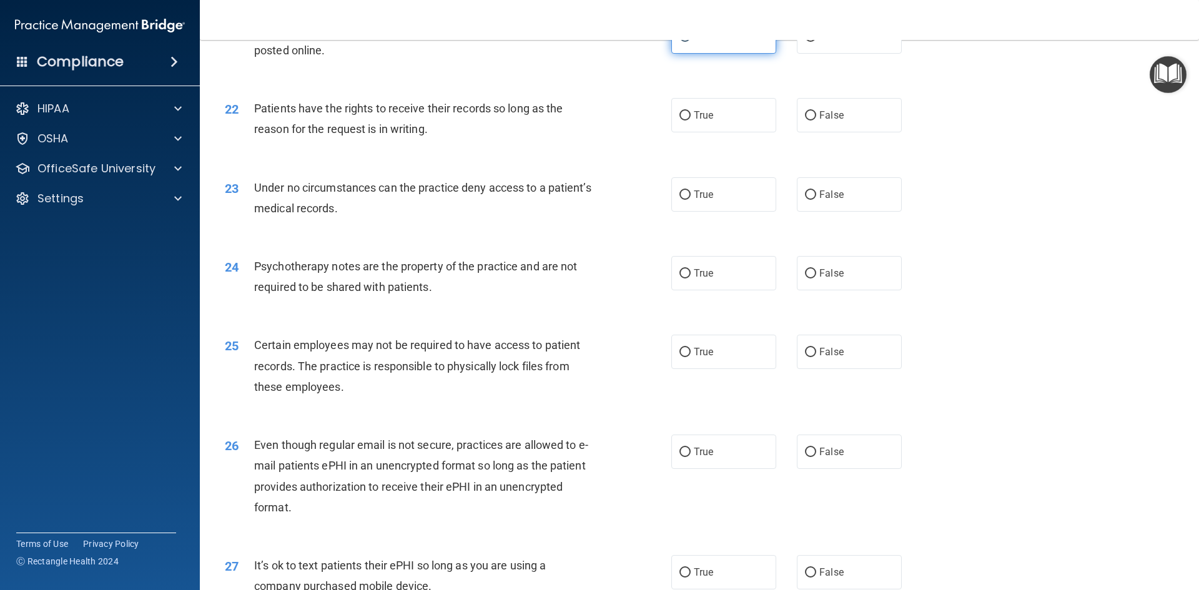
scroll to position [2123, 0]
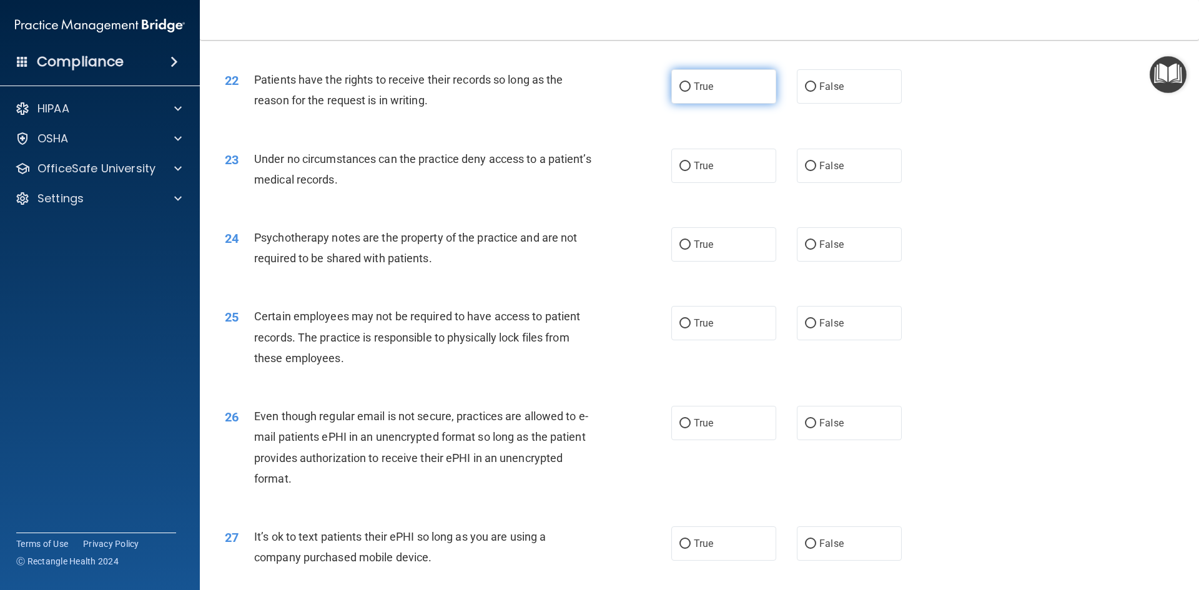
click at [709, 92] on span "True" at bounding box center [703, 87] width 19 height 12
click at [691, 92] on input "True" at bounding box center [684, 86] width 11 height 9
radio input "true"
drag, startPoint x: 769, startPoint y: 182, endPoint x: 813, endPoint y: 189, distance: 45.0
click at [813, 183] on div "True False" at bounding box center [797, 166] width 252 height 34
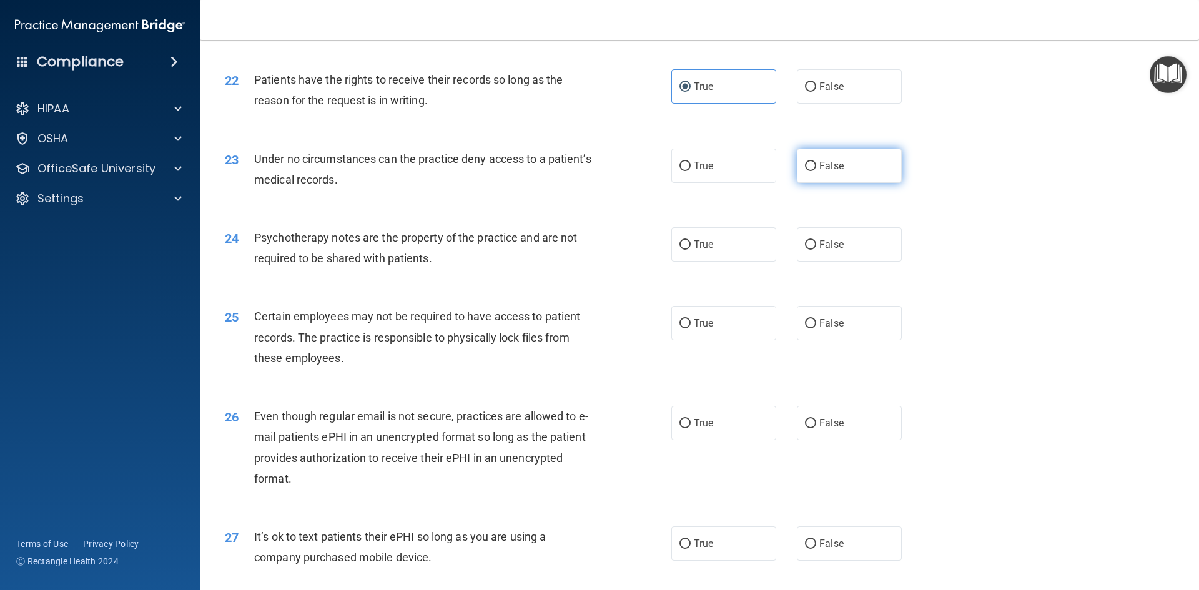
click at [819, 172] on span "False" at bounding box center [831, 166] width 24 height 12
click at [813, 171] on input "False" at bounding box center [810, 166] width 11 height 9
radio input "true"
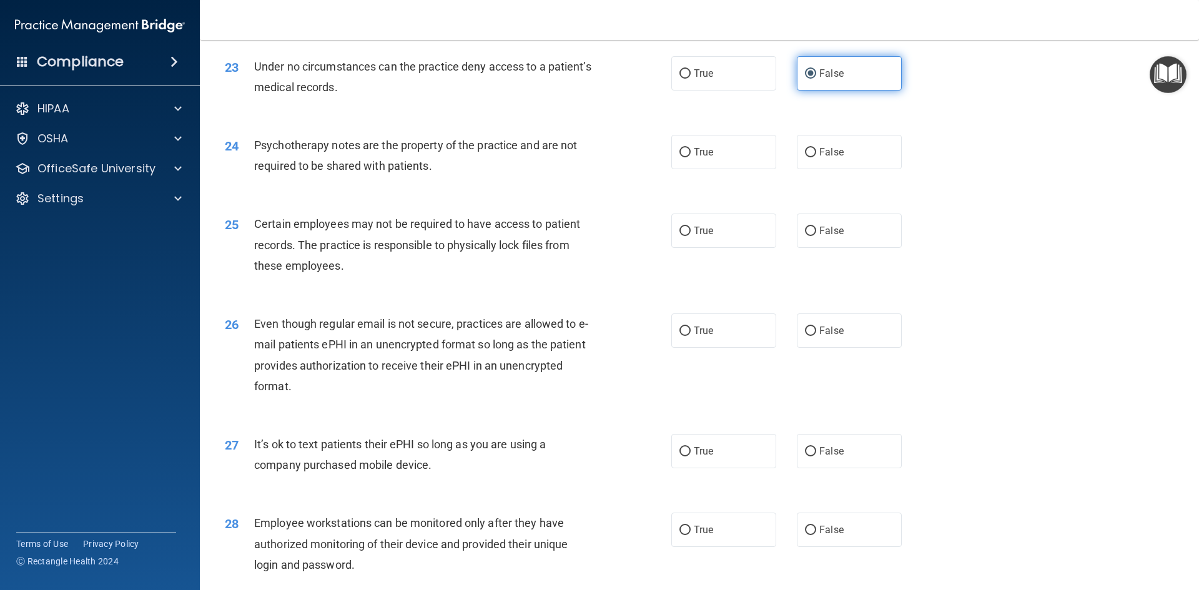
scroll to position [2248, 0]
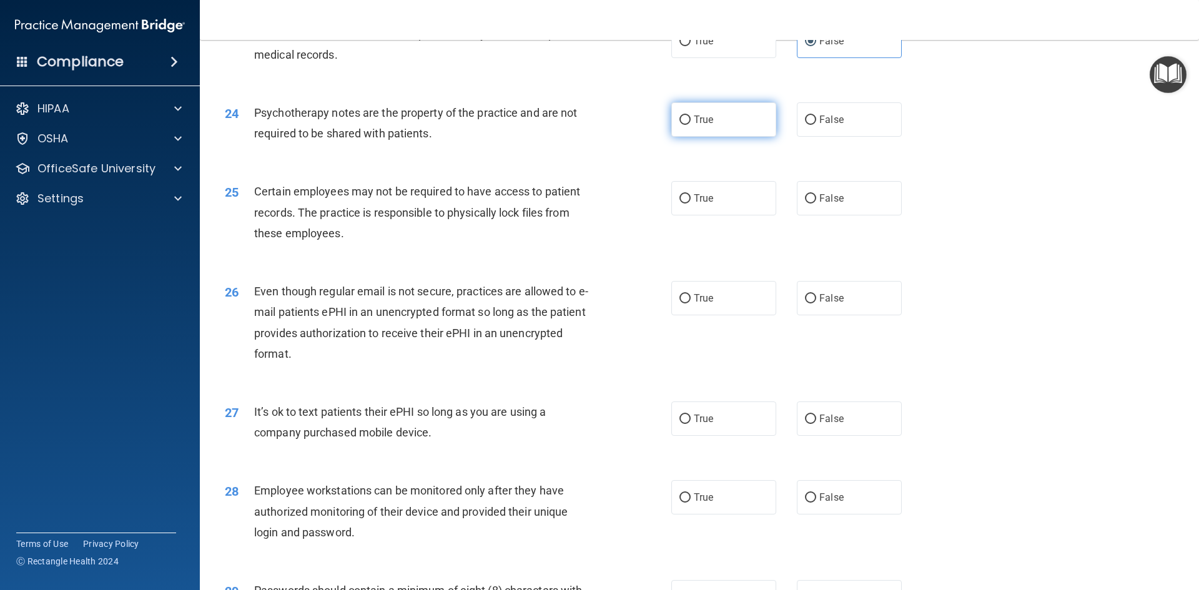
click at [724, 134] on label "True" at bounding box center [723, 119] width 105 height 34
click at [691, 125] on input "True" at bounding box center [684, 120] width 11 height 9
radio input "true"
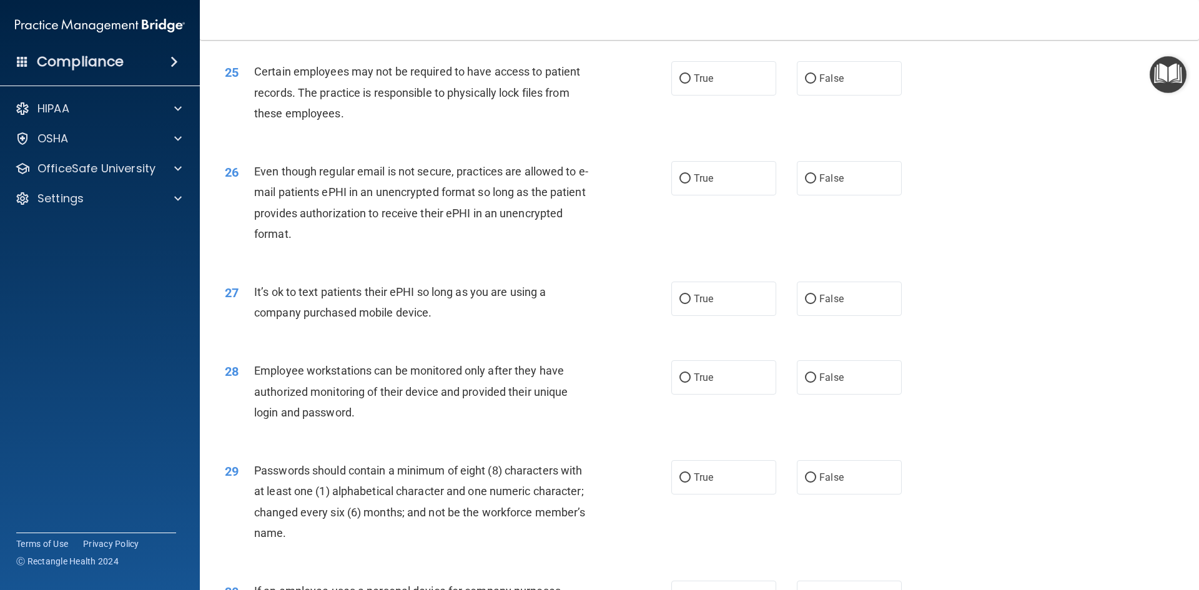
scroll to position [2372, 0]
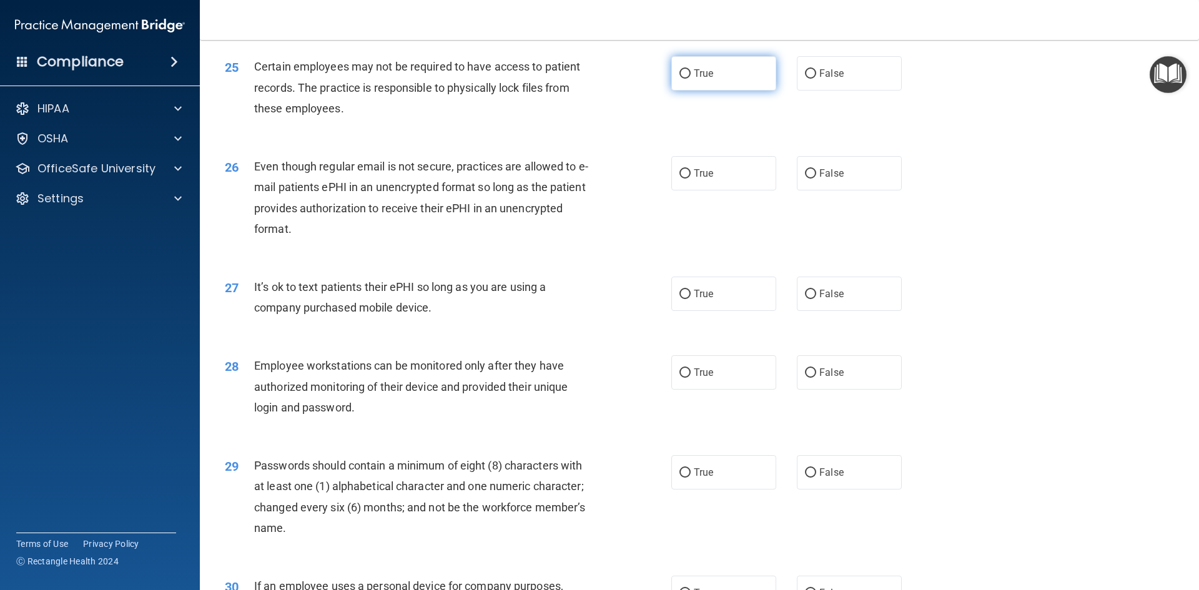
click at [709, 91] on label "True" at bounding box center [723, 73] width 105 height 34
click at [691, 79] on input "True" at bounding box center [684, 73] width 11 height 9
radio input "true"
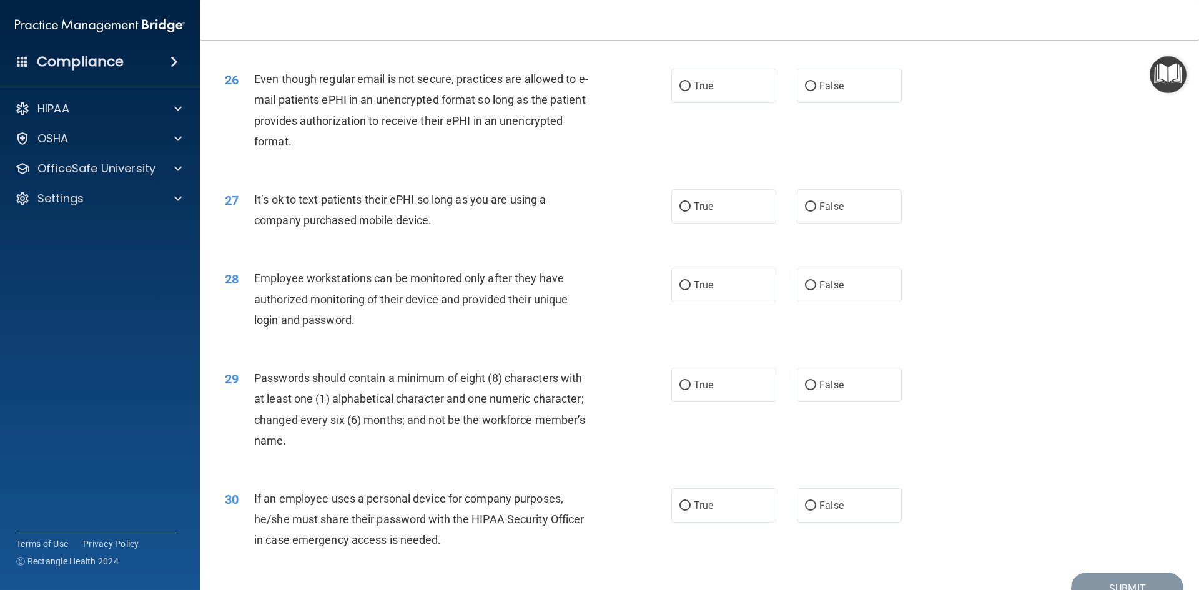
scroll to position [2497, 0]
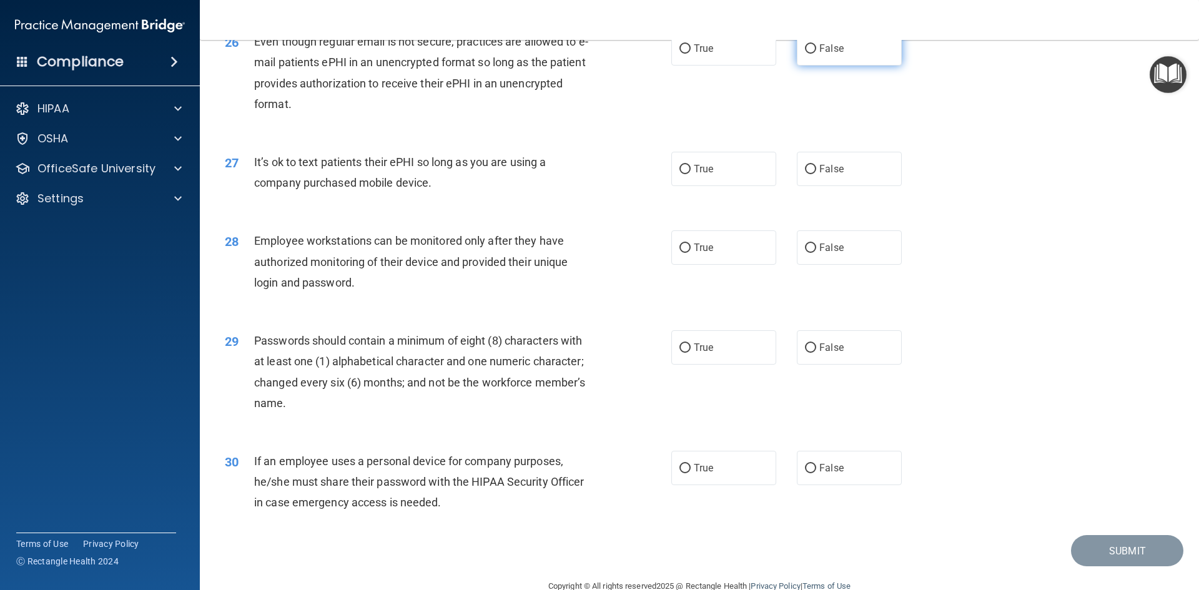
click at [838, 66] on label "False" at bounding box center [849, 48] width 105 height 34
click at [816, 54] on input "False" at bounding box center [810, 48] width 11 height 9
radio input "true"
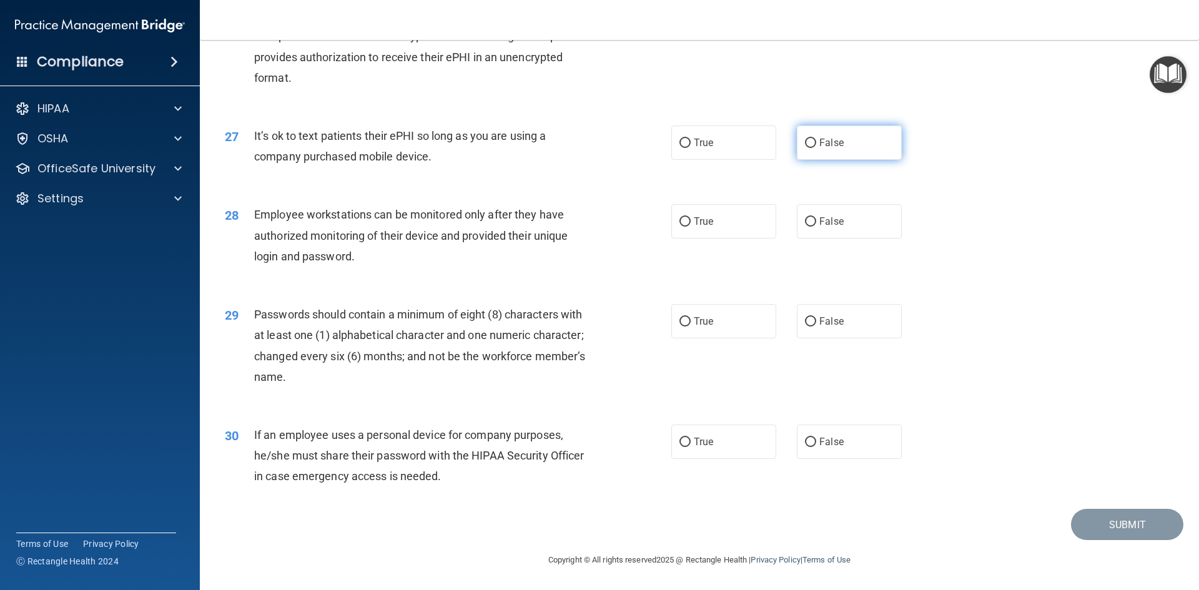
click at [828, 140] on span "False" at bounding box center [831, 143] width 24 height 12
click at [816, 140] on input "False" at bounding box center [810, 143] width 11 height 9
radio input "true"
click at [785, 221] on div "True False" at bounding box center [797, 221] width 252 height 34
click at [805, 221] on input "False" at bounding box center [810, 221] width 11 height 9
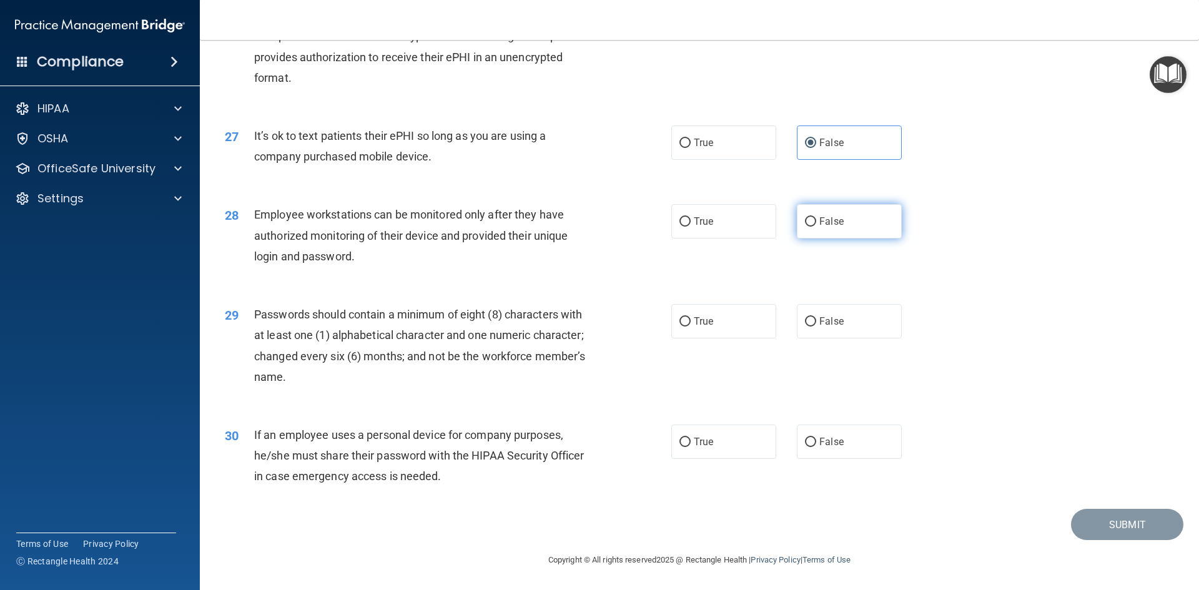
radio input "true"
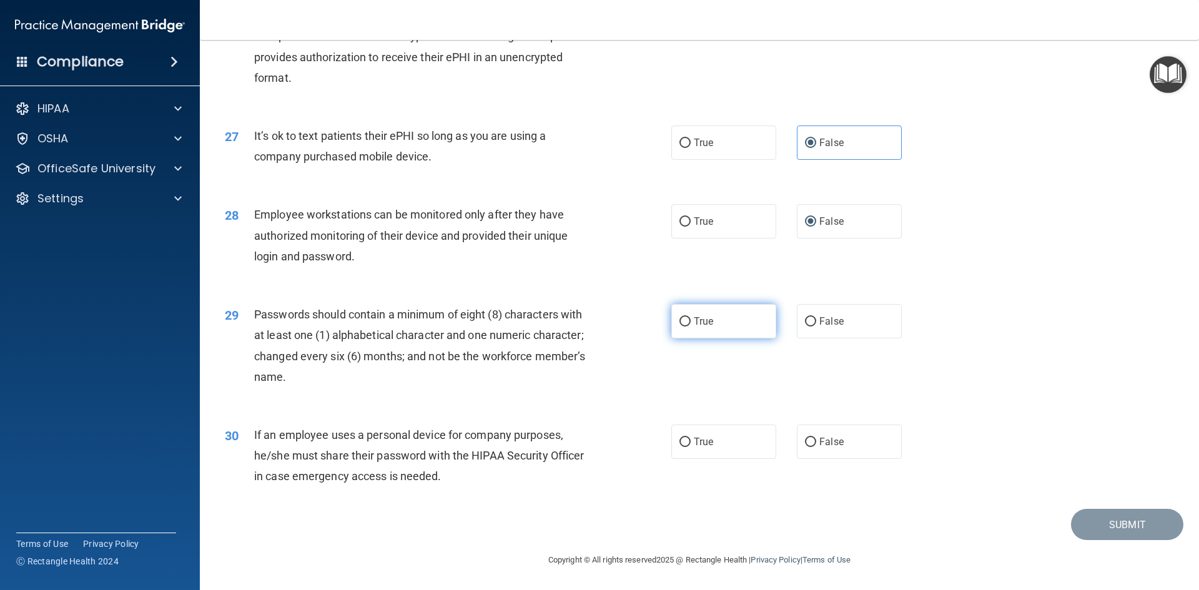
click at [694, 318] on span "True" at bounding box center [703, 321] width 19 height 12
click at [691, 318] on input "True" at bounding box center [684, 321] width 11 height 9
radio input "true"
click at [805, 442] on input "False" at bounding box center [810, 442] width 11 height 9
radio input "true"
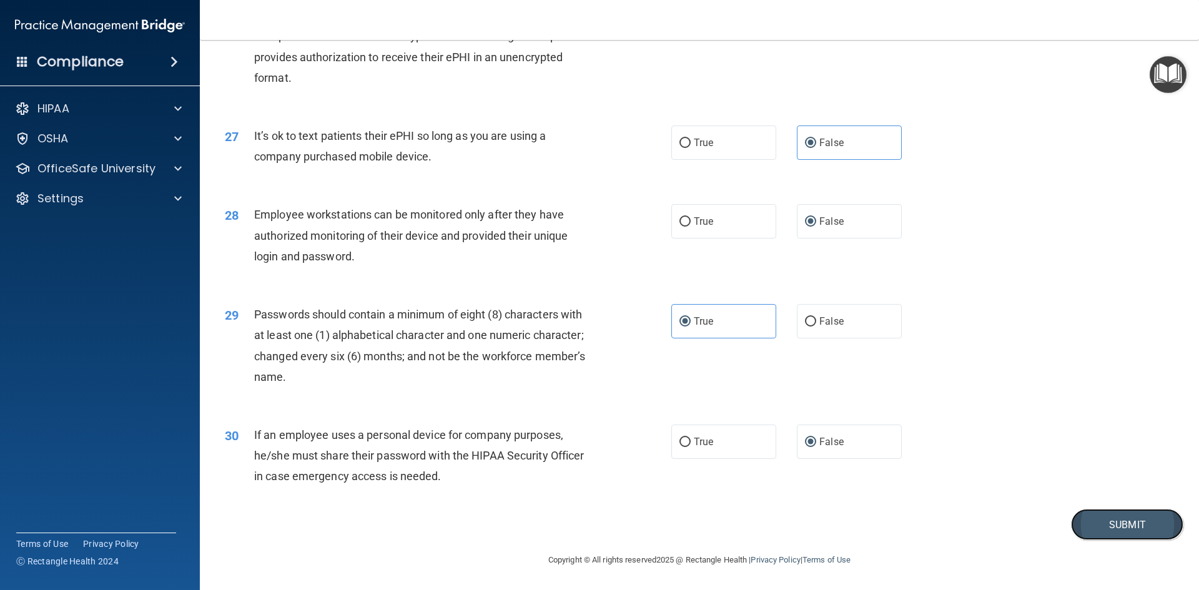
click at [1141, 521] on button "Submit" at bounding box center [1127, 525] width 112 height 32
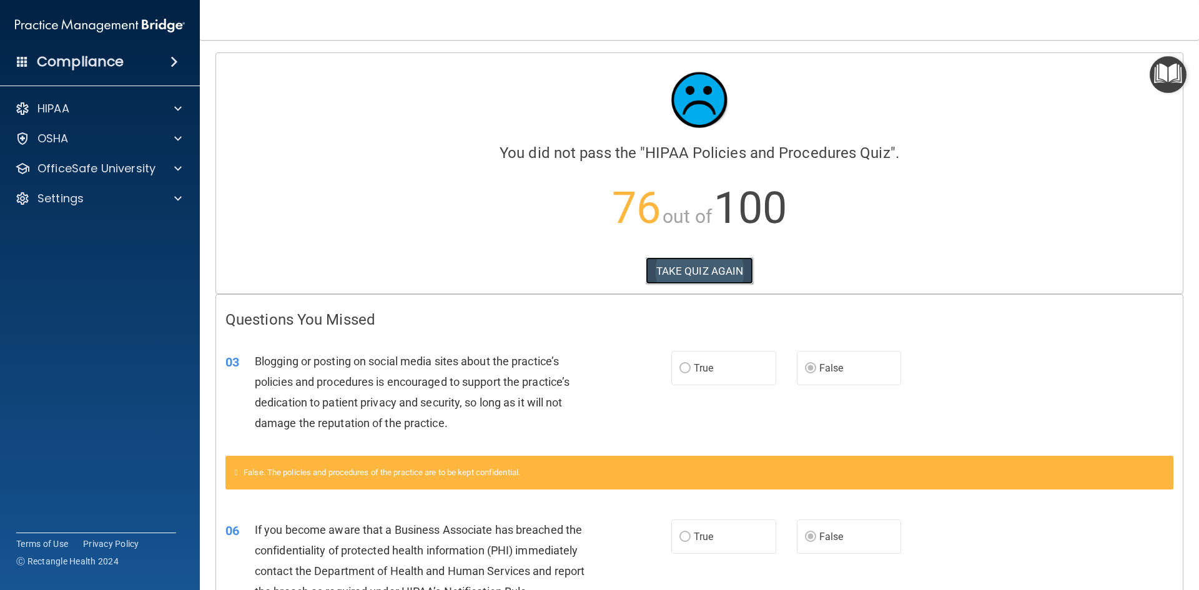
click at [698, 268] on button "TAKE QUIZ AGAIN" at bounding box center [700, 270] width 108 height 27
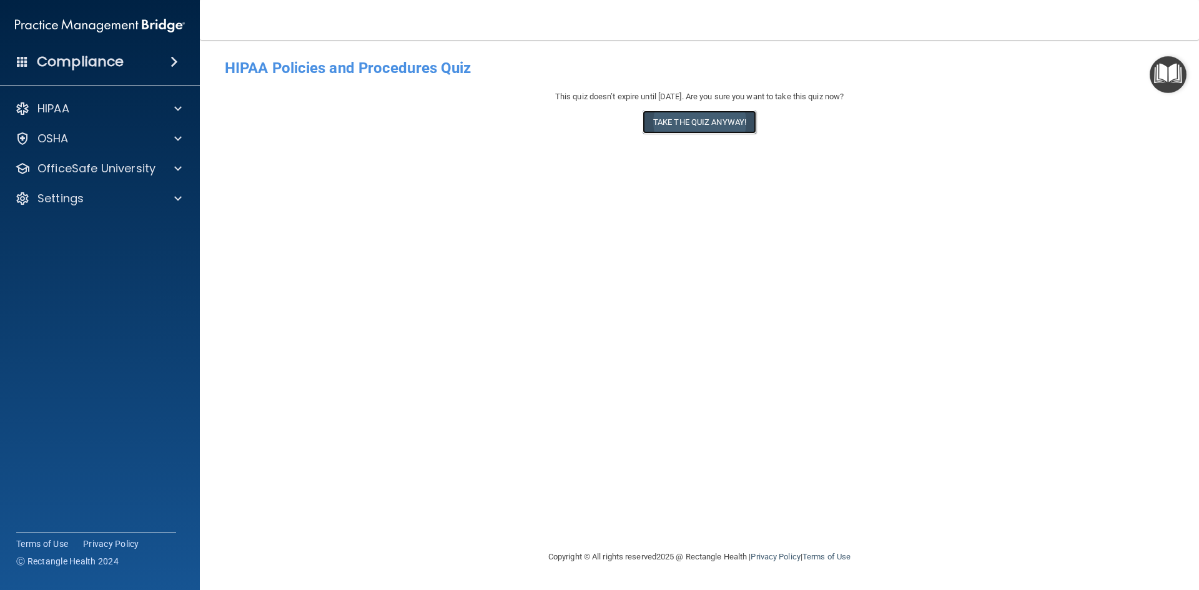
click at [664, 119] on button "Take the quiz anyway!" at bounding box center [699, 122] width 114 height 23
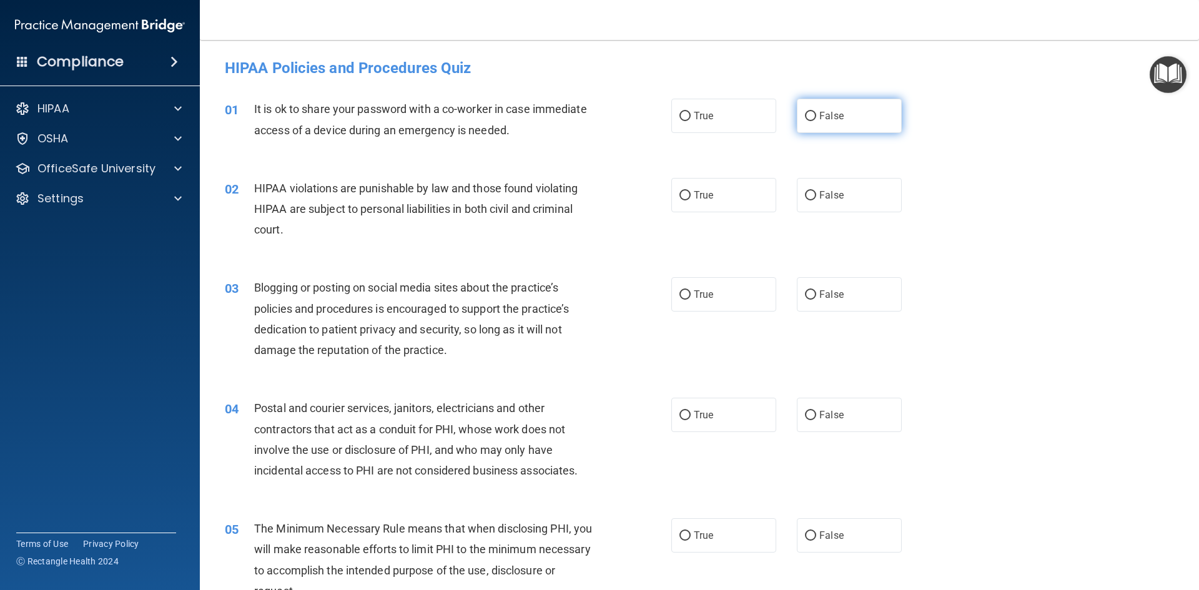
click at [847, 111] on label "False" at bounding box center [849, 116] width 105 height 34
click at [816, 112] on input "False" at bounding box center [810, 116] width 11 height 9
radio input "true"
click at [707, 207] on label "True" at bounding box center [723, 195] width 105 height 34
click at [691, 200] on input "True" at bounding box center [684, 195] width 11 height 9
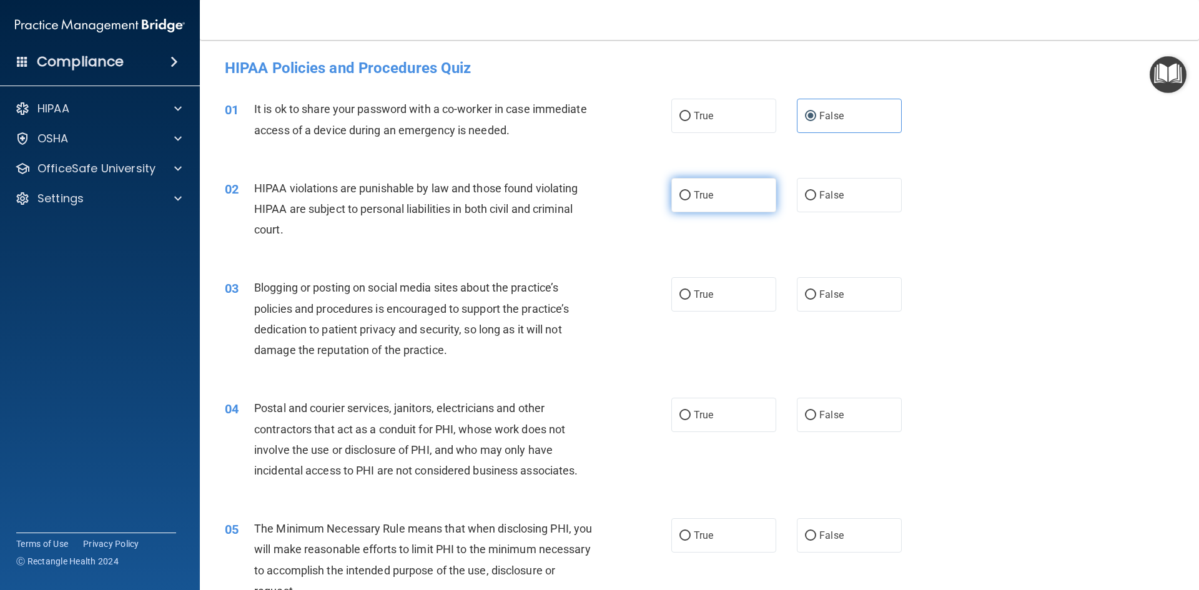
radio input "true"
click at [816, 288] on label "False" at bounding box center [849, 294] width 105 height 34
click at [816, 290] on input "False" at bounding box center [810, 294] width 11 height 9
radio input "true"
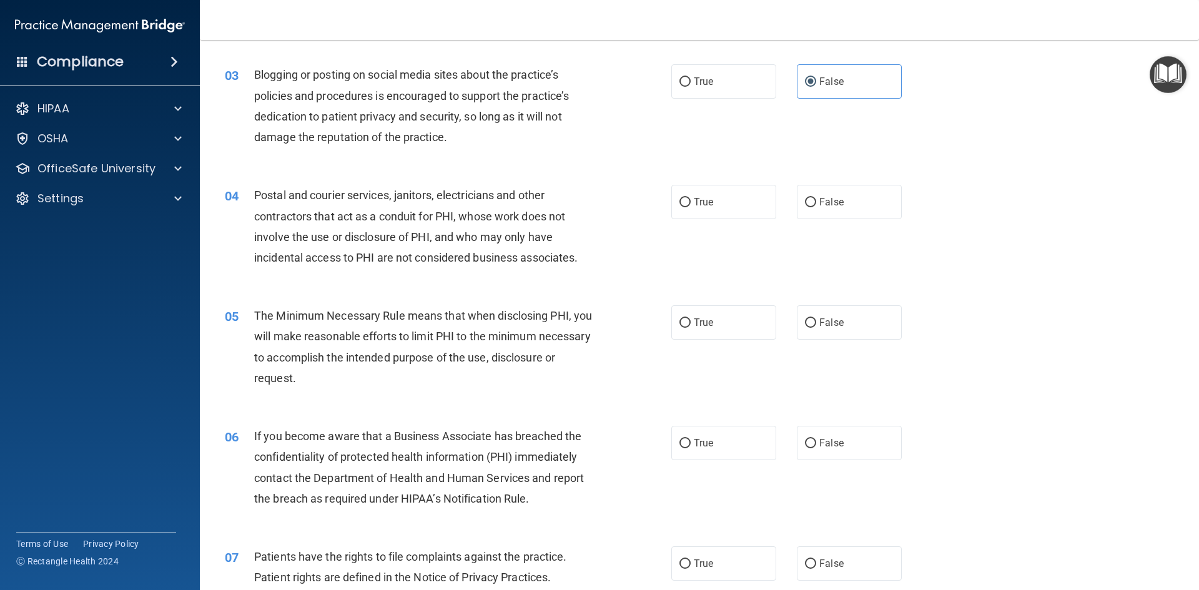
scroll to position [250, 0]
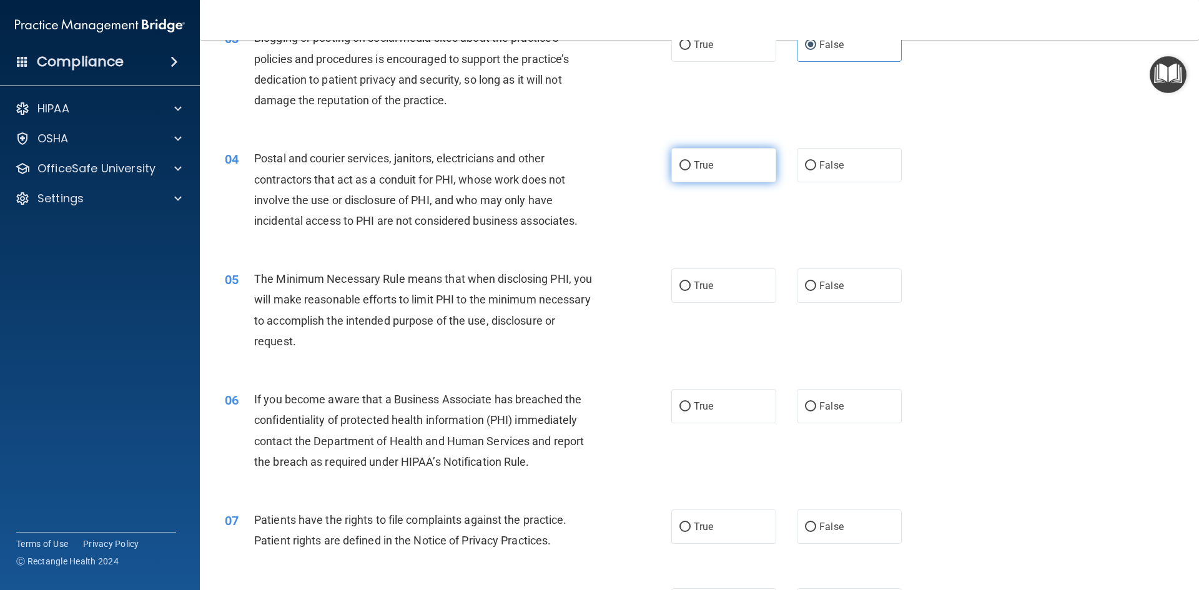
click at [713, 167] on label "True" at bounding box center [723, 165] width 105 height 34
click at [691, 167] on input "True" at bounding box center [684, 165] width 11 height 9
radio input "true"
click at [699, 274] on label "True" at bounding box center [723, 285] width 105 height 34
click at [691, 282] on input "True" at bounding box center [684, 286] width 11 height 9
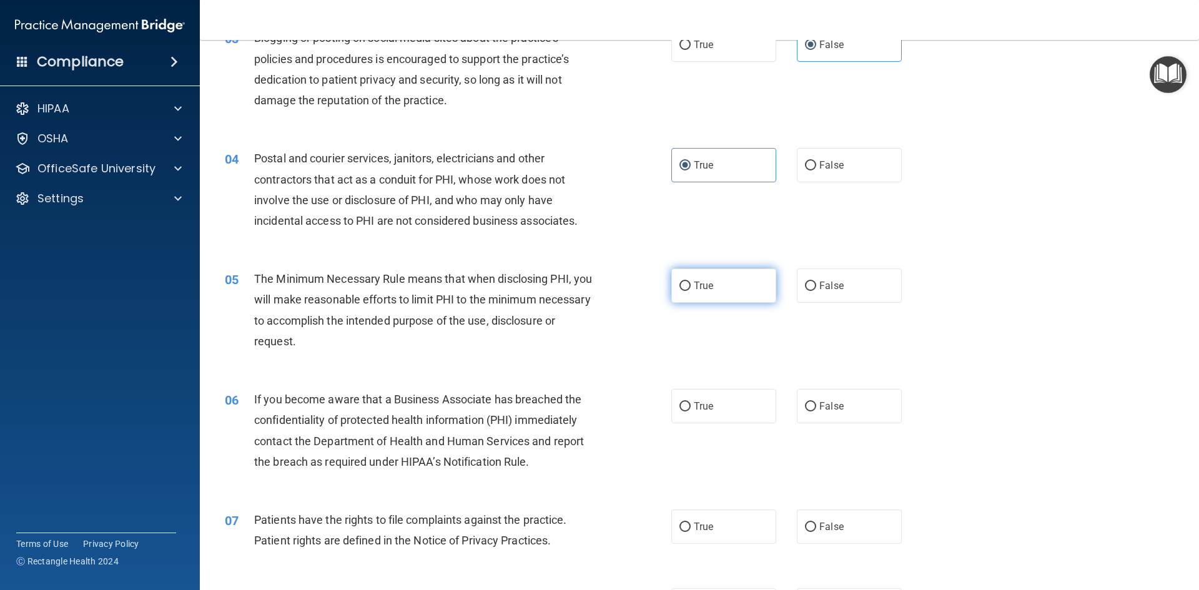
radio input "true"
click at [819, 401] on span "False" at bounding box center [831, 406] width 24 height 12
click at [816, 402] on input "False" at bounding box center [810, 406] width 11 height 9
radio input "true"
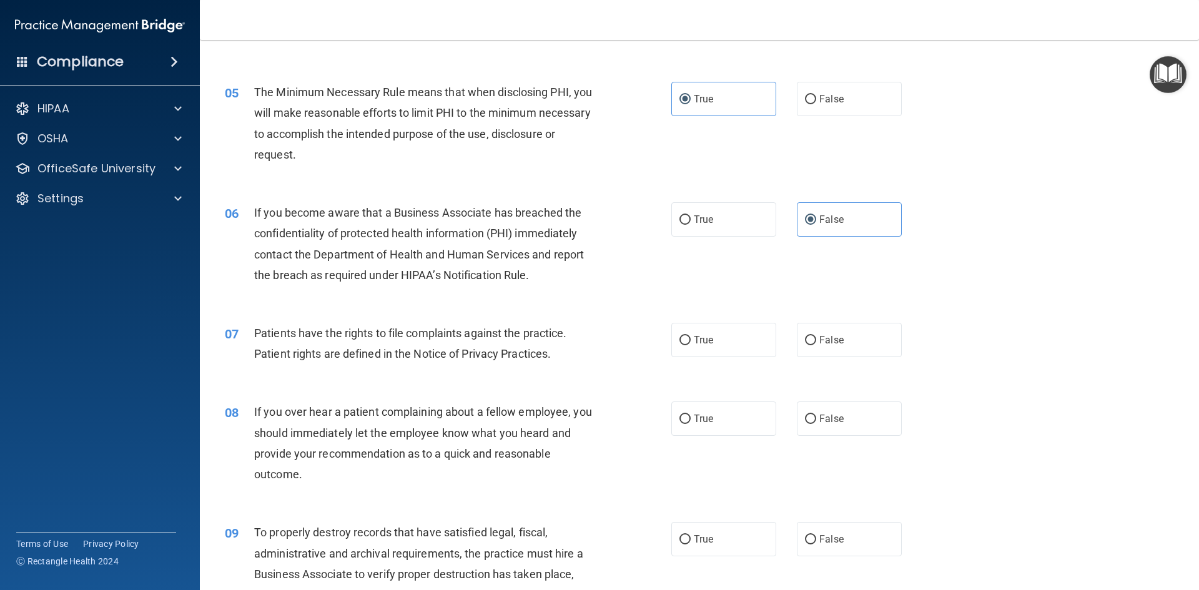
scroll to position [437, 0]
click at [722, 344] on label "True" at bounding box center [723, 339] width 105 height 34
click at [691, 344] on input "True" at bounding box center [684, 339] width 11 height 9
radio input "true"
click at [820, 407] on label "False" at bounding box center [849, 418] width 105 height 34
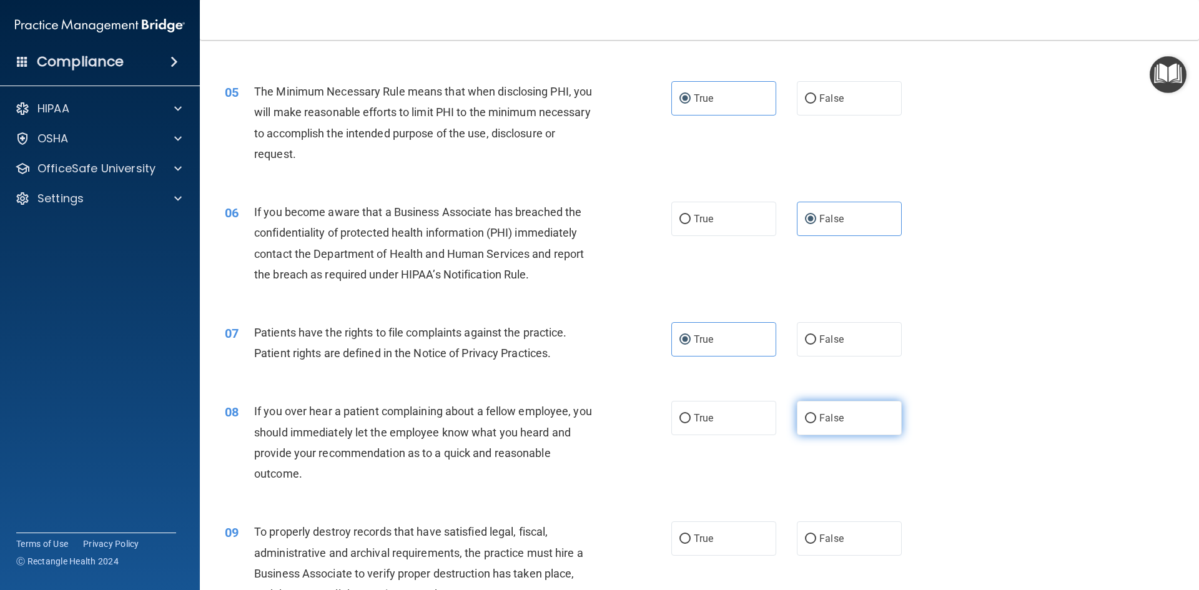
click at [816, 414] on input "False" at bounding box center [810, 418] width 11 height 9
radio input "true"
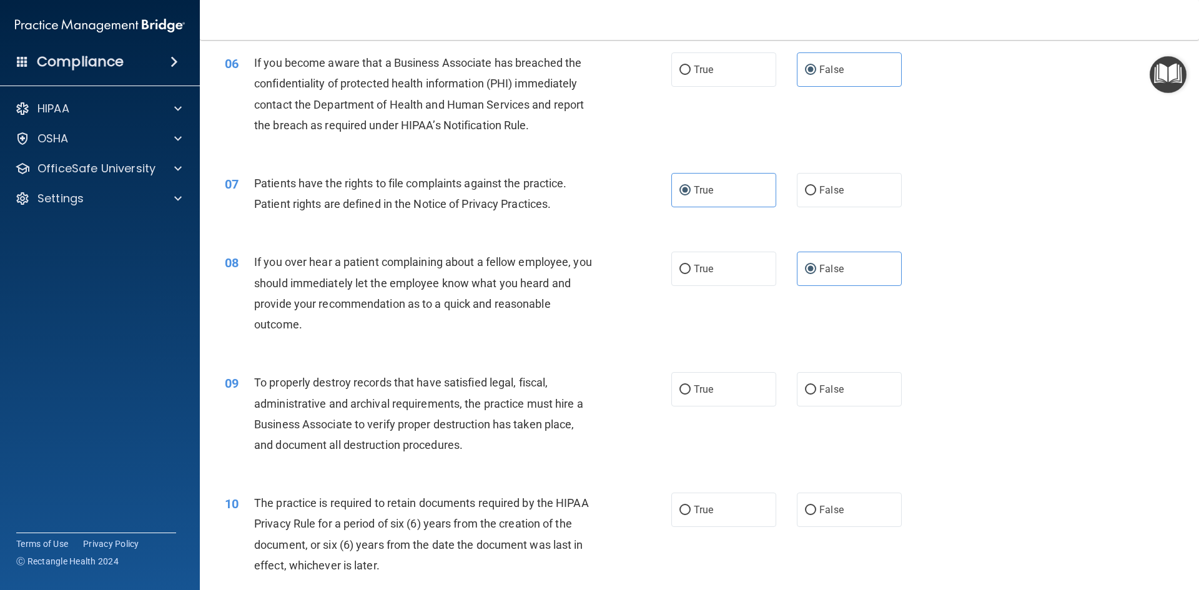
scroll to position [687, 0]
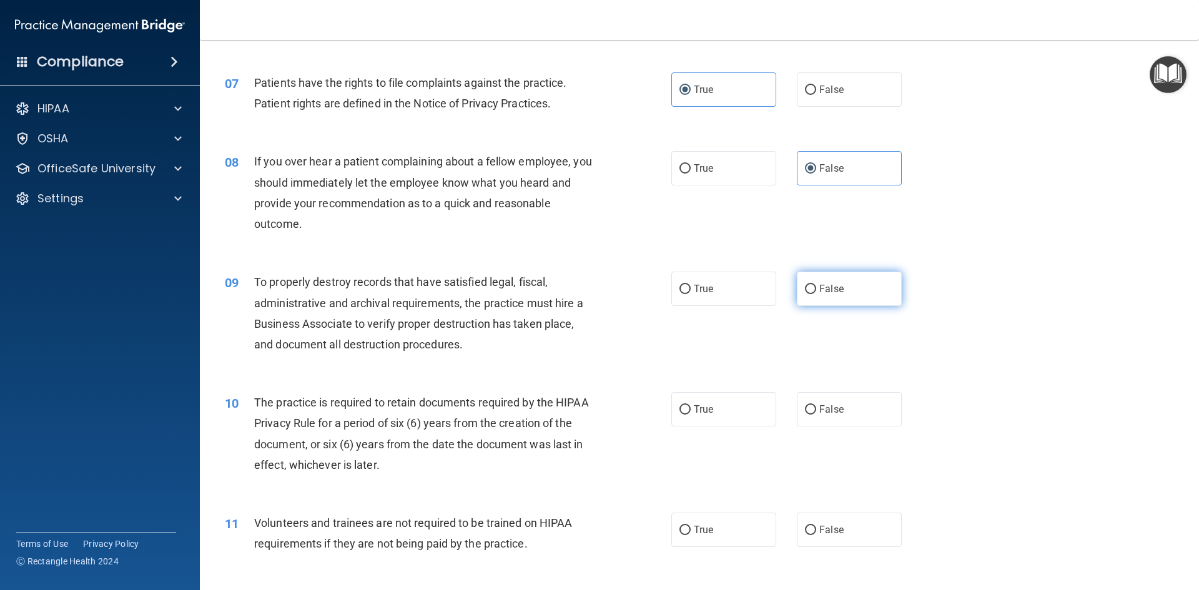
click at [820, 289] on span "False" at bounding box center [831, 289] width 24 height 12
click at [816, 289] on input "False" at bounding box center [810, 289] width 11 height 9
radio input "true"
click at [679, 410] on input "True" at bounding box center [684, 409] width 11 height 9
radio input "true"
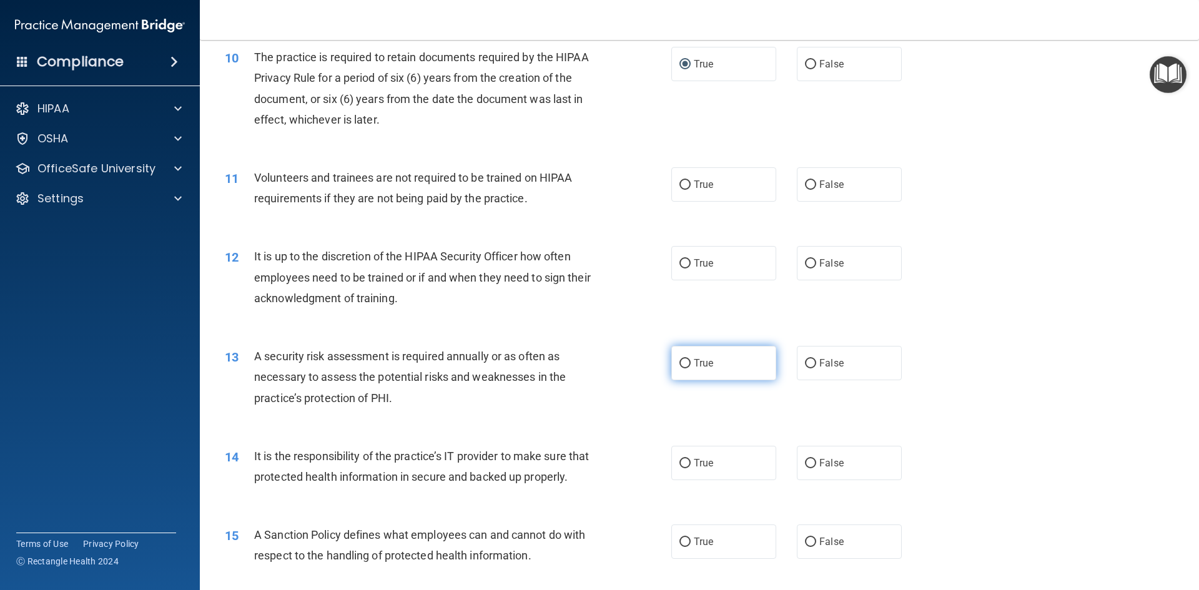
scroll to position [1061, 0]
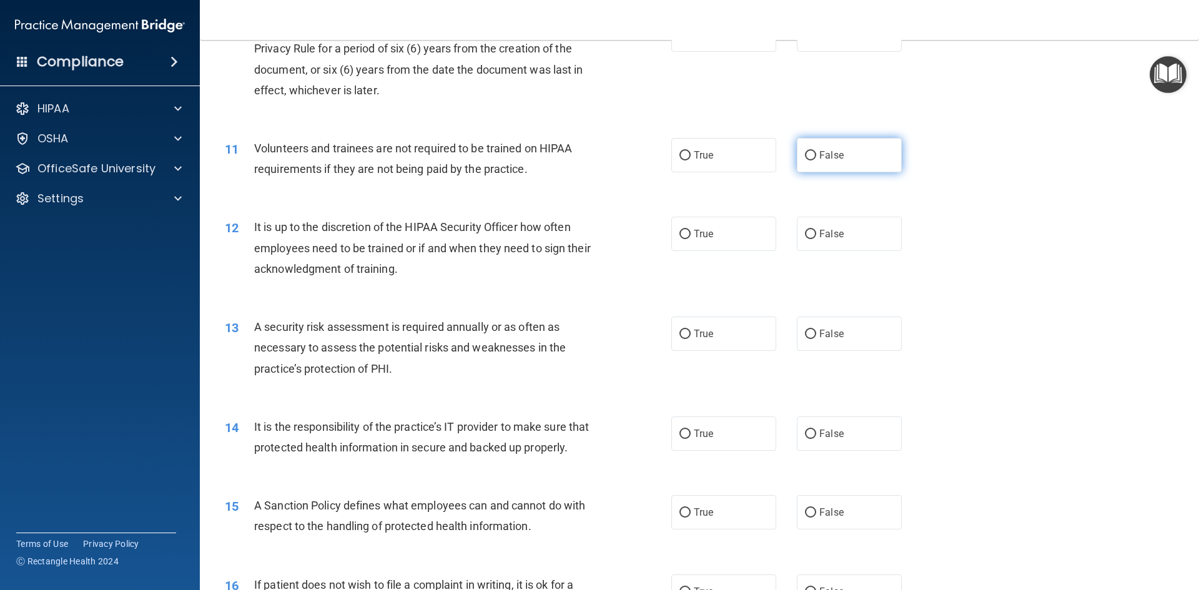
click at [819, 154] on span "False" at bounding box center [831, 155] width 24 height 12
click at [814, 154] on input "False" at bounding box center [810, 155] width 11 height 9
radio input "true"
click at [813, 225] on label "False" at bounding box center [849, 234] width 105 height 34
click at [813, 230] on input "False" at bounding box center [810, 234] width 11 height 9
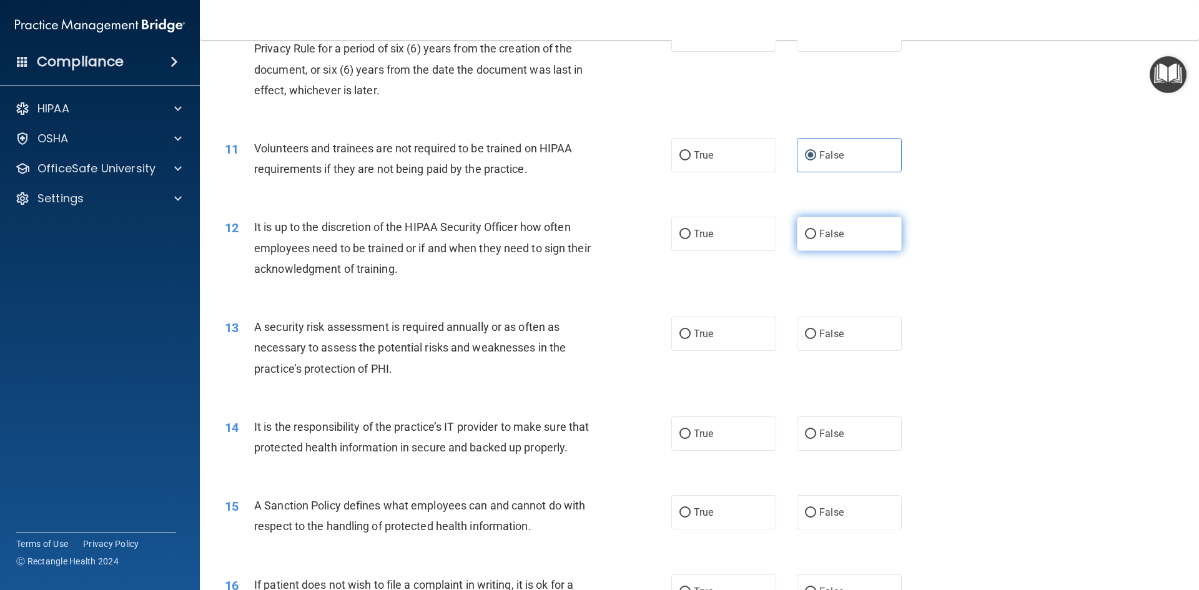
radio input "true"
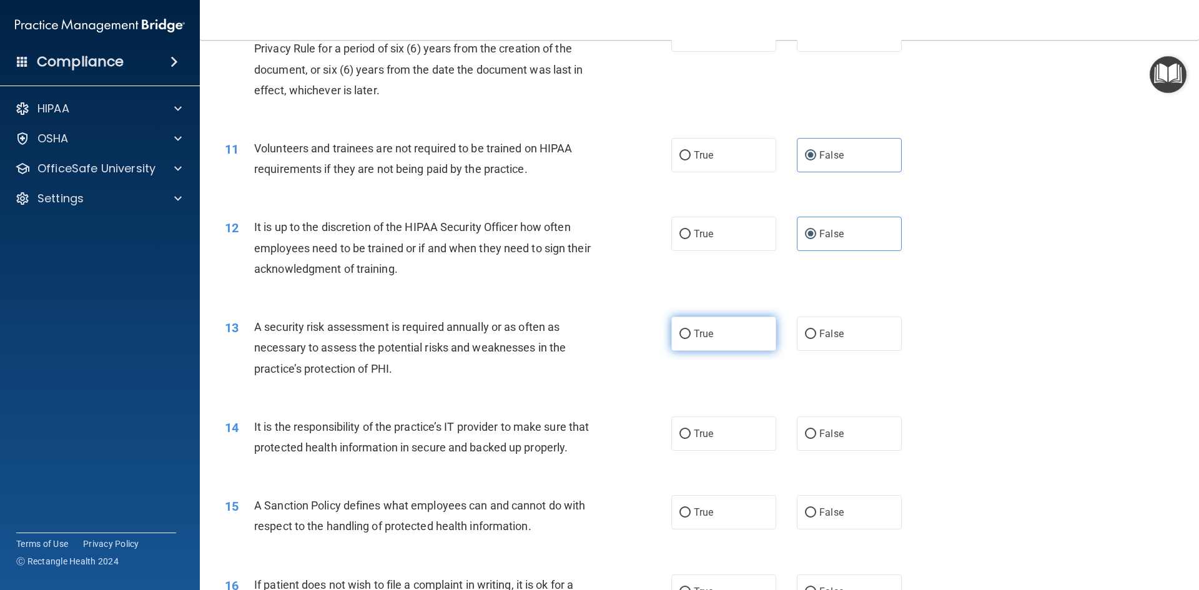
click at [708, 332] on span "True" at bounding box center [703, 334] width 19 height 12
click at [691, 332] on input "True" at bounding box center [684, 334] width 11 height 9
radio input "true"
click at [822, 424] on label "False" at bounding box center [849, 433] width 105 height 34
click at [816, 430] on input "False" at bounding box center [810, 434] width 11 height 9
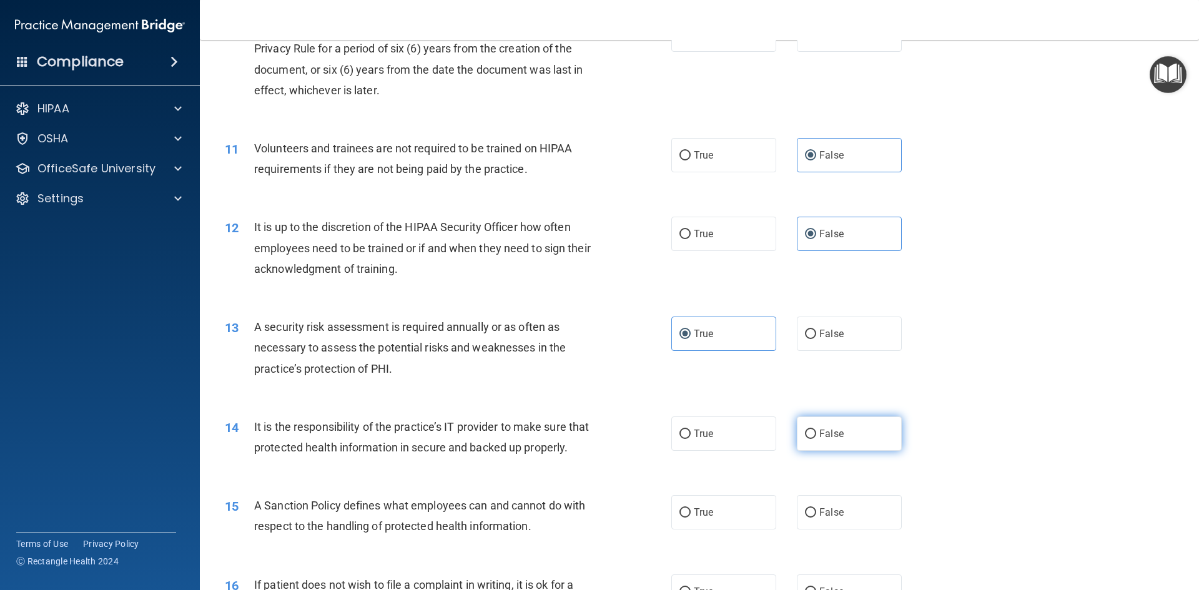
radio input "true"
click at [819, 518] on span "False" at bounding box center [831, 512] width 24 height 12
click at [814, 518] on input "False" at bounding box center [810, 512] width 11 height 9
radio input "true"
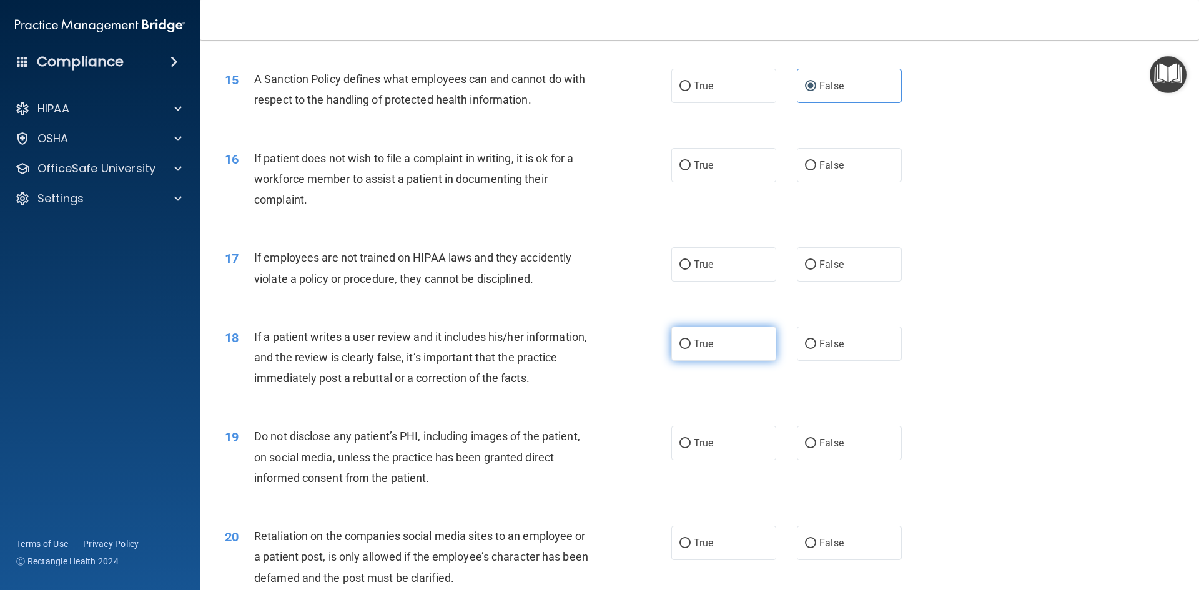
scroll to position [1561, 0]
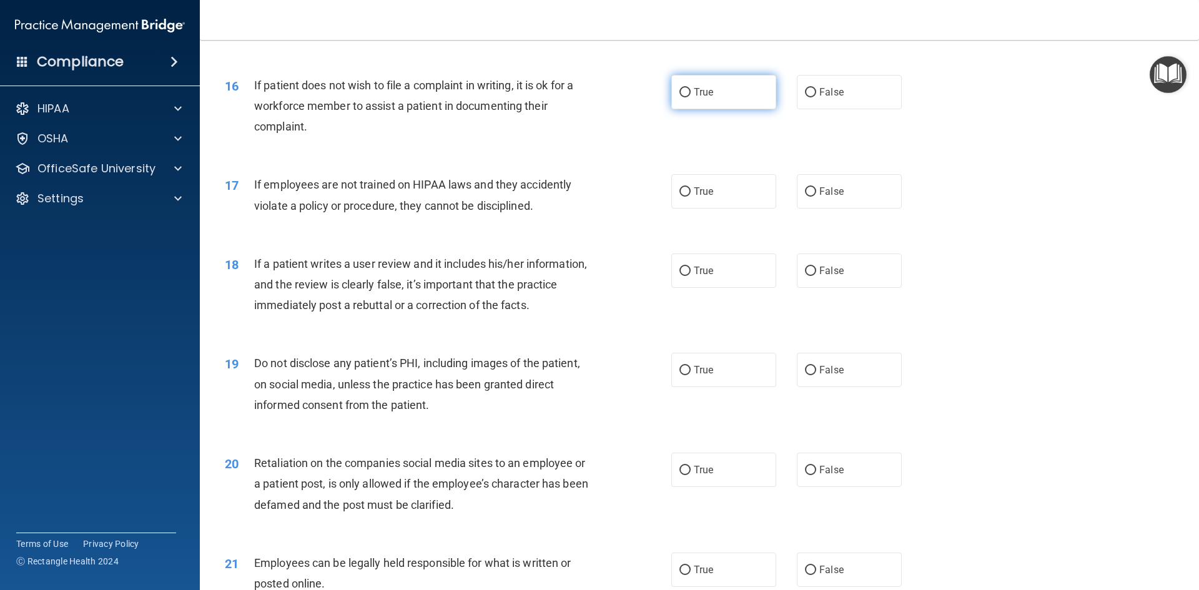
click at [697, 98] on span "True" at bounding box center [703, 92] width 19 height 12
click at [691, 97] on input "True" at bounding box center [684, 92] width 11 height 9
radio input "true"
click at [840, 209] on label "False" at bounding box center [849, 191] width 105 height 34
click at [816, 197] on input "False" at bounding box center [810, 191] width 11 height 9
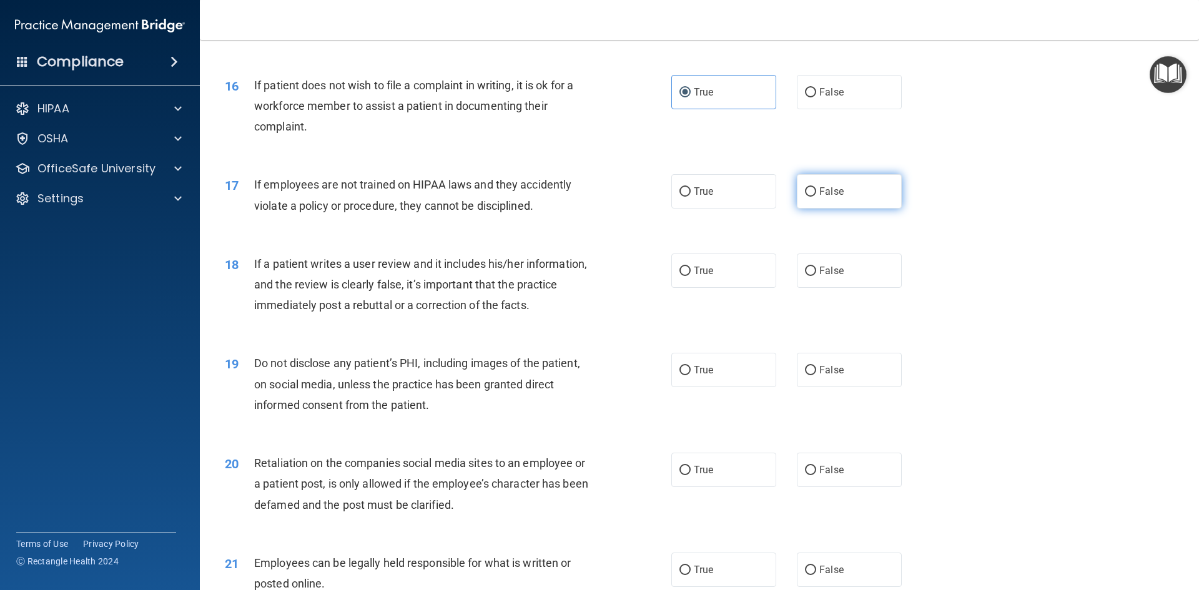
radio input "true"
click at [819, 277] on span "False" at bounding box center [831, 271] width 24 height 12
click at [815, 276] on input "False" at bounding box center [810, 271] width 11 height 9
radio input "true"
click at [687, 387] on label "True" at bounding box center [723, 370] width 105 height 34
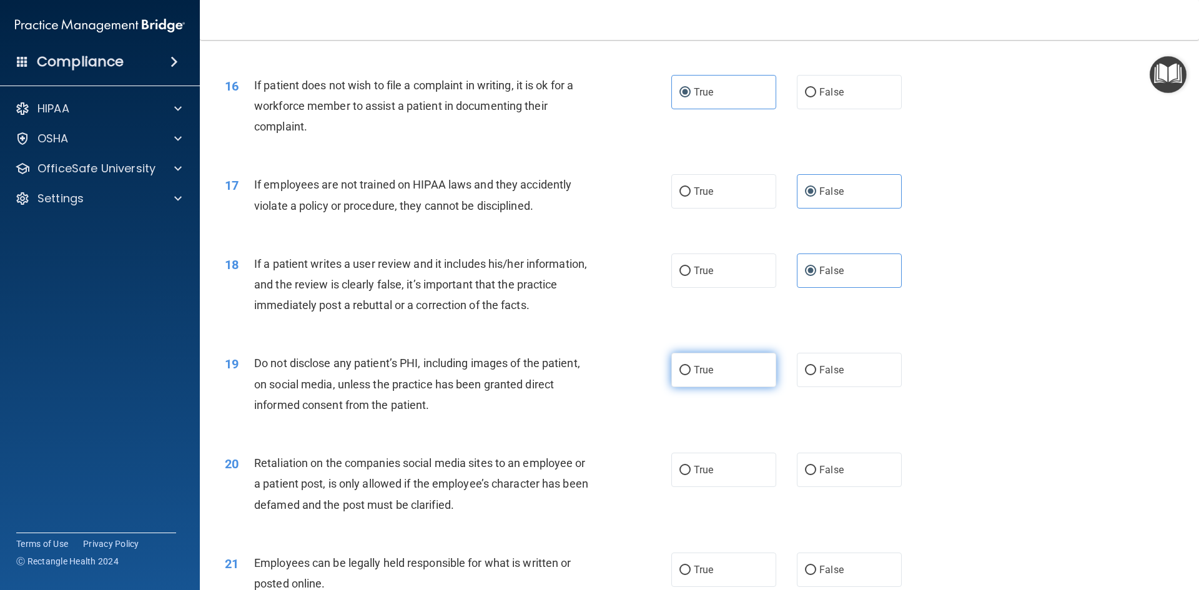
click at [687, 375] on input "True" at bounding box center [684, 370] width 11 height 9
radio input "true"
click at [819, 476] on span "False" at bounding box center [831, 470] width 24 height 12
click at [815, 475] on input "False" at bounding box center [810, 470] width 11 height 9
radio input "true"
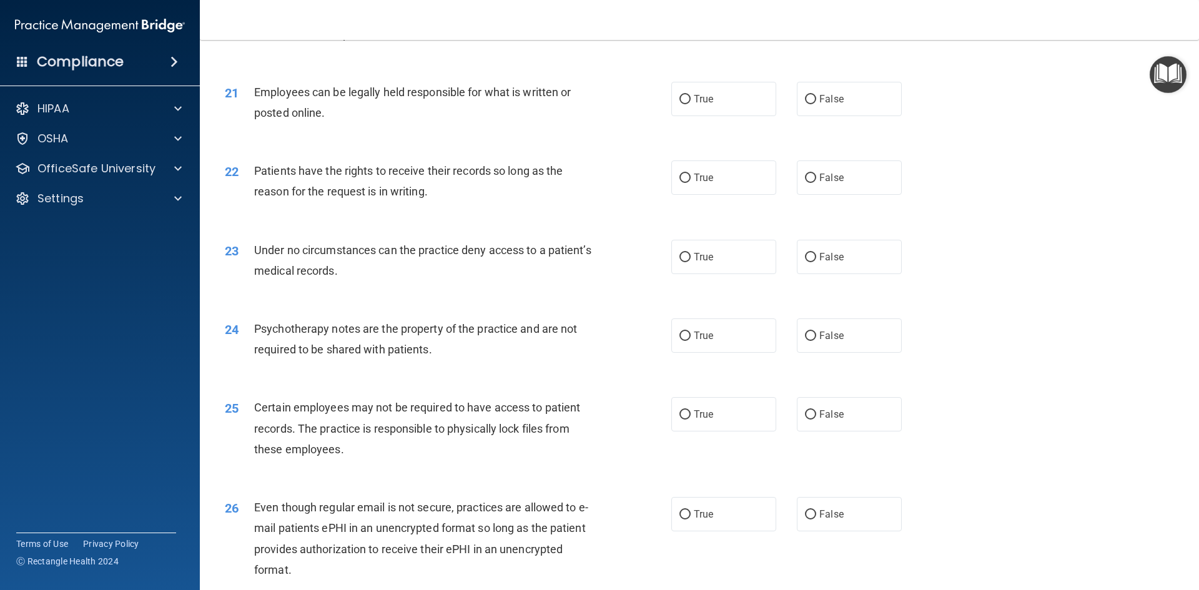
scroll to position [2060, 0]
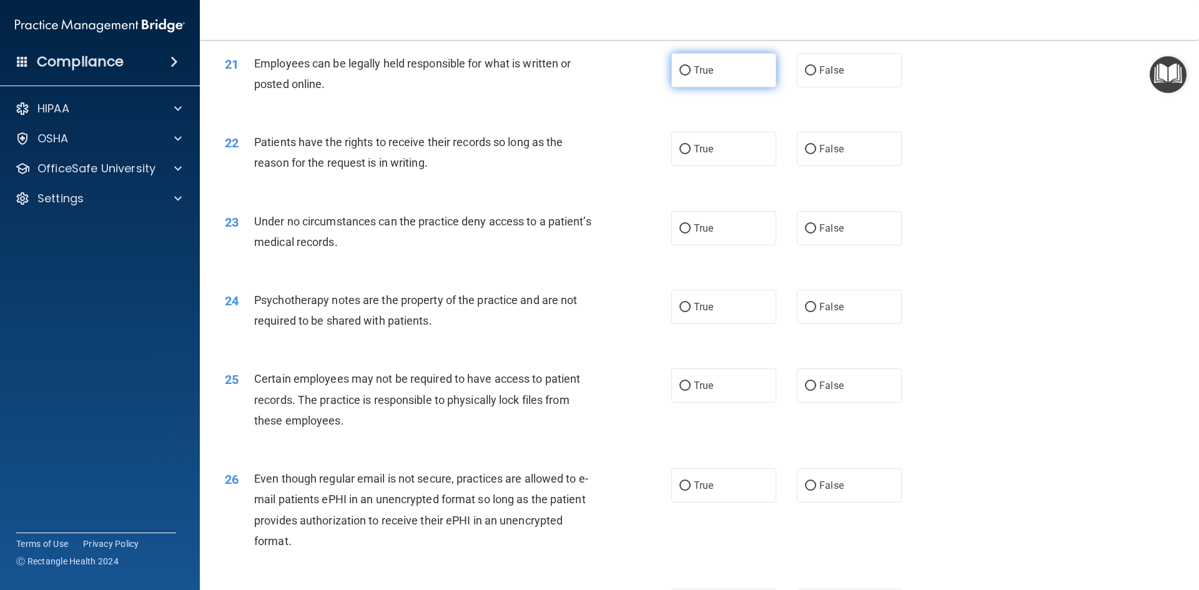
click at [708, 76] on span "True" at bounding box center [703, 70] width 19 height 12
click at [691, 76] on input "True" at bounding box center [684, 70] width 11 height 9
radio input "true"
click at [836, 166] on label "False" at bounding box center [849, 149] width 105 height 34
click at [816, 154] on input "False" at bounding box center [810, 149] width 11 height 9
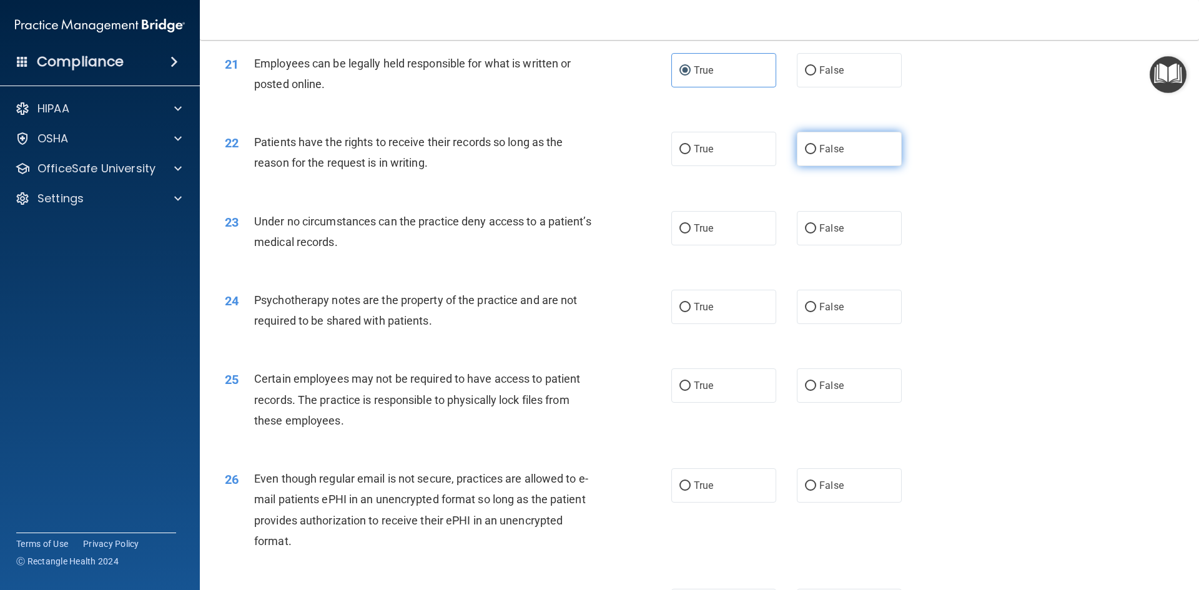
radio input "true"
click at [806, 233] on input "False" at bounding box center [810, 228] width 11 height 9
radio input "true"
click at [707, 313] on span "True" at bounding box center [703, 307] width 19 height 12
click at [691, 312] on input "True" at bounding box center [684, 307] width 11 height 9
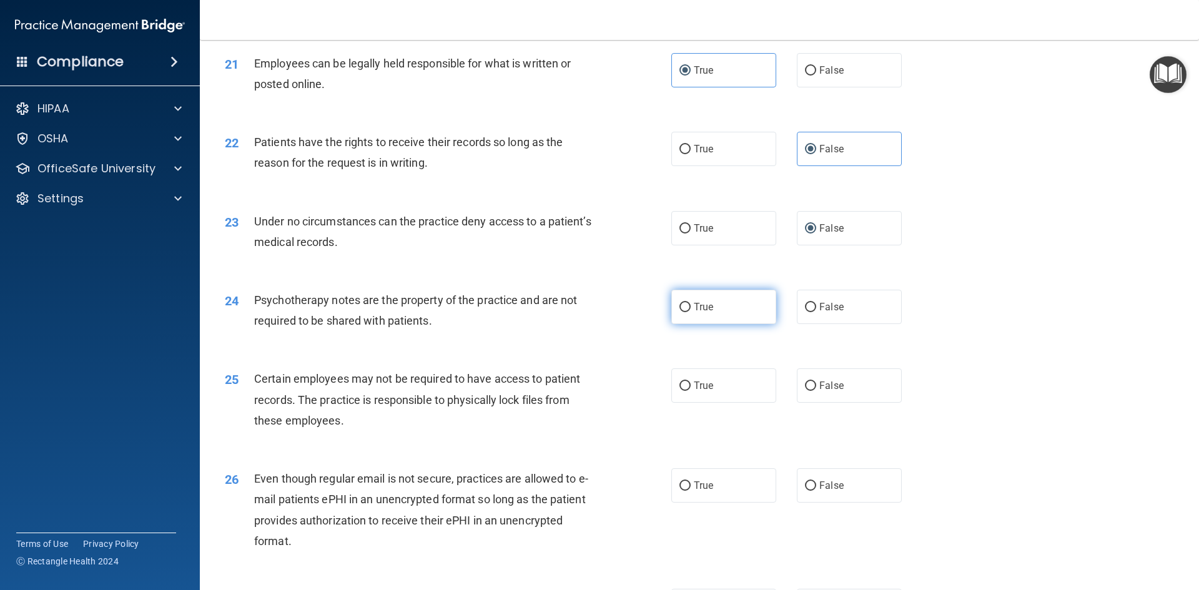
radio input "true"
click at [696, 396] on label "True" at bounding box center [723, 385] width 105 height 34
click at [691, 391] on input "True" at bounding box center [684, 385] width 11 height 9
radio input "true"
click at [694, 491] on span "True" at bounding box center [703, 485] width 19 height 12
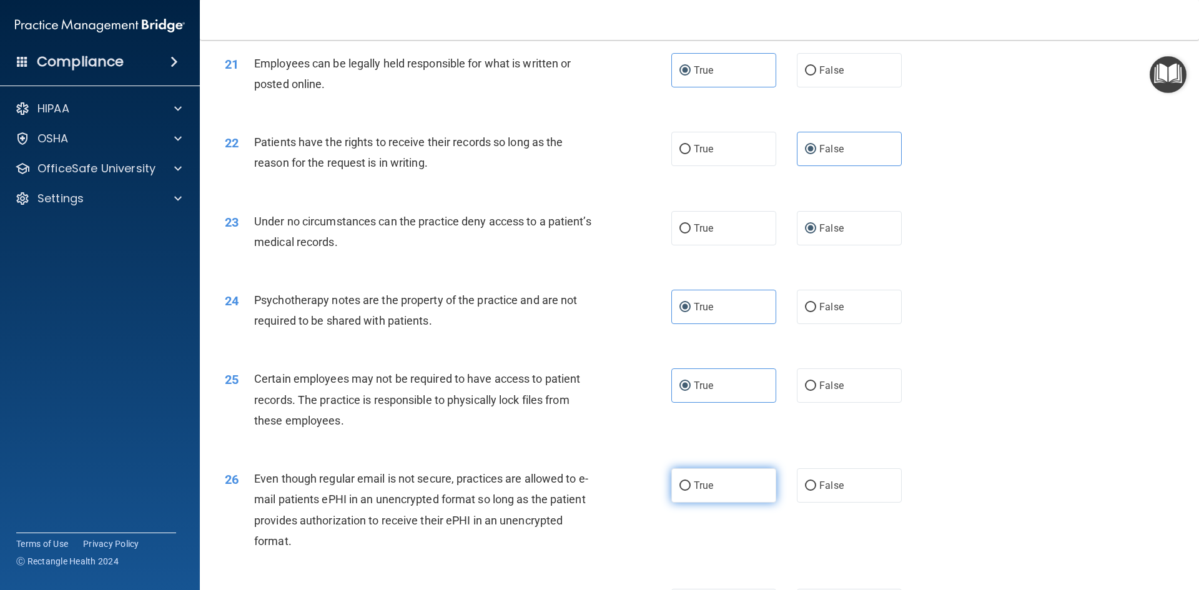
click at [689, 491] on input "True" at bounding box center [684, 485] width 11 height 9
radio input "true"
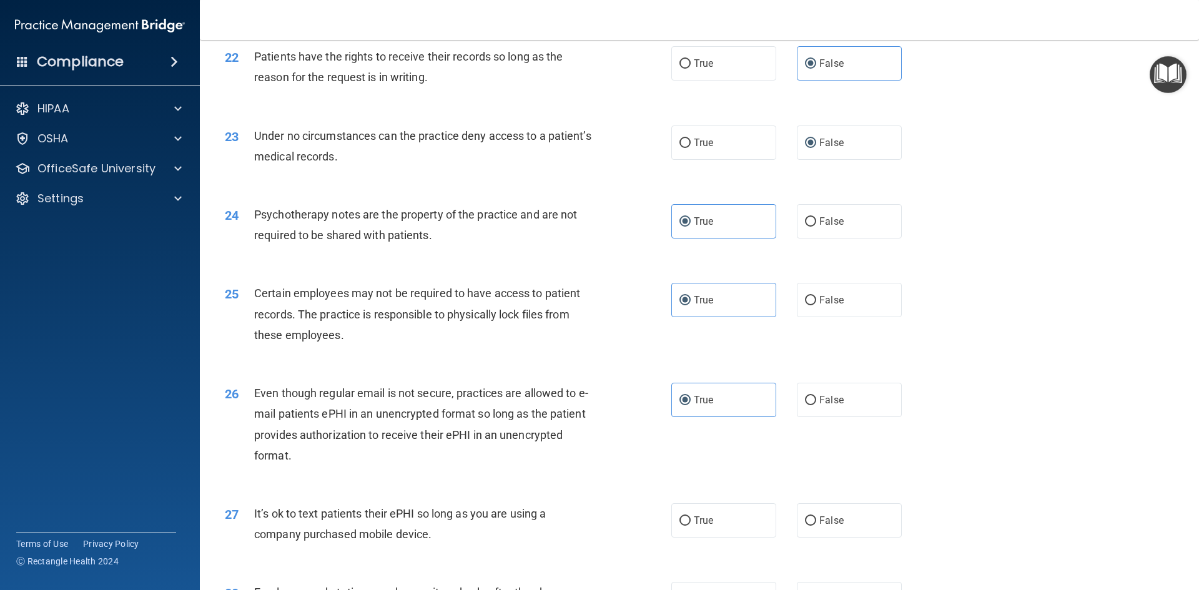
scroll to position [2185, 0]
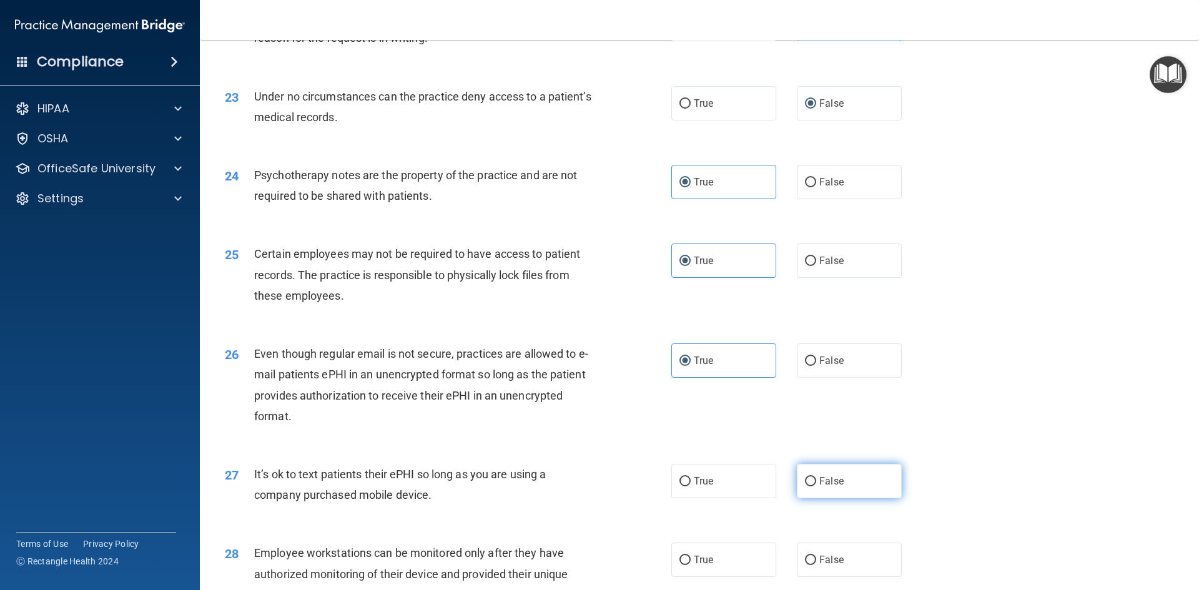
click at [823, 487] on span "False" at bounding box center [831, 481] width 24 height 12
click at [816, 486] on input "False" at bounding box center [810, 481] width 11 height 9
radio input "true"
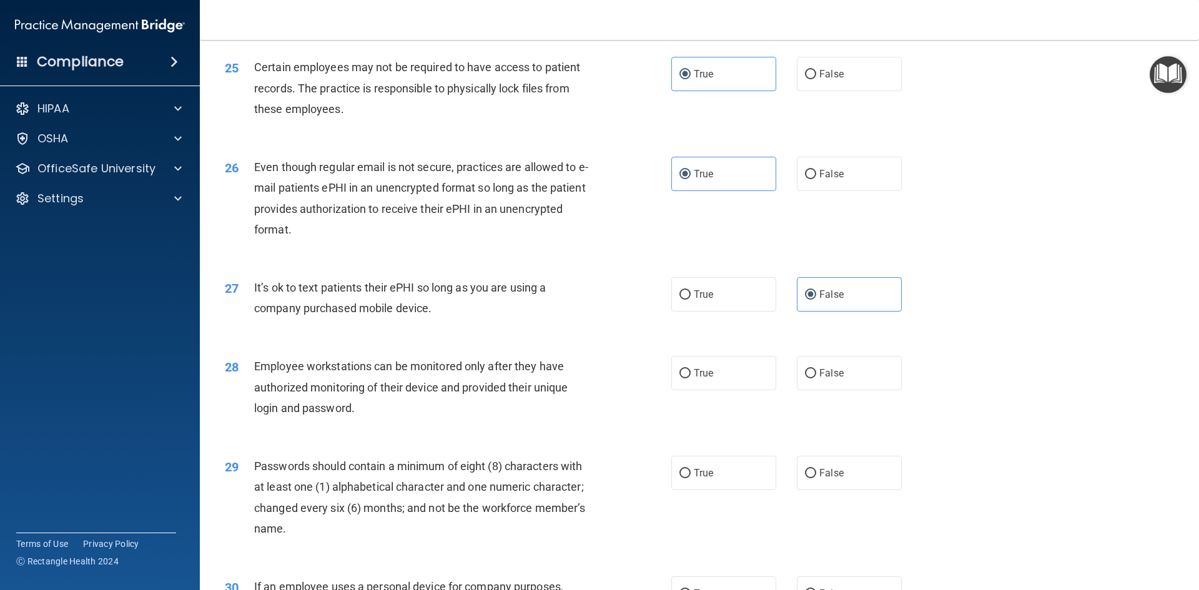
scroll to position [2372, 0]
click at [812, 390] on label "False" at bounding box center [849, 372] width 105 height 34
click at [812, 378] on input "False" at bounding box center [810, 372] width 11 height 9
radio input "true"
click at [705, 478] on span "True" at bounding box center [703, 472] width 19 height 12
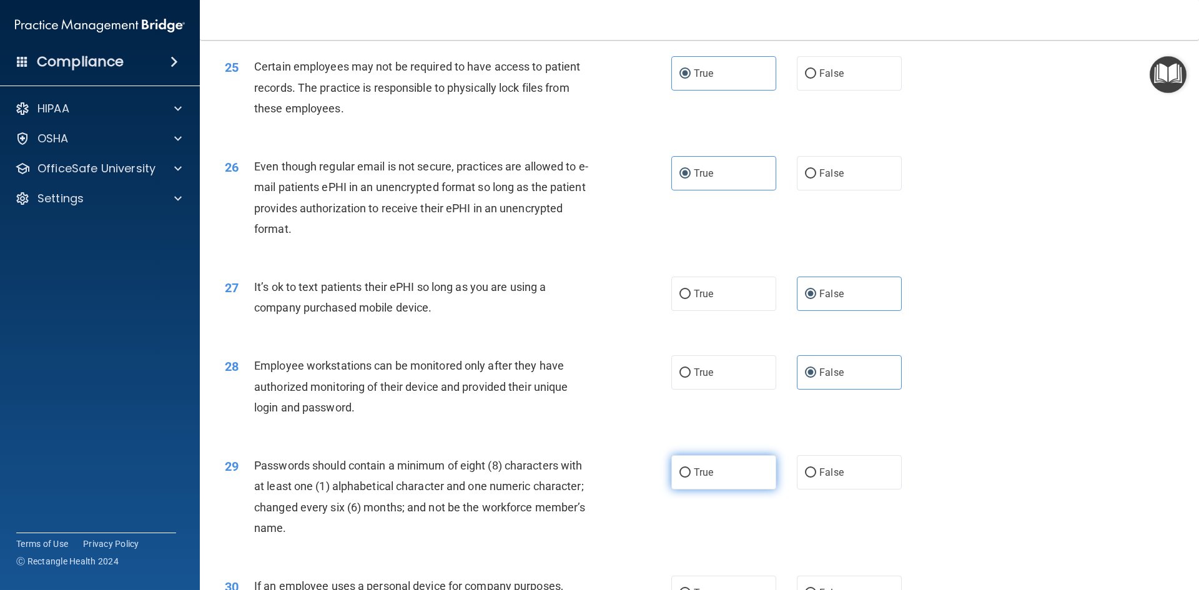
click at [691, 478] on input "True" at bounding box center [684, 472] width 11 height 9
radio input "true"
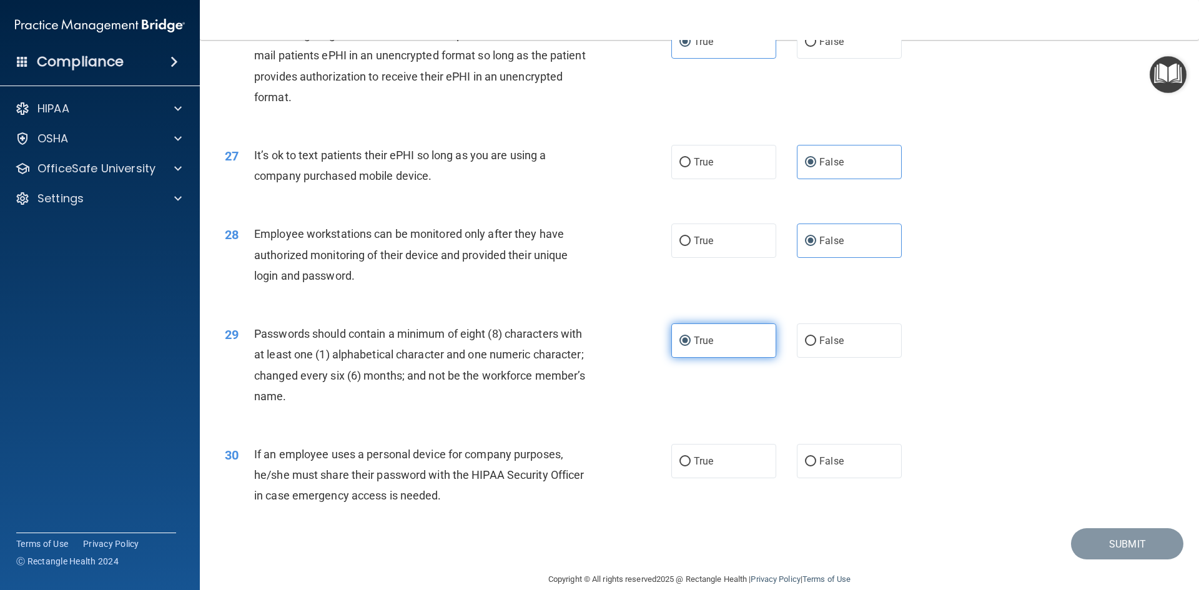
scroll to position [2544, 0]
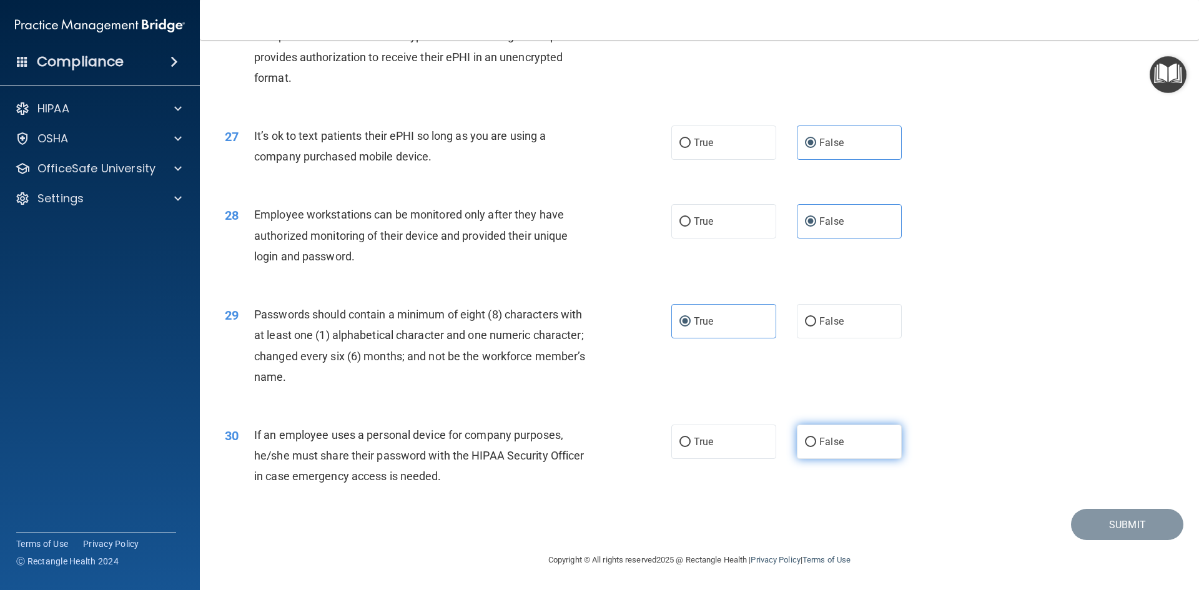
click at [810, 446] on label "False" at bounding box center [849, 442] width 105 height 34
click at [810, 446] on input "False" at bounding box center [810, 442] width 11 height 9
radio input "true"
click at [1114, 516] on button "Submit" at bounding box center [1127, 525] width 112 height 32
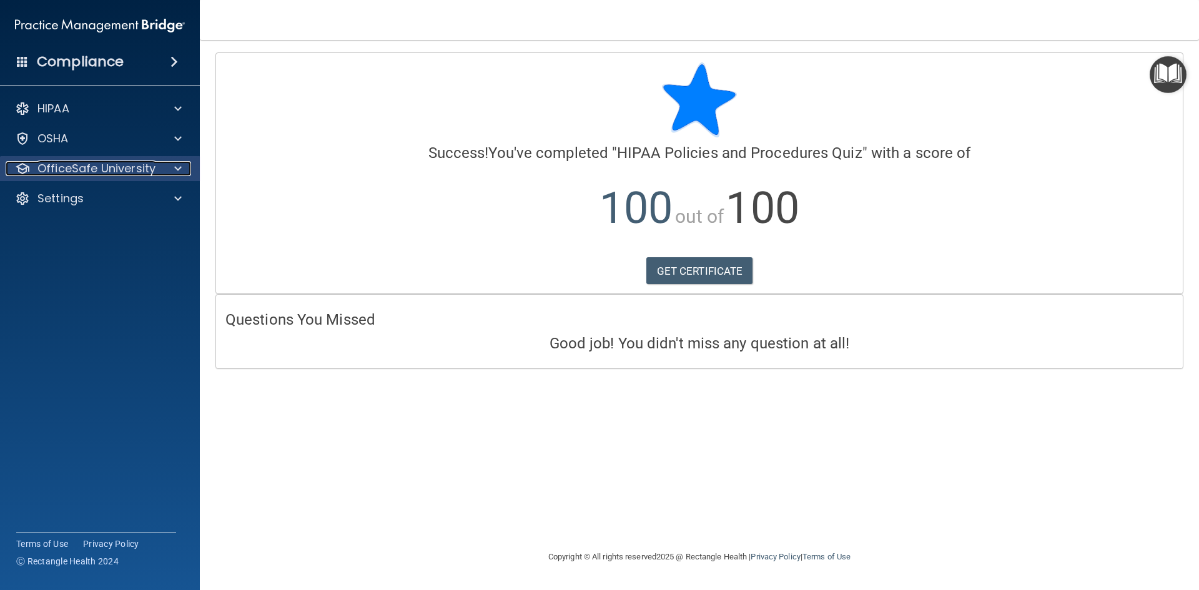
click at [89, 169] on p "OfficeSafe University" at bounding box center [96, 168] width 118 height 15
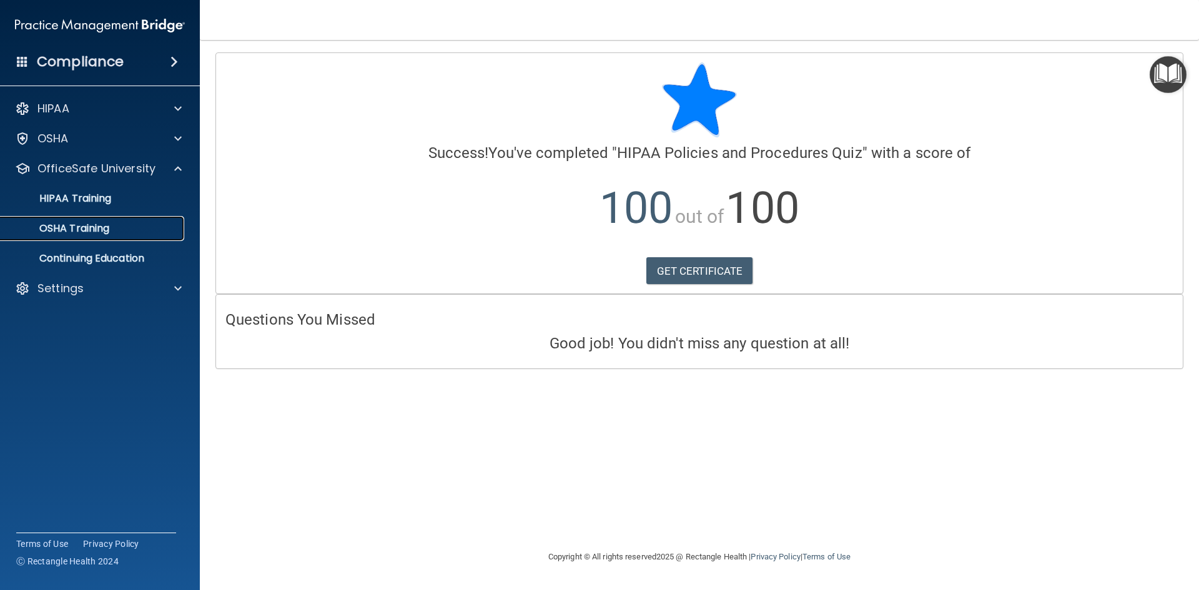
click at [106, 234] on p "OSHA Training" at bounding box center [58, 228] width 101 height 12
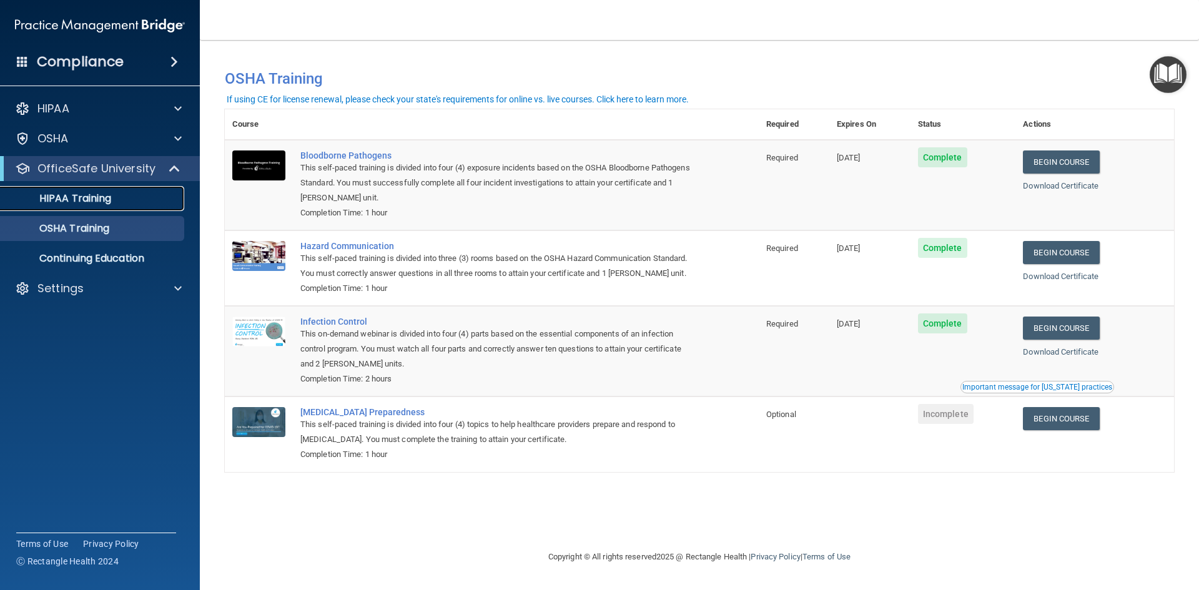
click at [82, 195] on p "HIPAA Training" at bounding box center [59, 198] width 103 height 12
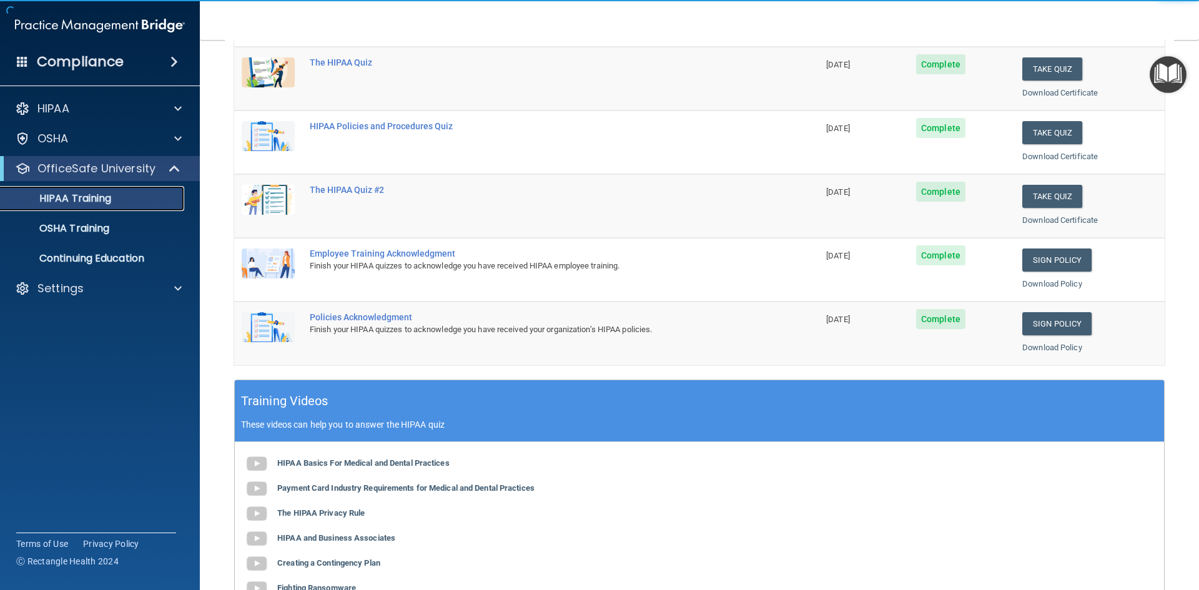
scroll to position [187, 0]
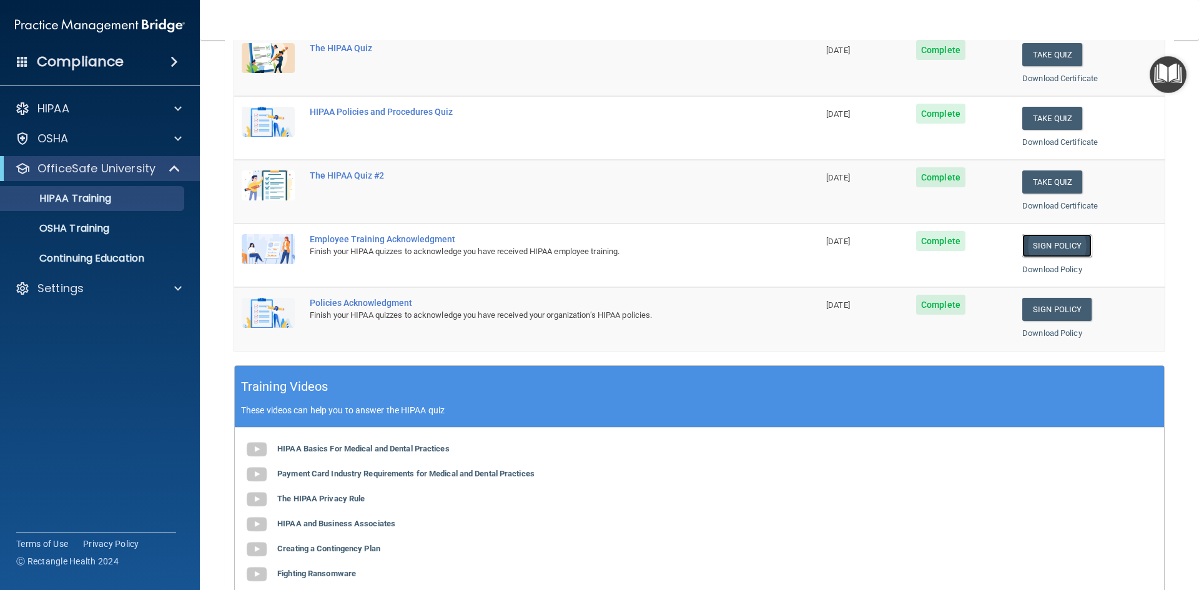
click at [1038, 243] on link "Sign Policy" at bounding box center [1056, 245] width 69 height 23
click at [86, 237] on link "OSHA Training" at bounding box center [86, 228] width 197 height 25
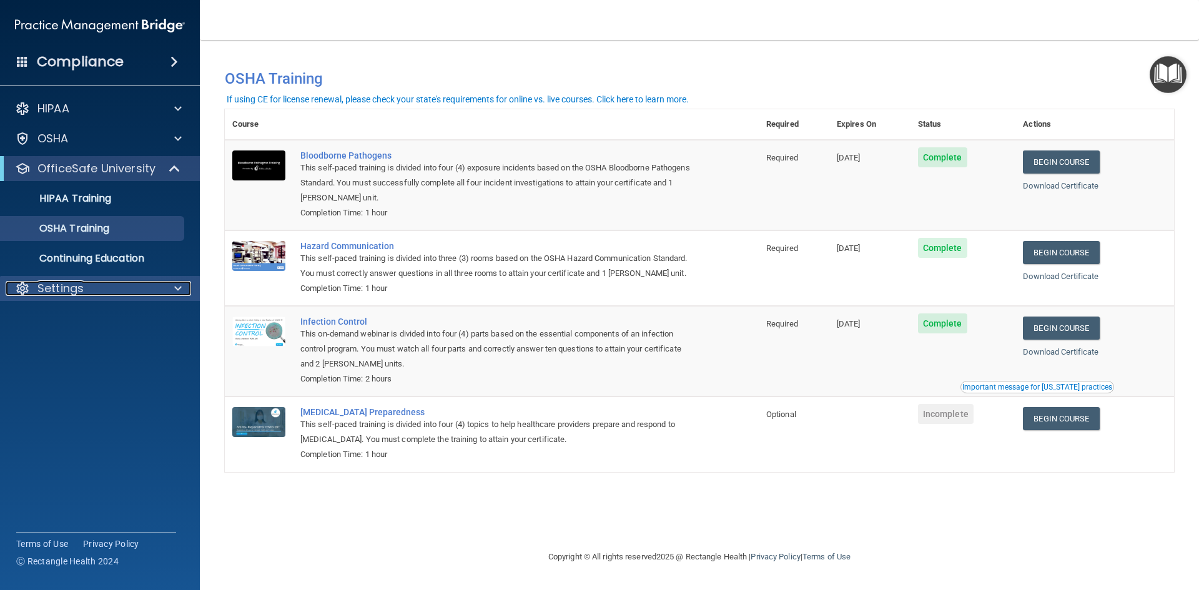
click at [64, 294] on p "Settings" at bounding box center [60, 288] width 46 height 15
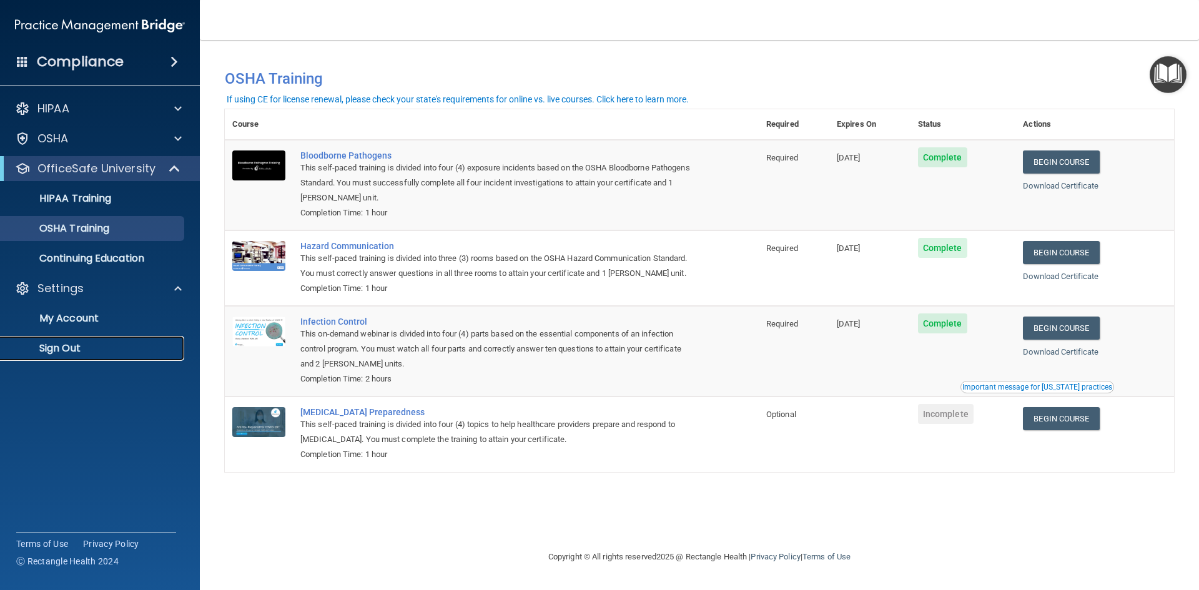
click at [69, 353] on p "Sign Out" at bounding box center [93, 348] width 170 height 12
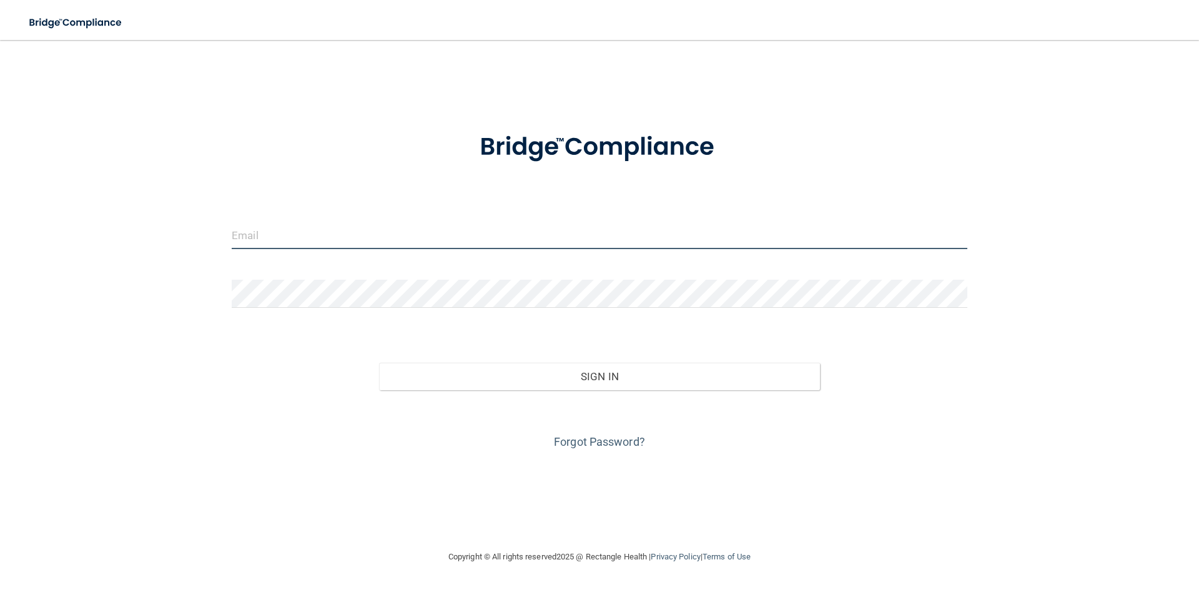
click at [260, 239] on input "email" at bounding box center [599, 235] width 735 height 28
type input "digm14@gmail.com"
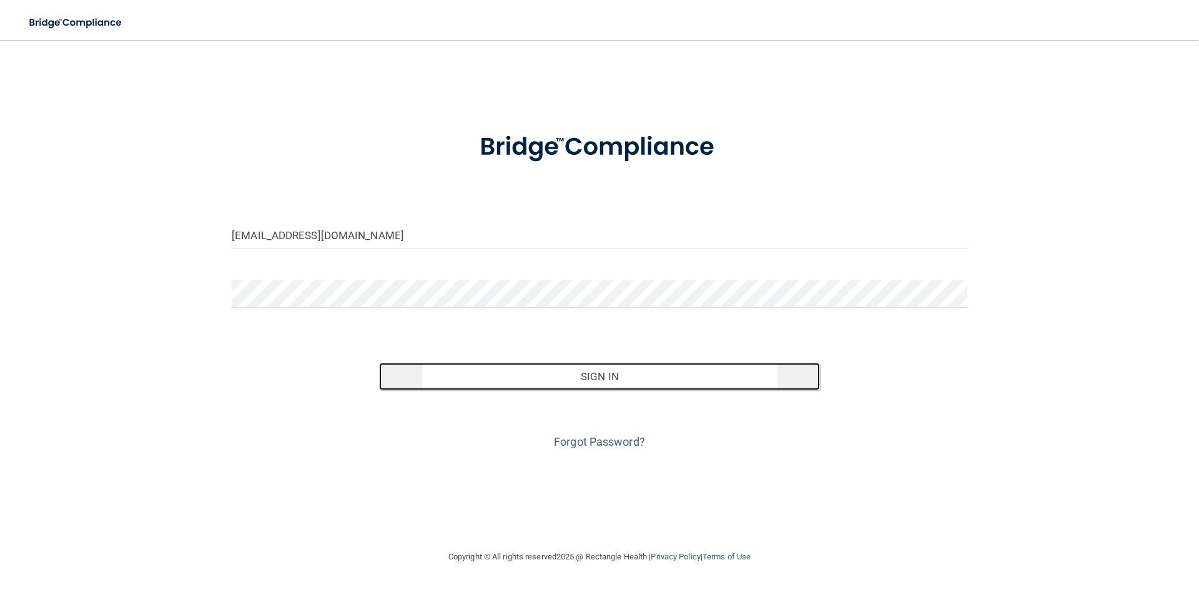
click at [607, 382] on button "Sign In" at bounding box center [599, 376] width 441 height 27
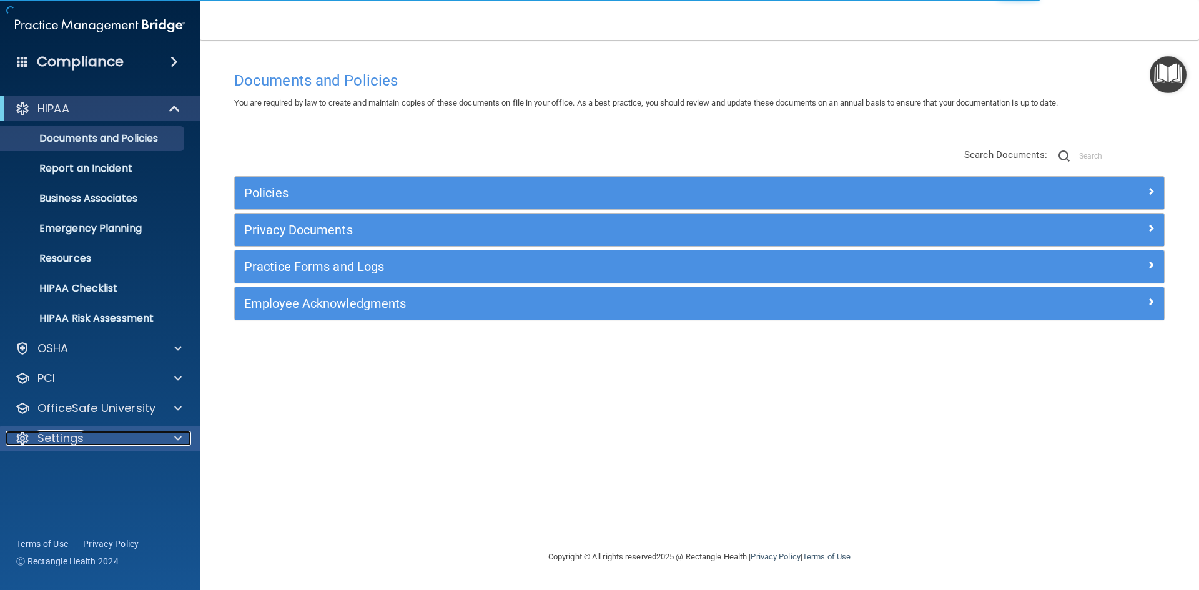
click at [114, 435] on div "Settings" at bounding box center [83, 438] width 155 height 15
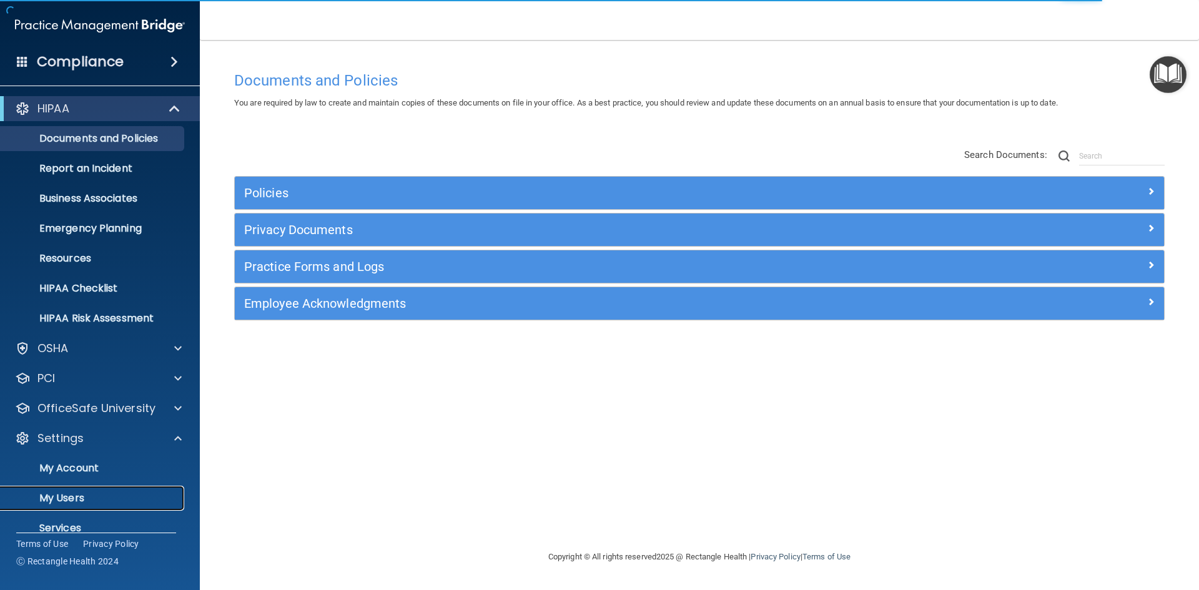
click at [87, 492] on p "My Users" at bounding box center [93, 498] width 170 height 12
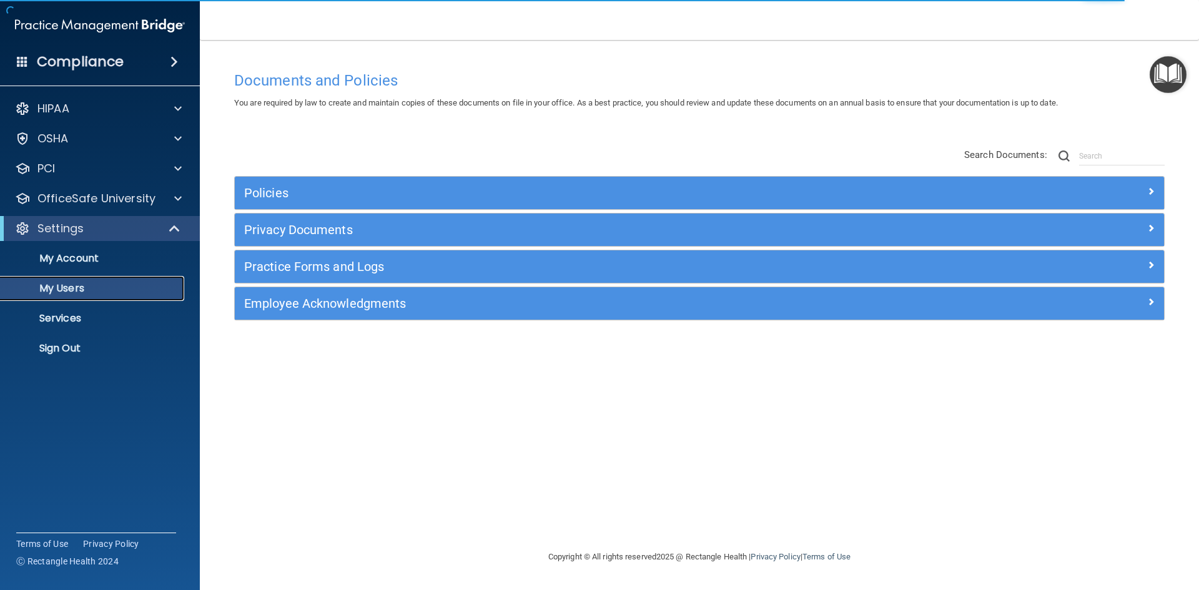
select select "20"
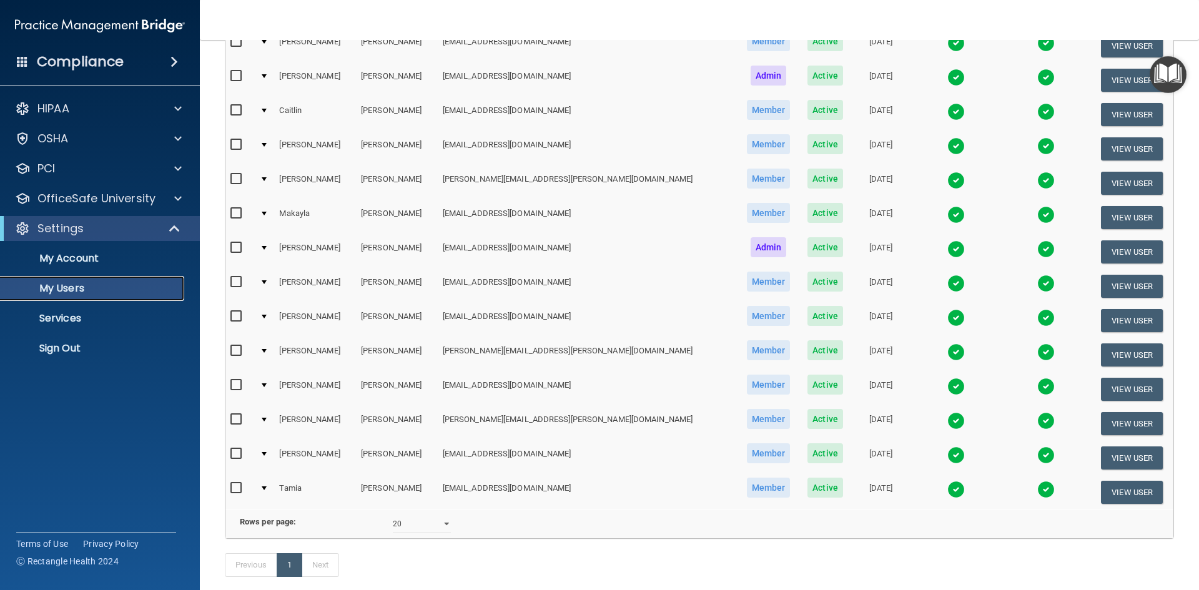
scroll to position [312, 0]
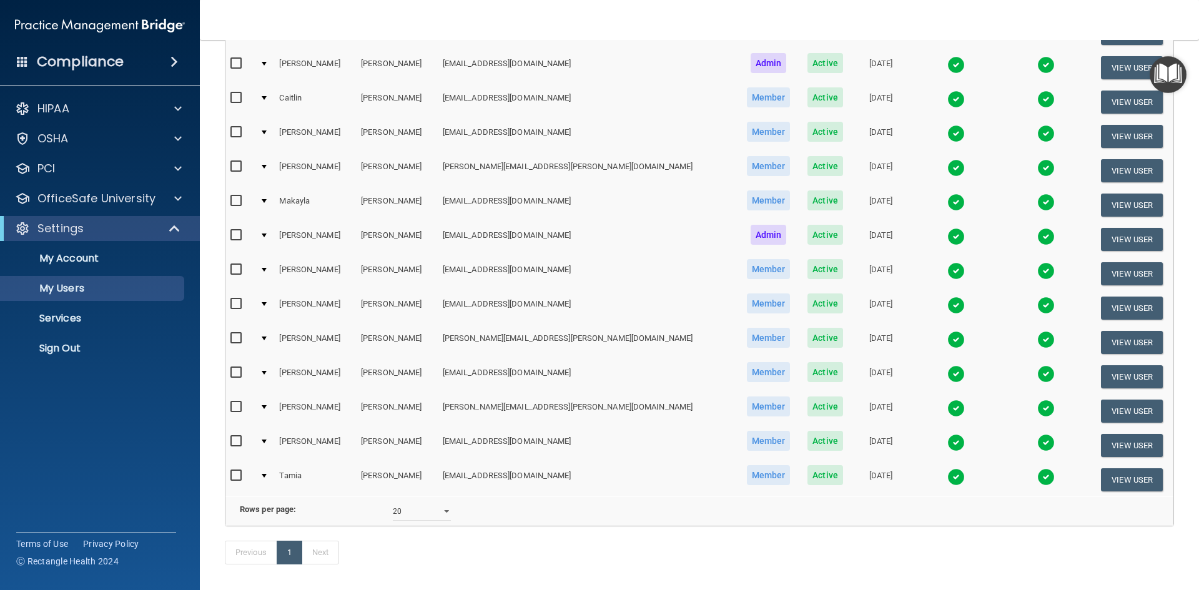
click at [947, 304] on img at bounding box center [955, 305] width 17 height 17
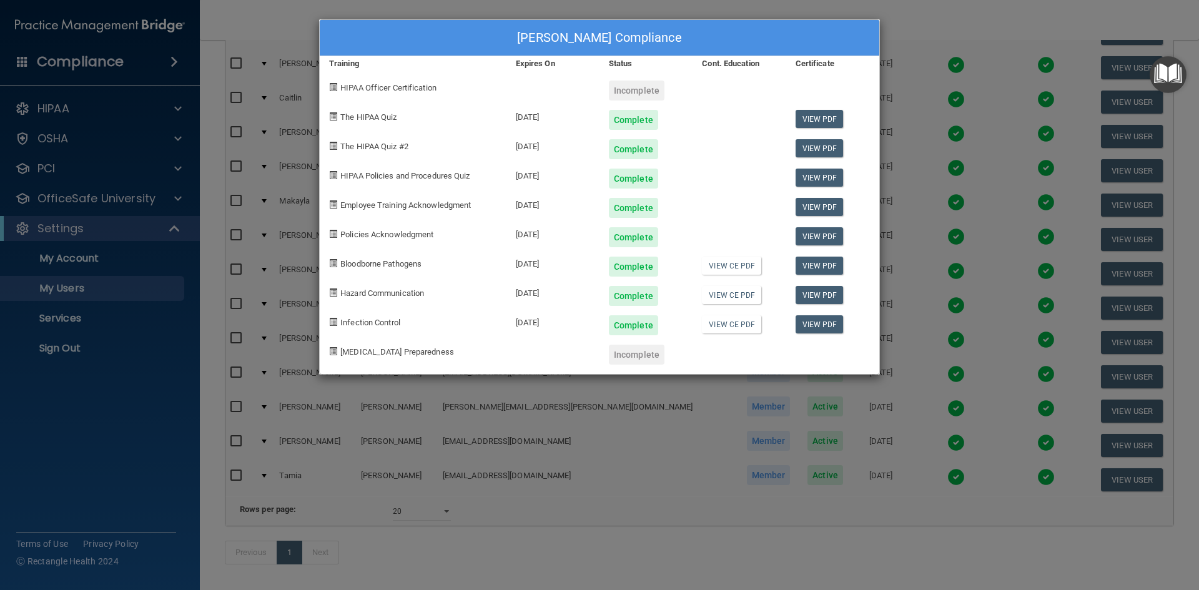
click at [922, 14] on div "Taylor Stephens's Compliance Training Expires On Status Cont. Education Certifi…" at bounding box center [599, 295] width 1199 height 590
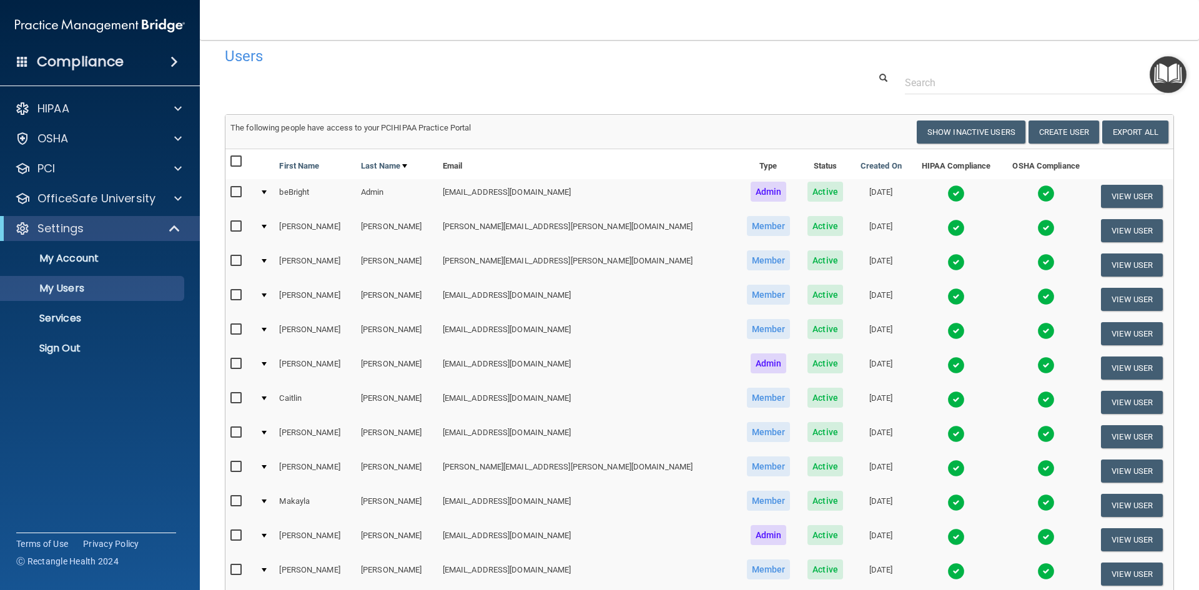
scroll to position [0, 0]
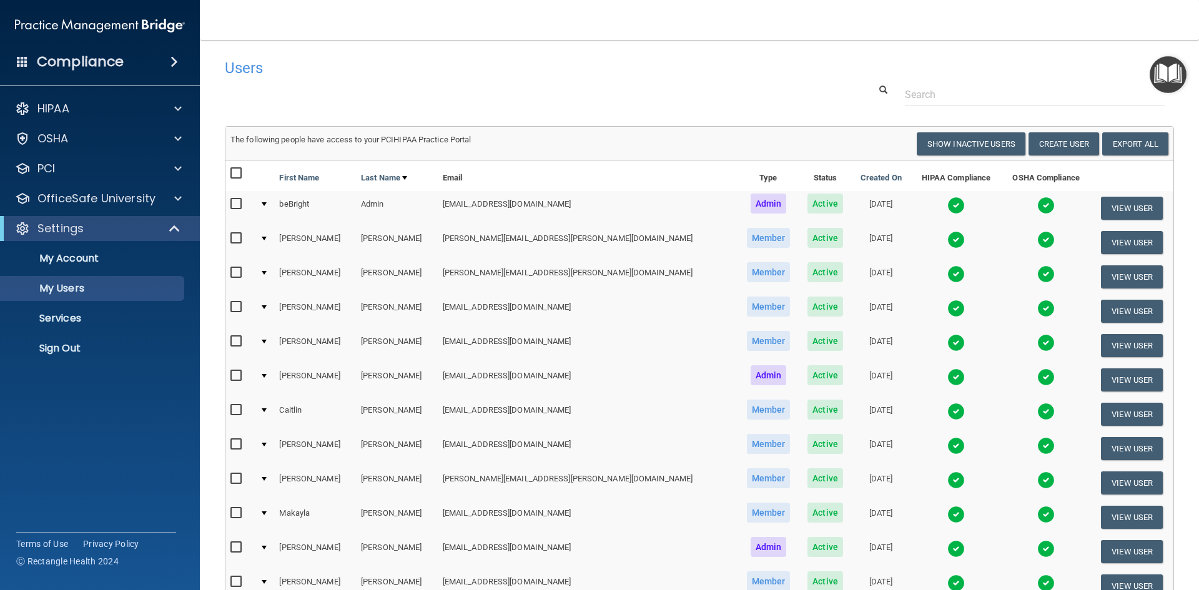
click at [947, 207] on img at bounding box center [955, 205] width 17 height 17
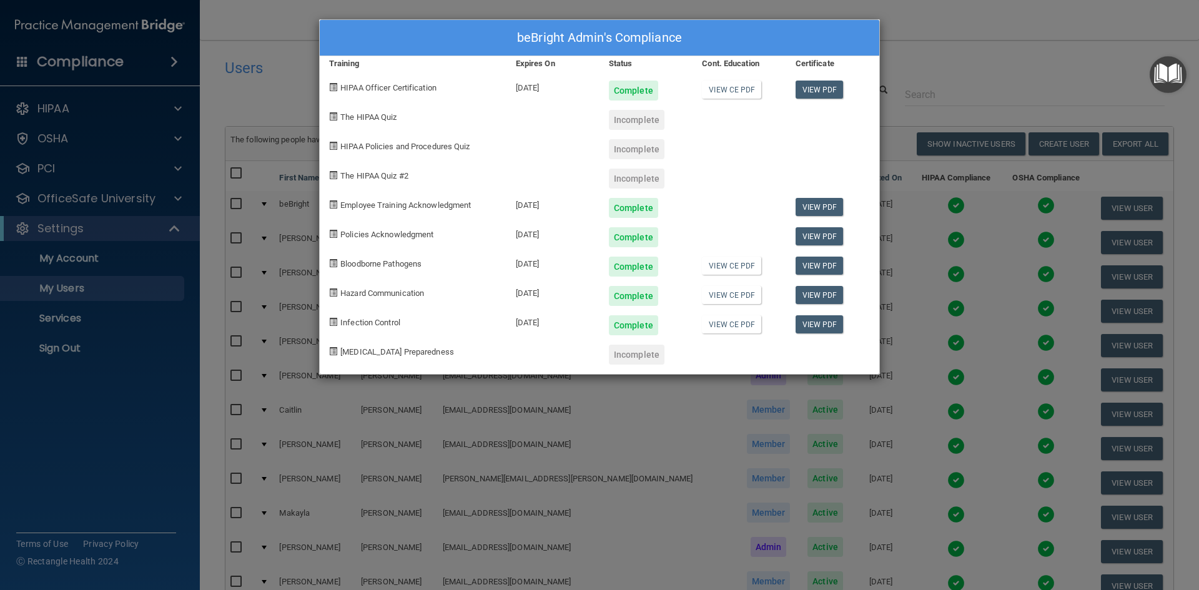
click at [912, 53] on div "beBright Admin's Compliance Training Expires On Status Cont. Education Certific…" at bounding box center [599, 295] width 1199 height 590
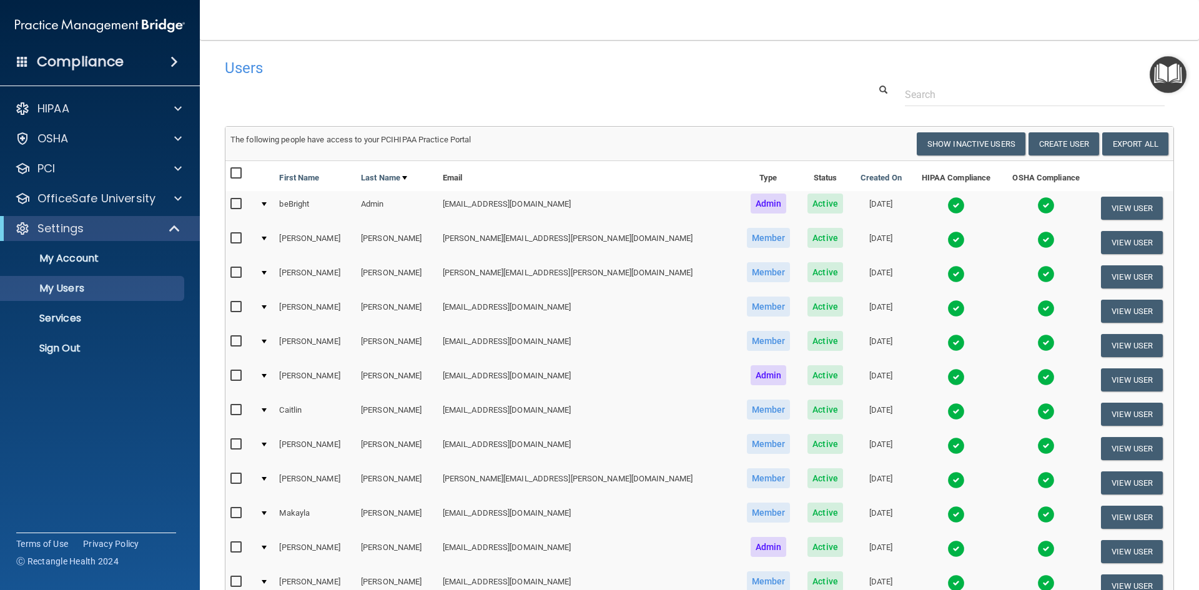
click at [947, 238] on img at bounding box center [955, 239] width 17 height 17
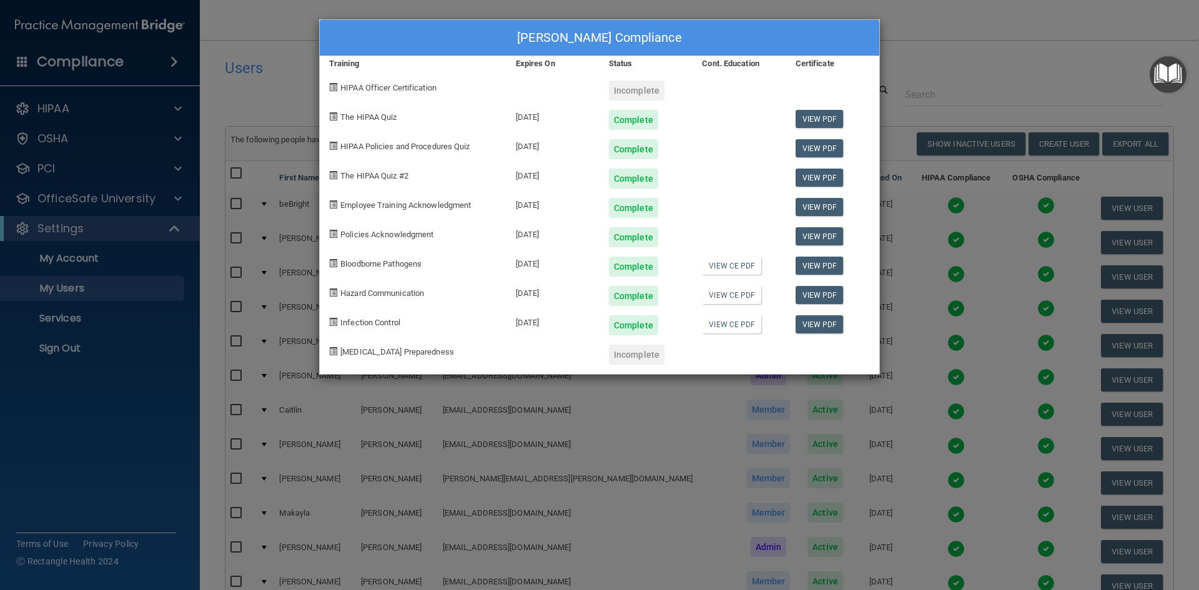
click at [913, 67] on div "Sarah Davis's Compliance Training Expires On Status Cont. Education Certificate…" at bounding box center [599, 295] width 1199 height 590
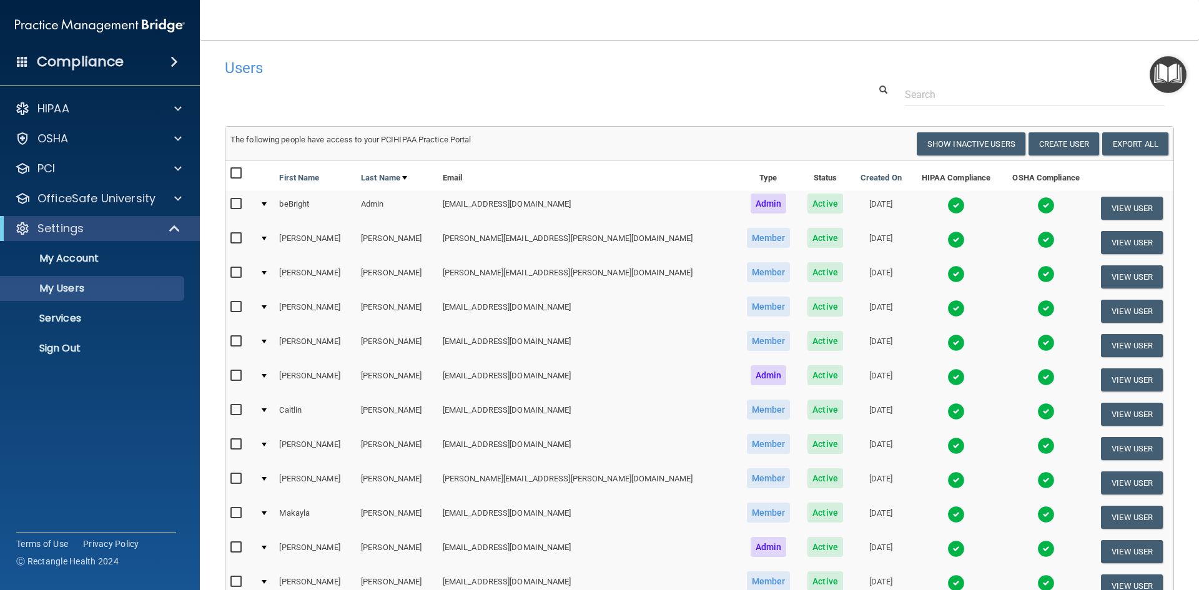
click at [947, 273] on img at bounding box center [955, 273] width 17 height 17
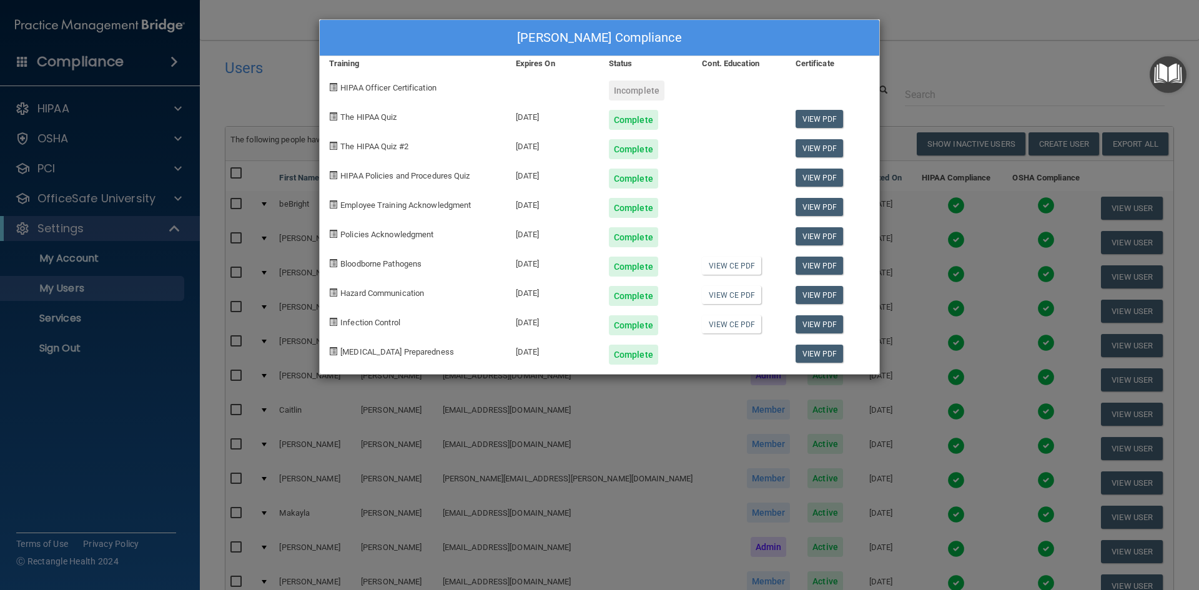
click at [927, 36] on div "Kimberly Davis-Unruh's Compliance Training Expires On Status Cont. Education Ce…" at bounding box center [599, 295] width 1199 height 590
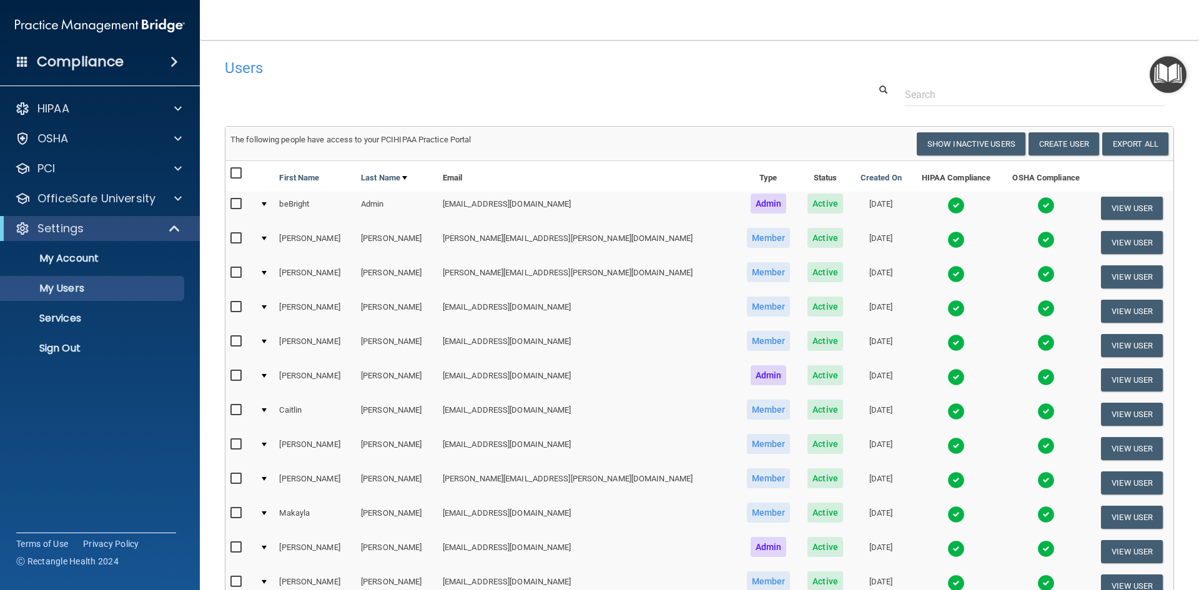
click at [947, 310] on img at bounding box center [955, 308] width 17 height 17
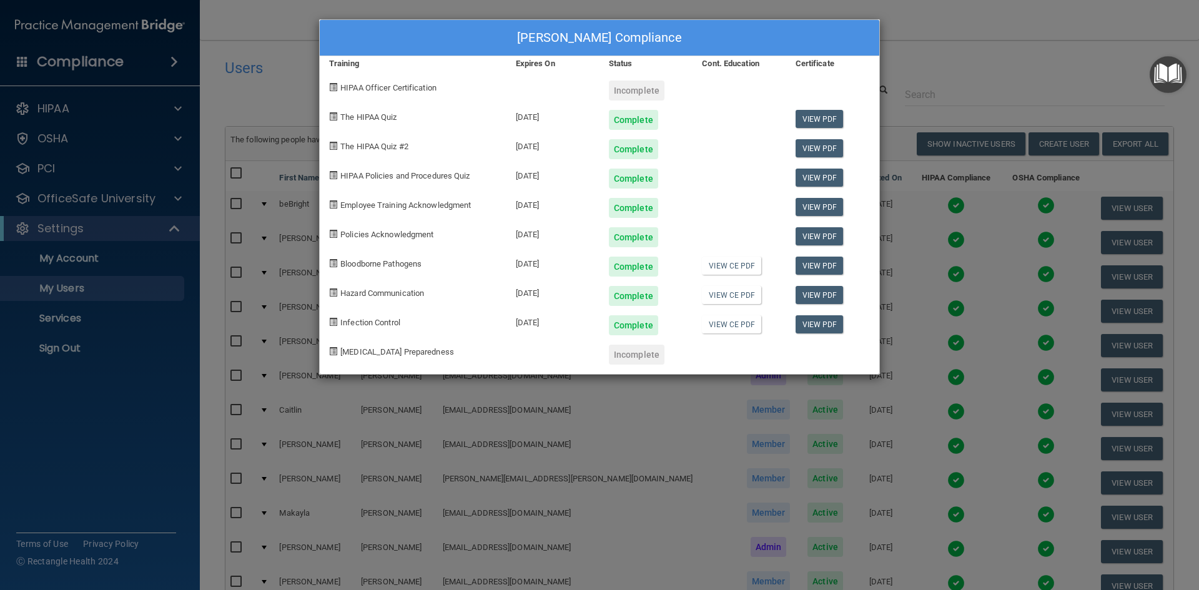
click at [918, 52] on div "Brenda Everman's Compliance Training Expires On Status Cont. Education Certific…" at bounding box center [599, 295] width 1199 height 590
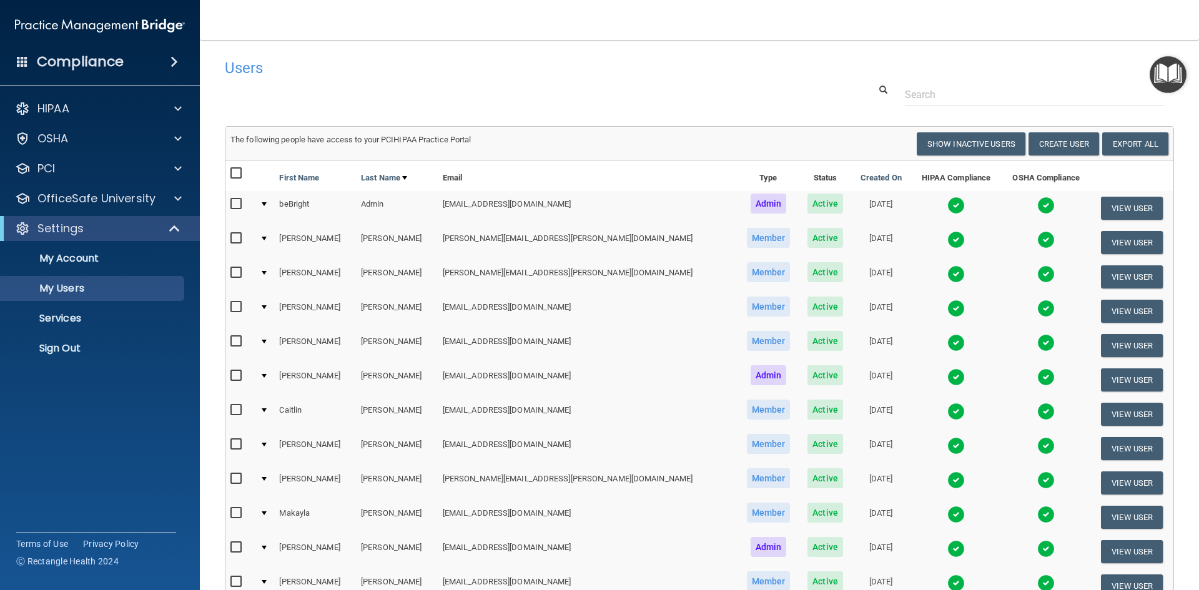
click at [947, 340] on img at bounding box center [955, 342] width 17 height 17
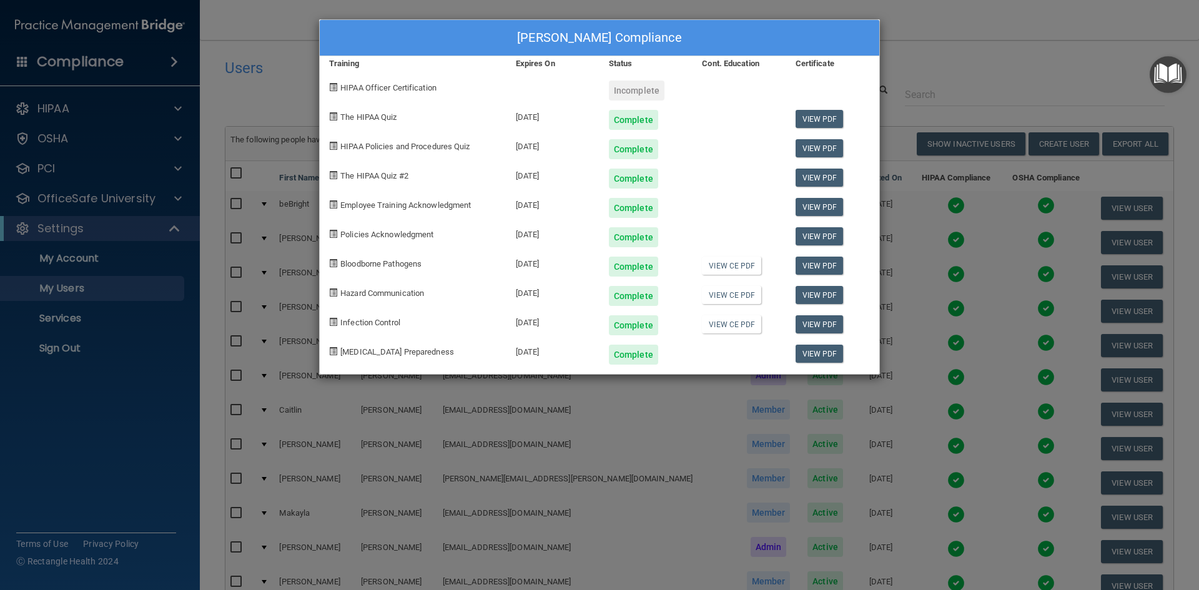
click at [958, 52] on div "Bobbie Grosfield's Compliance Training Expires On Status Cont. Education Certif…" at bounding box center [599, 295] width 1199 height 590
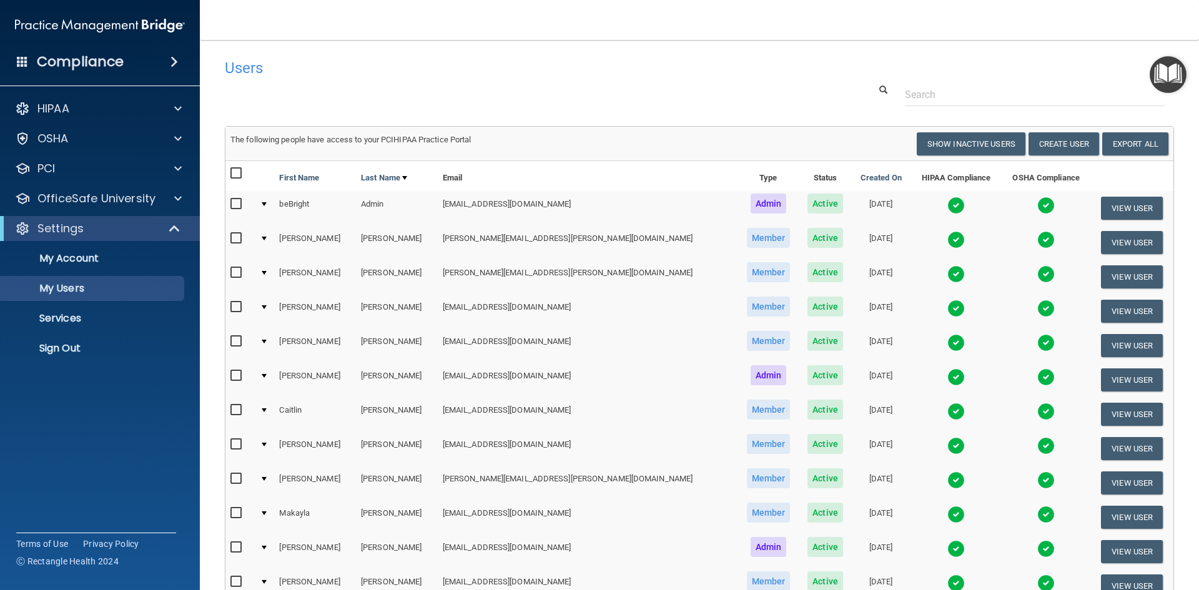
click at [947, 379] on img at bounding box center [955, 376] width 17 height 17
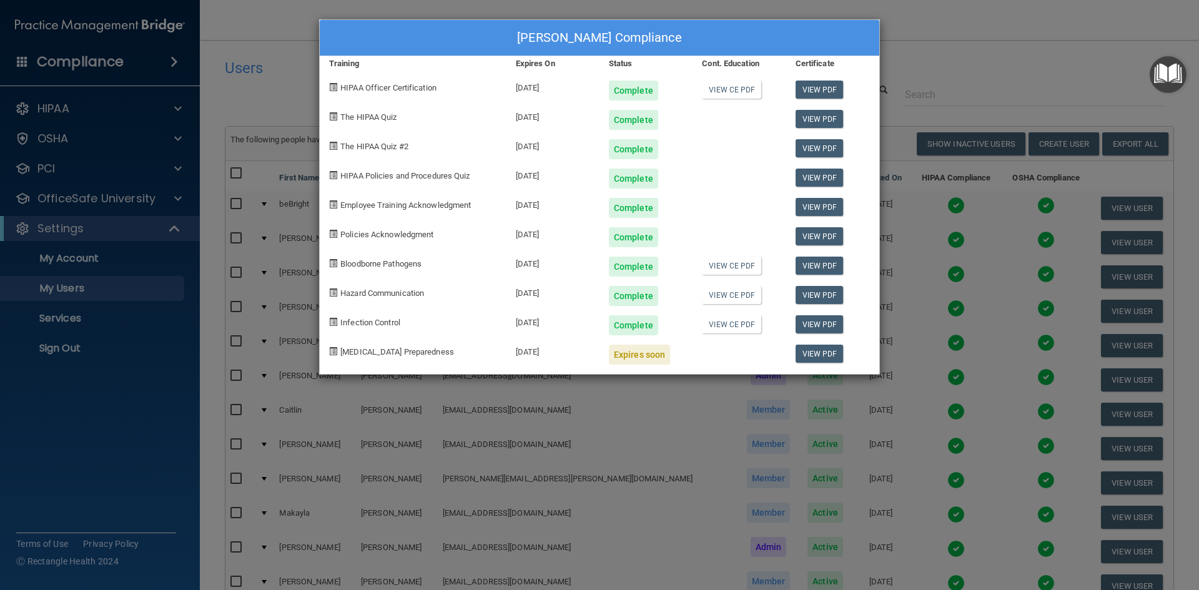
click at [932, 69] on div "Nichole Heil's Compliance Training Expires On Status Cont. Education Certificat…" at bounding box center [599, 295] width 1199 height 590
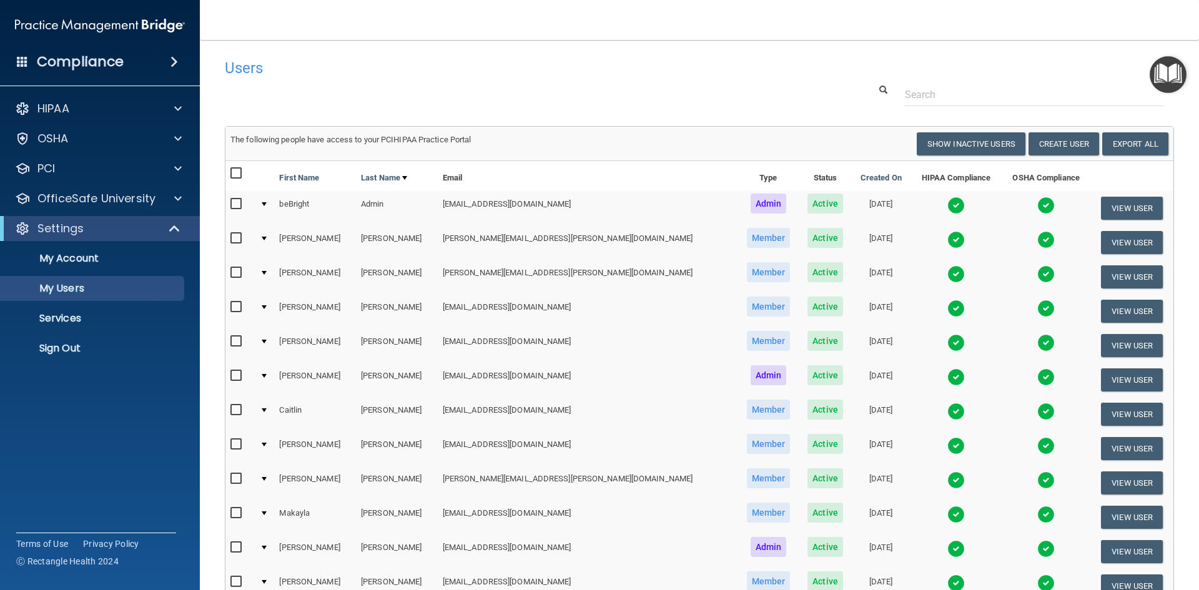
click at [947, 413] on img at bounding box center [955, 411] width 17 height 17
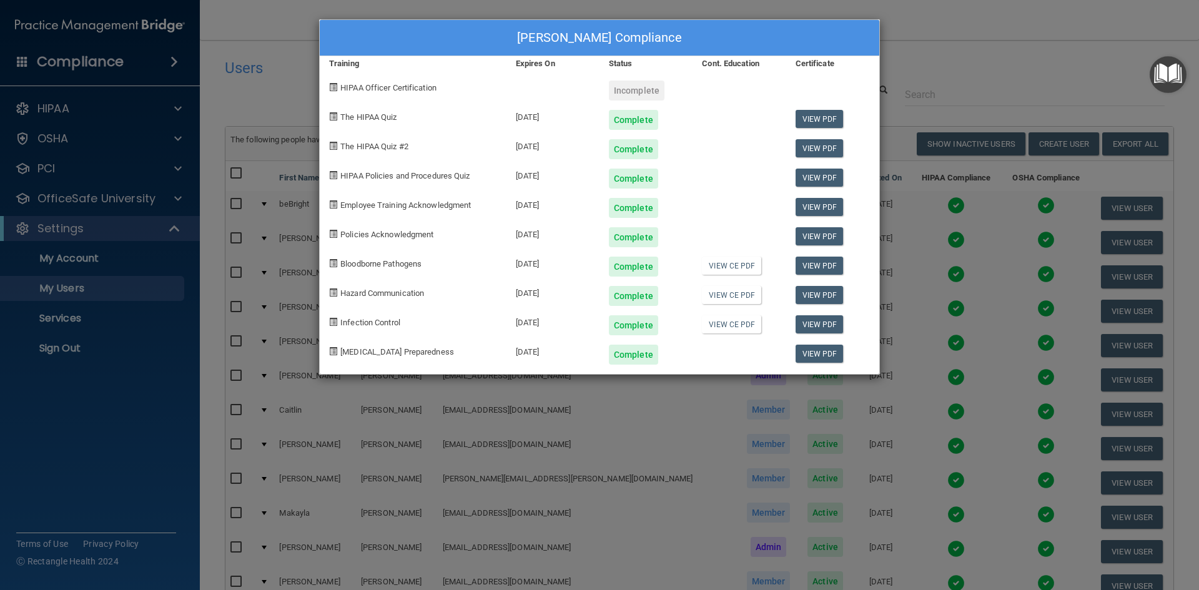
click at [902, 44] on div "Caitlin Johnson's Compliance Training Expires On Status Cont. Education Certifi…" at bounding box center [599, 295] width 1199 height 590
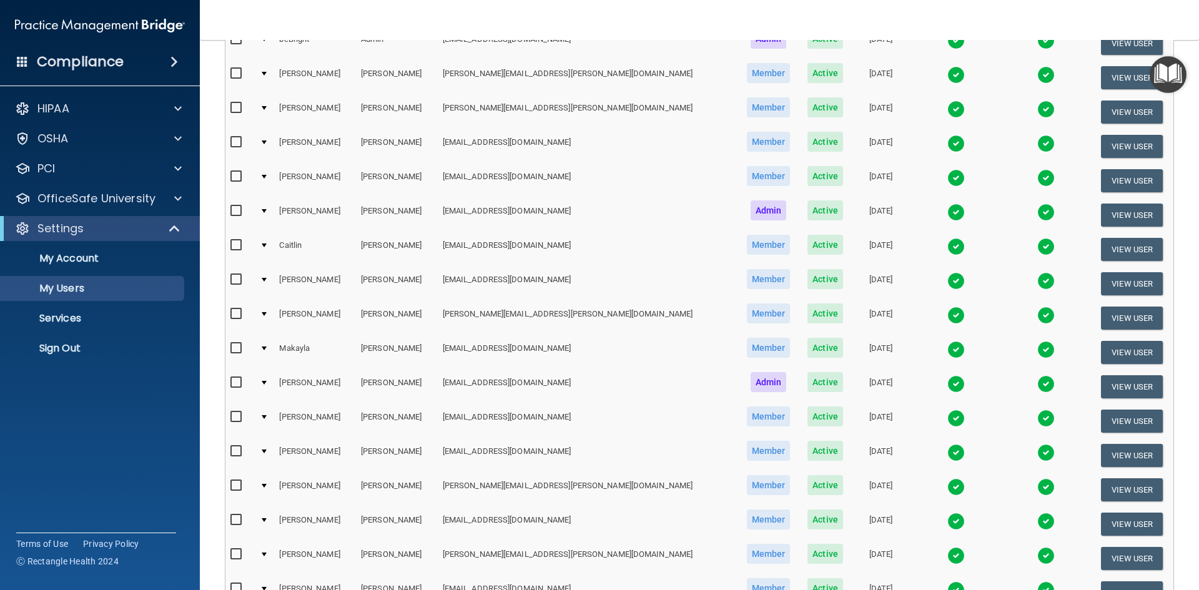
scroll to position [250, 0]
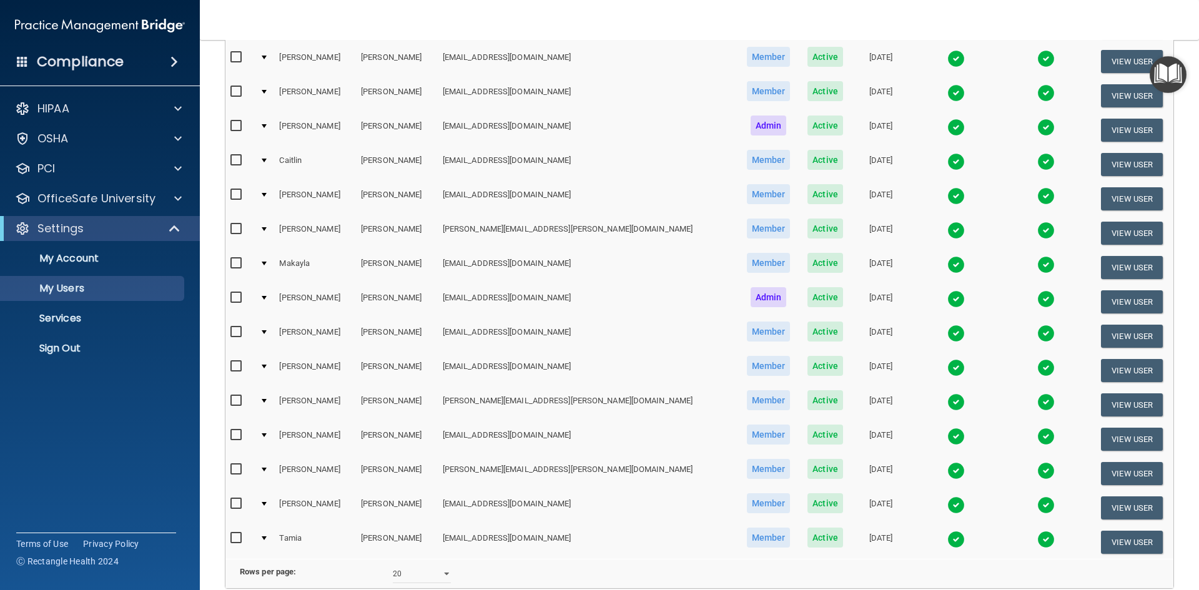
click at [947, 192] on img at bounding box center [955, 195] width 17 height 17
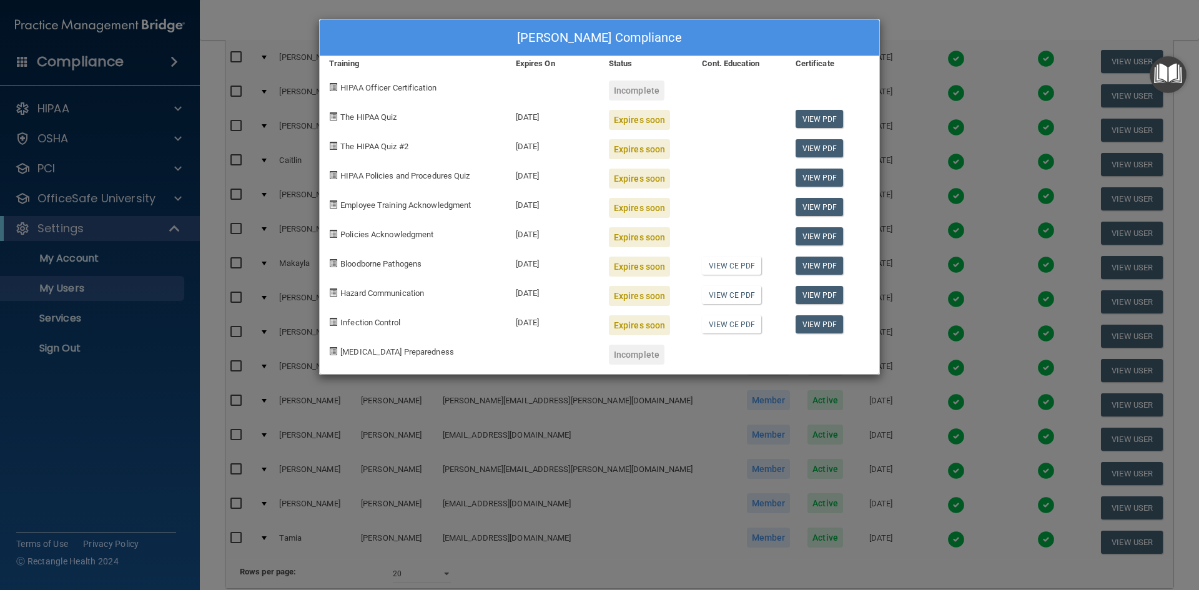
click at [912, 23] on div "Laura Kottemann's Compliance Training Expires On Status Cont. Education Certifi…" at bounding box center [599, 295] width 1199 height 590
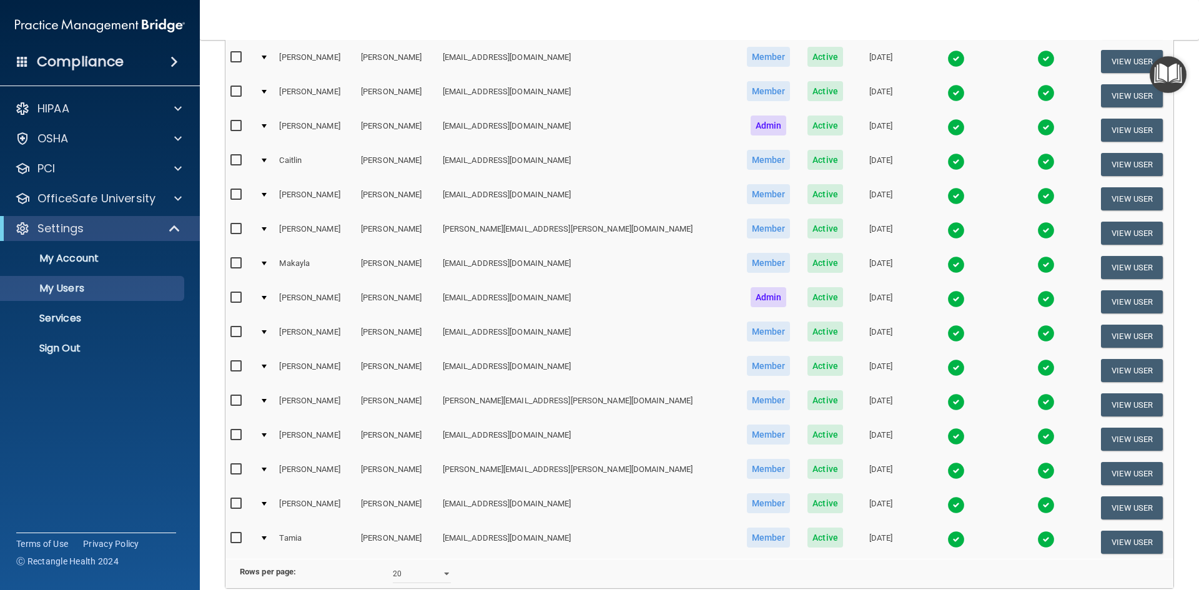
click at [947, 229] on img at bounding box center [955, 230] width 17 height 17
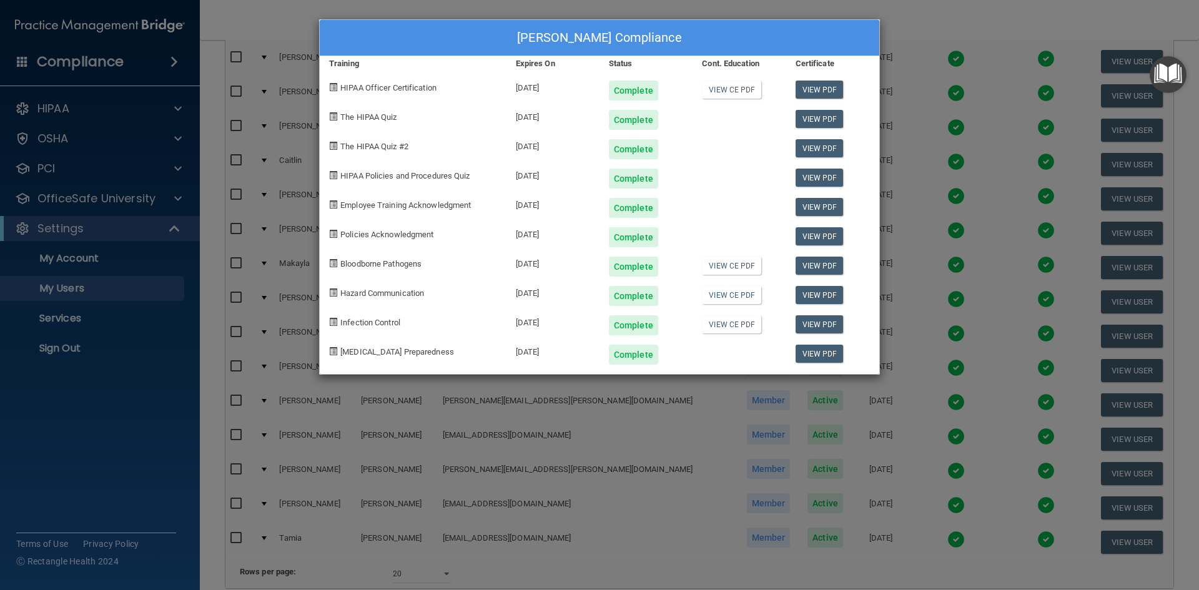
click at [929, 9] on div "Brenna Kyllo's Compliance Training Expires On Status Cont. Education Certificat…" at bounding box center [599, 295] width 1199 height 590
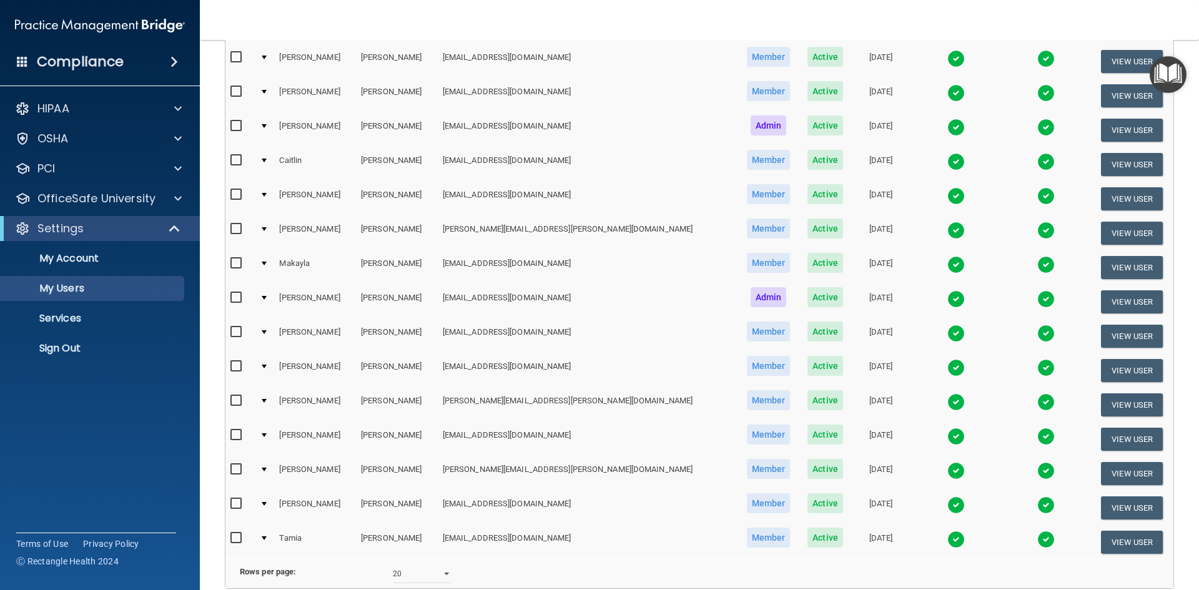
click at [947, 267] on img at bounding box center [955, 264] width 17 height 17
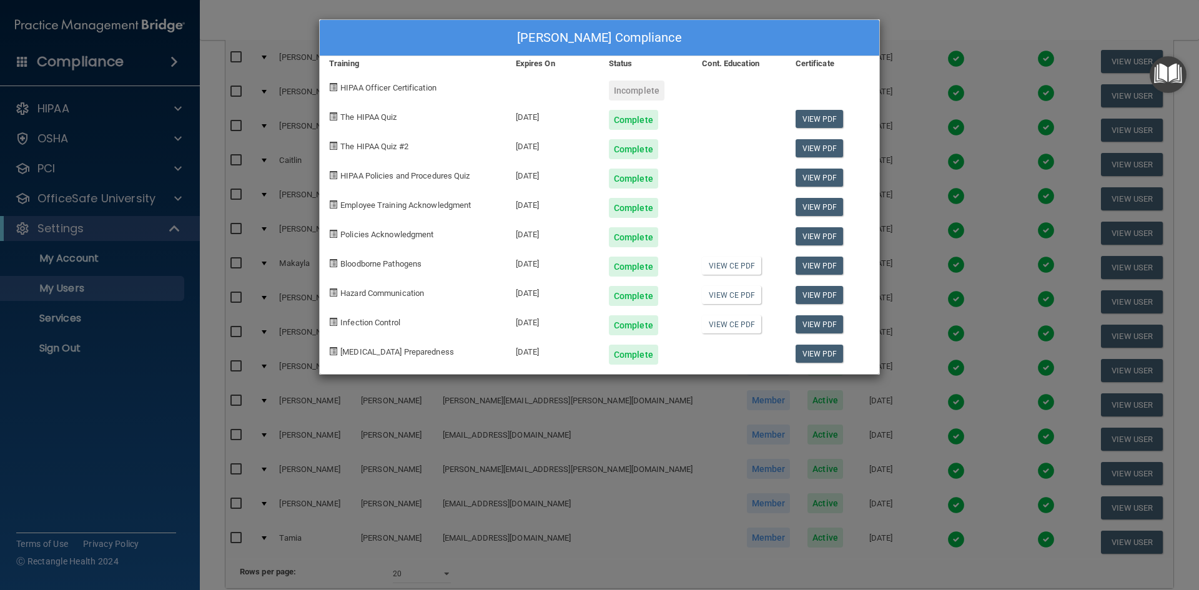
click at [920, 24] on div "Makayla Quigley's Compliance Training Expires On Status Cont. Education Certifi…" at bounding box center [599, 295] width 1199 height 590
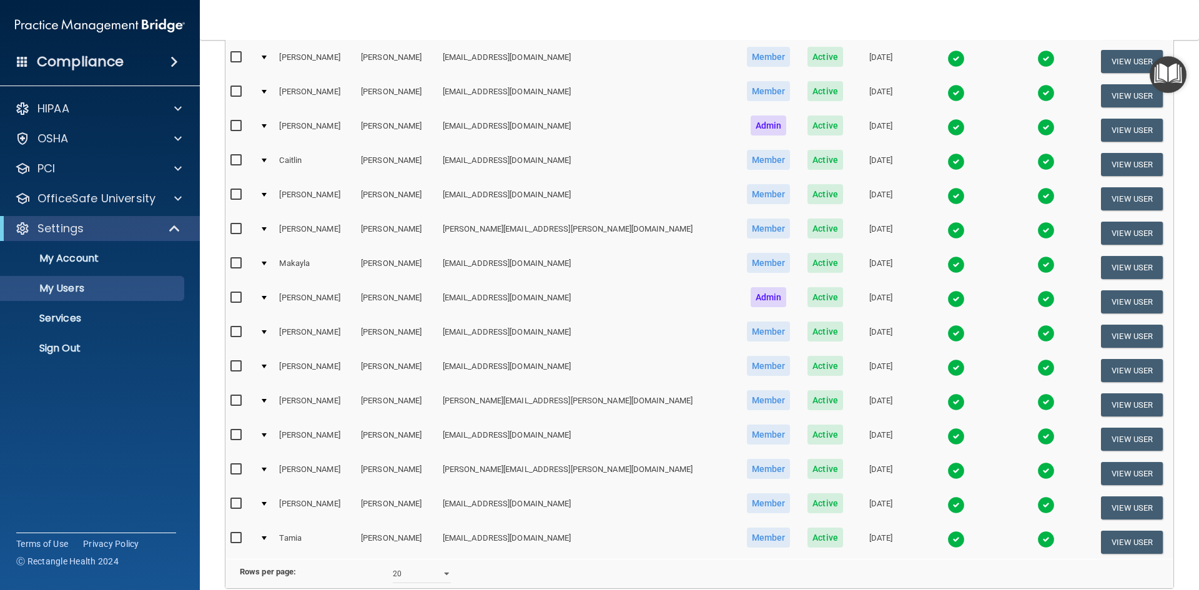
click at [947, 296] on img at bounding box center [955, 298] width 17 height 17
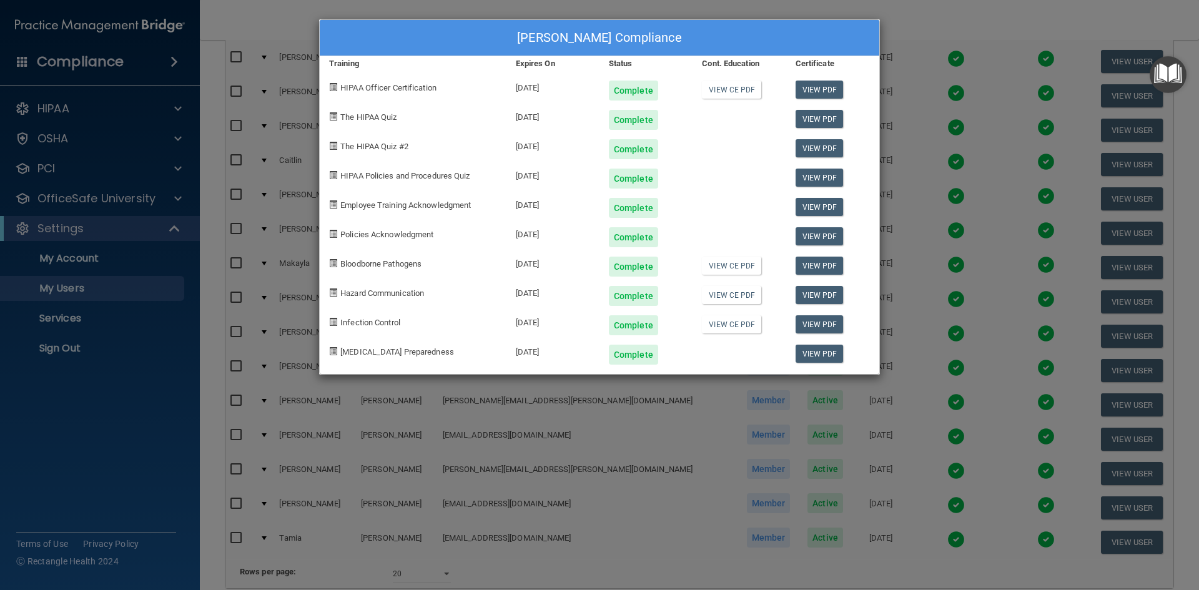
click at [918, 4] on div "Stacey Rojas's Compliance Training Expires On Status Cont. Education Certificat…" at bounding box center [599, 295] width 1199 height 590
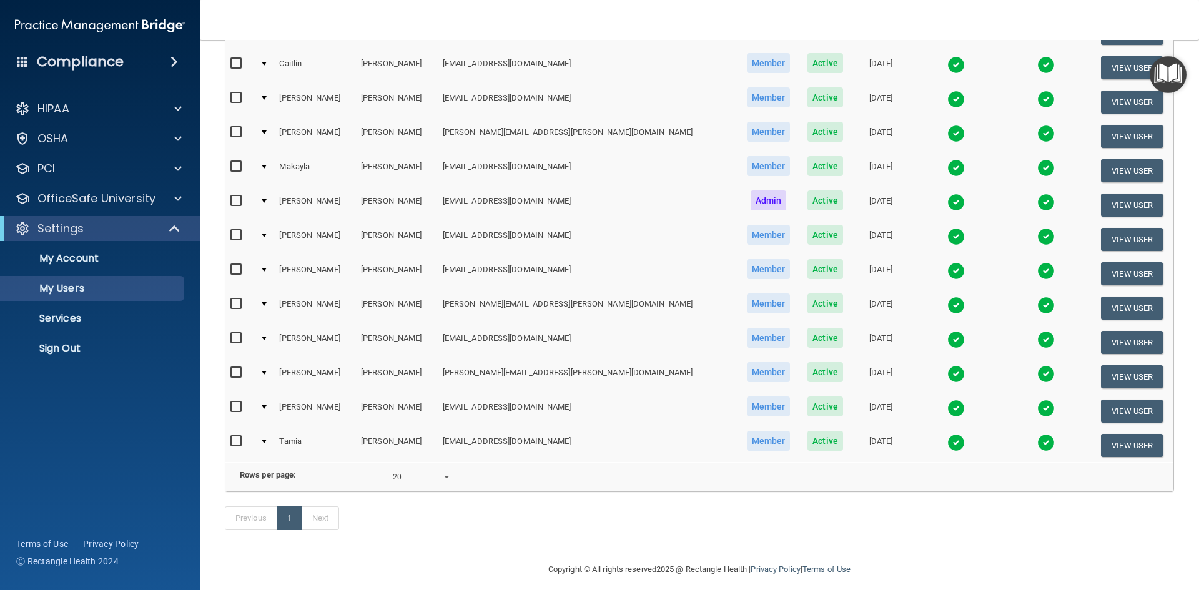
scroll to position [375, 0]
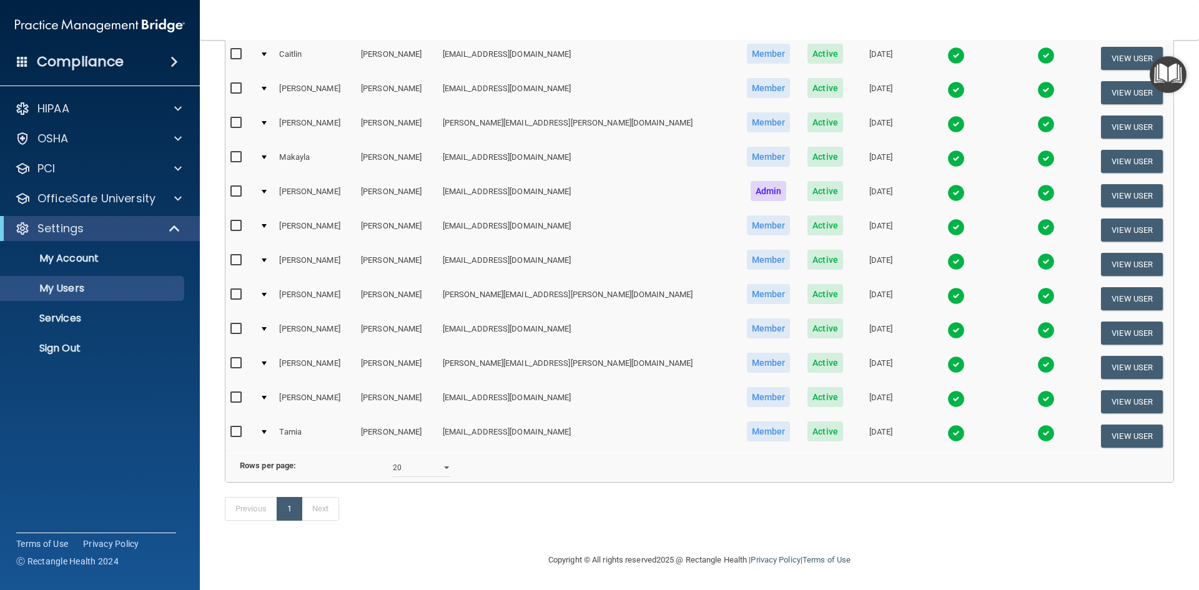
click at [947, 219] on img at bounding box center [955, 227] width 17 height 17
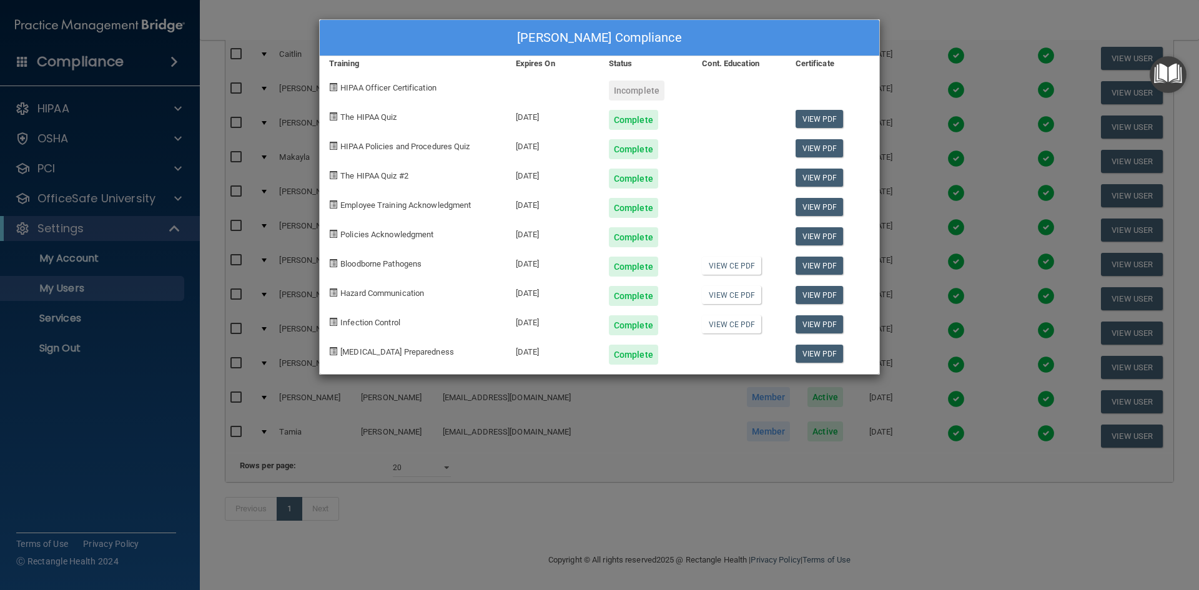
click at [910, 26] on div "Kim Schmidt's Compliance Training Expires On Status Cont. Education Certificate…" at bounding box center [599, 295] width 1199 height 590
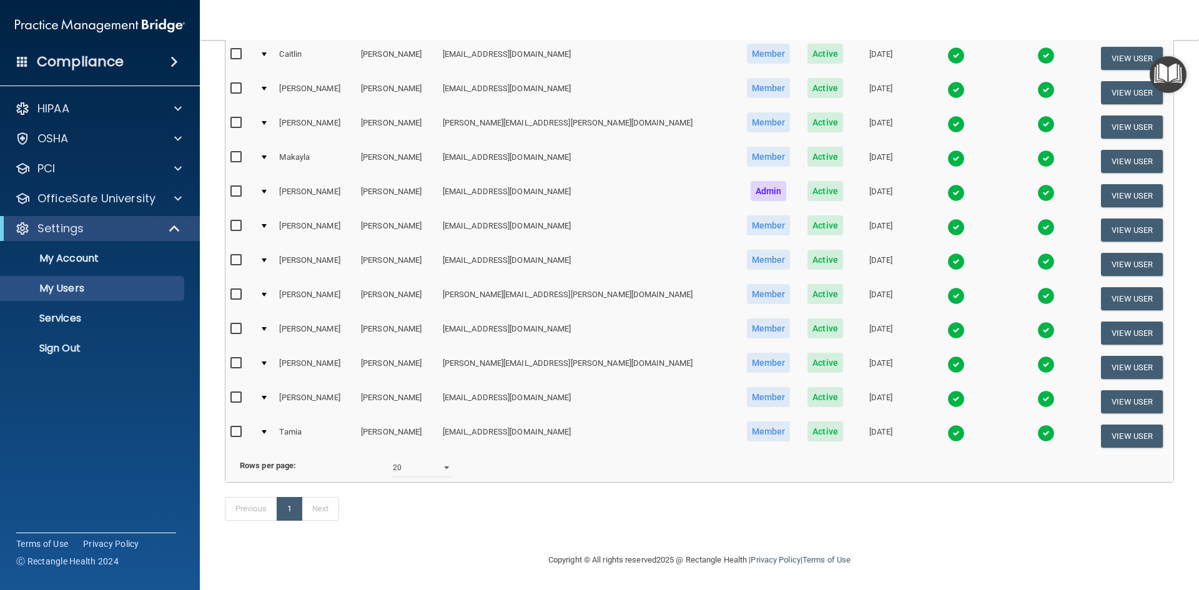
click at [947, 287] on img at bounding box center [955, 295] width 17 height 17
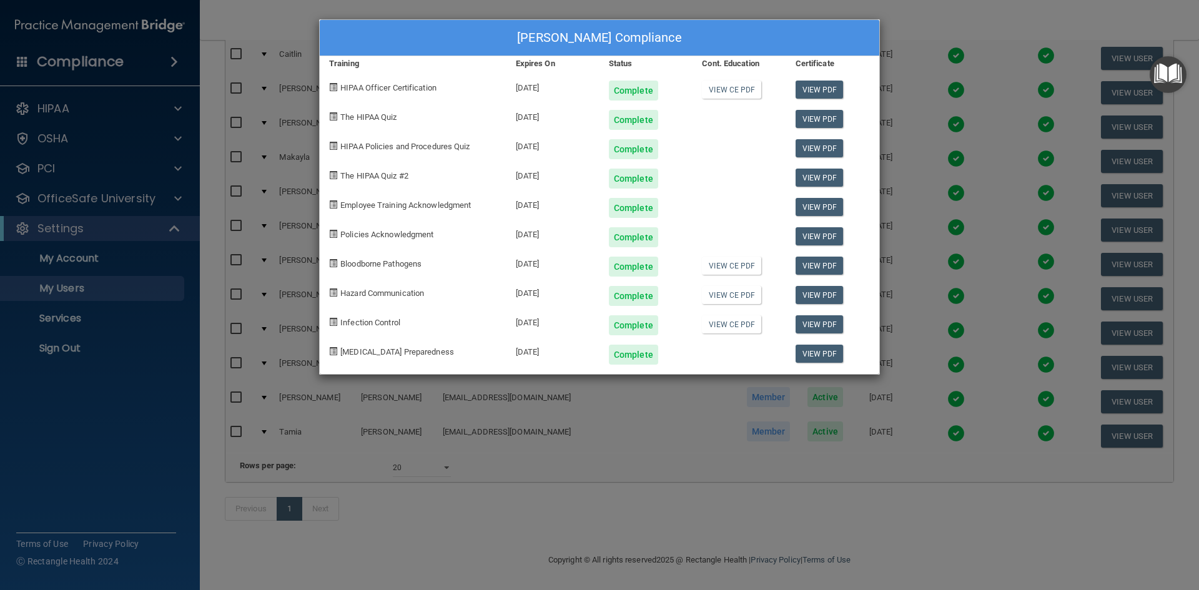
click at [935, 21] on div "Rebecca Toso's Compliance Training Expires On Status Cont. Education Certificat…" at bounding box center [599, 295] width 1199 height 590
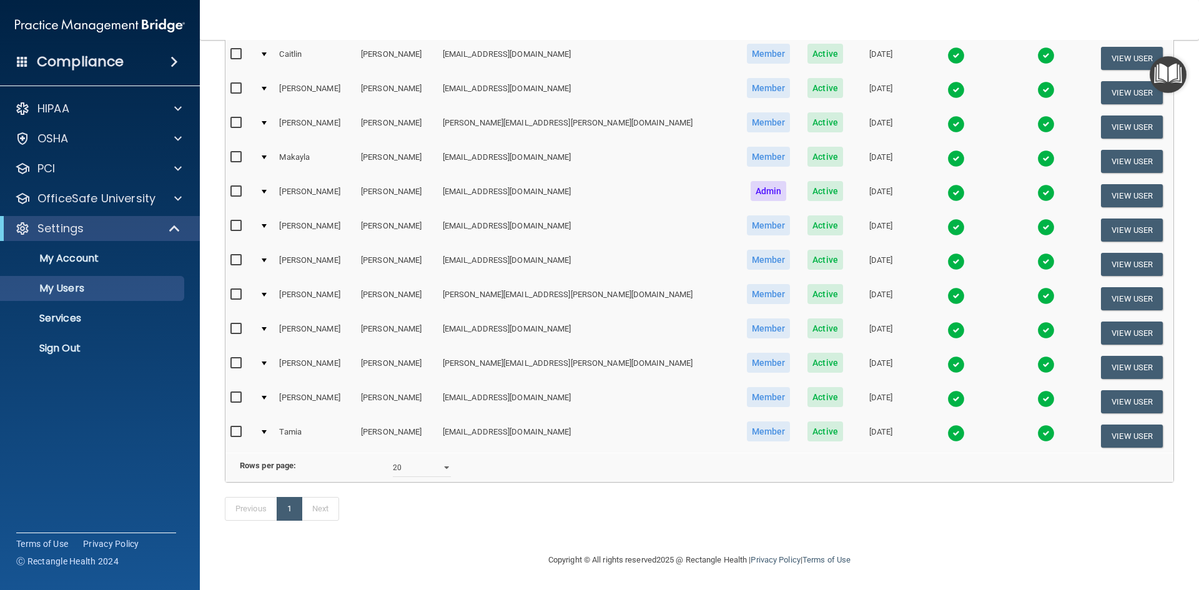
click at [947, 322] on img at bounding box center [955, 330] width 17 height 17
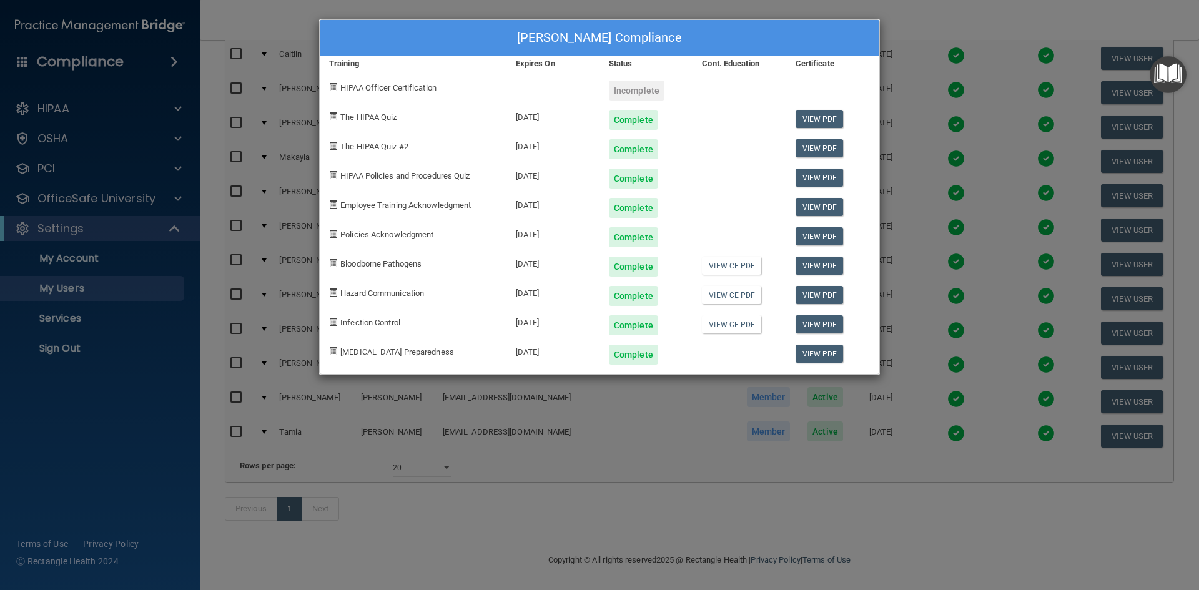
click at [902, 30] on div "Heather Vanderlinde's Compliance Training Expires On Status Cont. Education Cer…" at bounding box center [599, 295] width 1199 height 590
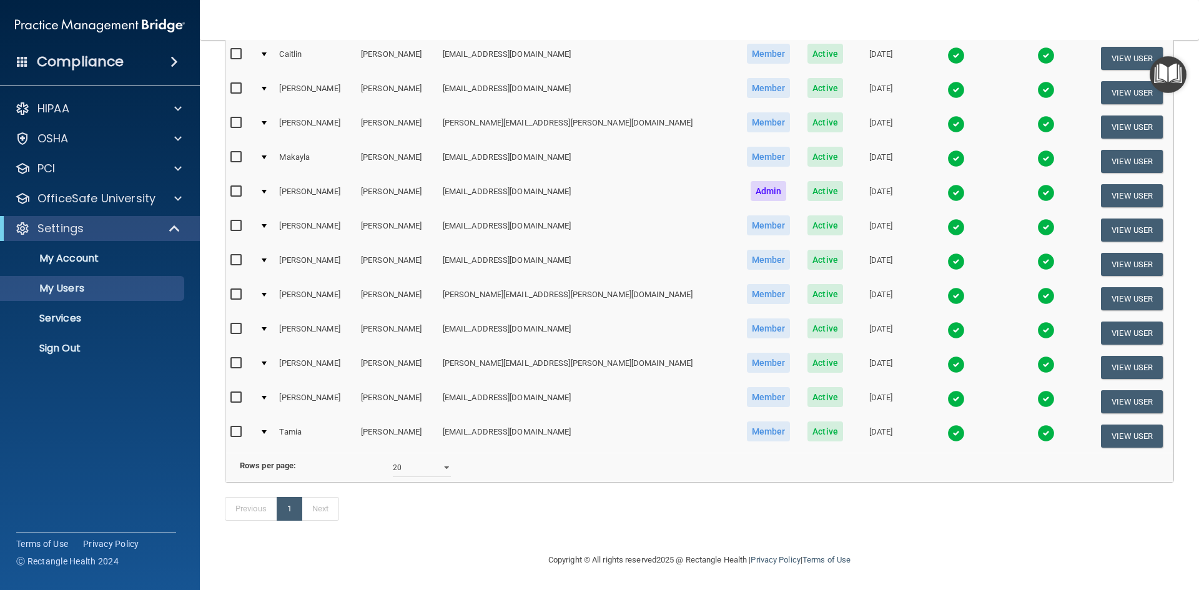
click at [947, 356] on img at bounding box center [955, 364] width 17 height 17
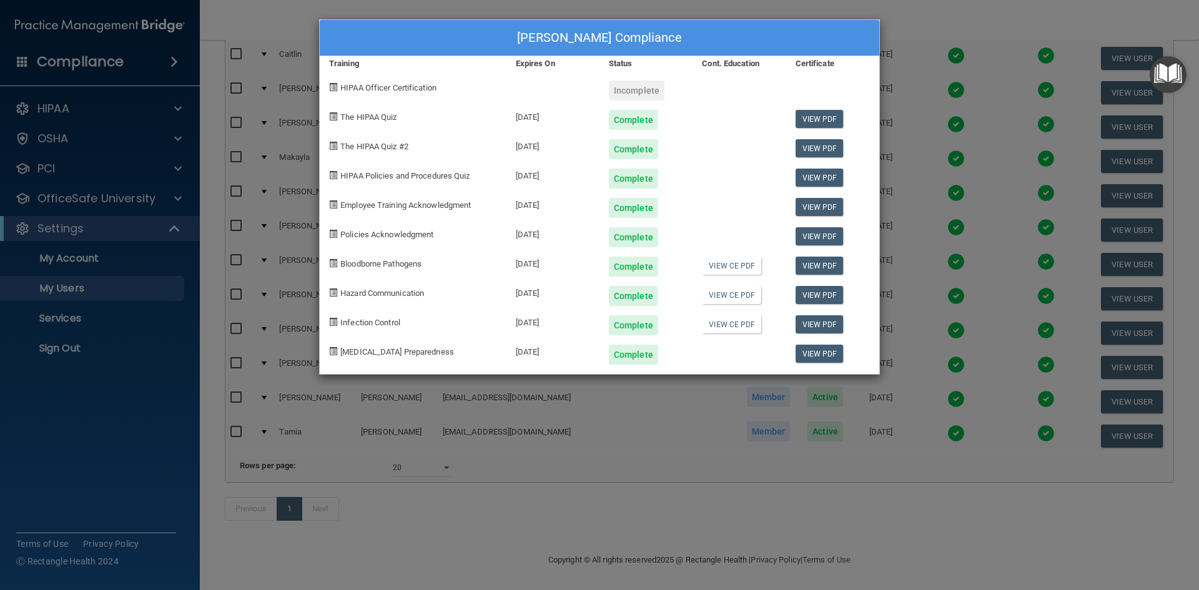
click at [927, 9] on div "Carrie Walton's Compliance Training Expires On Status Cont. Education Certifica…" at bounding box center [599, 295] width 1199 height 590
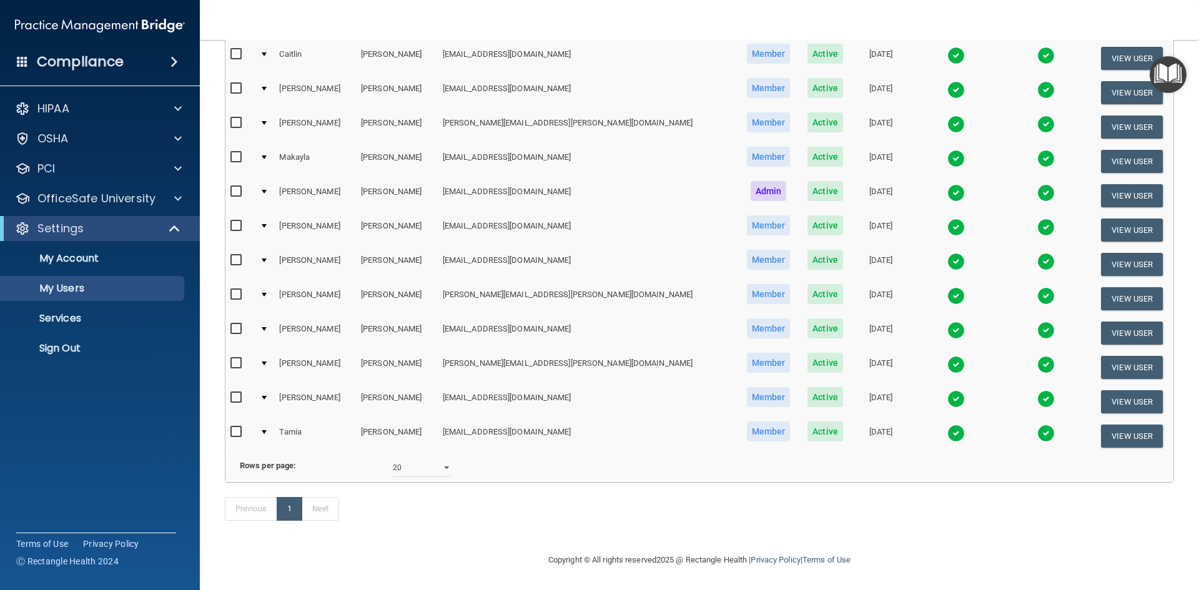
click at [947, 390] on img at bounding box center [955, 398] width 17 height 17
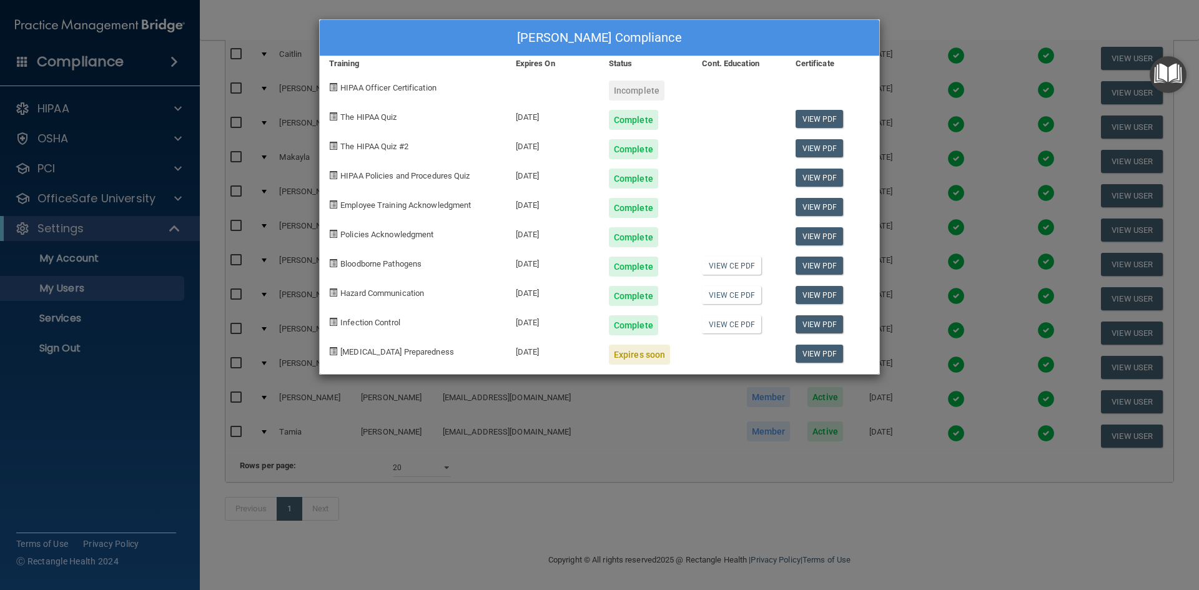
click at [910, 32] on div "Cynthia Westerdahl's Compliance Training Expires On Status Cont. Education Cert…" at bounding box center [599, 295] width 1199 height 590
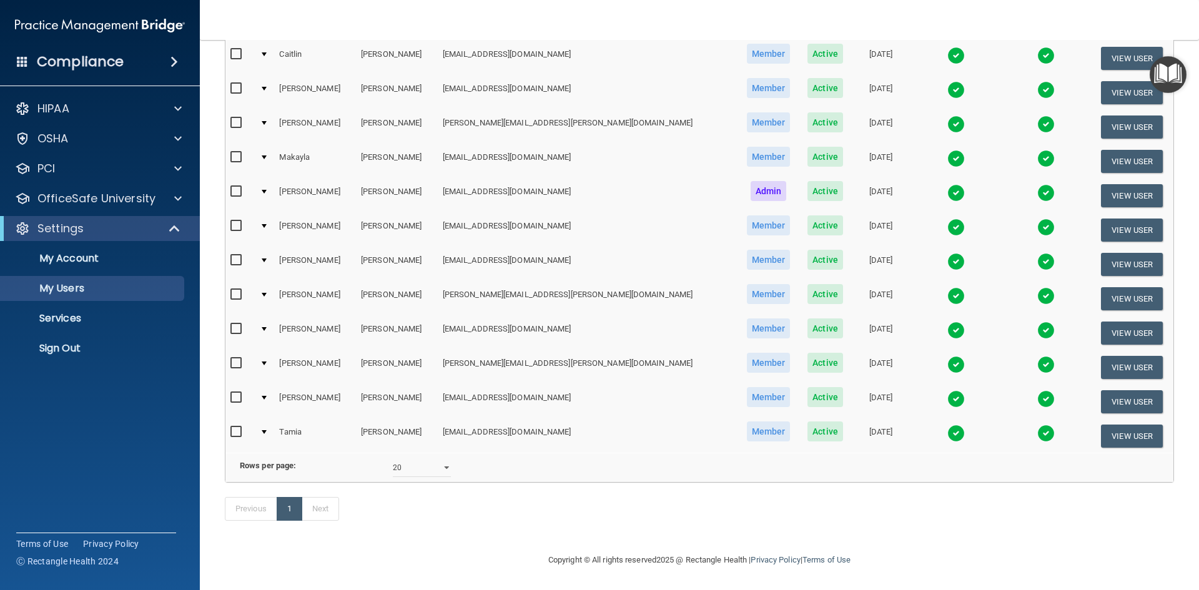
click at [947, 425] on img at bounding box center [955, 433] width 17 height 17
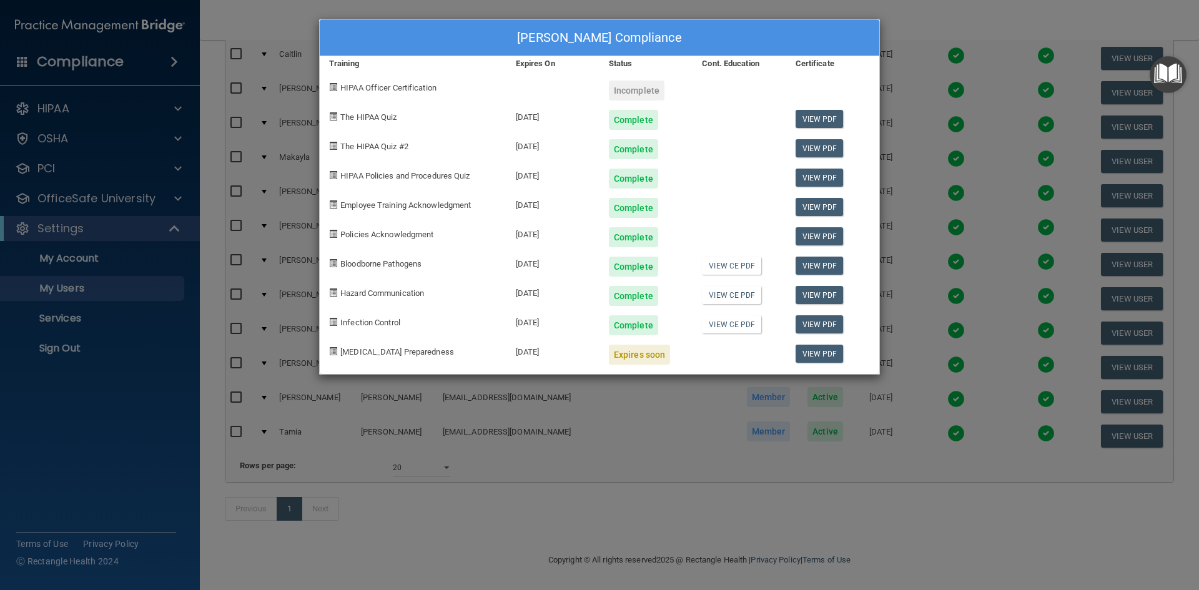
click at [944, 14] on div "Tamia Young-Crockett's Compliance Training Expires On Status Cont. Education Ce…" at bounding box center [599, 295] width 1199 height 590
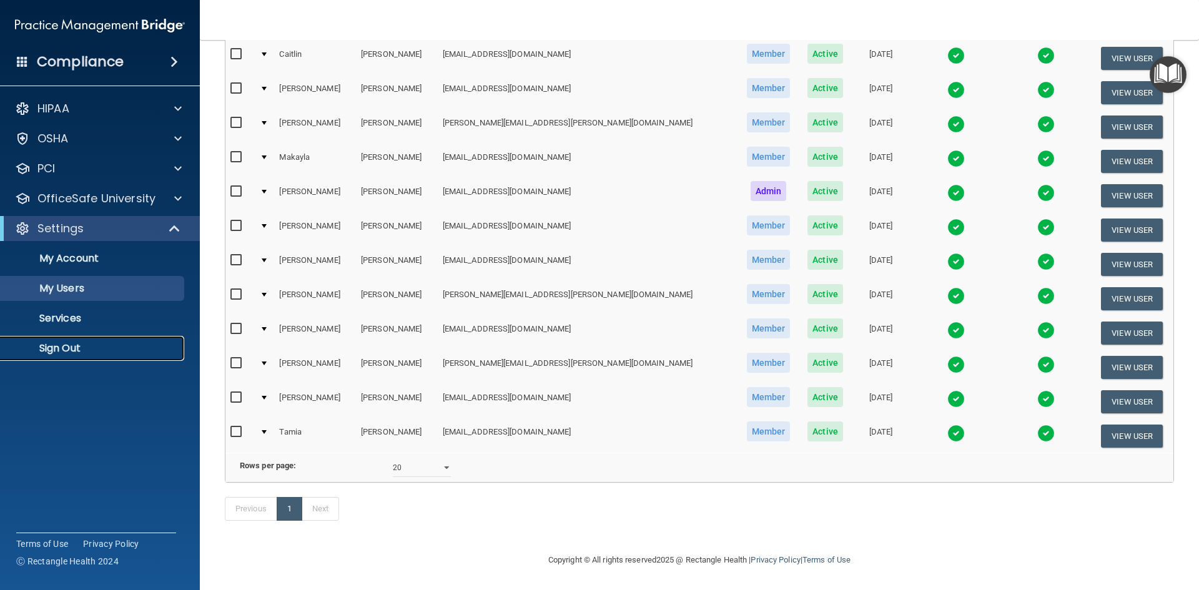
click at [99, 351] on p "Sign Out" at bounding box center [93, 348] width 170 height 12
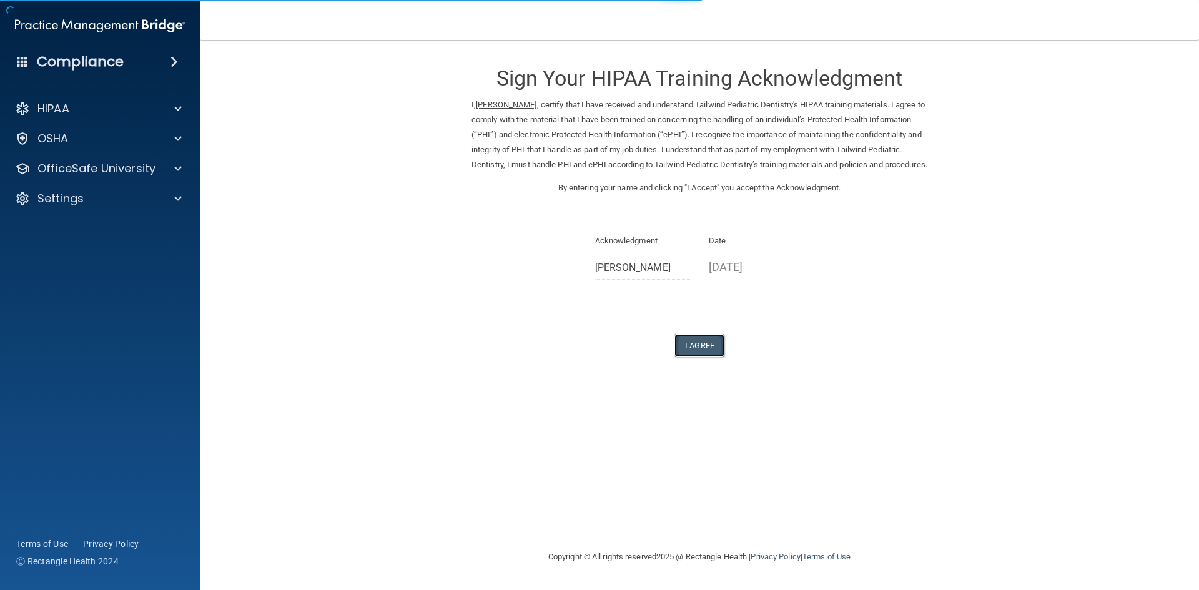
click at [716, 357] on button "I Agree" at bounding box center [699, 345] width 50 height 23
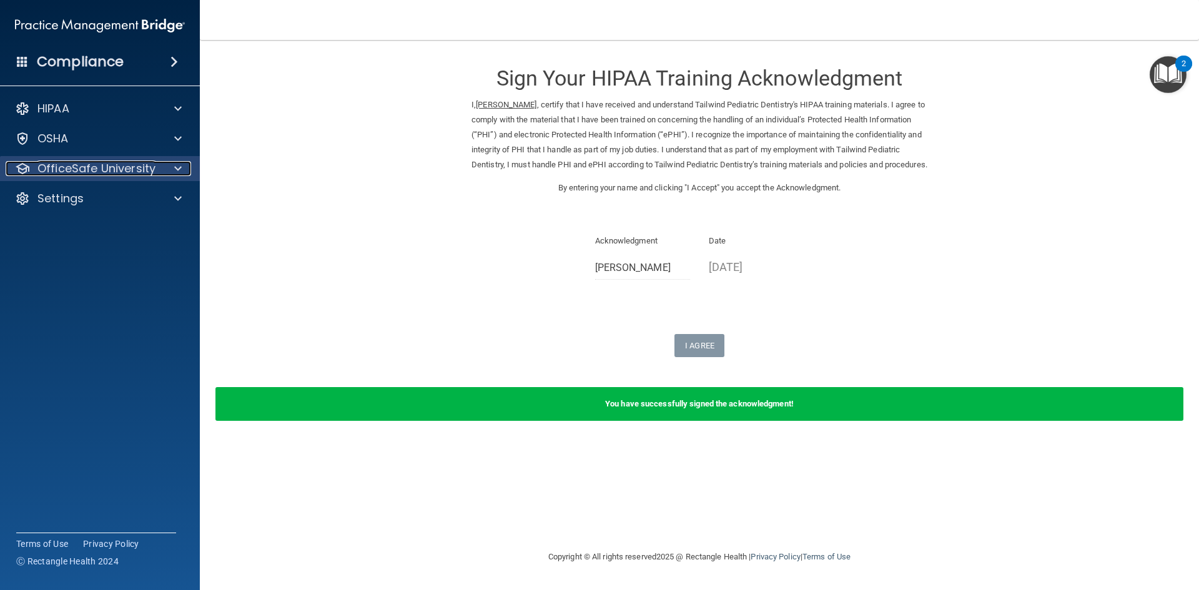
click at [64, 174] on p "OfficeSafe University" at bounding box center [96, 168] width 118 height 15
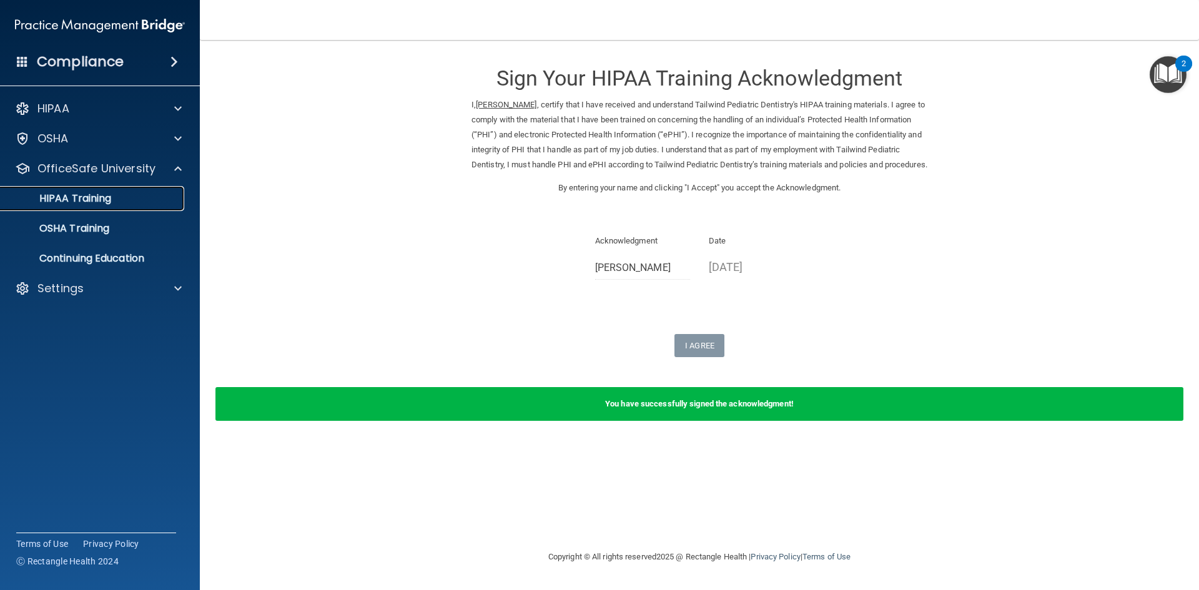
click at [72, 204] on p "HIPAA Training" at bounding box center [59, 198] width 103 height 12
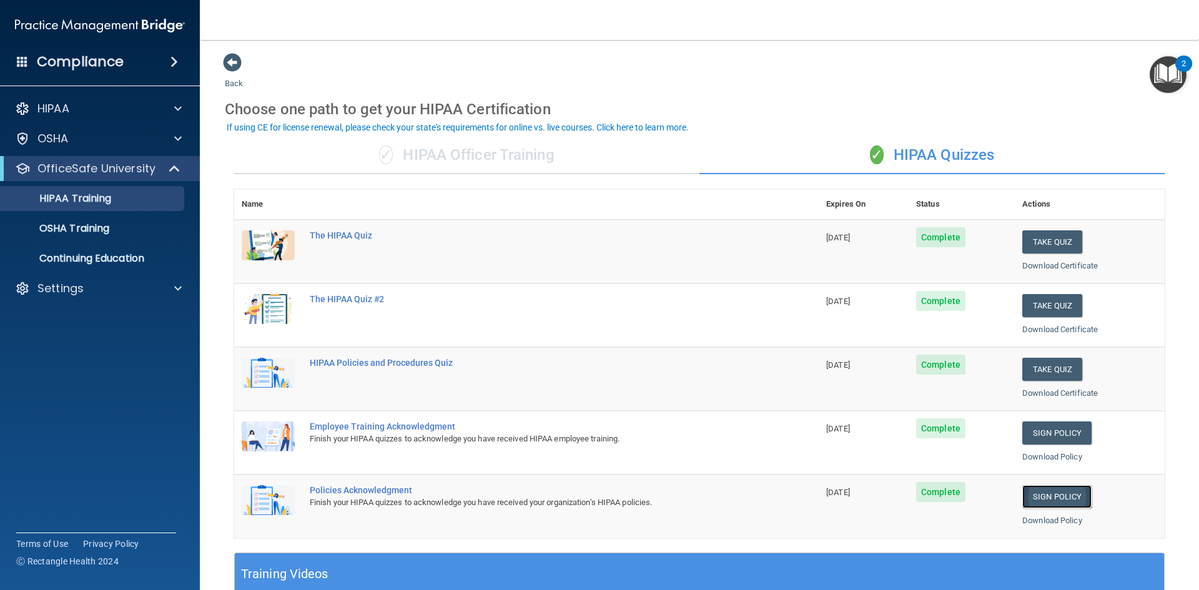
click at [1037, 498] on link "Sign Policy" at bounding box center [1056, 496] width 69 height 23
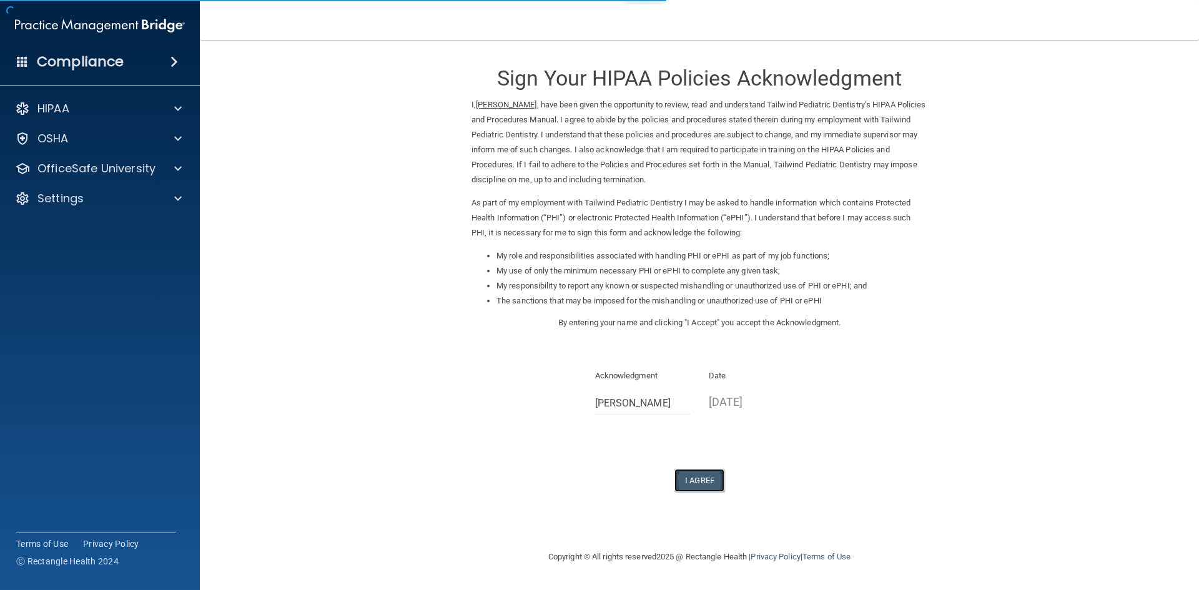
click at [706, 481] on button "I Agree" at bounding box center [699, 480] width 50 height 23
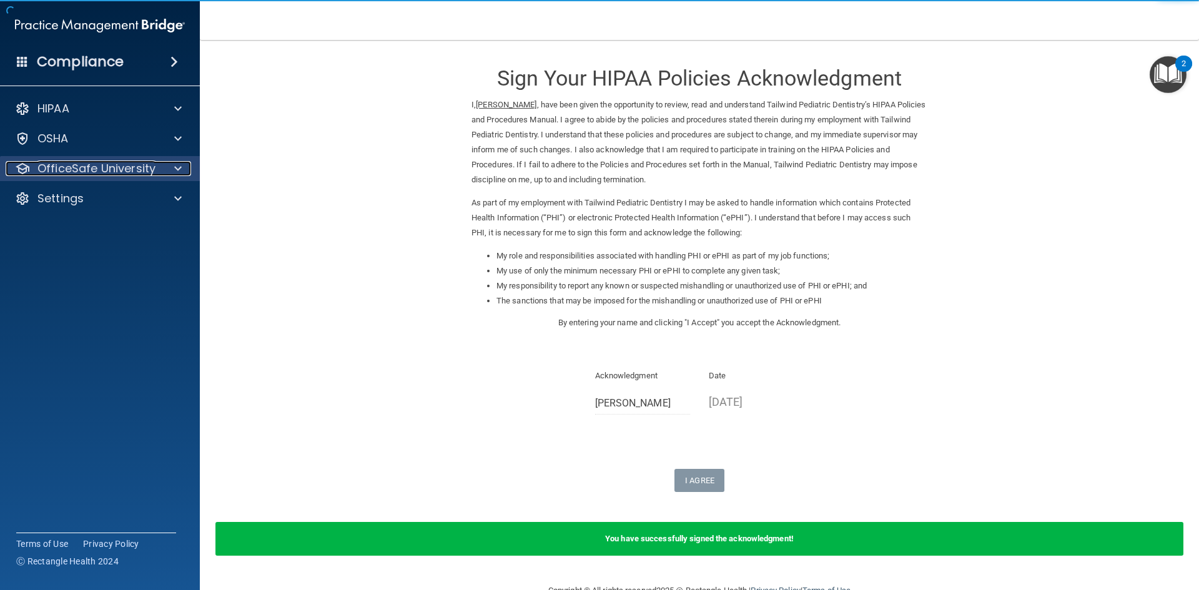
click at [121, 174] on p "OfficeSafe University" at bounding box center [96, 168] width 118 height 15
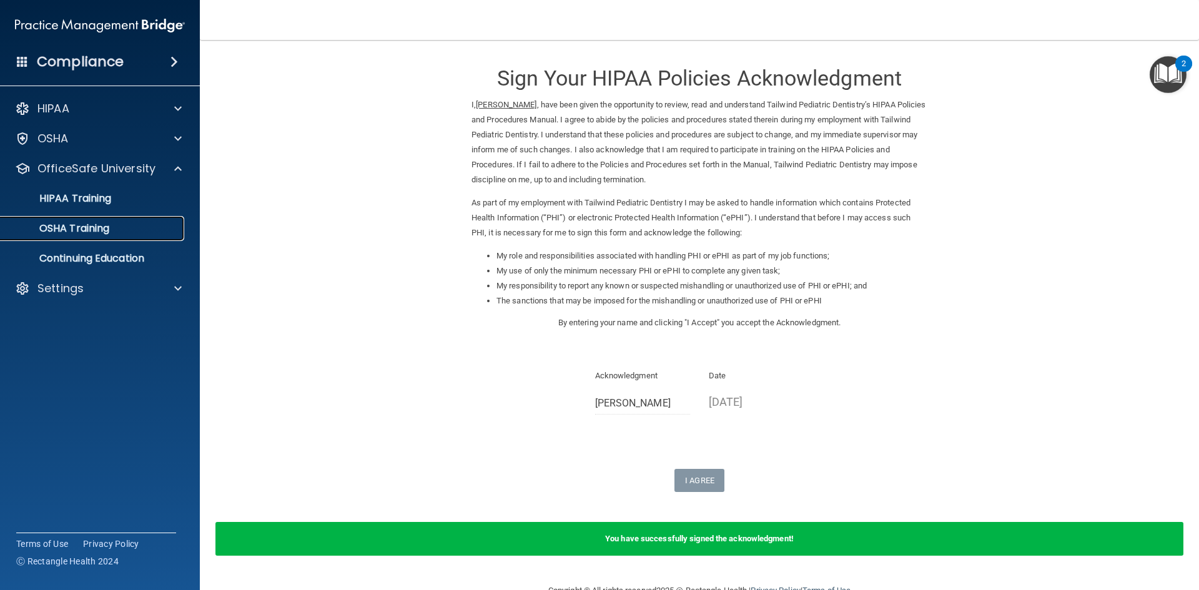
click at [89, 228] on p "OSHA Training" at bounding box center [58, 228] width 101 height 12
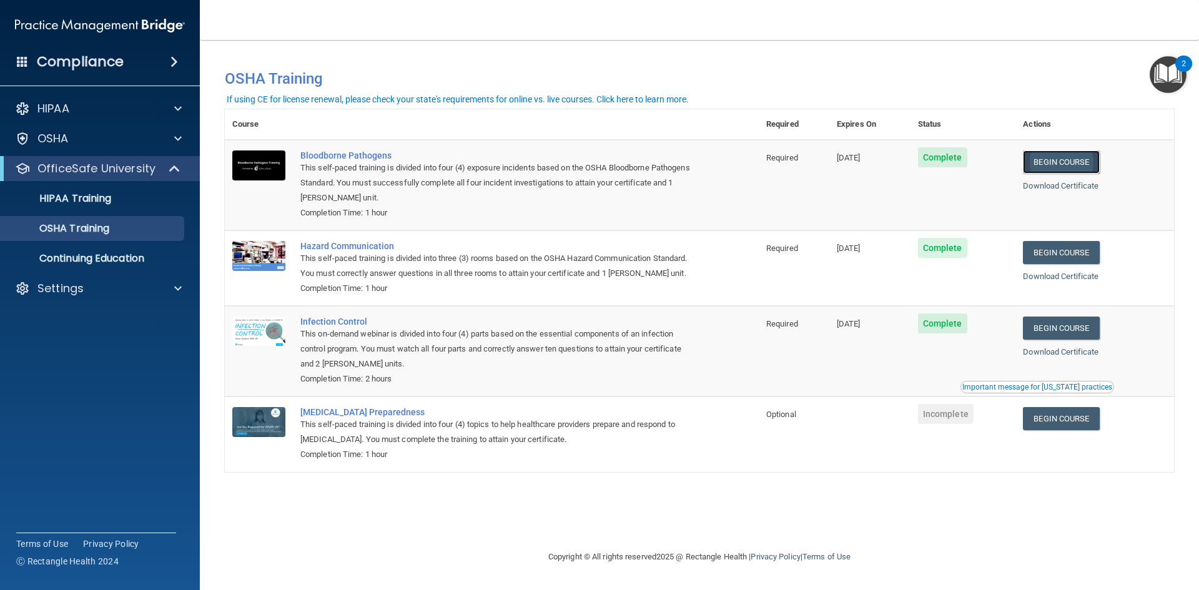
click at [1059, 159] on link "Begin Course" at bounding box center [1061, 161] width 76 height 23
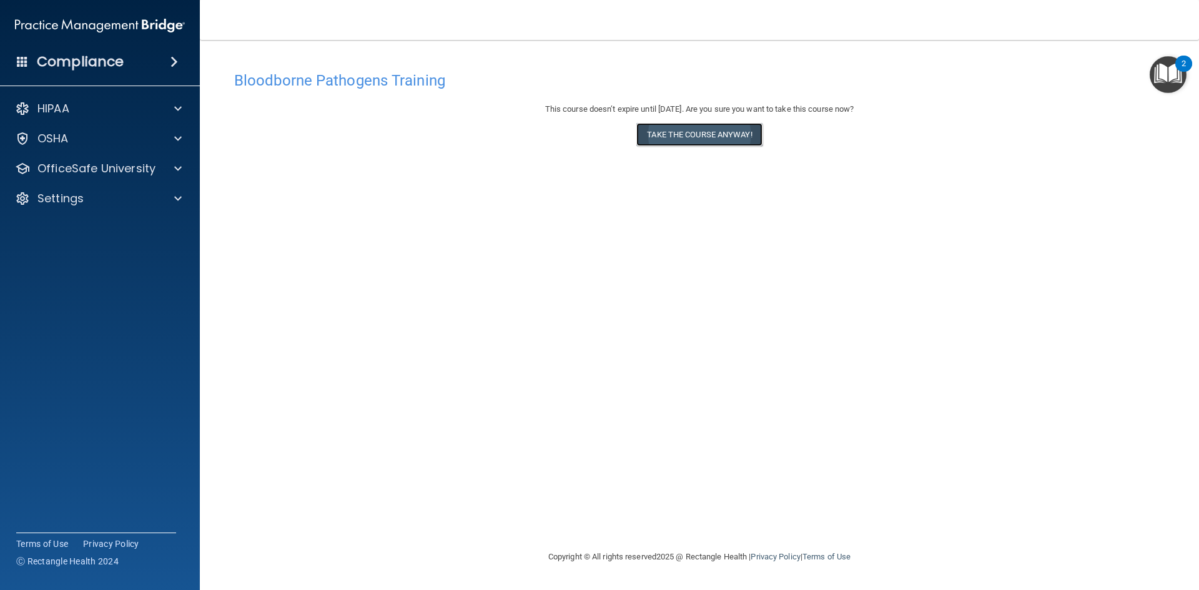
click at [712, 130] on button "Take the course anyway!" at bounding box center [698, 134] width 125 height 23
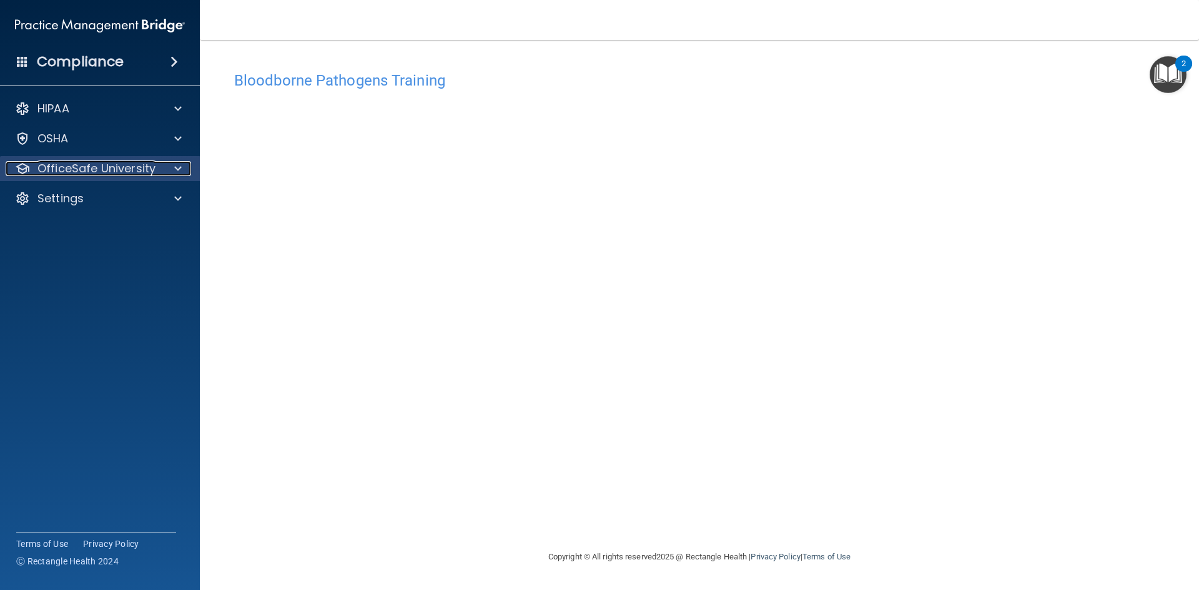
click at [130, 171] on p "OfficeSafe University" at bounding box center [96, 168] width 118 height 15
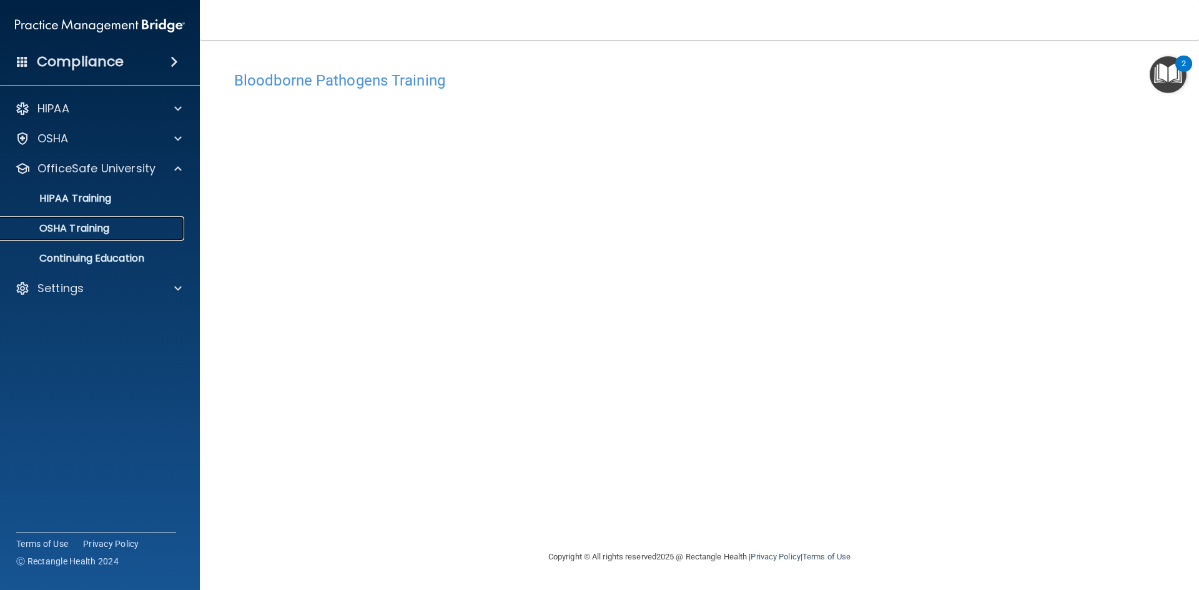
click at [95, 225] on p "OSHA Training" at bounding box center [58, 228] width 101 height 12
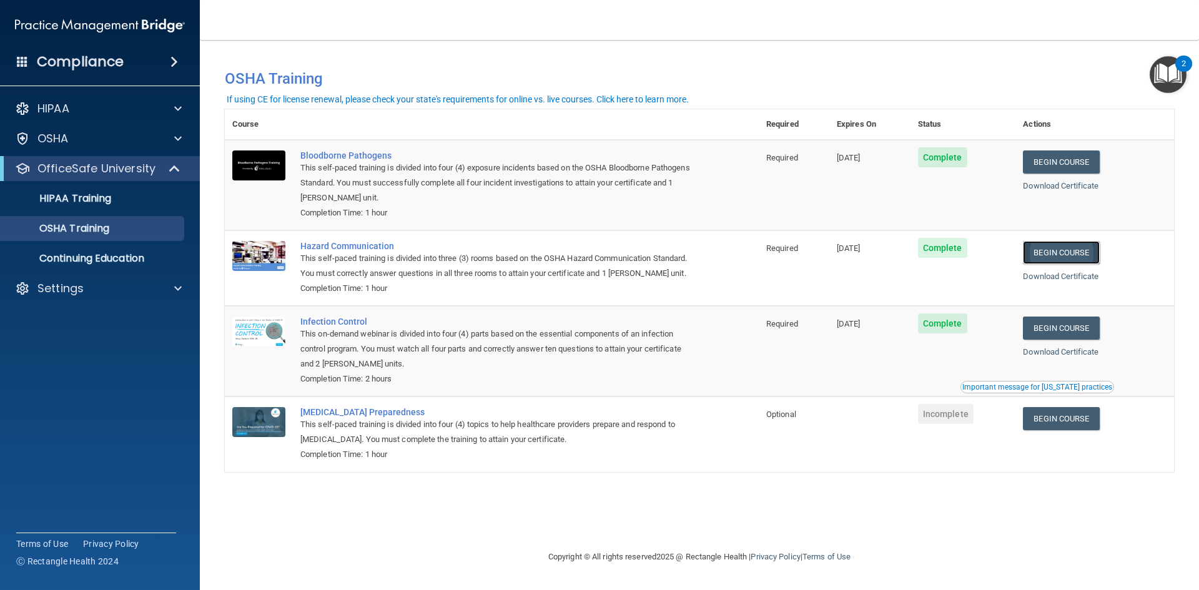
click at [1086, 254] on link "Begin Course" at bounding box center [1061, 252] width 76 height 23
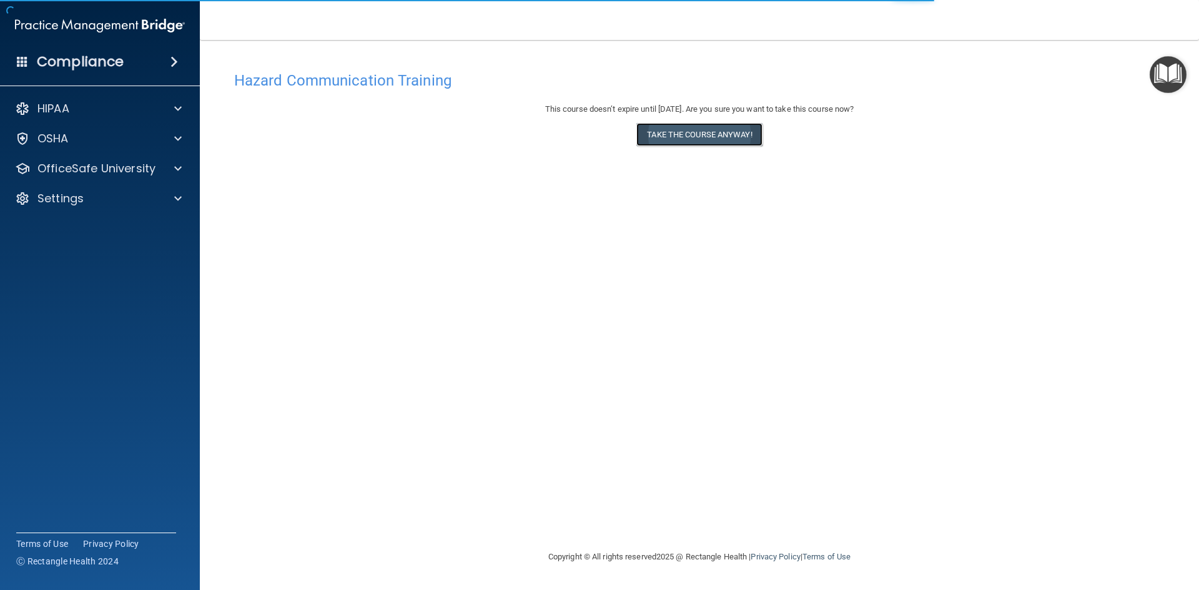
click at [696, 139] on button "Take the course anyway!" at bounding box center [698, 134] width 125 height 23
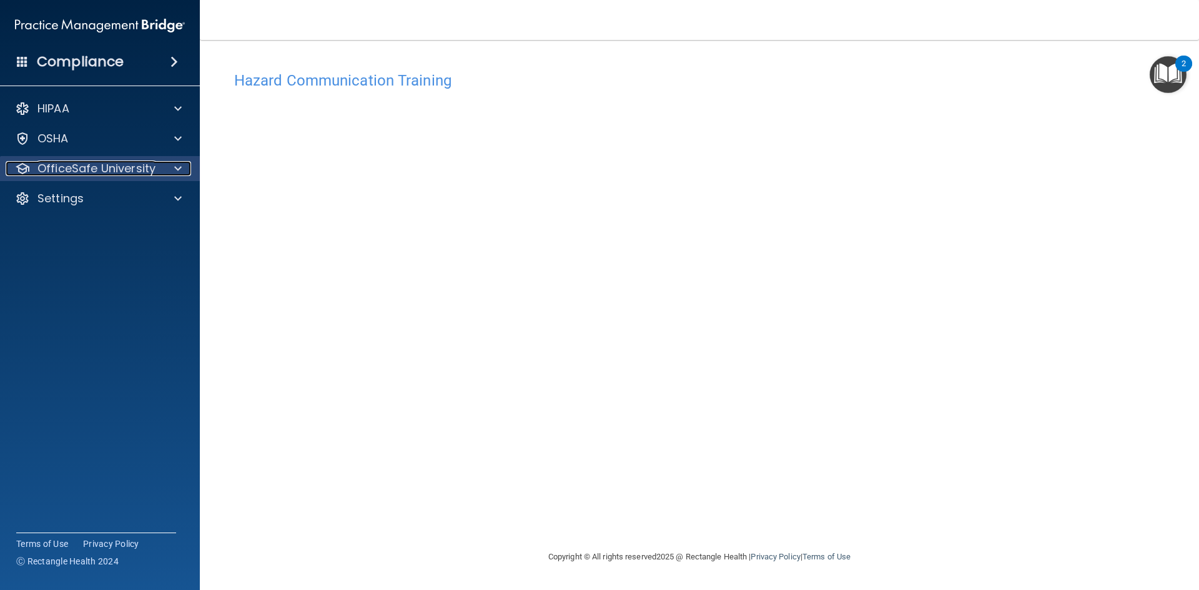
click at [145, 172] on p "OfficeSafe University" at bounding box center [96, 168] width 118 height 15
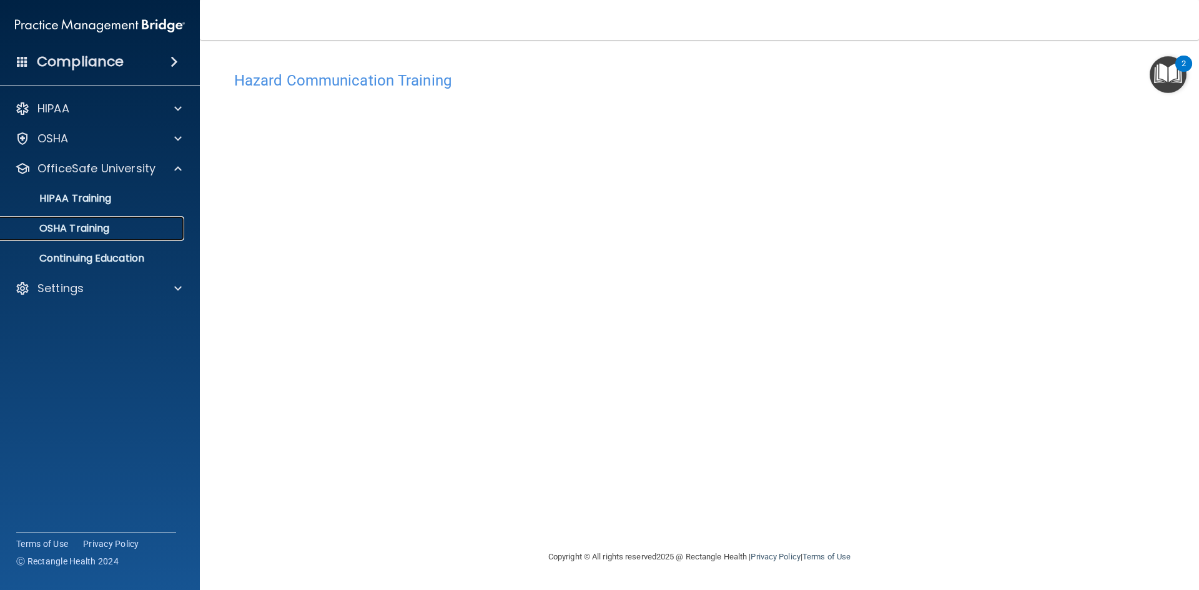
click at [120, 228] on div "OSHA Training" at bounding box center [93, 228] width 170 height 12
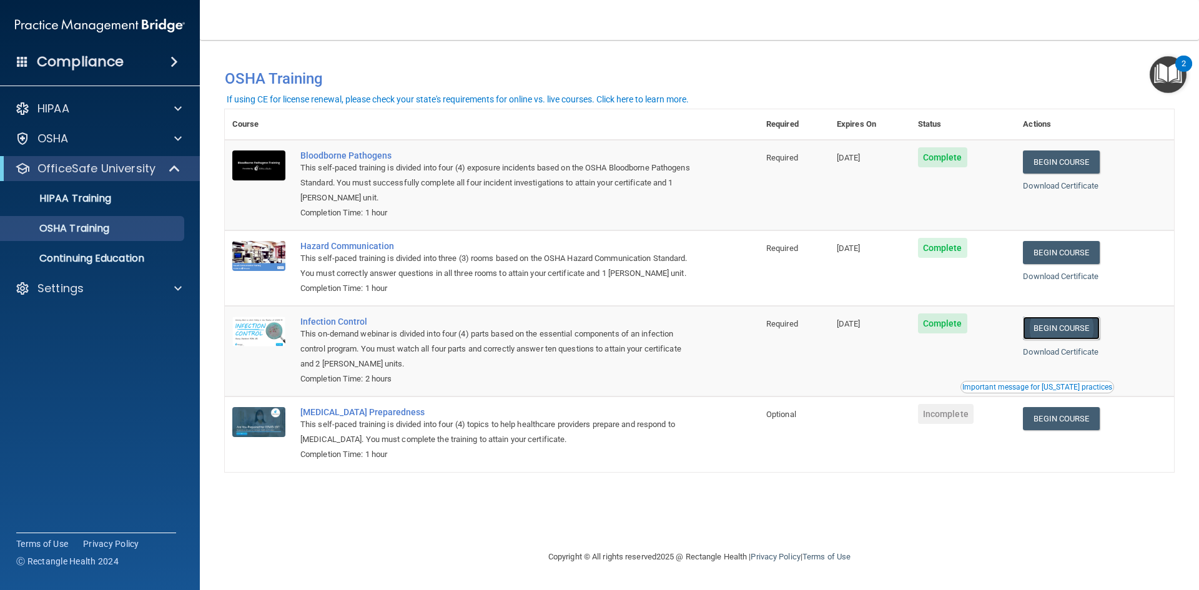
click at [1078, 335] on link "Begin Course" at bounding box center [1061, 328] width 76 height 23
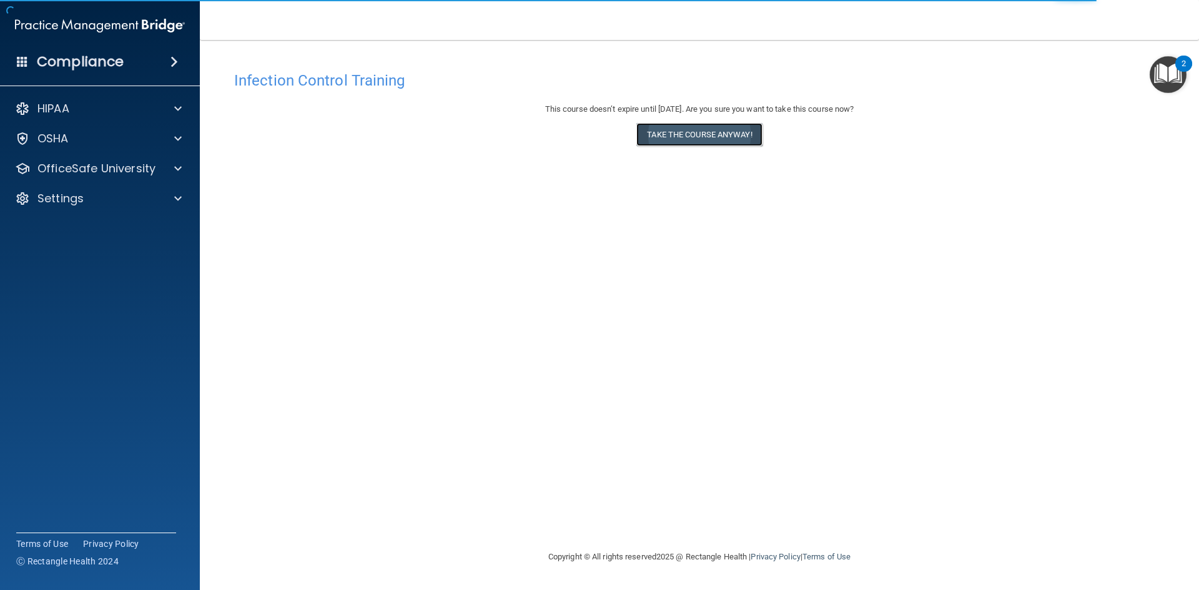
click at [704, 132] on button "Take the course anyway!" at bounding box center [698, 134] width 125 height 23
